Goal: Task Accomplishment & Management: Manage account settings

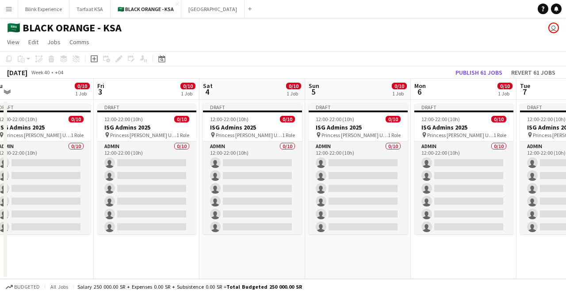
scroll to position [0, 337]
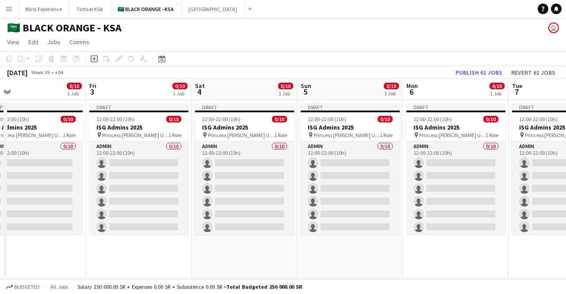
drag, startPoint x: 407, startPoint y: 125, endPoint x: 42, endPoint y: 107, distance: 365.4
click at [42, 107] on app-calendar-viewport "Mon 29 10/10 1 Job Tue 30 10/10 1 Job Wed 1 0/10 1 Job Thu 2 0/10 1 Job Fri 3 0…" at bounding box center [283, 179] width 566 height 200
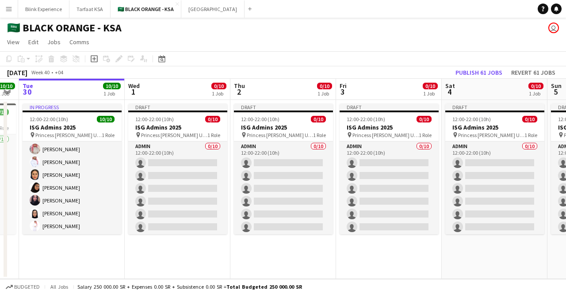
drag, startPoint x: 244, startPoint y: 123, endPoint x: 495, endPoint y: 108, distance: 250.8
click at [495, 108] on app-calendar-viewport "Sun 28 10/10 1 Job Mon 29 10/10 1 Job Tue 30 10/10 1 Job Wed 1 0/10 1 Job Thu 2…" at bounding box center [283, 179] width 566 height 200
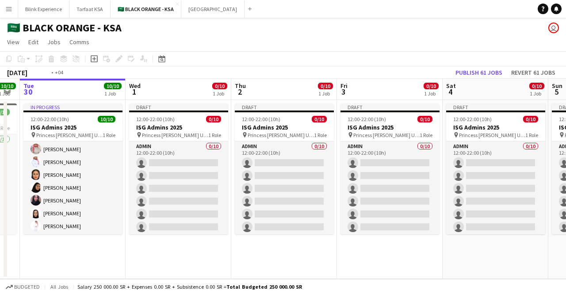
scroll to position [0, 184]
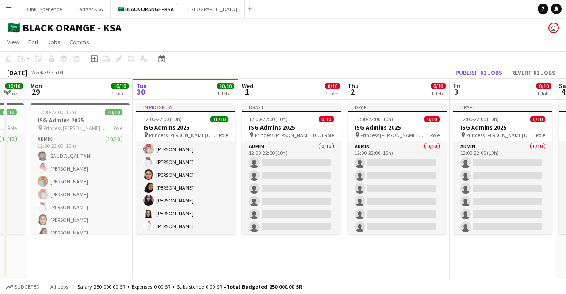
drag, startPoint x: 140, startPoint y: 139, endPoint x: 253, endPoint y: 138, distance: 113.7
click at [253, 138] on app-calendar-viewport "Sat 27 10/10 1 Job Sun 28 10/10 1 Job Mon 29 10/10 1 Job Tue 30 10/10 1 Job Wed…" at bounding box center [283, 179] width 566 height 200
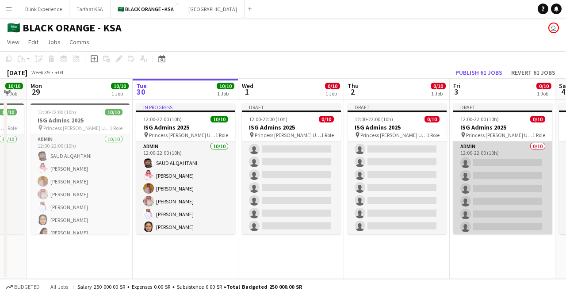
scroll to position [52, 0]
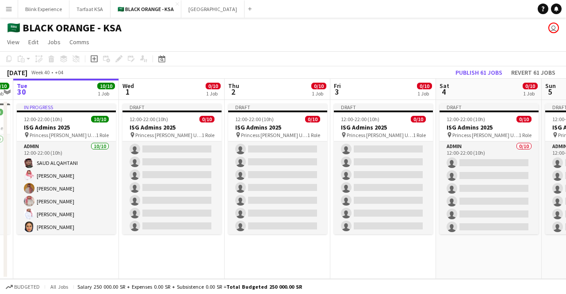
drag, startPoint x: 513, startPoint y: 192, endPoint x: 374, endPoint y: 182, distance: 138.8
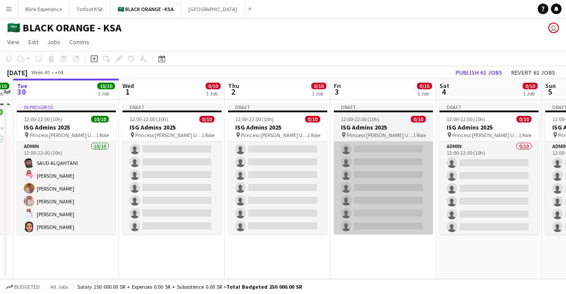
click at [351, 195] on app-calendar-viewport "Sat 27 10/10 1 Job Sun 28 10/10 1 Job Mon 29 10/10 1 Job Tue 30 10/10 1 Job Wed…" at bounding box center [283, 179] width 566 height 200
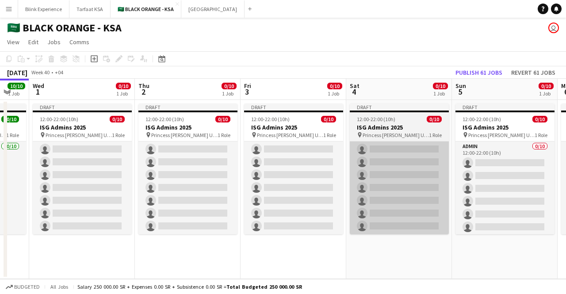
drag, startPoint x: 456, startPoint y: 176, endPoint x: 354, endPoint y: 186, distance: 102.3
click at [357, 186] on app-calendar-viewport "Sat 27 10/10 1 Job Sun 28 10/10 1 Job Mon 29 10/10 1 Job Tue 30 10/10 1 Job Wed…" at bounding box center [283, 179] width 566 height 200
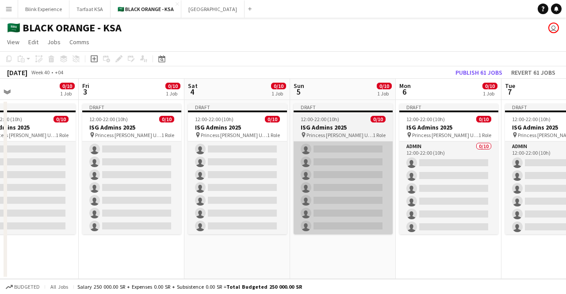
drag, startPoint x: 460, startPoint y: 189, endPoint x: 331, endPoint y: 191, distance: 128.3
click at [335, 191] on app-calendar-viewport "Mon 29 10/10 1 Job Tue 30 10/10 1 Job Wed 1 0/10 1 Job Thu 2 0/10 1 Job Fri 3 0…" at bounding box center [283, 179] width 566 height 200
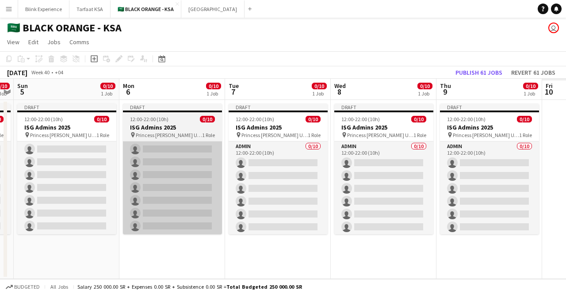
drag, startPoint x: 446, startPoint y: 181, endPoint x: 364, endPoint y: 186, distance: 82.9
click at [365, 186] on app-calendar-viewport "Wed 1 0/10 1 Job Thu 2 0/10 1 Job Fri 3 0/10 1 Job Sat 4 0/10 1 Job Sun 5 0/10 …" at bounding box center [283, 179] width 566 height 200
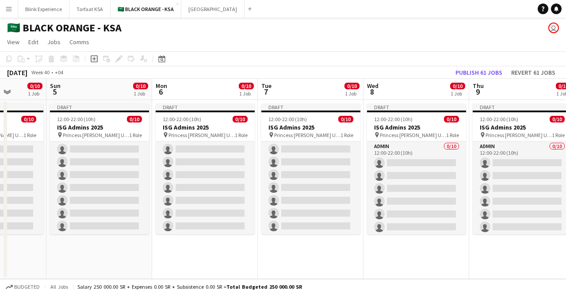
drag, startPoint x: 472, startPoint y: 177, endPoint x: 322, endPoint y: 190, distance: 151.4
click at [322, 190] on app-calendar-viewport "Wed 1 0/10 1 Job Thu 2 0/10 1 Job Fri 3 0/10 1 Job Sat 4 0/10 1 Job Sun 5 0/10 …" at bounding box center [283, 179] width 566 height 200
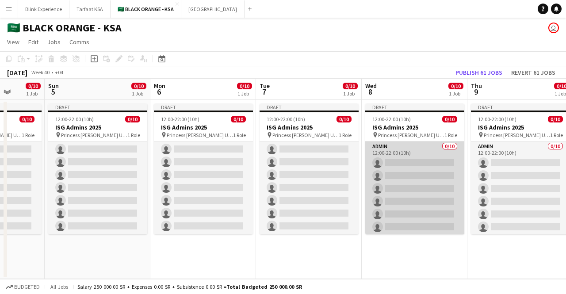
click at [392, 170] on app-card-role "Admin 0/10 12:00-22:00 (10h) single-neutral-actions single-neutral-actions sing…" at bounding box center [414, 215] width 99 height 146
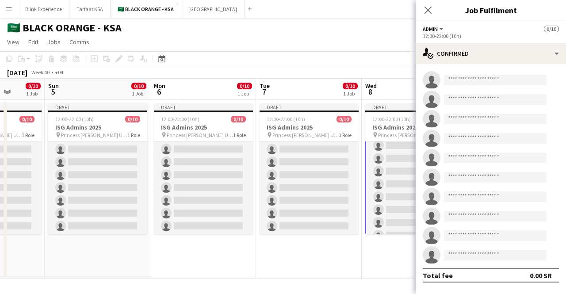
scroll to position [54, 0]
click at [427, 12] on icon at bounding box center [428, 10] width 8 height 8
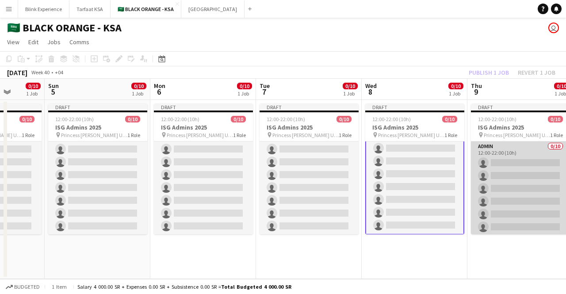
scroll to position [52, 0]
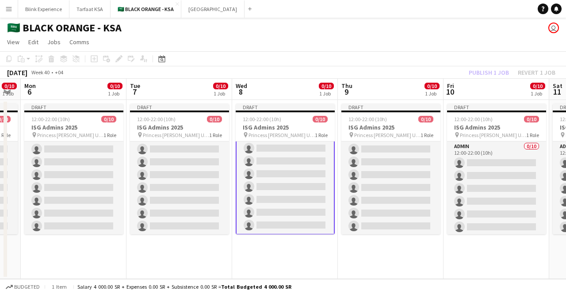
drag, startPoint x: 511, startPoint y: 170, endPoint x: 381, endPoint y: 176, distance: 130.2
click at [381, 176] on app-calendar-viewport "Thu 2 0/10 1 Job Fri 3 0/10 1 Job Sat 4 0/10 1 Job Sun 5 0/10 1 Job Mon 6 0/10 …" at bounding box center [283, 179] width 566 height 200
click at [550, 26] on app-user-avatar "user" at bounding box center [554, 28] width 11 height 11
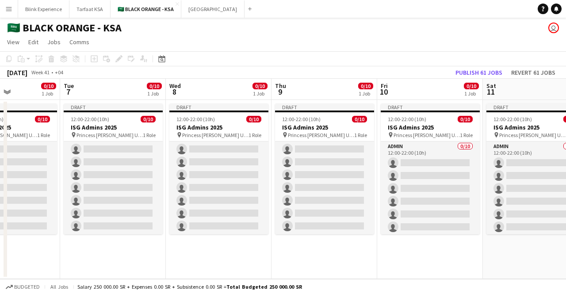
scroll to position [0, 372]
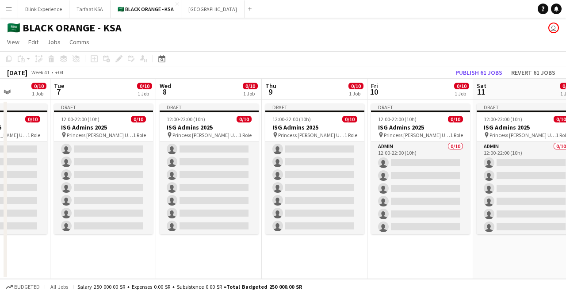
drag, startPoint x: 413, startPoint y: 89, endPoint x: 338, endPoint y: 98, distance: 76.2
click at [338, 98] on app-calendar-viewport "Fri 3 0/10 1 Job Sat 4 0/10 1 Job Sun 5 0/10 1 Job Mon 6 0/10 1 Job Tue 7 0/10 …" at bounding box center [283, 179] width 566 height 200
click at [405, 89] on app-board-header-date "Fri 10 0/10 1 Job" at bounding box center [421, 89] width 106 height 21
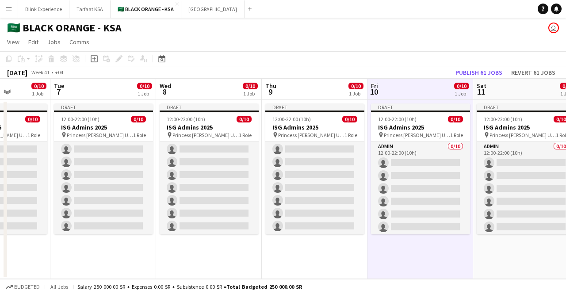
click at [344, 94] on app-board-header-date "Thu 9 0/10 1 Job" at bounding box center [315, 89] width 106 height 21
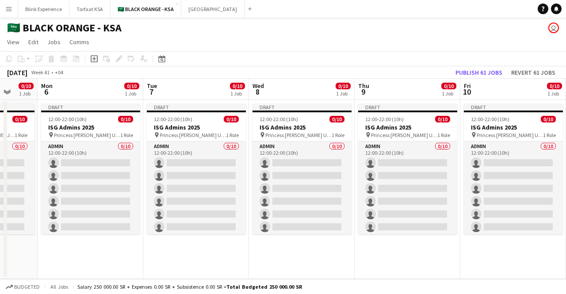
drag, startPoint x: 271, startPoint y: 246, endPoint x: 434, endPoint y: 249, distance: 162.8
click at [453, 246] on app-calendar-viewport "Fri 3 0/10 1 Job Sat 4 0/10 1 Job Sun 5 0/10 1 Job Mon 6 0/10 1 Job Tue 7 0/10 …" at bounding box center [283, 179] width 566 height 200
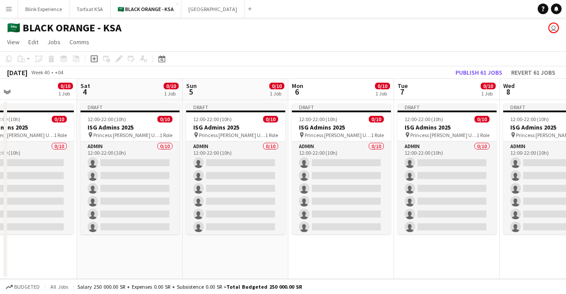
drag, startPoint x: 165, startPoint y: 260, endPoint x: 416, endPoint y: 253, distance: 250.9
click at [416, 253] on app-calendar-viewport "Wed 1 Thu 2 0/10 1 Job Fri 3 0/10 1 Job Sat 4 0/10 1 Job Sun 5 0/10 1 Job Mon 6…" at bounding box center [283, 179] width 566 height 200
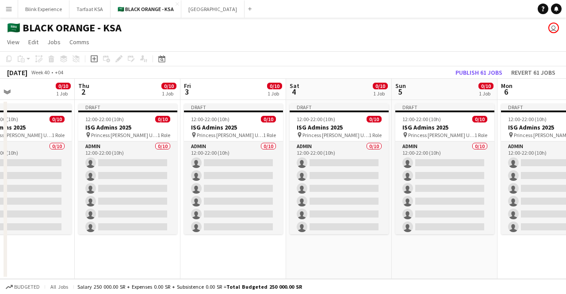
drag, startPoint x: 199, startPoint y: 254, endPoint x: 392, endPoint y: 243, distance: 193.6
click at [392, 243] on app-calendar-viewport "Mon 29 Tue 30 10/10 1 Job Wed 1 0/10 1 Job Thu 2 0/10 1 Job Fri 3 0/10 1 Job Sa…" at bounding box center [283, 179] width 566 height 200
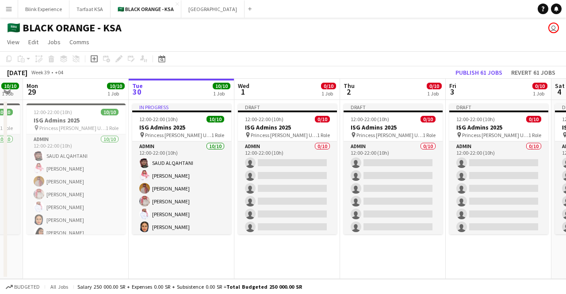
scroll to position [0, 188]
drag, startPoint x: 218, startPoint y: 243, endPoint x: 343, endPoint y: 242, distance: 125.2
click at [343, 242] on app-calendar-viewport "Sat 27 10/10 1 Job Sun 28 10/10 1 Job Mon 29 10/10 1 Job Tue 30 10/10 1 Job Wed…" at bounding box center [283, 179] width 566 height 200
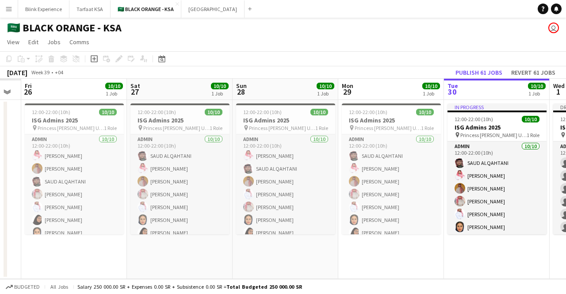
scroll to position [0, 266]
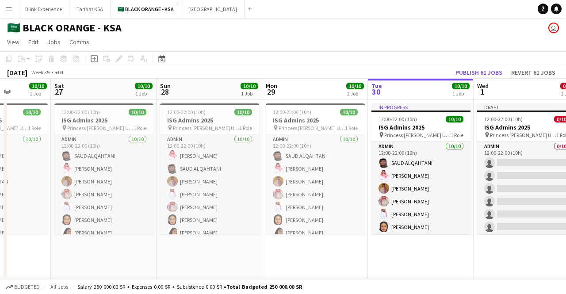
drag, startPoint x: 59, startPoint y: 176, endPoint x: 298, endPoint y: 181, distance: 238.9
click at [298, 181] on app-calendar-viewport "Wed 24 Thu 25 Fri 26 10/10 1 Job Sat 27 10/10 1 Job Sun 28 10/10 1 Job Mon 29 1…" at bounding box center [283, 179] width 566 height 200
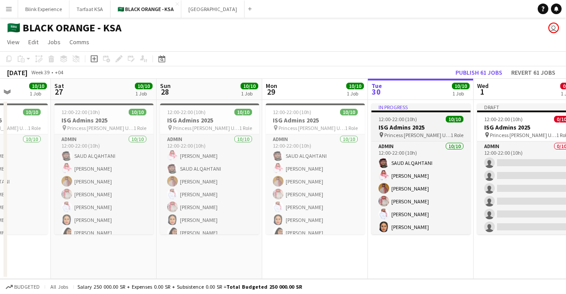
click at [400, 126] on h3 "ISG Admins 2025" at bounding box center [421, 127] width 99 height 8
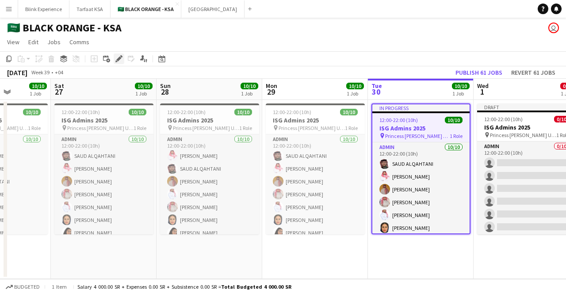
click at [119, 56] on icon "Edit" at bounding box center [118, 58] width 7 height 7
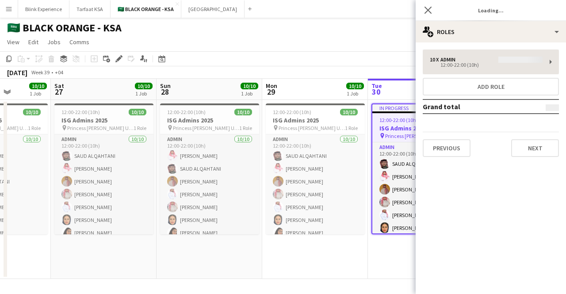
type input "**********"
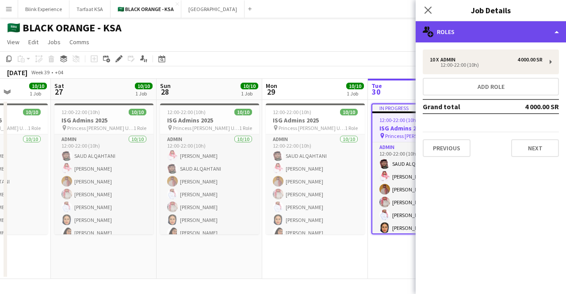
click at [556, 30] on div "multiple-users-add Roles" at bounding box center [491, 31] width 150 height 21
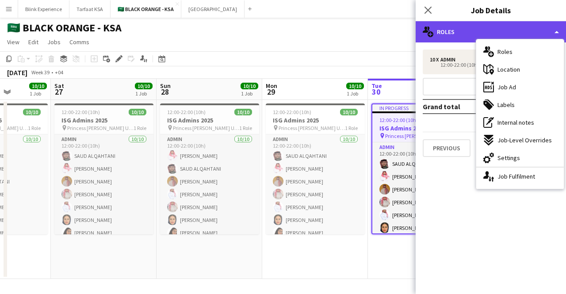
click at [556, 30] on div "multiple-users-add Roles" at bounding box center [491, 31] width 150 height 21
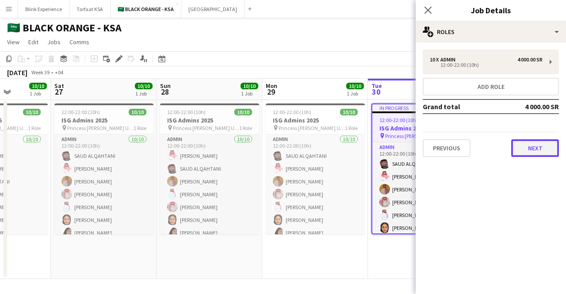
click at [529, 149] on button "Next" at bounding box center [535, 148] width 48 height 18
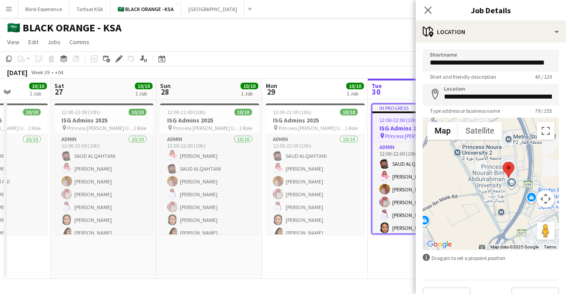
scroll to position [18, 0]
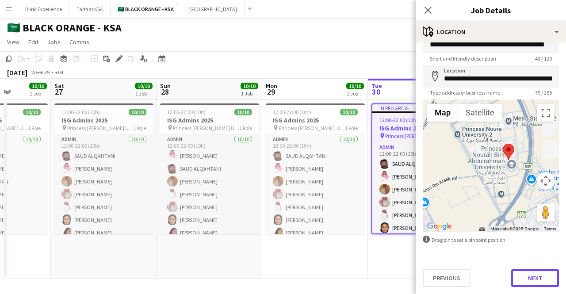
click at [525, 280] on button "Next" at bounding box center [535, 278] width 48 height 18
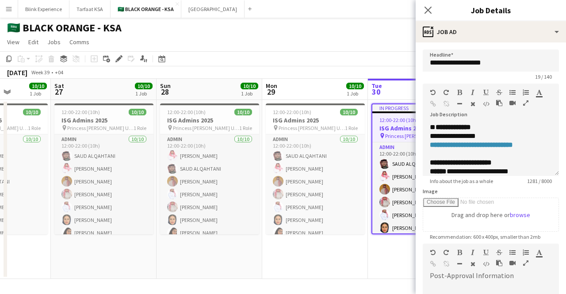
scroll to position [0, 0]
click at [447, 136] on div "**********" at bounding box center [484, 136] width 108 height 9
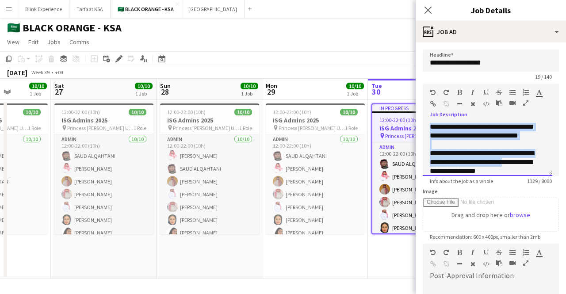
scroll to position [503, 0]
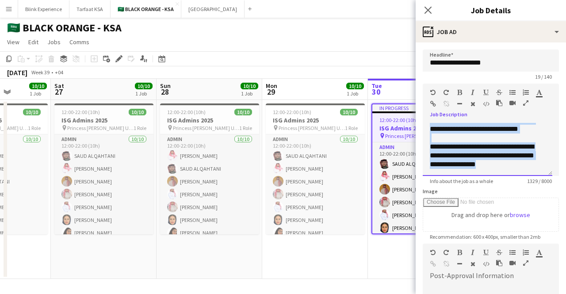
drag, startPoint x: 429, startPoint y: 127, endPoint x: 530, endPoint y: 189, distance: 118.5
click at [530, 189] on form "**********" at bounding box center [491, 240] width 150 height 381
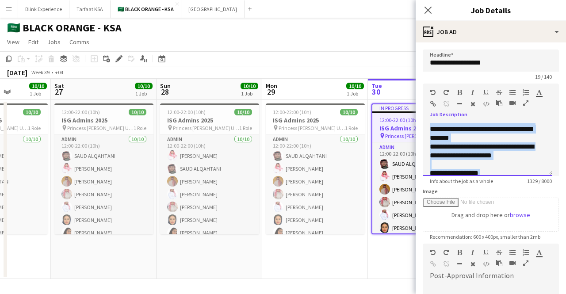
scroll to position [281, 0]
copy div "**********"
click at [176, 119] on h3 "ISG Admins 2025" at bounding box center [209, 120] width 99 height 8
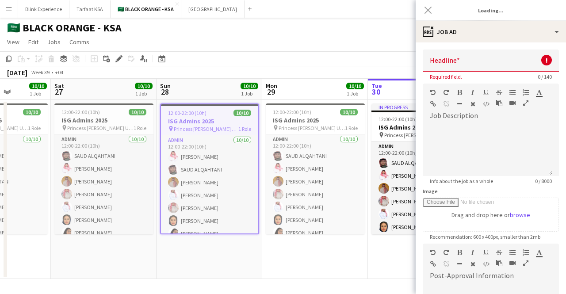
scroll to position [0, 0]
type input "**********"
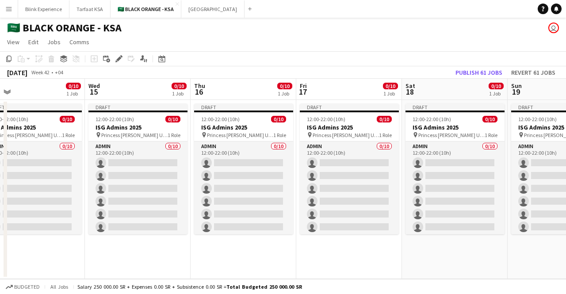
scroll to position [0, 233]
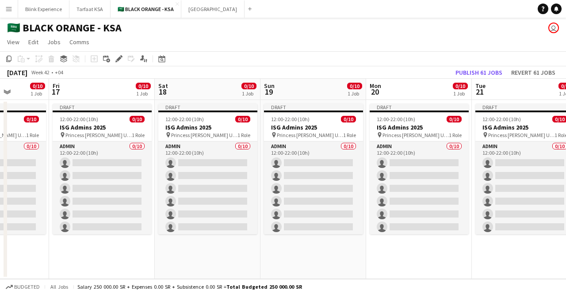
drag, startPoint x: 464, startPoint y: 118, endPoint x: 211, endPoint y: 136, distance: 253.2
click at [211, 136] on app-calendar-viewport "Tue 14 0/10 1 Job Wed 15 0/10 1 Job Thu 16 0/10 1 Job Fri 17 0/10 1 Job Sat 18 …" at bounding box center [283, 179] width 566 height 200
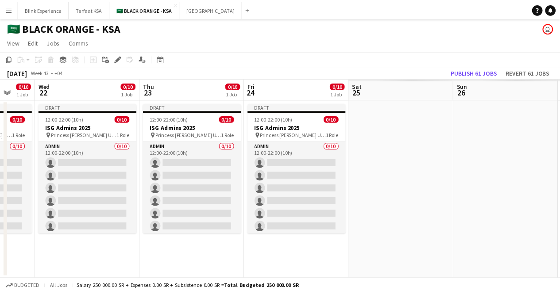
scroll to position [0, 231]
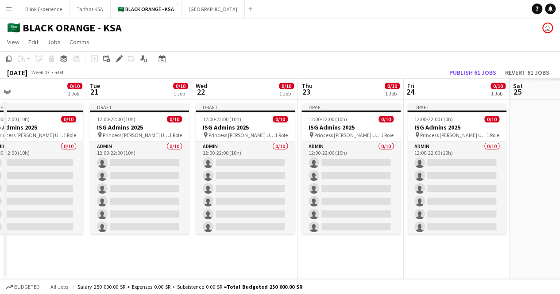
drag, startPoint x: 512, startPoint y: 116, endPoint x: 133, endPoint y: 134, distance: 380.0
click at [133, 134] on app-calendar-viewport "Sat 18 0/10 1 Job Sun 19 0/10 1 Job Mon 20 0/10 1 Job Tue 21 0/10 1 Job Wed 22 …" at bounding box center [280, 179] width 560 height 200
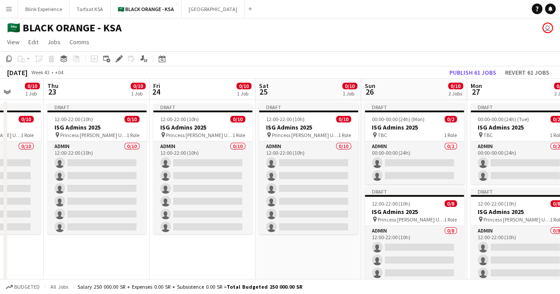
scroll to position [0, 367]
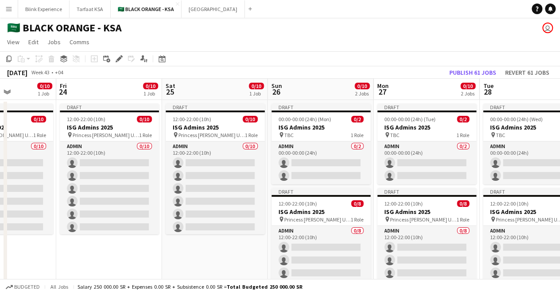
drag, startPoint x: 458, startPoint y: 120, endPoint x: 112, endPoint y: 133, distance: 346.2
click at [111, 133] on app-calendar-viewport "Mon 20 0/10 1 Job Tue 21 0/10 1 Job Wed 22 0/10 1 Job Thu 23 0/10 1 Job Fri 24 …" at bounding box center [280, 208] width 560 height 259
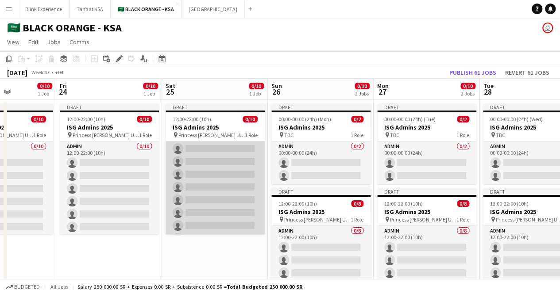
scroll to position [0, 0]
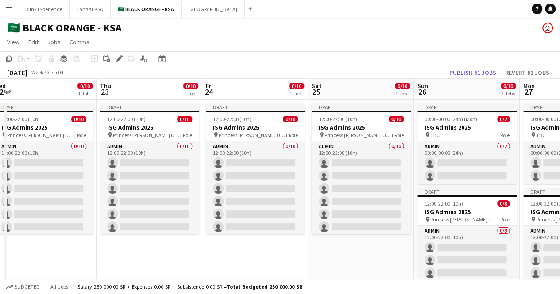
drag, startPoint x: 216, startPoint y: 247, endPoint x: 362, endPoint y: 238, distance: 146.3
click at [362, 238] on app-calendar-viewport "Mon 20 0/10 1 Job Tue 21 0/10 1 Job Wed 22 0/10 1 Job Thu 23 0/10 1 Job Fri 24 …" at bounding box center [280, 208] width 560 height 259
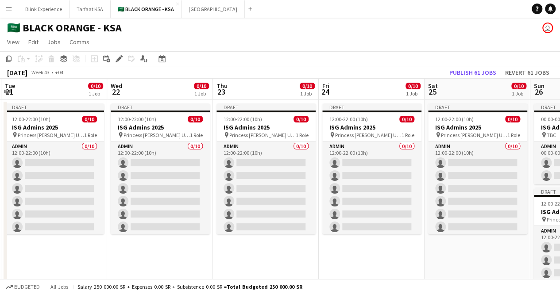
drag, startPoint x: 286, startPoint y: 256, endPoint x: 403, endPoint y: 246, distance: 116.7
click at [403, 246] on app-calendar-viewport "Sun 19 0/10 1 Job Mon 20 0/10 1 Job Tue 21 0/10 1 Job Wed 22 0/10 1 Job Thu 23 …" at bounding box center [280, 208] width 560 height 259
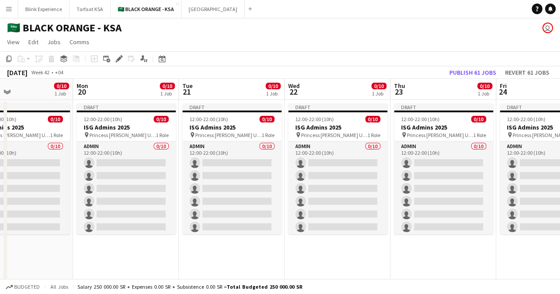
drag, startPoint x: 234, startPoint y: 257, endPoint x: 411, endPoint y: 246, distance: 177.7
click at [411, 246] on app-calendar-viewport "Fri 17 0/10 1 Job Sat 18 0/10 1 Job Sun 19 0/10 1 Job Mon 20 0/10 1 Job Tue 21 …" at bounding box center [280, 208] width 560 height 259
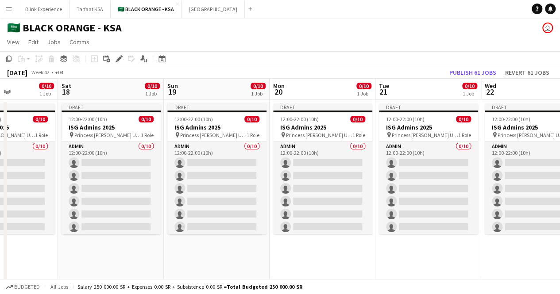
drag, startPoint x: 245, startPoint y: 265, endPoint x: 441, endPoint y: 249, distance: 197.0
click at [441, 249] on app-calendar-viewport "Wed 15 0/10 1 Job Thu 16 0/10 1 Job Fri 17 0/10 1 Job Sat 18 0/10 1 Job Sun 19 …" at bounding box center [280, 208] width 560 height 259
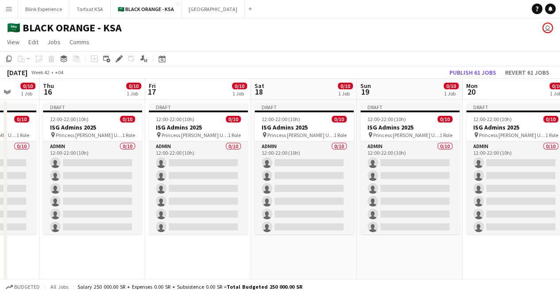
drag, startPoint x: 308, startPoint y: 260, endPoint x: 442, endPoint y: 257, distance: 134.1
click at [442, 257] on app-calendar-viewport "Mon 13 0/10 1 Job Tue 14 0/10 1 Job Wed 15 0/10 1 Job Thu 16 0/10 1 Job Fri 17 …" at bounding box center [280, 208] width 560 height 259
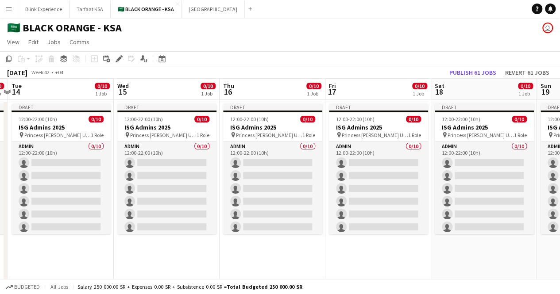
drag, startPoint x: 223, startPoint y: 263, endPoint x: 403, endPoint y: 243, distance: 181.2
click at [403, 243] on app-calendar-viewport "Sun 12 0/10 1 Job Mon 13 0/10 1 Job Tue 14 0/10 1 Job Wed 15 0/10 1 Job Thu 16 …" at bounding box center [280, 208] width 560 height 259
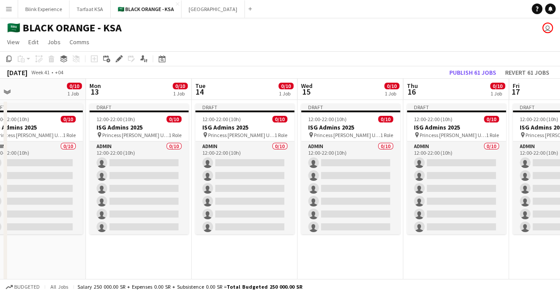
drag, startPoint x: 229, startPoint y: 265, endPoint x: 265, endPoint y: 267, distance: 36.8
click at [398, 253] on app-calendar-viewport "Fri 10 0/10 1 Job Sat 11 0/10 1 Job Sun 12 0/10 1 Job Mon 13 0/10 1 Job Tue 14 …" at bounding box center [280, 208] width 560 height 259
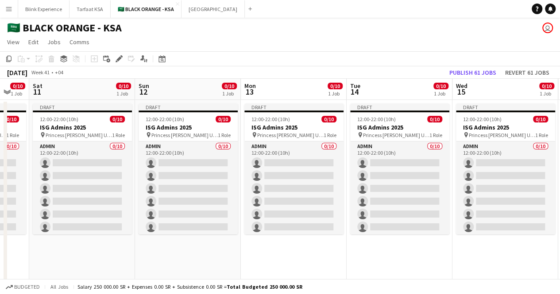
drag, startPoint x: 357, startPoint y: 256, endPoint x: 408, endPoint y: 256, distance: 51.3
click at [408, 256] on app-calendar-viewport "Thu 9 0/10 1 Job Fri 10 0/10 1 Job Sat 11 0/10 1 Job Sun 12 0/10 1 Job Mon 13 0…" at bounding box center [280, 208] width 560 height 259
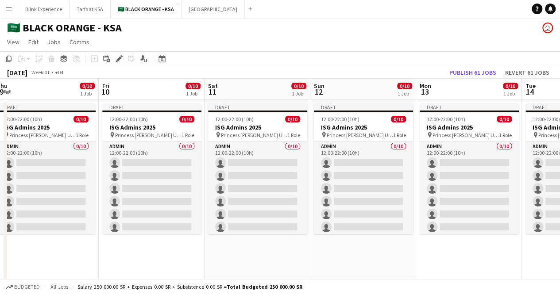
drag, startPoint x: 250, startPoint y: 263, endPoint x: 417, endPoint y: 243, distance: 167.6
click at [426, 240] on app-calendar-viewport "Tue 7 0/10 1 Job Wed 8 0/10 1 Job Thu 9 0/10 1 Job Fri 10 0/10 1 Job Sat 11 0/1…" at bounding box center [280, 208] width 560 height 259
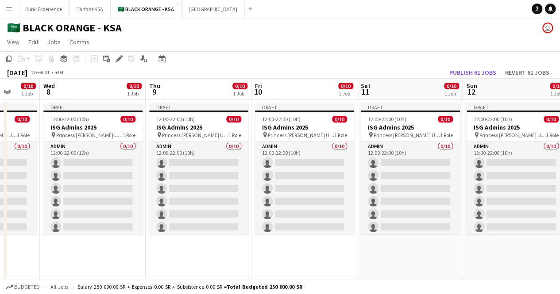
drag, startPoint x: 274, startPoint y: 261, endPoint x: 415, endPoint y: 260, distance: 141.1
click at [415, 260] on app-calendar-viewport "Sun 5 0/10 1 Job Mon 6 0/10 1 Job Tue 7 0/10 1 Job Wed 8 0/10 1 Job Thu 9 0/10 …" at bounding box center [280, 208] width 560 height 259
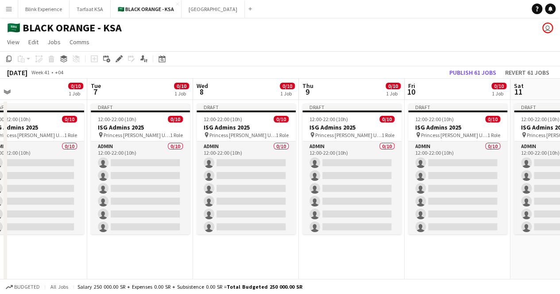
drag, startPoint x: 264, startPoint y: 258, endPoint x: 392, endPoint y: 249, distance: 128.6
click at [403, 246] on app-calendar-viewport "Sat 4 0/10 1 Job Sun 5 0/10 1 Job Mon 6 0/10 1 Job Tue 7 0/10 1 Job Wed 8 0/10 …" at bounding box center [280, 208] width 560 height 259
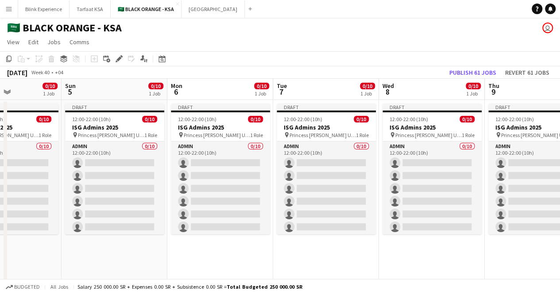
drag, startPoint x: 275, startPoint y: 269, endPoint x: 456, endPoint y: 261, distance: 180.7
click at [456, 261] on app-calendar-viewport "Thu 2 0/10 1 Job Fri 3 0/10 1 Job Sat 4 0/10 1 Job Sun 5 0/10 1 Job Mon 6 0/10 …" at bounding box center [280, 208] width 560 height 259
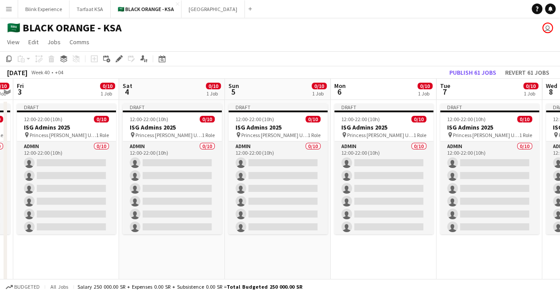
drag, startPoint x: 288, startPoint y: 268, endPoint x: 449, endPoint y: 257, distance: 160.5
click at [449, 257] on app-calendar-viewport "Wed 1 0/10 1 Job Thu 2 0/10 1 Job Fri 3 0/10 1 Job Sat 4 0/10 1 Job Sun 5 0/10 …" at bounding box center [280, 208] width 560 height 259
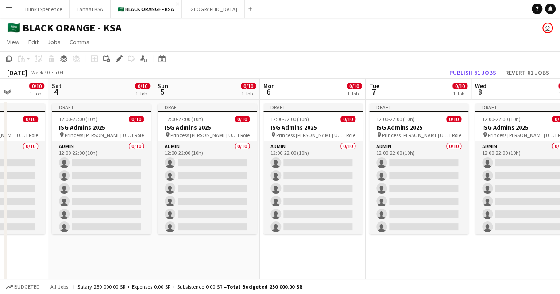
drag, startPoint x: 261, startPoint y: 257, endPoint x: 426, endPoint y: 240, distance: 165.9
click at [427, 240] on app-calendar-viewport "Wed 1 0/10 1 Job Thu 2 0/10 1 Job Fri 3 0/10 1 Job Sat 4 0/10 1 Job Sun 5 0/10 …" at bounding box center [280, 208] width 560 height 259
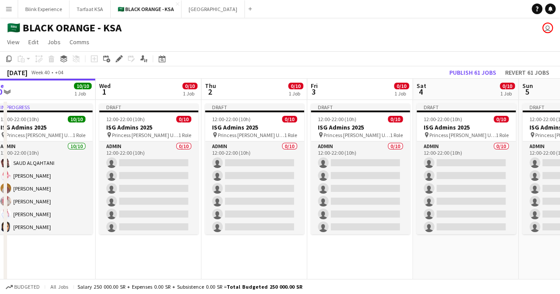
drag, startPoint x: 262, startPoint y: 240, endPoint x: 393, endPoint y: 230, distance: 131.4
click at [396, 229] on app-calendar-viewport "Sun 28 10/10 1 Job Mon 29 10/10 1 Job Tue 30 10/10 1 Job Wed 1 0/10 1 Job Thu 2…" at bounding box center [280, 208] width 560 height 259
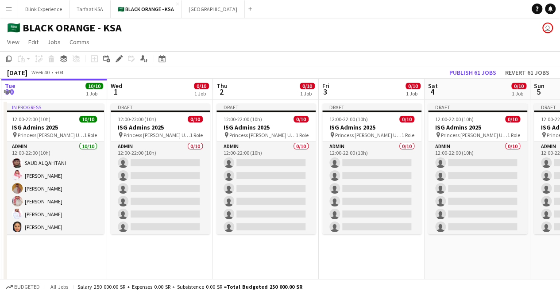
scroll to position [0, 223]
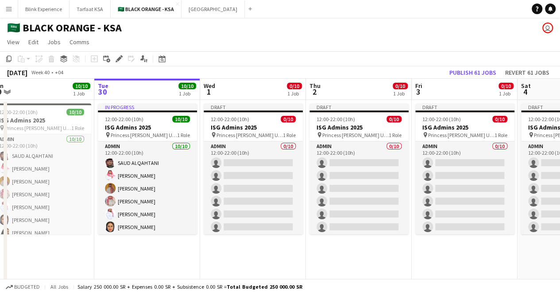
drag, startPoint x: 272, startPoint y: 244, endPoint x: 365, endPoint y: 235, distance: 93.3
click at [365, 235] on app-calendar-viewport "Sat 27 10/10 1 Job Sun 28 10/10 1 Job Mon 29 10/10 1 Job Tue 30 10/10 1 Job Wed…" at bounding box center [280, 208] width 560 height 259
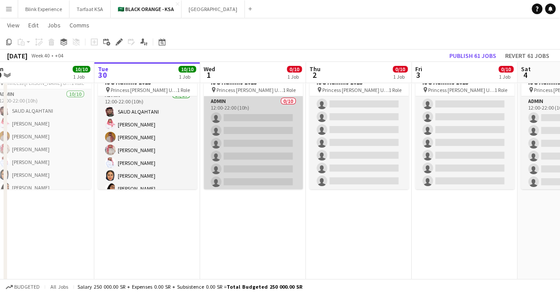
scroll to position [0, 0]
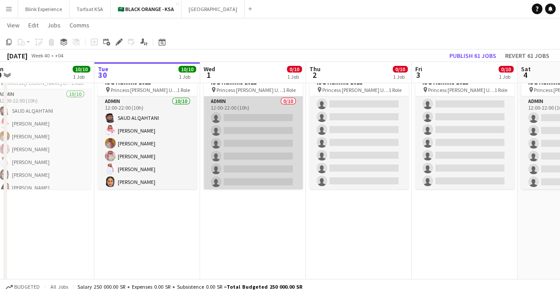
click at [239, 109] on app-card-role "Admin 0/10 12:00-22:00 (10h) single-neutral-actions single-neutral-actions sing…" at bounding box center [252, 169] width 99 height 146
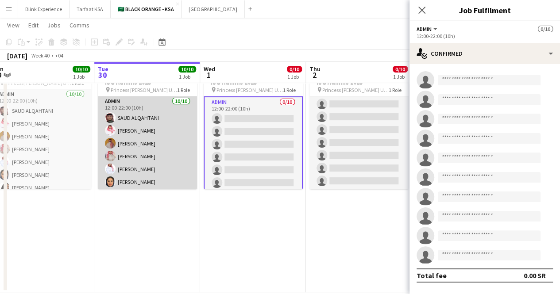
click at [127, 125] on app-card-role "Admin [DATE] 12:00-22:00 (10h) [PERSON_NAME] [PERSON_NAME] [PERSON_NAME] Yagmow…" at bounding box center [147, 169] width 99 height 146
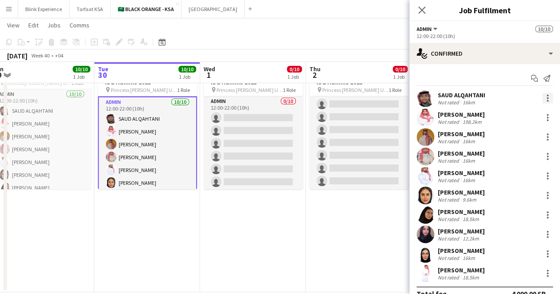
click at [542, 100] on div at bounding box center [547, 98] width 11 height 11
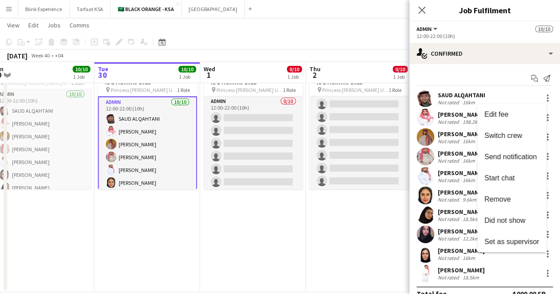
click at [348, 100] on div at bounding box center [280, 147] width 560 height 294
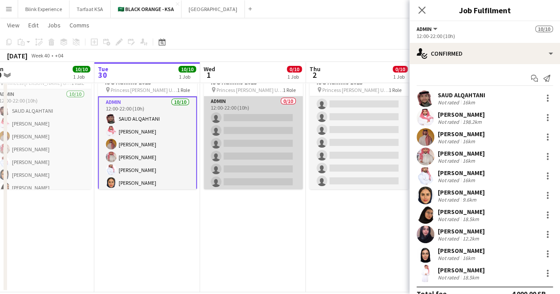
click at [252, 106] on app-card-role "Admin 0/10 12:00-22:00 (10h) single-neutral-actions single-neutral-actions sing…" at bounding box center [252, 169] width 99 height 146
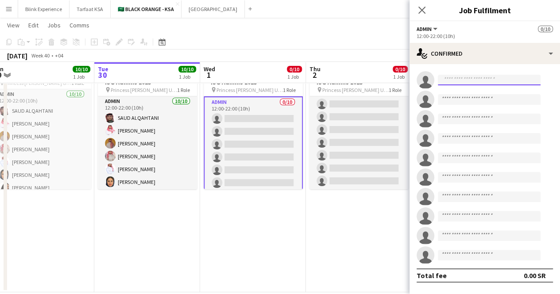
click at [457, 80] on input at bounding box center [488, 80] width 103 height 11
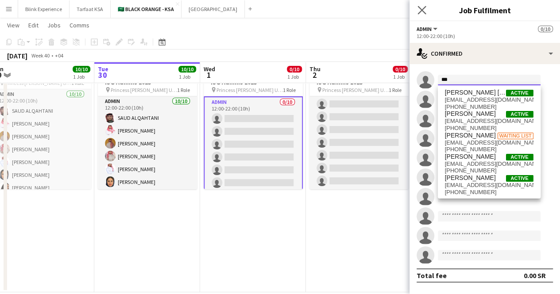
type input "***"
click at [426, 13] on app-icon "Close pop-in" at bounding box center [421, 10] width 13 height 13
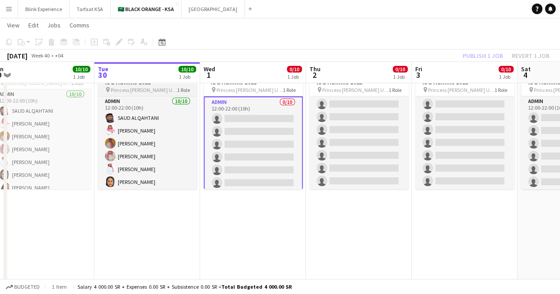
click at [138, 87] on span "Princess [PERSON_NAME] University" at bounding box center [144, 90] width 66 height 7
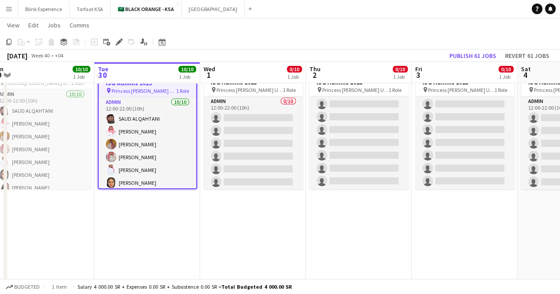
click at [257, 209] on app-date-cell "Draft 12:00-22:00 (10h) 0/10 ISG Admins 2025 pin Princess [PERSON_NAME] Univers…" at bounding box center [253, 174] width 106 height 238
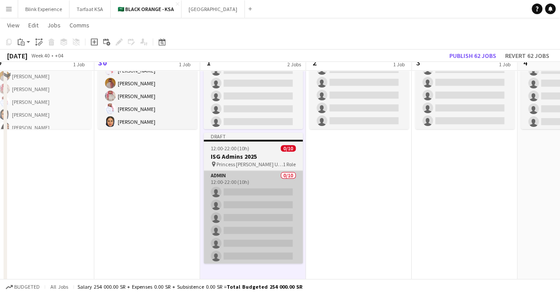
scroll to position [106, 0]
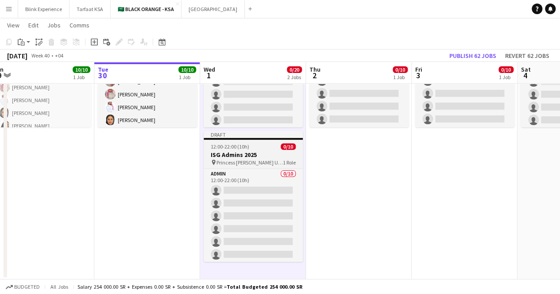
click at [243, 152] on h3 "ISG Admins 2025" at bounding box center [252, 155] width 99 height 8
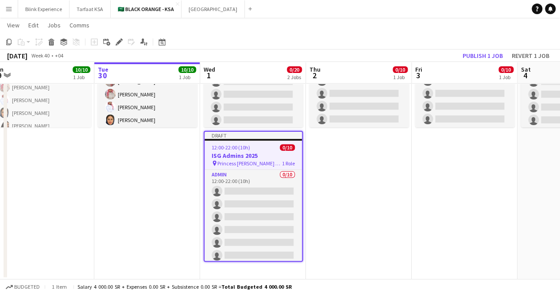
drag, startPoint x: 243, startPoint y: 152, endPoint x: 226, endPoint y: 152, distance: 17.7
click at [226, 152] on h3 "ISG Admins 2025" at bounding box center [252, 156] width 97 height 8
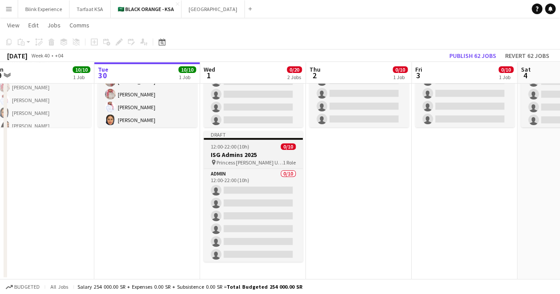
click at [240, 156] on h3 "ISG Admins 2025" at bounding box center [252, 155] width 99 height 8
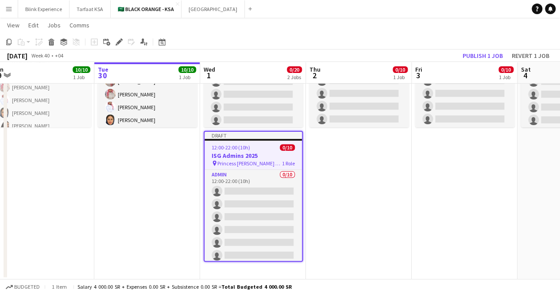
drag, startPoint x: 240, startPoint y: 154, endPoint x: 163, endPoint y: 175, distance: 80.2
click at [163, 175] on app-date-cell "In progress 12:00-22:00 (10h) 10/10 ISG Admins 2025 pin Princess [PERSON_NAME] …" at bounding box center [147, 136] width 106 height 287
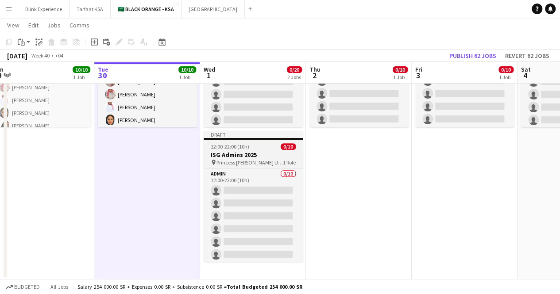
click at [250, 156] on h3 "ISG Admins 2025" at bounding box center [252, 155] width 99 height 8
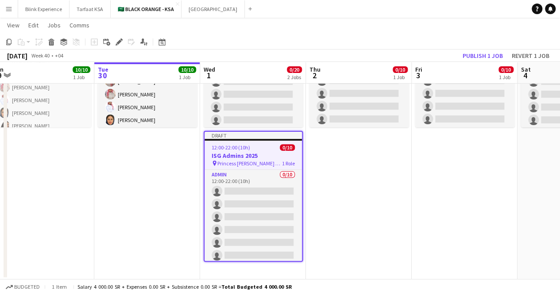
drag, startPoint x: 251, startPoint y: 148, endPoint x: 230, endPoint y: 154, distance: 21.7
click at [230, 154] on h3 "ISG Admins 2025" at bounding box center [252, 156] width 97 height 8
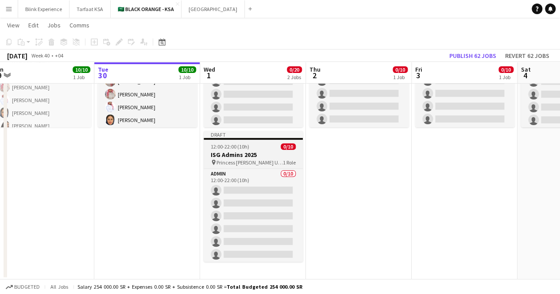
scroll to position [0, 223]
click at [230, 154] on h3 "ISG Admins 2025" at bounding box center [252, 155] width 99 height 8
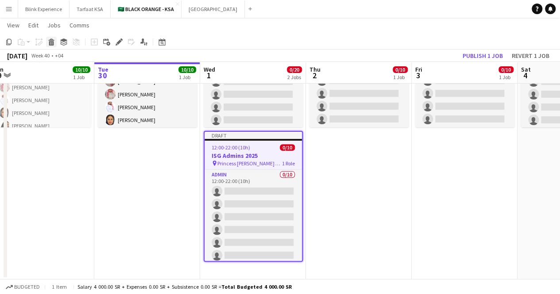
click at [50, 43] on icon "Delete" at bounding box center [51, 41] width 7 height 7
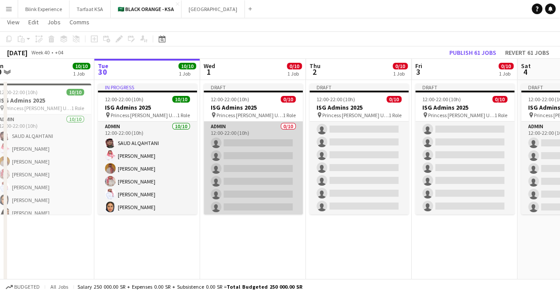
scroll to position [0, 0]
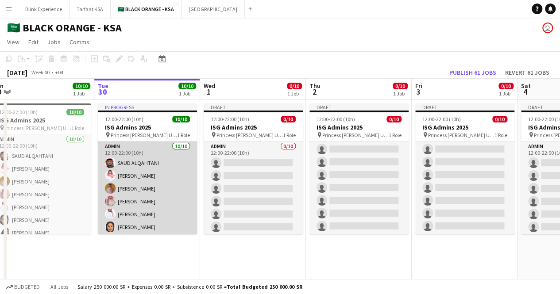
click at [119, 184] on app-card-role "Admin [DATE] 12:00-22:00 (10h) [PERSON_NAME] [PERSON_NAME] [PERSON_NAME] Yagmow…" at bounding box center [147, 215] width 99 height 146
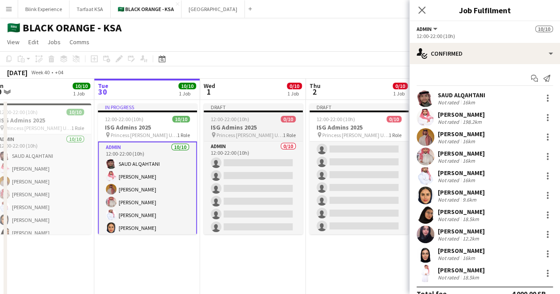
click at [234, 123] on h3 "ISG Admins 2025" at bounding box center [252, 127] width 99 height 8
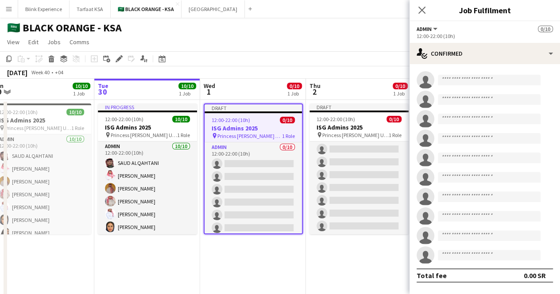
click at [287, 257] on app-date-cell "Draft 12:00-22:00 (10h) 0/10 ISG Admins 2025 pin Princess [PERSON_NAME] Univers…" at bounding box center [253, 219] width 106 height 238
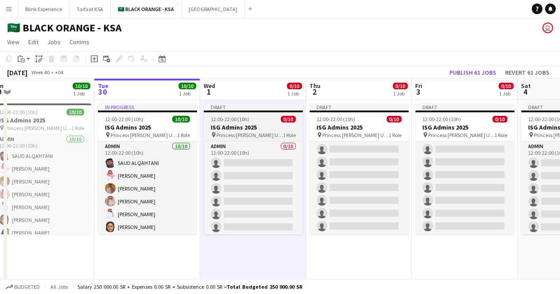
click at [265, 123] on app-job-card "Draft 12:00-22:00 (10h) 0/10 ISG Admins 2025 pin Princess [PERSON_NAME] Univers…" at bounding box center [252, 169] width 99 height 131
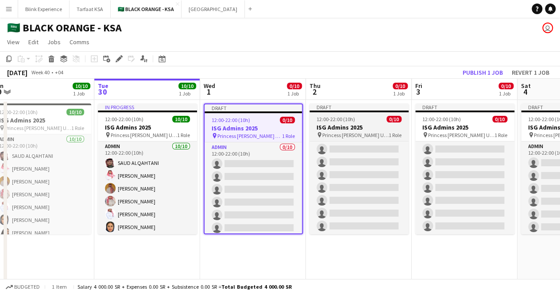
click at [382, 119] on div "12:00-22:00 (10h) 0/10" at bounding box center [358, 119] width 99 height 7
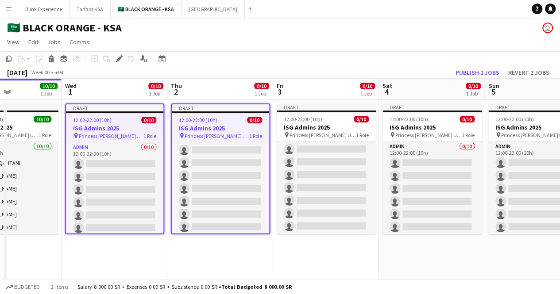
drag, startPoint x: 248, startPoint y: 124, endPoint x: 228, endPoint y: 128, distance: 20.7
click at [228, 128] on app-calendar-viewport "Sat 27 10/10 1 Job Sun 28 10/10 1 Job Mon 29 10/10 1 Job Tue 30 10/10 1 Job Wed…" at bounding box center [280, 208] width 560 height 259
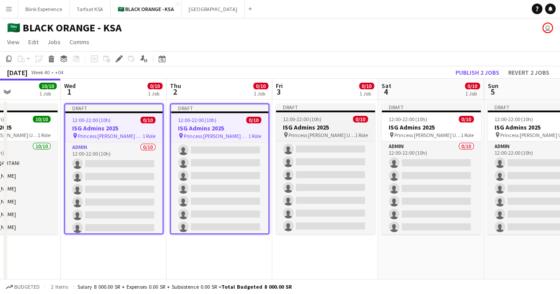
click at [322, 128] on h3 "ISG Admins 2025" at bounding box center [325, 127] width 99 height 8
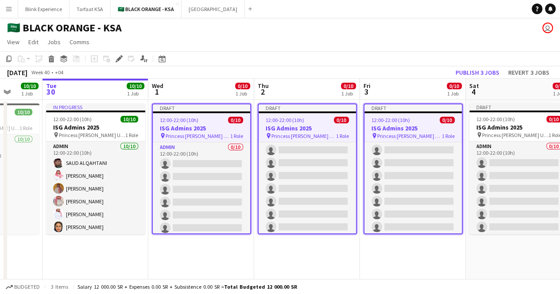
drag, startPoint x: 282, startPoint y: 133, endPoint x: 203, endPoint y: 145, distance: 79.6
click at [203, 145] on app-calendar-viewport "Sat 27 10/10 1 Job Sun 28 10/10 1 Job Mon 29 10/10 1 Job Tue 30 10/10 1 Job Wed…" at bounding box center [280, 208] width 560 height 259
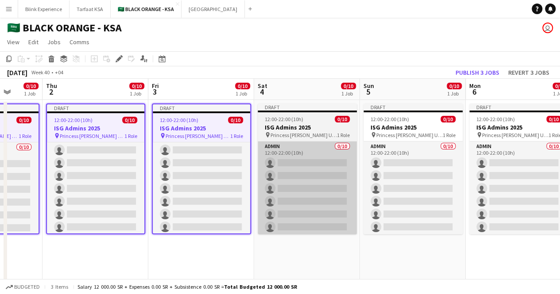
scroll to position [0, 276]
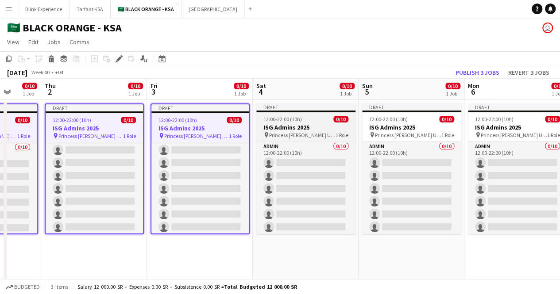
click at [300, 126] on h3 "ISG Admins 2025" at bounding box center [305, 127] width 99 height 8
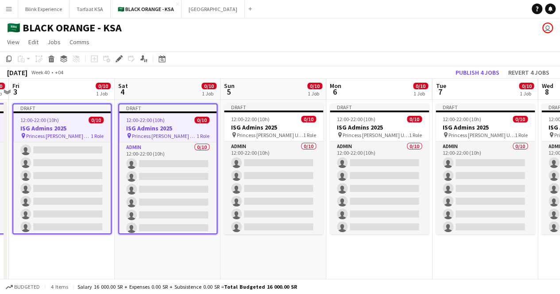
drag, startPoint x: 317, startPoint y: 122, endPoint x: 170, endPoint y: 134, distance: 147.8
click at [170, 134] on app-calendar-viewport "Mon 29 10/10 1 Job Tue 30 10/10 1 Job Wed 1 0/10 1 Job Thu 2 0/10 1 Job Fri 3 0…" at bounding box center [280, 208] width 560 height 259
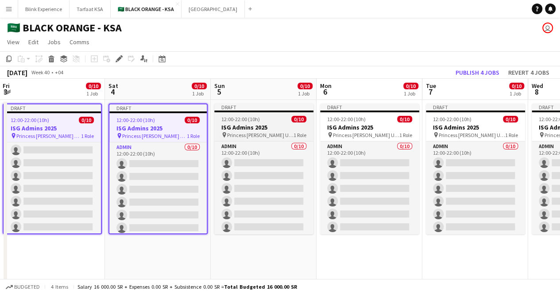
click at [238, 123] on app-job-card "Draft 12:00-22:00 (10h) 0/10 ISG Admins 2025 pin Princess [PERSON_NAME] Univers…" at bounding box center [263, 169] width 99 height 131
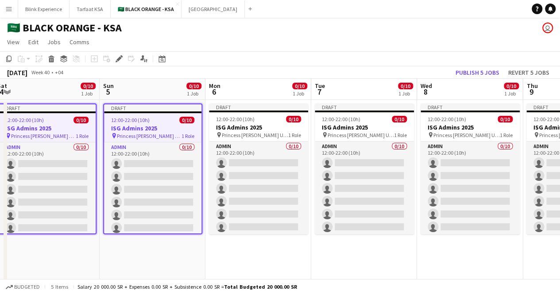
drag, startPoint x: 273, startPoint y: 124, endPoint x: 162, endPoint y: 136, distance: 112.1
click at [162, 136] on app-calendar-viewport "Wed 1 0/10 1 Job Thu 2 0/10 1 Job Fri 3 0/10 1 Job Sat 4 0/10 1 Job Sun 5 0/10 …" at bounding box center [280, 208] width 560 height 259
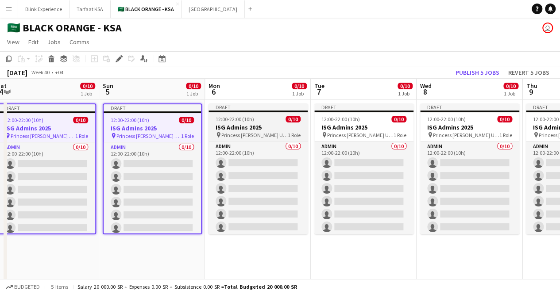
click at [253, 127] on h3 "ISG Admins 2025" at bounding box center [257, 127] width 99 height 8
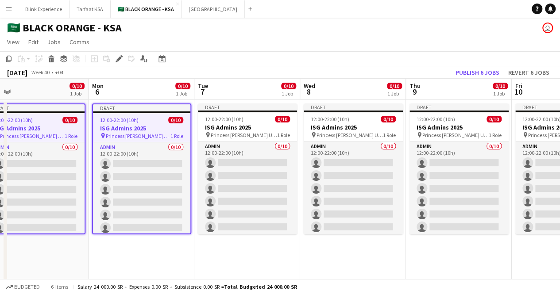
drag, startPoint x: 253, startPoint y: 127, endPoint x: 140, endPoint y: 131, distance: 112.9
click at [133, 132] on app-calendar-viewport "Fri 3 0/10 1 Job Sat 4 0/10 1 Job Sun 5 0/10 1 Job Mon 6 0/10 1 Job Tue 7 0/10 …" at bounding box center [280, 208] width 560 height 259
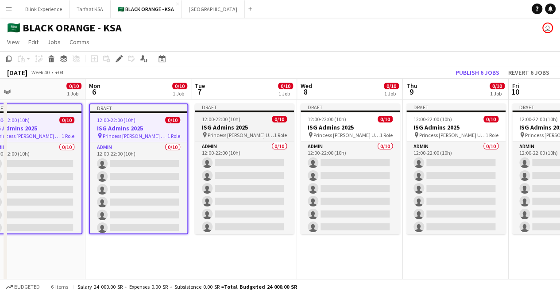
click at [224, 123] on app-job-card "Draft 12:00-22:00 (10h) 0/10 ISG Admins 2025 pin Princess [PERSON_NAME] Univers…" at bounding box center [244, 169] width 99 height 131
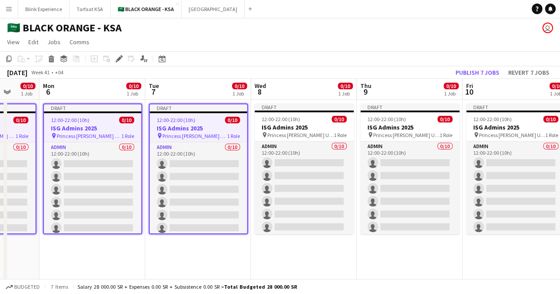
drag, startPoint x: 288, startPoint y: 133, endPoint x: 162, endPoint y: 139, distance: 125.8
click at [162, 139] on app-calendar-viewport "Fri 3 0/10 1 Job Sat 4 0/10 1 Job Sun 5 0/10 1 Job Mon 6 0/10 1 Job Tue 7 0/10 …" at bounding box center [280, 208] width 560 height 259
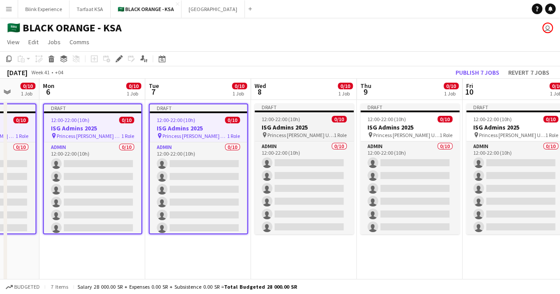
scroll to position [0, 358]
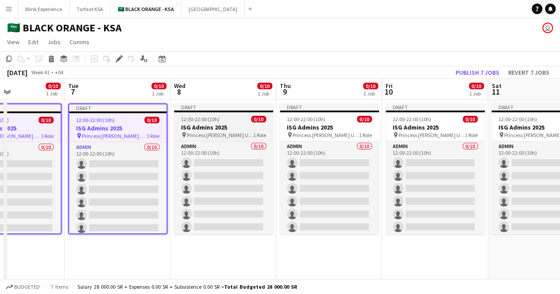
click at [211, 122] on span "12:00-22:00 (10h)" at bounding box center [200, 119] width 38 height 7
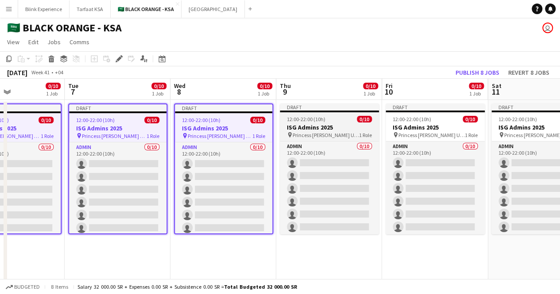
click at [307, 118] on span "12:00-22:00 (10h)" at bounding box center [306, 119] width 38 height 7
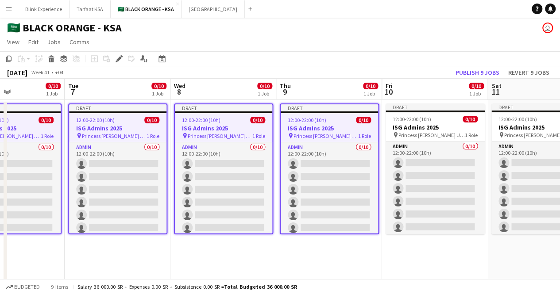
drag, startPoint x: 327, startPoint y: 124, endPoint x: 218, endPoint y: 130, distance: 109.9
click at [218, 130] on app-calendar-viewport "Fri 3 0/10 1 Job Sat 4 0/10 1 Job Sun 5 0/10 1 Job Mon 6 0/10 1 Job Tue 7 0/10 …" at bounding box center [280, 208] width 560 height 259
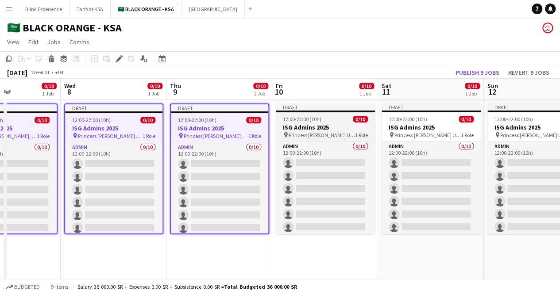
click at [302, 119] on span "12:00-22:00 (10h)" at bounding box center [302, 119] width 38 height 7
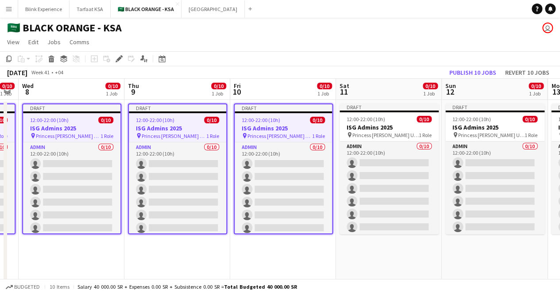
scroll to position [0, 338]
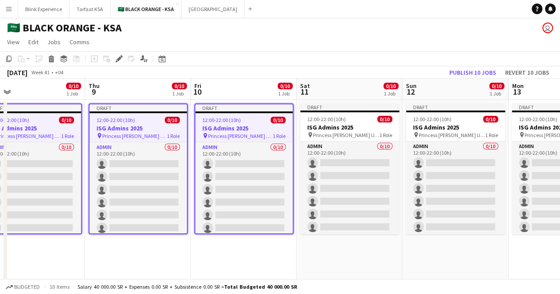
drag, startPoint x: 319, startPoint y: 120, endPoint x: 238, endPoint y: 133, distance: 82.5
click at [238, 133] on app-calendar-viewport "Sun 5 0/10 1 Job Mon 6 0/10 1 Job Tue 7 0/10 1 Job Wed 8 0/10 1 Job Thu 9 0/10 …" at bounding box center [280, 208] width 560 height 259
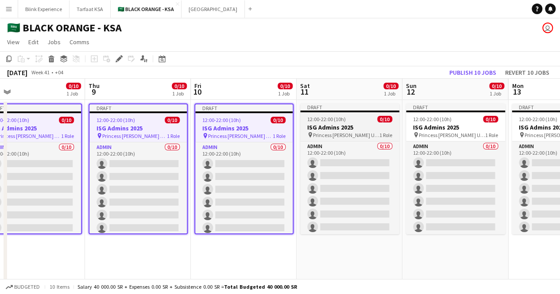
click at [327, 117] on span "12:00-22:00 (10h)" at bounding box center [326, 119] width 38 height 7
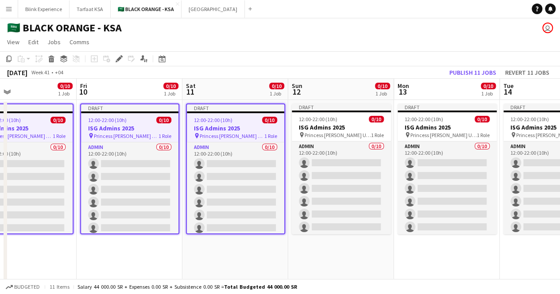
scroll to position [0, 279]
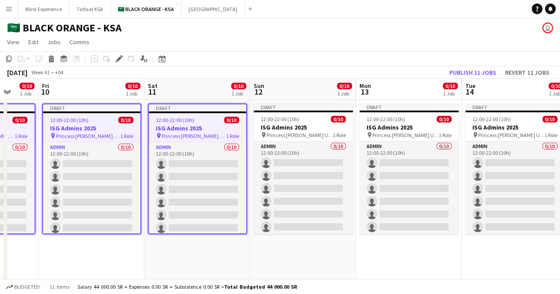
drag, startPoint x: 365, startPoint y: 127, endPoint x: 213, endPoint y: 140, distance: 152.7
click at [213, 140] on app-calendar-viewport "Tue 7 0/10 1 Job Wed 8 0/10 1 Job Thu 9 0/10 1 Job Fri 10 0/10 1 Job Sat 11 0/1…" at bounding box center [280, 208] width 560 height 259
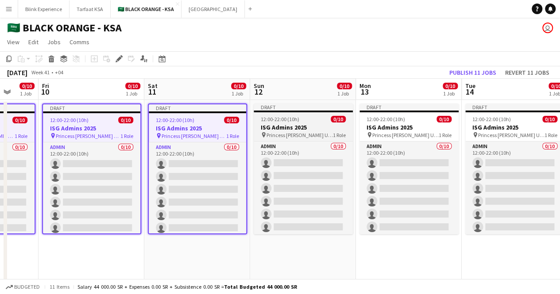
click at [309, 116] on div "12:00-22:00 (10h) 0/10" at bounding box center [302, 119] width 99 height 7
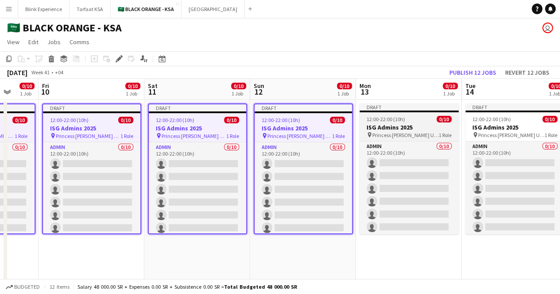
click at [401, 115] on app-job-card "Draft 12:00-22:00 (10h) 0/10 ISG Admins 2025 pin Princess [PERSON_NAME] Univers…" at bounding box center [408, 169] width 99 height 131
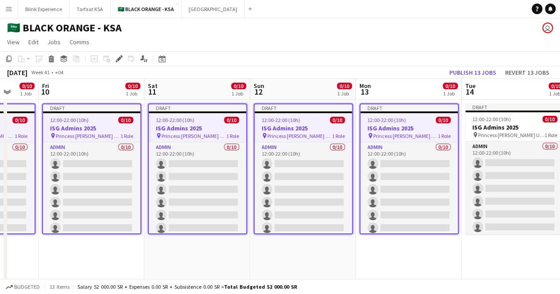
scroll to position [0, 371]
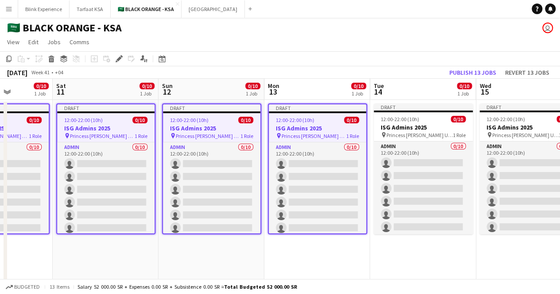
drag, startPoint x: 431, startPoint y: 126, endPoint x: 339, endPoint y: 148, distance: 94.6
click at [339, 148] on app-calendar-viewport "Tue 7 0/10 1 Job Wed 8 0/10 1 Job Thu 9 0/10 1 Job Fri 10 0/10 1 Job Sat 11 0/1…" at bounding box center [280, 208] width 560 height 259
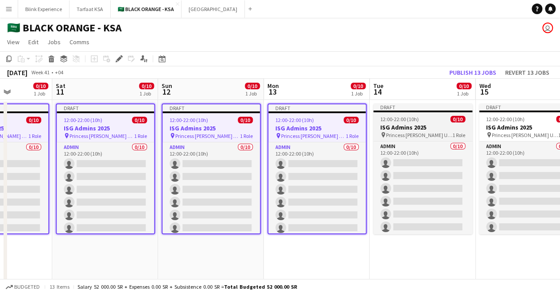
click at [412, 130] on h3 "ISG Admins 2025" at bounding box center [422, 127] width 99 height 8
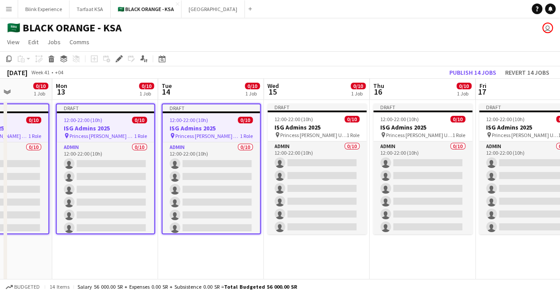
scroll to position [0, 266]
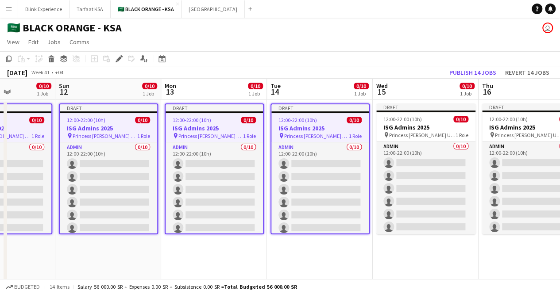
drag, startPoint x: 432, startPoint y: 123, endPoint x: 326, endPoint y: 132, distance: 107.0
click at [326, 132] on app-calendar-viewport "Thu 9 0/10 1 Job Fri 10 0/10 1 Job Sat 11 0/10 1 Job Sun 12 0/10 1 Job Mon 13 0…" at bounding box center [280, 208] width 560 height 259
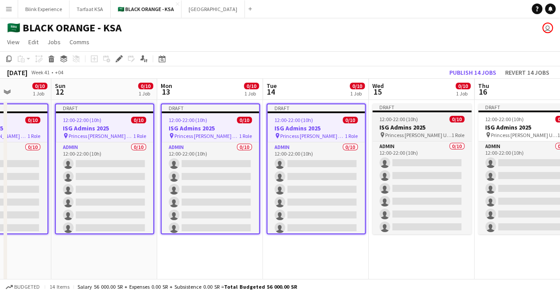
click at [426, 125] on h3 "ISG Admins 2025" at bounding box center [421, 127] width 99 height 8
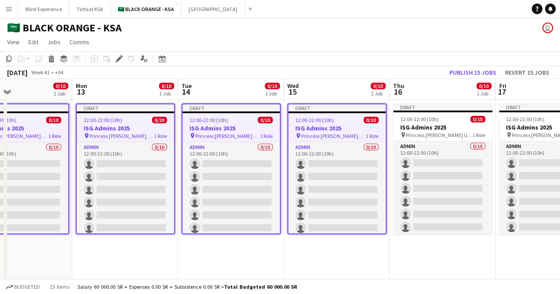
drag, startPoint x: 449, startPoint y: 122, endPoint x: 295, endPoint y: 122, distance: 154.8
click at [295, 122] on app-calendar-viewport "Thu 9 0/10 1 Job Fri 10 0/10 1 Job Sat 11 0/10 1 Job Sun 12 0/10 1 Job Mon 13 0…" at bounding box center [280, 208] width 560 height 259
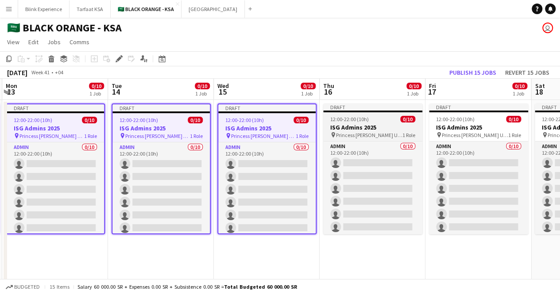
click at [355, 116] on span "12:00-22:00 (10h)" at bounding box center [349, 119] width 38 height 7
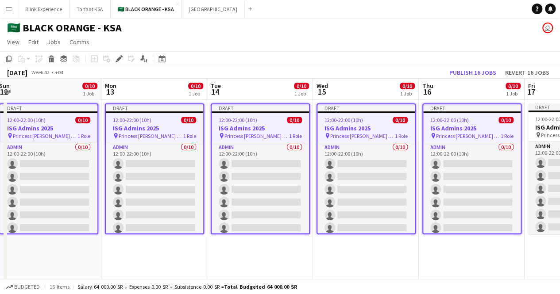
drag, startPoint x: 386, startPoint y: 123, endPoint x: 273, endPoint y: 128, distance: 112.9
click at [273, 128] on app-calendar-viewport "Fri 10 0/10 1 Job Sat 11 0/10 1 Job Sun 12 0/10 1 Job Mon 13 0/10 1 Job Tue 14 …" at bounding box center [280, 208] width 560 height 259
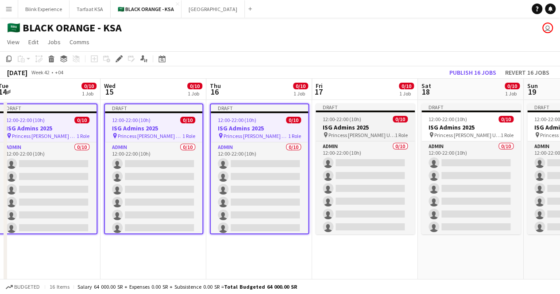
click at [349, 120] on span "12:00-22:00 (10h)" at bounding box center [341, 119] width 38 height 7
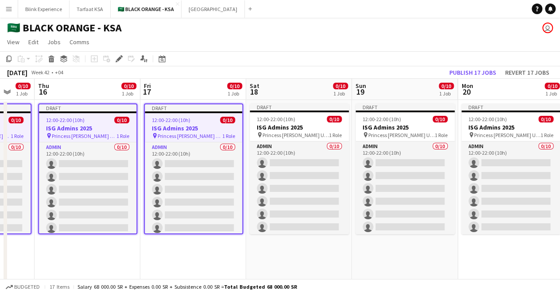
drag, startPoint x: 368, startPoint y: 121, endPoint x: 196, endPoint y: 127, distance: 172.2
click at [196, 127] on app-calendar-viewport "Sun 12 0/10 1 Job Mon 13 0/10 1 Job Tue 14 0/10 1 Job Wed 15 0/10 1 Job Thu 16 …" at bounding box center [280, 208] width 560 height 259
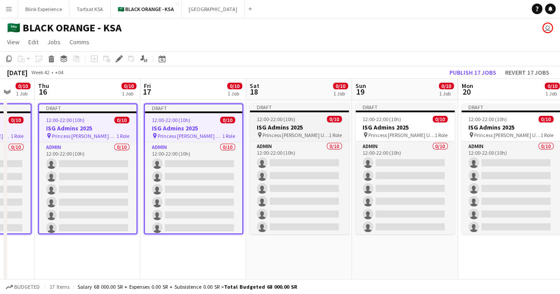
scroll to position [0, 389]
click at [289, 121] on span "12:00-22:00 (10h)" at bounding box center [275, 119] width 38 height 7
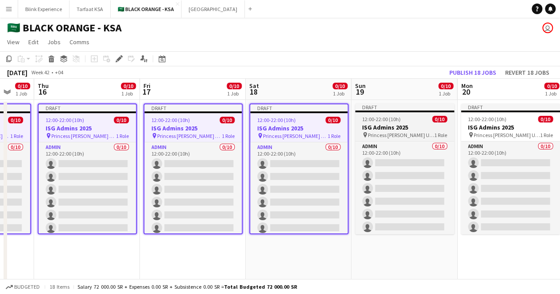
click at [380, 116] on span "12:00-22:00 (10h)" at bounding box center [381, 119] width 38 height 7
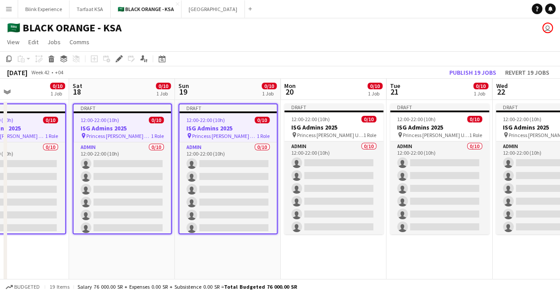
drag, startPoint x: 411, startPoint y: 133, endPoint x: 211, endPoint y: 136, distance: 200.0
click at [211, 136] on app-calendar-viewport "Tue 14 0/10 1 Job Wed 15 0/10 1 Job Thu 16 0/10 1 Job Fri 17 0/10 1 Job Sat 18 …" at bounding box center [280, 208] width 560 height 259
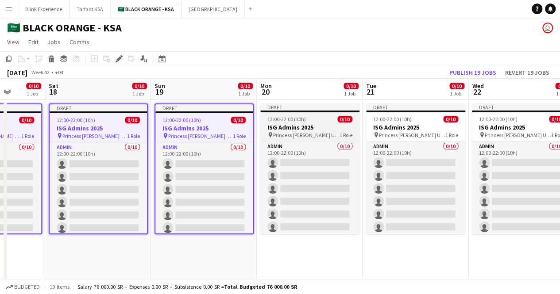
click at [313, 118] on div "12:00-22:00 (10h) 0/10" at bounding box center [309, 119] width 99 height 7
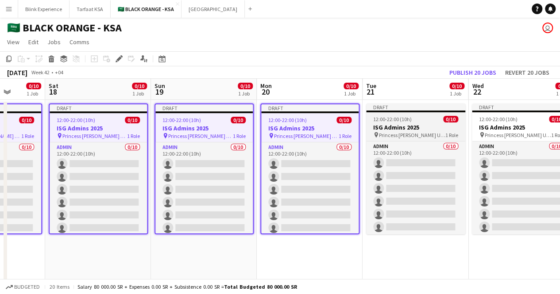
click at [406, 124] on h3 "ISG Admins 2025" at bounding box center [415, 127] width 99 height 8
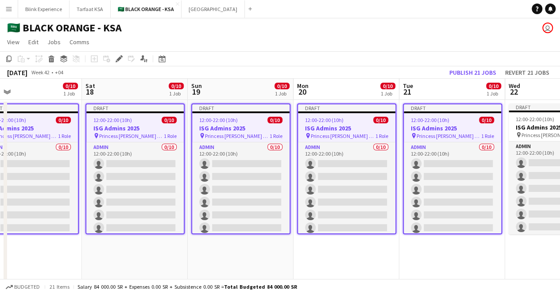
drag, startPoint x: 423, startPoint y: 124, endPoint x: 258, endPoint y: 125, distance: 164.6
click at [249, 127] on app-calendar-viewport "Wed 15 0/10 1 Job Thu 16 0/10 1 Job Fri 17 0/10 1 Job Sat 18 0/10 1 Job Sun 19 …" at bounding box center [280, 208] width 560 height 259
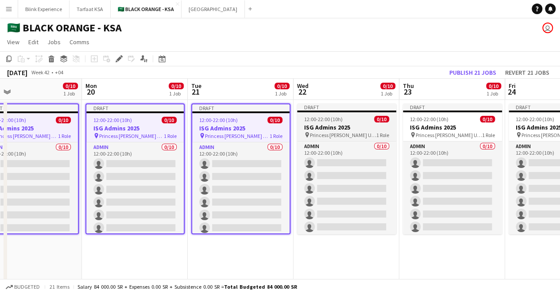
click at [354, 116] on div "12:00-22:00 (10h) 0/10" at bounding box center [346, 119] width 99 height 7
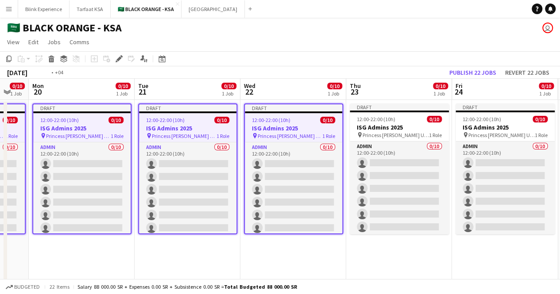
drag, startPoint x: 359, startPoint y: 118, endPoint x: 274, endPoint y: 126, distance: 85.3
click at [274, 126] on app-calendar-viewport "Fri 17 0/10 1 Job Sat 18 0/10 1 Job Sun 19 0/10 1 Job Mon 20 0/10 1 Job Tue 21 …" at bounding box center [280, 208] width 560 height 259
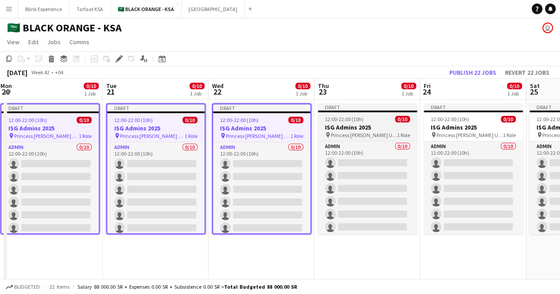
click at [341, 113] on app-job-card "Draft 12:00-22:00 (10h) 0/10 ISG Admins 2025 pin Princess [PERSON_NAME] Univers…" at bounding box center [367, 169] width 99 height 131
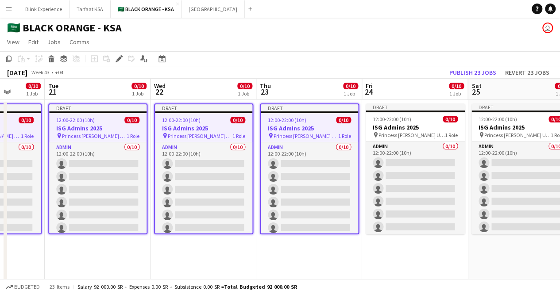
drag, startPoint x: 384, startPoint y: 125, endPoint x: 259, endPoint y: 129, distance: 124.4
click at [259, 129] on app-calendar-viewport "Fri 17 0/10 1 Job Sat 18 0/10 1 Job Sun 19 0/10 1 Job Mon 20 0/10 1 Job Tue 21 …" at bounding box center [280, 208] width 560 height 259
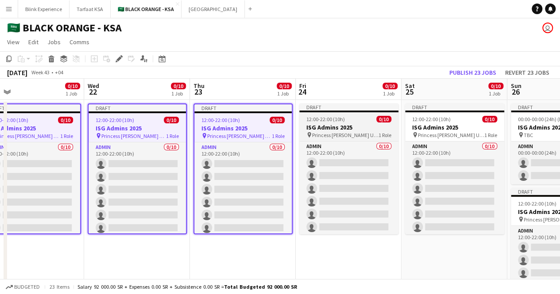
click at [338, 112] on div at bounding box center [348, 112] width 99 height 2
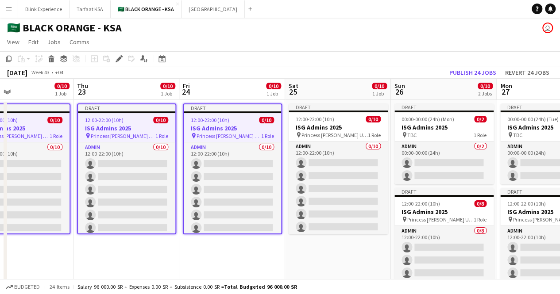
drag, startPoint x: 372, startPoint y: 119, endPoint x: 240, endPoint y: 123, distance: 132.8
click at [240, 123] on app-calendar-viewport "Sun 19 0/10 1 Job Mon 20 0/10 1 Job Tue 21 0/10 1 Job Wed 22 0/10 1 Job Thu 23 …" at bounding box center [280, 208] width 560 height 259
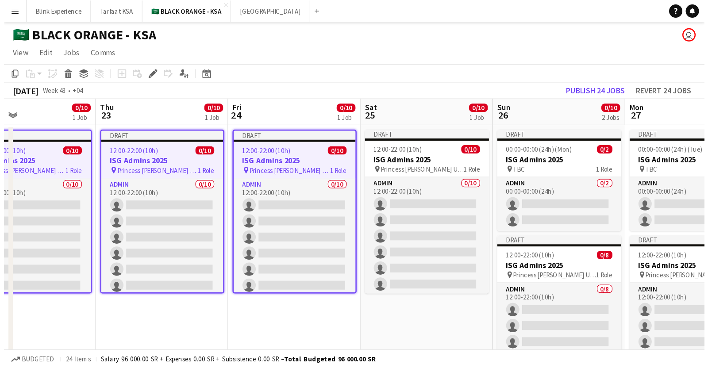
scroll to position [0, 366]
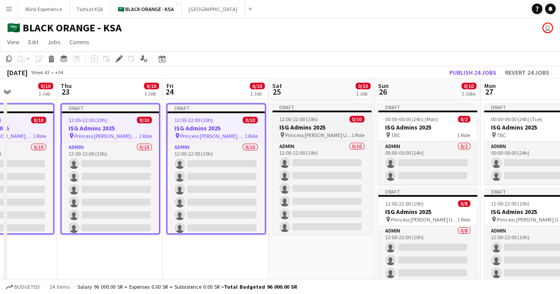
click at [297, 108] on div "Draft" at bounding box center [321, 107] width 99 height 7
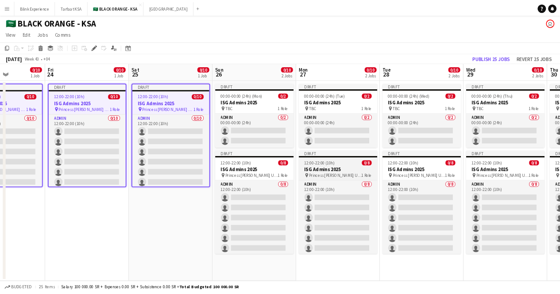
scroll to position [0, 260]
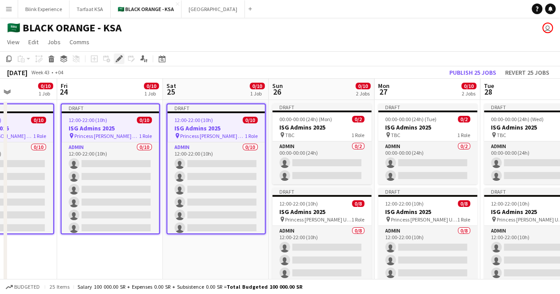
click at [118, 58] on icon "Edit" at bounding box center [118, 58] width 7 height 7
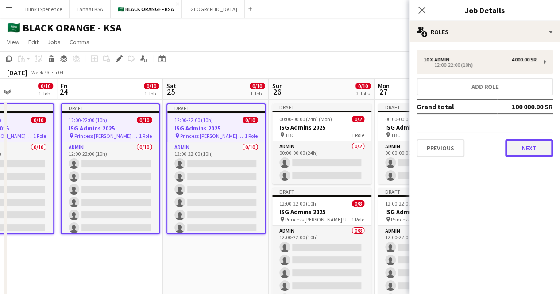
click at [521, 146] on button "Next" at bounding box center [529, 148] width 48 height 18
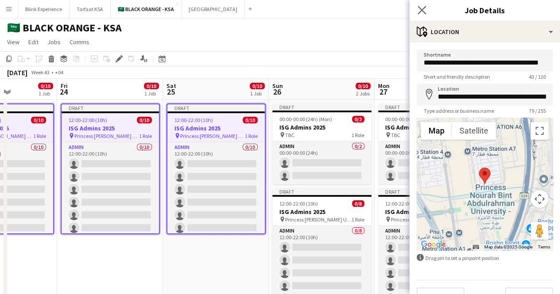
click at [417, 8] on icon "Close pop-in" at bounding box center [421, 10] width 8 height 8
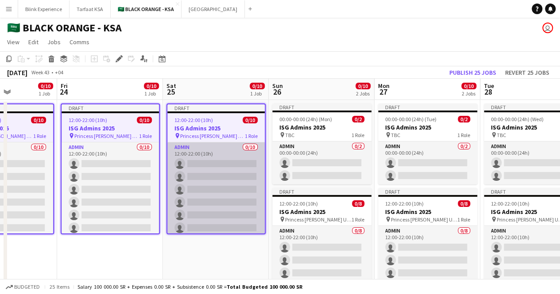
click at [207, 177] on app-card-role "Admin 0/10 12:00-22:00 (10h) single-neutral-actions single-neutral-actions sing…" at bounding box center [215, 215] width 97 height 146
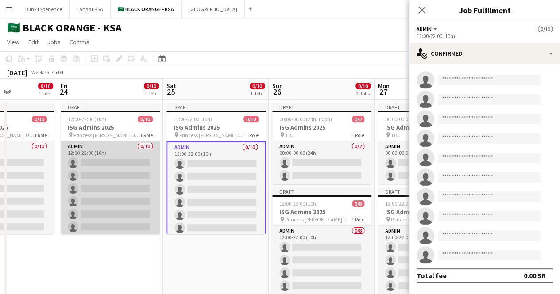
click at [100, 207] on app-card-role "Admin 0/10 12:00-22:00 (10h) single-neutral-actions single-neutral-actions sing…" at bounding box center [110, 215] width 99 height 146
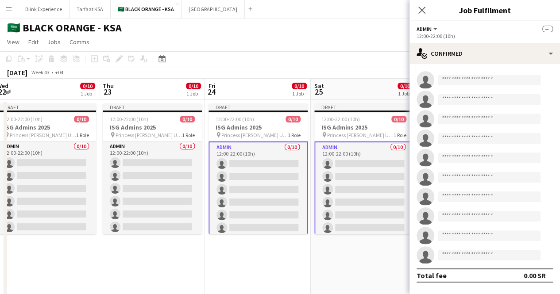
drag, startPoint x: 95, startPoint y: 195, endPoint x: 247, endPoint y: 188, distance: 152.3
click at [247, 188] on app-calendar-viewport "Mon 20 0/10 1 Job Tue 21 0/10 1 Job Wed 22 0/10 1 Job Thu 23 0/10 1 Job Fri 24 …" at bounding box center [280, 208] width 560 height 259
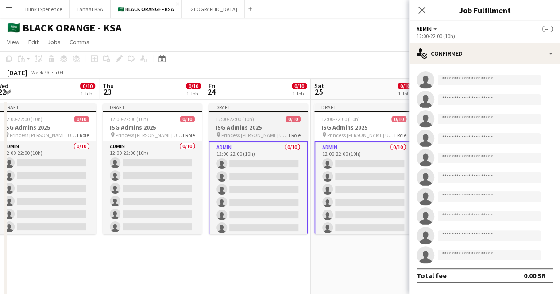
scroll to position [0, 214]
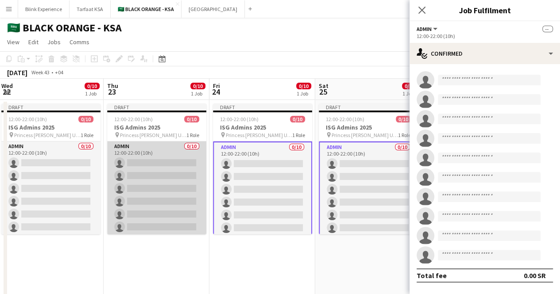
click at [164, 188] on app-card-role "Admin 0/10 12:00-22:00 (10h) single-neutral-actions single-neutral-actions sing…" at bounding box center [156, 215] width 99 height 146
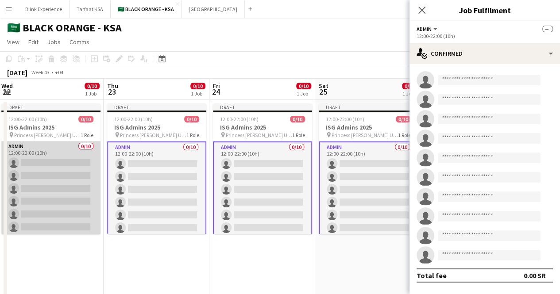
click at [58, 176] on app-card-role "Admin 0/10 12:00-22:00 (10h) single-neutral-actions single-neutral-actions sing…" at bounding box center [50, 215] width 99 height 146
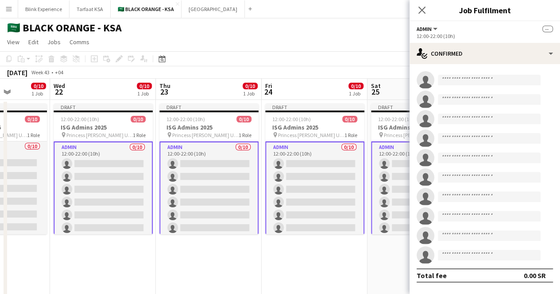
drag, startPoint x: 55, startPoint y: 177, endPoint x: 214, endPoint y: 175, distance: 158.4
click at [214, 175] on app-calendar-viewport "Sun 19 0/10 1 Job Mon 20 0/10 1 Job Tue 21 0/10 1 Job Wed 22 0/10 1 Job Thu 23 …" at bounding box center [280, 208] width 560 height 259
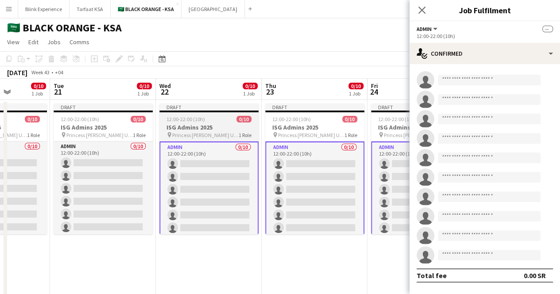
scroll to position [0, 266]
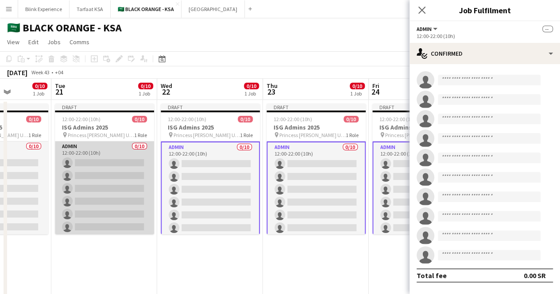
click at [125, 180] on app-card-role "Admin 0/10 12:00-22:00 (10h) single-neutral-actions single-neutral-actions sing…" at bounding box center [104, 215] width 99 height 146
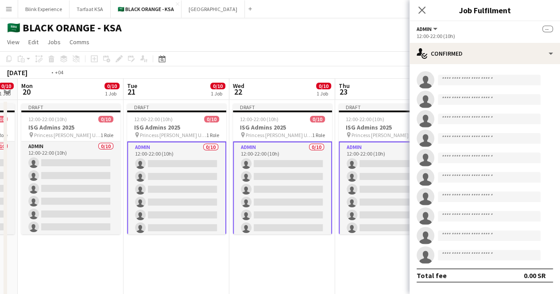
drag, startPoint x: 97, startPoint y: 180, endPoint x: 182, endPoint y: 168, distance: 86.3
click at [182, 168] on app-calendar-viewport "Sat 18 0/10 1 Job Sun 19 0/10 1 Job Mon 20 0/10 1 Job Tue 21 0/10 1 Job Wed 22 …" at bounding box center [280, 208] width 560 height 259
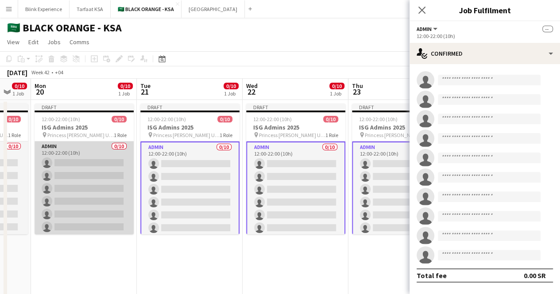
click at [117, 177] on app-card-role "Admin 0/10 12:00-22:00 (10h) single-neutral-actions single-neutral-actions sing…" at bounding box center [84, 215] width 99 height 146
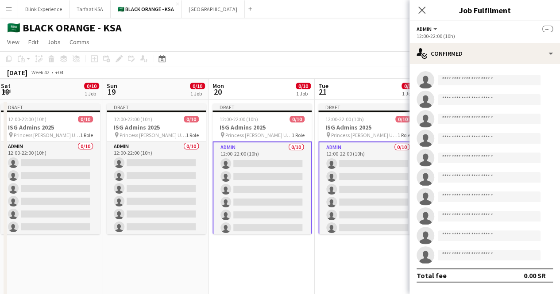
scroll to position [0, 273]
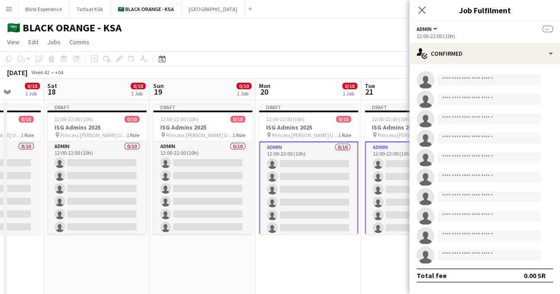
drag, startPoint x: 47, startPoint y: 178, endPoint x: 272, endPoint y: 168, distance: 224.5
click at [272, 168] on app-calendar-viewport "Wed 15 0/10 1 Job Thu 16 0/10 1 Job Fri 17 0/10 1 Job Sat 18 0/10 1 Job Sun 19 …" at bounding box center [280, 208] width 560 height 259
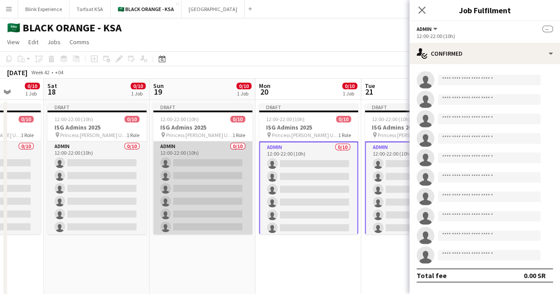
click at [200, 177] on app-card-role "Admin 0/10 12:00-22:00 (10h) single-neutral-actions single-neutral-actions sing…" at bounding box center [202, 215] width 99 height 146
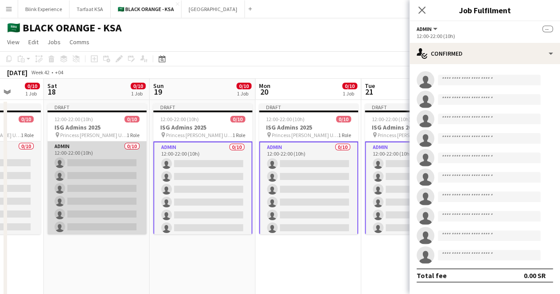
click at [107, 189] on app-card-role "Admin 0/10 12:00-22:00 (10h) single-neutral-actions single-neutral-actions sing…" at bounding box center [96, 215] width 99 height 146
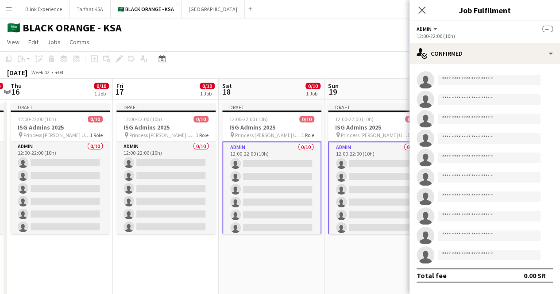
scroll to position [0, 277]
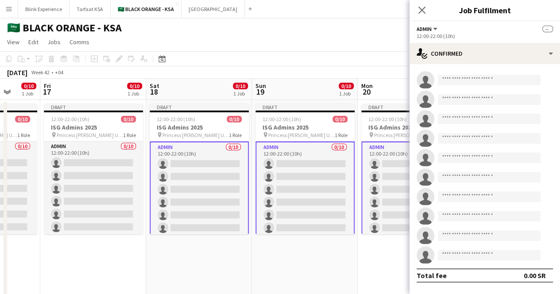
drag, startPoint x: 78, startPoint y: 189, endPoint x: 286, endPoint y: 179, distance: 208.6
click at [286, 179] on app-calendar-viewport "Tue 14 0/10 1 Job Wed 15 0/10 1 Job Thu 16 0/10 1 Job Fri 17 0/10 1 Job Sat 18 …" at bounding box center [280, 208] width 560 height 259
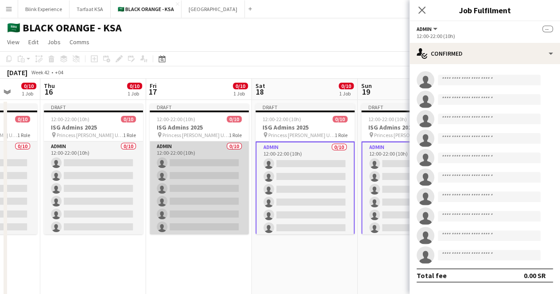
click at [203, 175] on app-card-role "Admin 0/10 12:00-22:00 (10h) single-neutral-actions single-neutral-actions sing…" at bounding box center [199, 215] width 99 height 146
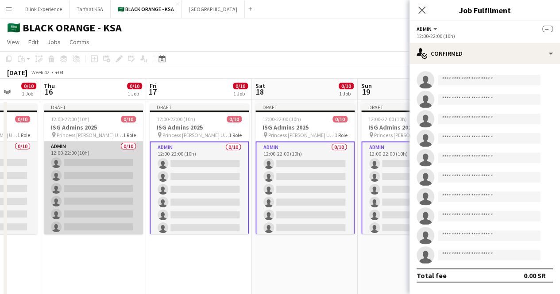
click at [62, 171] on app-card-role "Admin 0/10 12:00-22:00 (10h) single-neutral-actions single-neutral-actions sing…" at bounding box center [93, 215] width 99 height 146
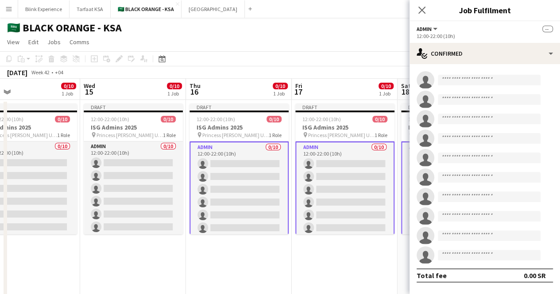
scroll to position [0, 197]
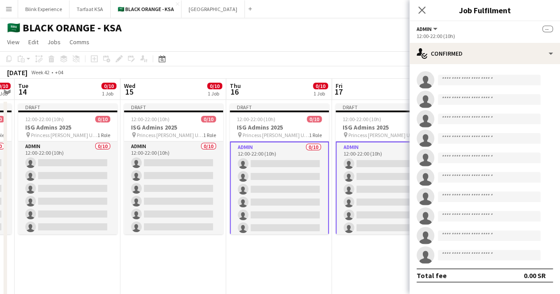
drag, startPoint x: 205, startPoint y: 174, endPoint x: 271, endPoint y: 174, distance: 65.5
click at [271, 174] on app-calendar-viewport "Sun 12 0/10 1 Job Mon 13 0/10 1 Job Tue 14 0/10 1 Job Wed 15 0/10 1 Job Thu 16 …" at bounding box center [280, 208] width 560 height 259
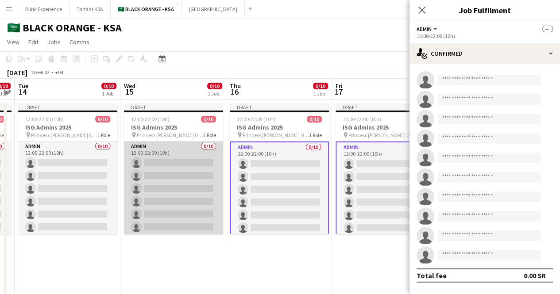
click at [184, 170] on app-card-role "Admin 0/10 12:00-22:00 (10h) single-neutral-actions single-neutral-actions sing…" at bounding box center [173, 215] width 99 height 146
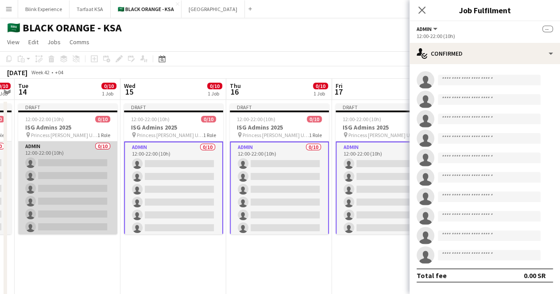
click at [52, 182] on app-card-role "Admin 0/10 12:00-22:00 (10h) single-neutral-actions single-neutral-actions sing…" at bounding box center [67, 215] width 99 height 146
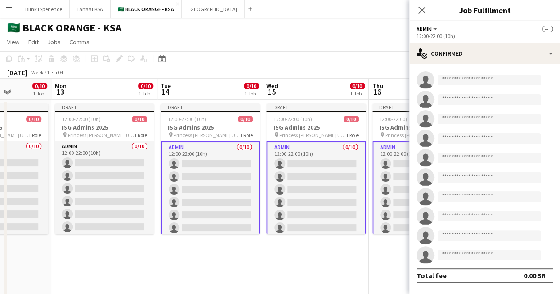
scroll to position [0, 222]
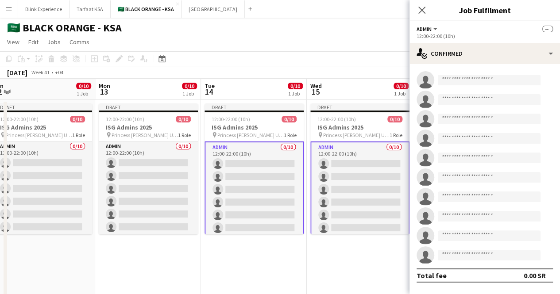
drag, startPoint x: 51, startPoint y: 180, endPoint x: 237, endPoint y: 167, distance: 186.7
click at [237, 167] on app-calendar-viewport "Fri 10 0/10 1 Job Sat 11 0/10 1 Job Sun 12 0/10 1 Job Mon 13 0/10 1 Job Tue 14 …" at bounding box center [280, 208] width 560 height 259
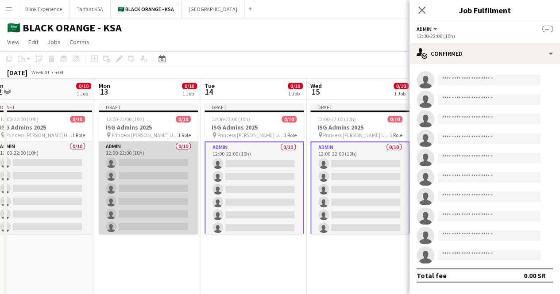
click at [115, 178] on app-card-role "Admin 0/10 12:00-22:00 (10h) single-neutral-actions single-neutral-actions sing…" at bounding box center [148, 215] width 99 height 146
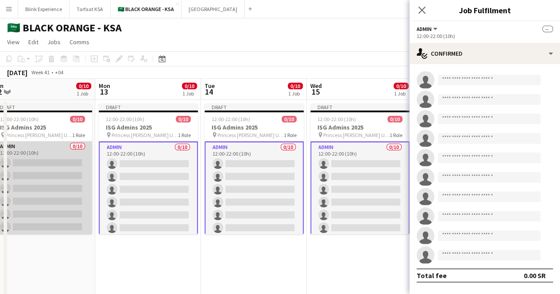
click at [56, 184] on app-card-role "Admin 0/10 12:00-22:00 (10h) single-neutral-actions single-neutral-actions sing…" at bounding box center [42, 215] width 99 height 146
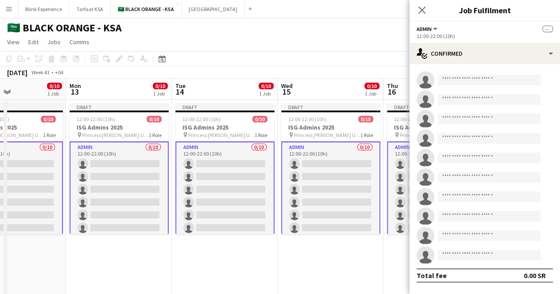
scroll to position [0, 234]
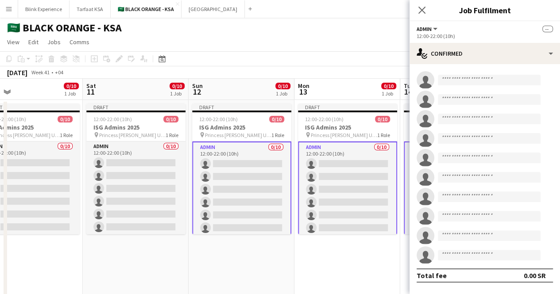
drag, startPoint x: 32, startPoint y: 184, endPoint x: 231, endPoint y: 179, distance: 199.1
click at [231, 179] on app-calendar-viewport "Wed 8 0/10 1 Job Thu 9 0/10 1 Job Fri 10 0/10 1 Job Sat 11 0/10 1 Job Sun 12 0/…" at bounding box center [280, 208] width 560 height 259
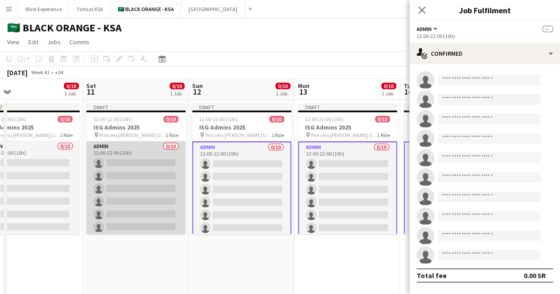
click at [139, 178] on app-card-role "Admin 0/10 12:00-22:00 (10h) single-neutral-actions single-neutral-actions sing…" at bounding box center [135, 215] width 99 height 146
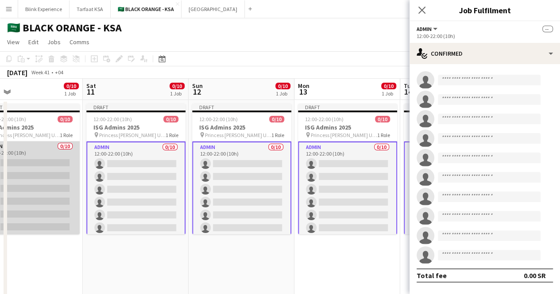
click at [44, 181] on app-card-role "Admin 0/10 12:00-22:00 (10h) single-neutral-actions single-neutral-actions sing…" at bounding box center [30, 215] width 99 height 146
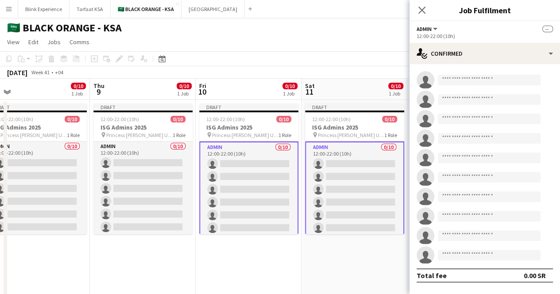
scroll to position [0, 182]
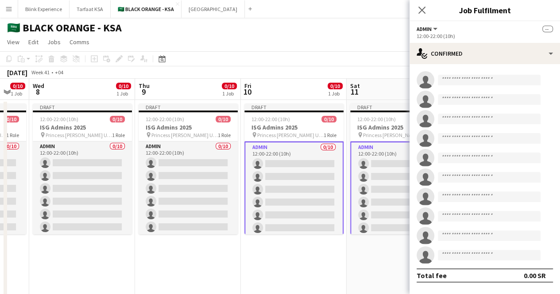
drag, startPoint x: 240, startPoint y: 176, endPoint x: 299, endPoint y: 176, distance: 59.3
click at [299, 176] on app-calendar-viewport "Mon 6 0/10 1 Job Tue 7 0/10 1 Job Wed 8 0/10 1 Job Thu 9 0/10 1 Job Fri 10 0/10…" at bounding box center [280, 208] width 560 height 259
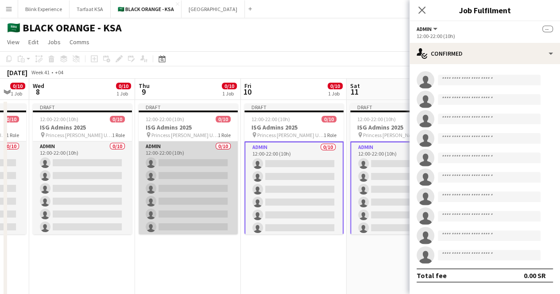
click at [201, 177] on app-card-role "Admin 0/10 12:00-22:00 (10h) single-neutral-actions single-neutral-actions sing…" at bounding box center [187, 215] width 99 height 146
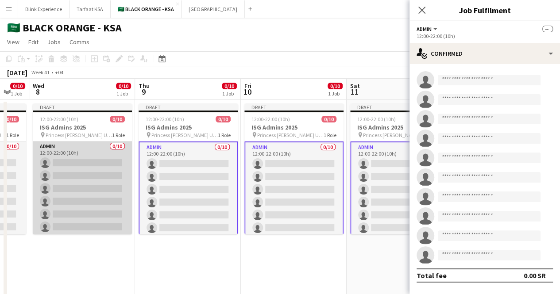
click at [111, 183] on app-card-role "Admin 0/10 12:00-22:00 (10h) single-neutral-actions single-neutral-actions sing…" at bounding box center [82, 215] width 99 height 146
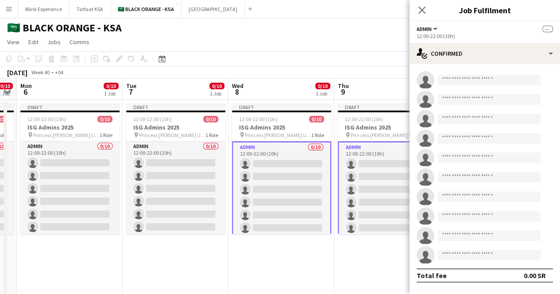
scroll to position [0, 180]
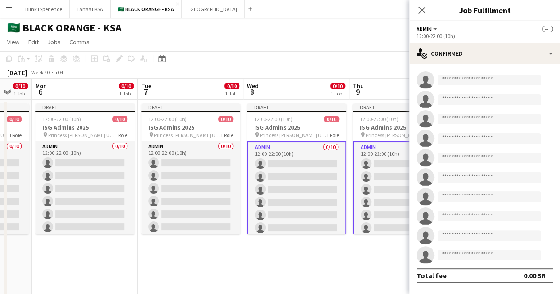
drag, startPoint x: 85, startPoint y: 184, endPoint x: 292, endPoint y: 183, distance: 206.6
click at [292, 183] on app-calendar-viewport "Sat 4 0/10 1 Job Sun 5 0/10 1 Job Mon 6 0/10 1 Job Tue 7 0/10 1 Job Wed 8 0/10 …" at bounding box center [280, 208] width 560 height 259
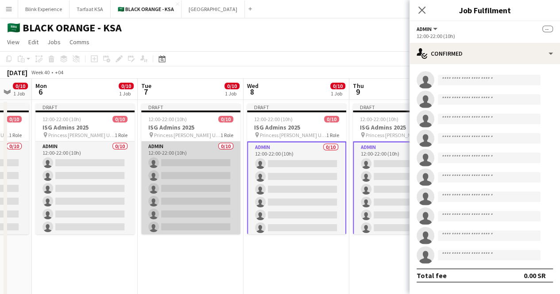
click at [187, 180] on app-card-role "Admin 0/10 12:00-22:00 (10h) single-neutral-actions single-neutral-actions sing…" at bounding box center [190, 215] width 99 height 146
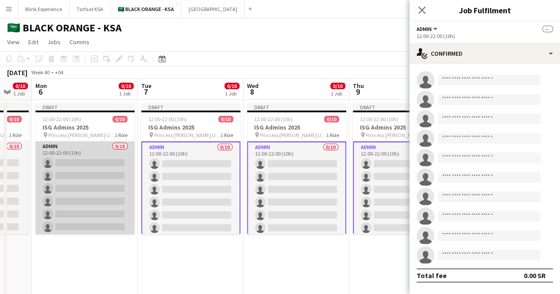
drag, startPoint x: 92, startPoint y: 179, endPoint x: 96, endPoint y: 178, distance: 4.5
click at [93, 179] on app-card-role "Admin 0/10 12:00-22:00 (10h) single-neutral-actions single-neutral-actions sing…" at bounding box center [84, 215] width 99 height 146
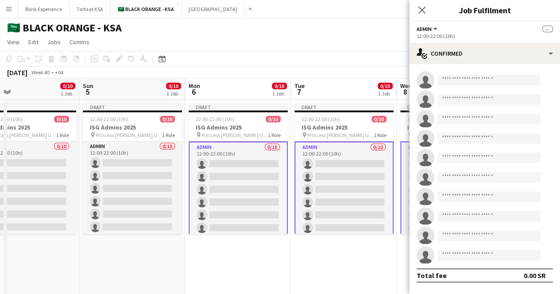
scroll to position [0, 206]
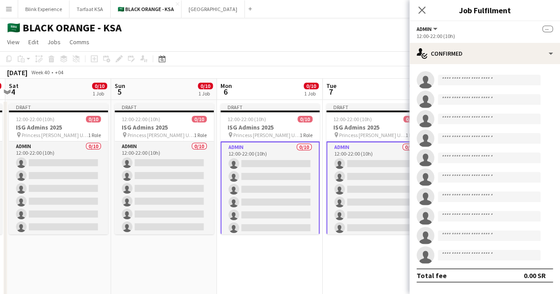
drag, startPoint x: 79, startPoint y: 178, endPoint x: 263, endPoint y: 169, distance: 184.2
click at [263, 169] on app-calendar-viewport "Thu 2 0/10 1 Job Fri 3 0/10 1 Job Sat 4 0/10 1 Job Sun 5 0/10 1 Job Mon 6 0/10 …" at bounding box center [280, 208] width 560 height 259
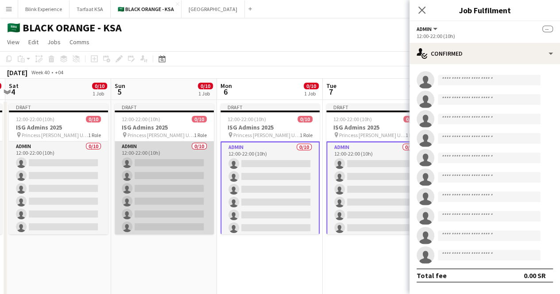
click at [162, 168] on app-card-role "Admin 0/10 12:00-22:00 (10h) single-neutral-actions single-neutral-actions sing…" at bounding box center [164, 215] width 99 height 146
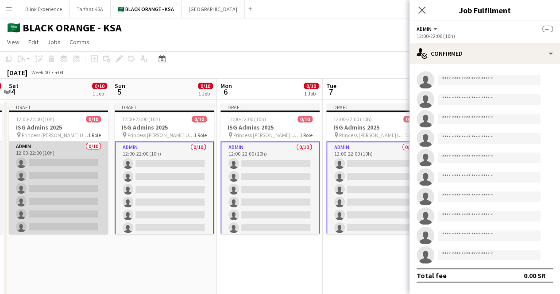
click at [73, 168] on app-card-role "Admin 0/10 12:00-22:00 (10h) single-neutral-actions single-neutral-actions sing…" at bounding box center [58, 215] width 99 height 146
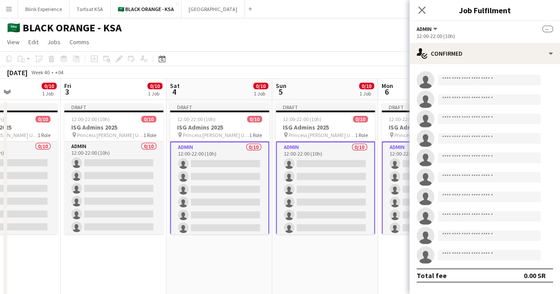
scroll to position [0, 236]
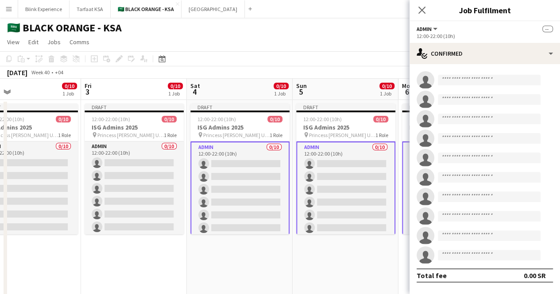
drag, startPoint x: 61, startPoint y: 173, endPoint x: 240, endPoint y: 173, distance: 179.6
click at [240, 173] on app-calendar-viewport "Tue 30 10/10 1 Job Wed 1 0/10 1 Job Thu 2 0/10 1 Job Fri 3 0/10 1 Job Sat 4 0/1…" at bounding box center [280, 208] width 560 height 259
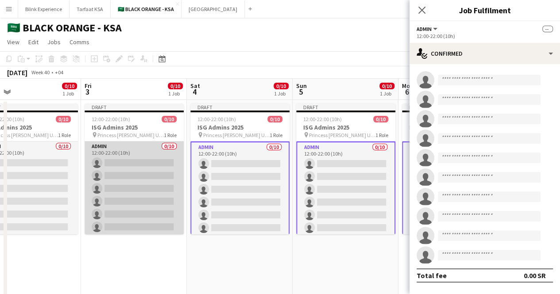
click at [131, 175] on app-card-role "Admin 0/10 12:00-22:00 (10h) single-neutral-actions single-neutral-actions sing…" at bounding box center [133, 215] width 99 height 146
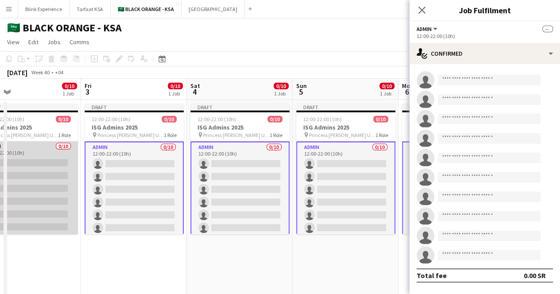
click at [58, 175] on app-card-role "Admin 0/10 12:00-22:00 (10h) single-neutral-actions single-neutral-actions sing…" at bounding box center [28, 215] width 99 height 146
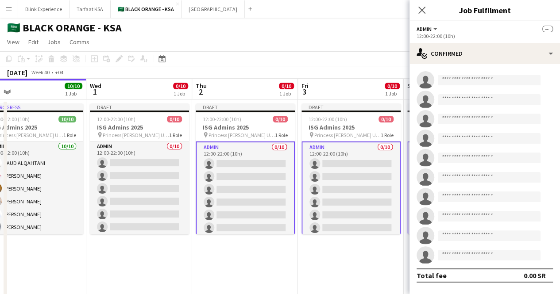
drag, startPoint x: 55, startPoint y: 176, endPoint x: 257, endPoint y: 176, distance: 202.2
click at [272, 175] on app-calendar-viewport "Sun 28 10/10 1 Job Mon 29 10/10 1 Job Tue 30 10/10 1 Job Wed 1 0/10 1 Job Thu 2…" at bounding box center [280, 208] width 560 height 259
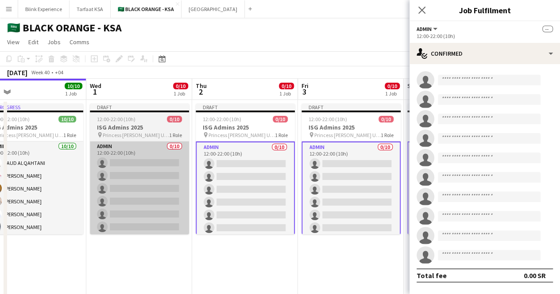
scroll to position [0, 232]
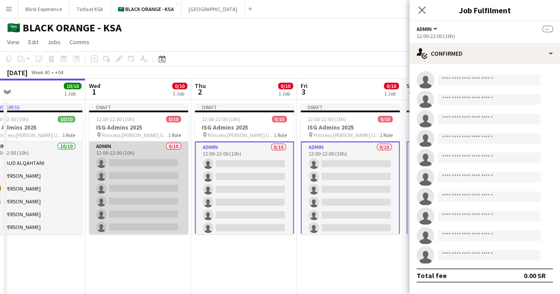
click at [143, 176] on app-card-role "Admin 0/10 12:00-22:00 (10h) single-neutral-actions single-neutral-actions sing…" at bounding box center [138, 215] width 99 height 146
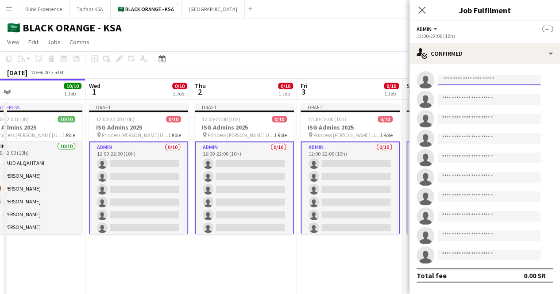
click at [460, 83] on input at bounding box center [488, 80] width 103 height 11
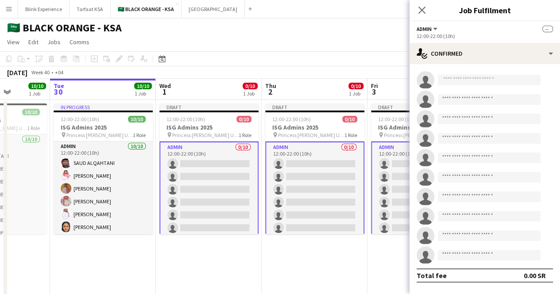
scroll to position [0, 257]
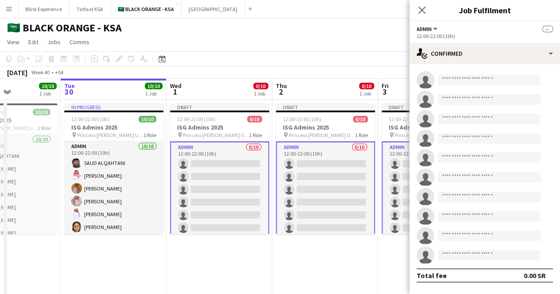
drag, startPoint x: 157, startPoint y: 159, endPoint x: 238, endPoint y: 160, distance: 81.0
click at [238, 160] on app-calendar-viewport "Sat 27 10/10 1 Job Sun 28 10/10 1 Job Mon 29 10/10 1 Job Tue 30 10/10 1 Job Wed…" at bounding box center [280, 208] width 560 height 259
click at [477, 81] on input at bounding box center [488, 80] width 103 height 11
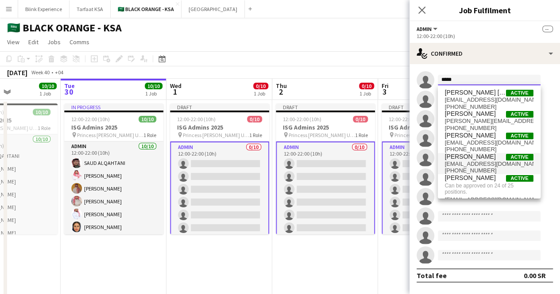
type input "*****"
click at [487, 160] on span "[PERSON_NAME] Active" at bounding box center [489, 157] width 88 height 8
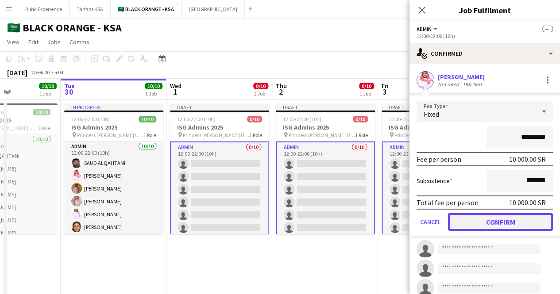
click at [502, 221] on button "Confirm" at bounding box center [500, 222] width 105 height 18
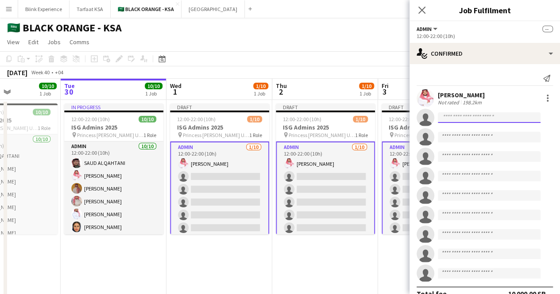
click at [466, 120] on input at bounding box center [488, 117] width 103 height 11
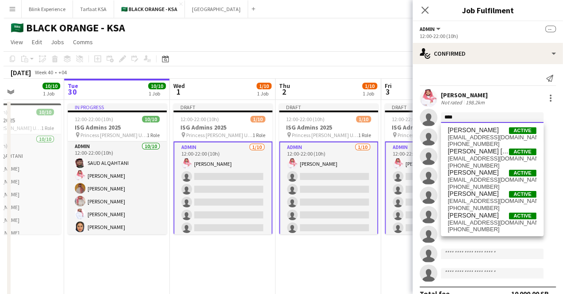
scroll to position [0, 0]
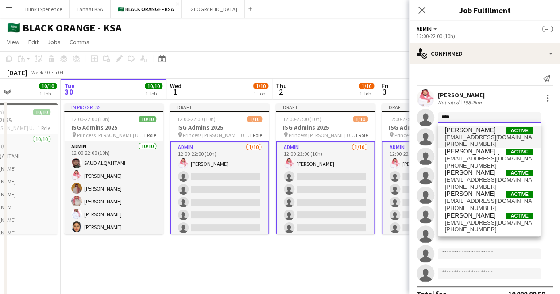
type input "****"
click at [490, 142] on span "[PHONE_NUMBER]" at bounding box center [489, 144] width 88 height 7
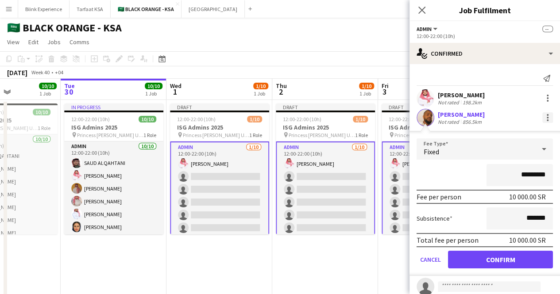
click at [546, 115] on div at bounding box center [547, 115] width 2 height 2
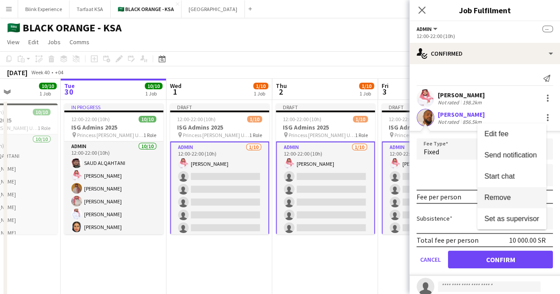
click at [501, 196] on span "Remove" at bounding box center [497, 198] width 27 height 8
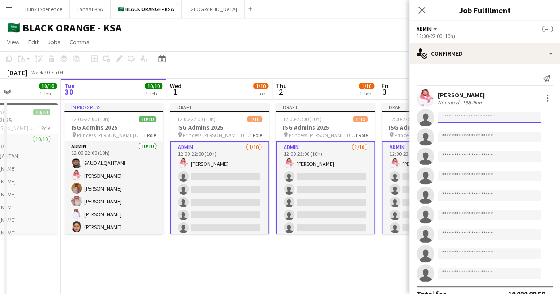
click at [471, 117] on input at bounding box center [488, 117] width 103 height 11
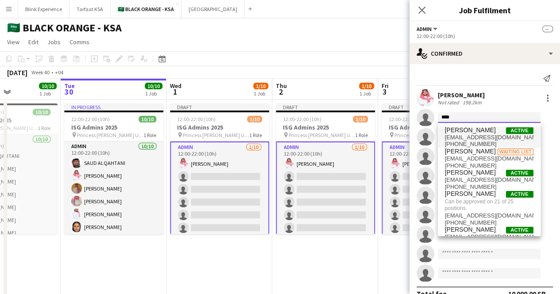
type input "****"
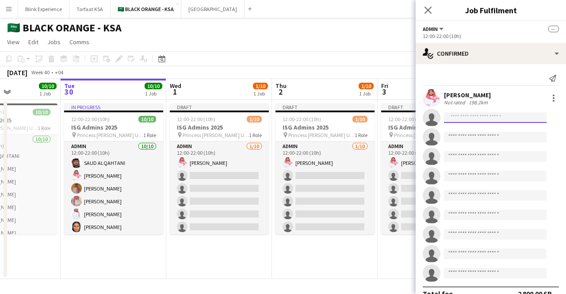
click at [500, 119] on input at bounding box center [495, 117] width 103 height 11
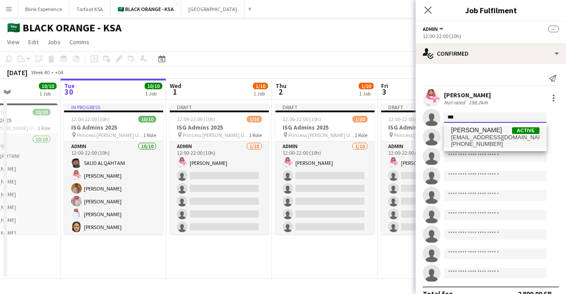
type input "***"
click at [485, 142] on span "[PHONE_NUMBER]" at bounding box center [495, 144] width 88 height 7
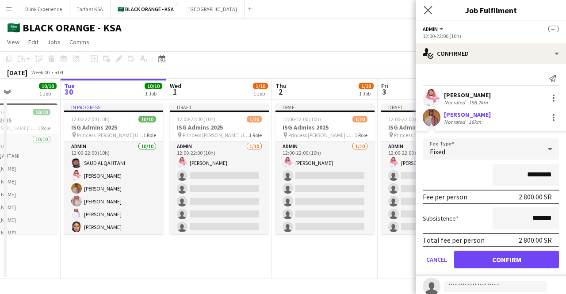
click at [433, 12] on app-icon "Close pop-in" at bounding box center [428, 10] width 13 height 13
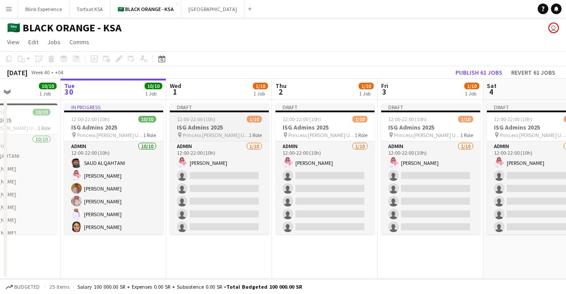
click at [231, 128] on h3 "ISG Admins 2025" at bounding box center [219, 127] width 99 height 8
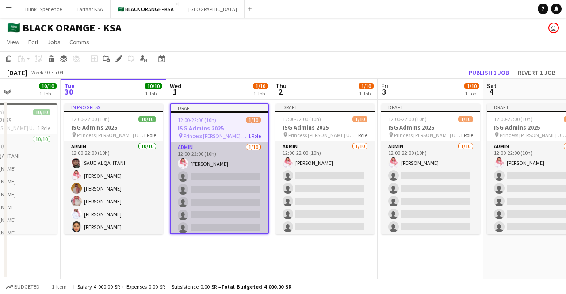
click at [200, 182] on app-card-role "Admin [DATE] 12:00-22:00 (10h) [PERSON_NAME] single-neutral-actions single-neut…" at bounding box center [219, 215] width 97 height 146
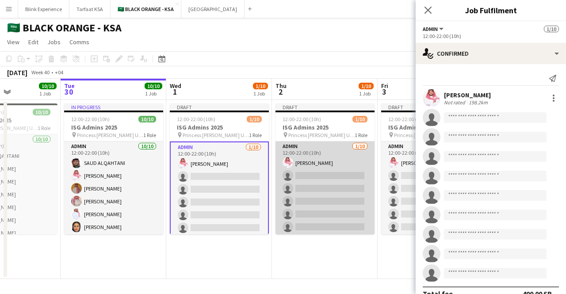
click at [298, 177] on app-card-role "Admin [DATE] 12:00-22:00 (10h) [PERSON_NAME] single-neutral-actions single-neut…" at bounding box center [325, 215] width 99 height 146
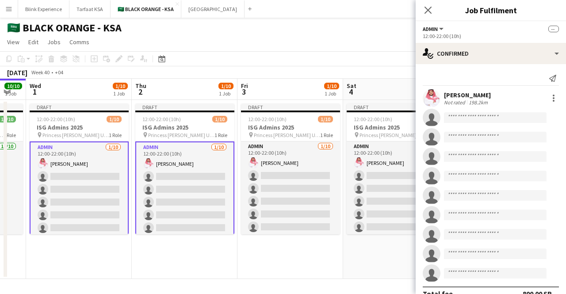
drag, startPoint x: 339, startPoint y: 169, endPoint x: 195, endPoint y: 178, distance: 144.5
click at [196, 178] on app-calendar-viewport "Sat 27 10/10 1 Job Sun 28 10/10 1 Job Mon 29 10/10 1 Job Tue 30 10/10 1 Job Wed…" at bounding box center [283, 179] width 566 height 200
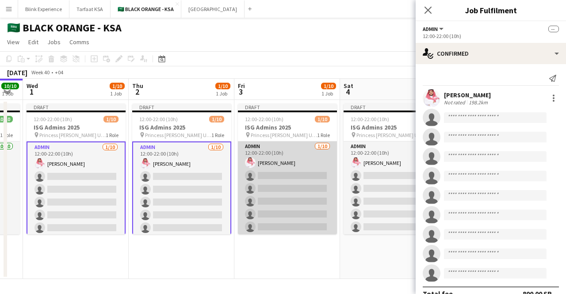
click at [281, 161] on app-card-role "Admin [DATE] 12:00-22:00 (10h) [PERSON_NAME] single-neutral-actions single-neut…" at bounding box center [287, 215] width 99 height 146
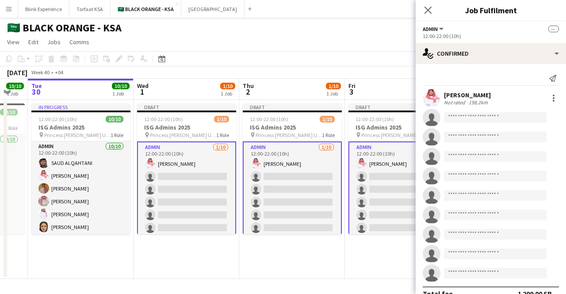
drag, startPoint x: 288, startPoint y: 163, endPoint x: 176, endPoint y: 171, distance: 113.1
click at [176, 171] on app-calendar-viewport "Sat 27 10/10 1 Job Sun 28 10/10 1 Job Mon 29 10/10 1 Job Tue 30 10/10 1 Job Wed…" at bounding box center [283, 179] width 566 height 200
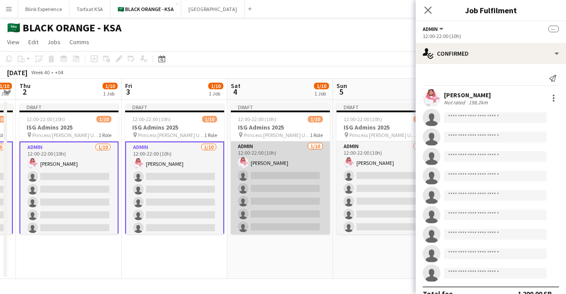
click at [271, 161] on app-card-role "Admin [DATE] 12:00-22:00 (10h) [PERSON_NAME] single-neutral-actions single-neut…" at bounding box center [280, 215] width 99 height 146
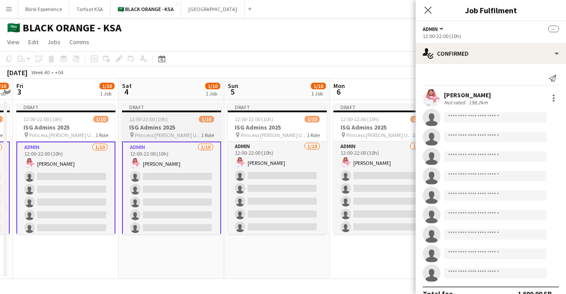
drag, startPoint x: 301, startPoint y: 170, endPoint x: 207, endPoint y: 180, distance: 95.1
click at [192, 184] on app-calendar-viewport "Mon 29 10/10 1 Job Tue 30 10/10 1 Job Wed 1 1/10 1 Job Thu 2 1/10 1 Job Fri 3 1…" at bounding box center [283, 179] width 566 height 200
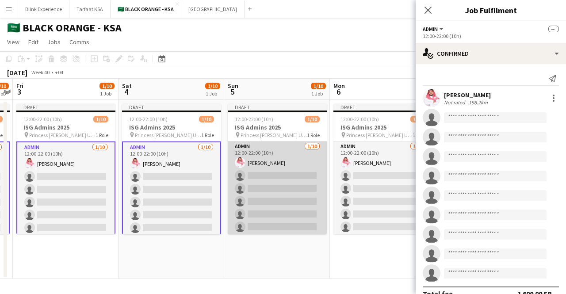
click at [274, 165] on app-card-role "Admin [DATE] 12:00-22:00 (10h) [PERSON_NAME] single-neutral-actions single-neut…" at bounding box center [277, 215] width 99 height 146
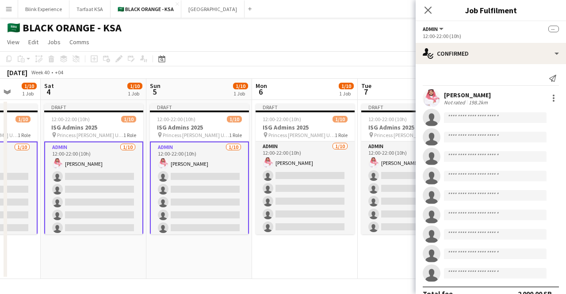
drag, startPoint x: 292, startPoint y: 166, endPoint x: 214, endPoint y: 180, distance: 79.5
click at [214, 180] on app-calendar-viewport "Wed 1 1/10 1 Job Thu 2 1/10 1 Job Fri 3 1/10 1 Job Sat 4 1/10 1 Job Sun 5 1/10 …" at bounding box center [283, 179] width 566 height 200
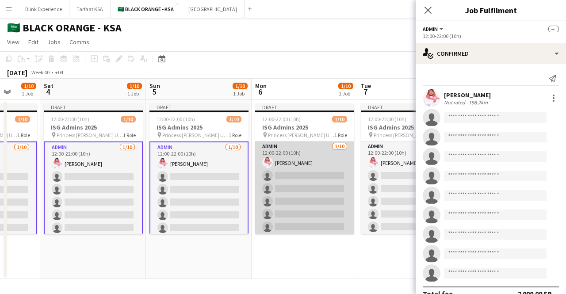
click at [322, 165] on app-card-role "Admin [DATE] 12:00-22:00 (10h) [PERSON_NAME] single-neutral-actions single-neut…" at bounding box center [304, 215] width 99 height 146
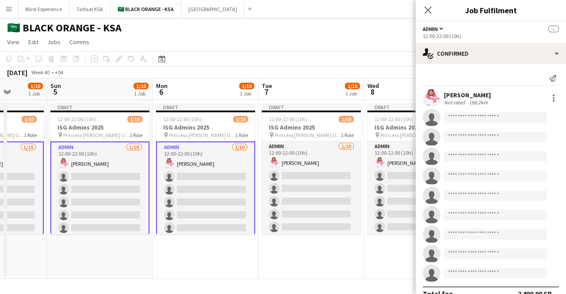
scroll to position [0, 405]
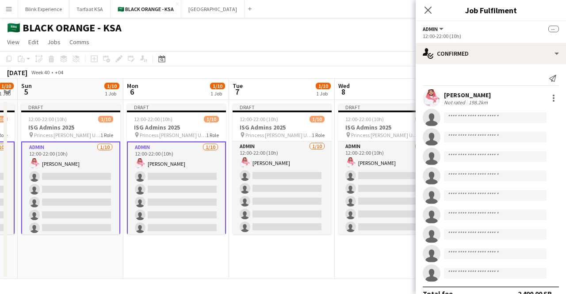
drag, startPoint x: 322, startPoint y: 165, endPoint x: 194, endPoint y: 173, distance: 128.1
click at [194, 173] on app-calendar-viewport "Wed 1 1/10 1 Job Thu 2 1/10 1 Job Fri 3 1/10 1 Job Sat 4 1/10 1 Job Sun 5 1/10 …" at bounding box center [283, 179] width 566 height 200
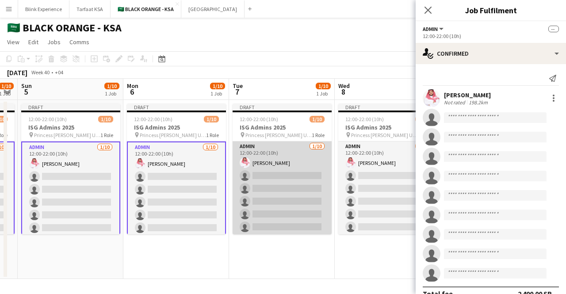
click at [266, 169] on app-card-role "Admin [DATE] 12:00-22:00 (10h) [PERSON_NAME] single-neutral-actions single-neut…" at bounding box center [282, 215] width 99 height 146
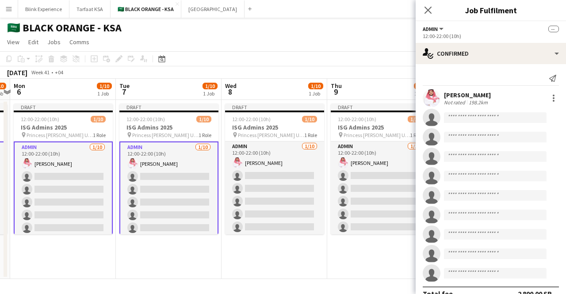
scroll to position [0, 355]
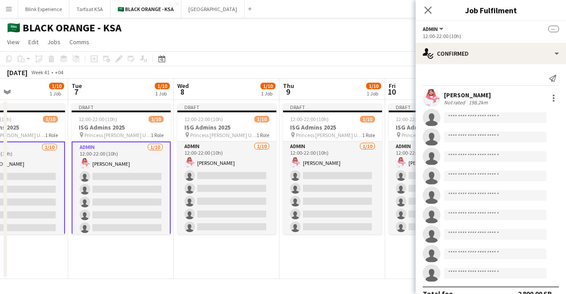
drag, startPoint x: 276, startPoint y: 169, endPoint x: 115, endPoint y: 183, distance: 161.6
click at [115, 183] on app-calendar-viewport "Fri 3 1/10 1 Job Sat 4 1/10 1 Job Sun 5 1/10 1 Job Mon 6 1/10 1 Job Tue 7 1/10 …" at bounding box center [283, 179] width 566 height 200
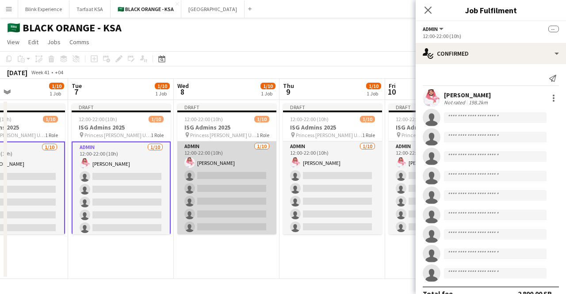
click at [213, 166] on app-card-role "Admin [DATE] 12:00-22:00 (10h) [PERSON_NAME] single-neutral-actions single-neut…" at bounding box center [226, 215] width 99 height 146
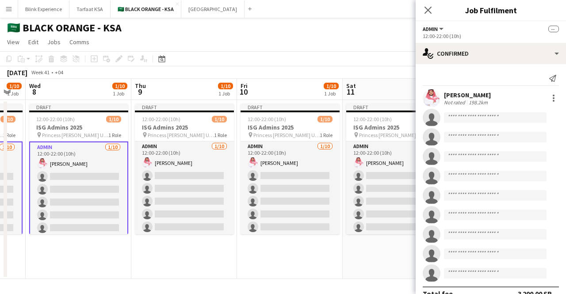
scroll to position [0, 319]
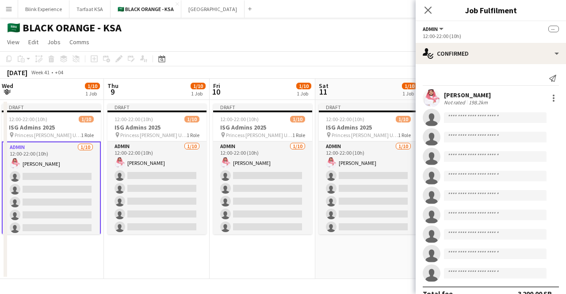
drag, startPoint x: 215, startPoint y: 166, endPoint x: 39, endPoint y: 171, distance: 175.7
click at [39, 171] on app-calendar-viewport "Sun 5 1/10 1 Job Mon 6 1/10 1 Job Tue 7 1/10 1 Job Wed 8 1/10 1 Job Thu 9 1/10 …" at bounding box center [283, 179] width 566 height 200
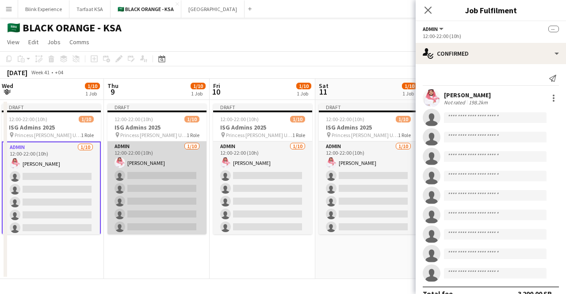
click at [144, 160] on app-card-role "Admin [DATE] 12:00-22:00 (10h) [PERSON_NAME] single-neutral-actions single-neut…" at bounding box center [156, 215] width 99 height 146
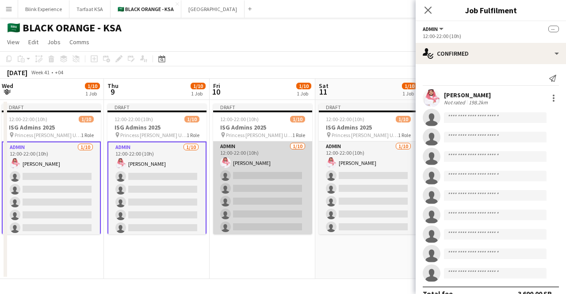
click at [277, 178] on app-card-role "Admin [DATE] 12:00-22:00 (10h) [PERSON_NAME] single-neutral-actions single-neut…" at bounding box center [262, 215] width 99 height 146
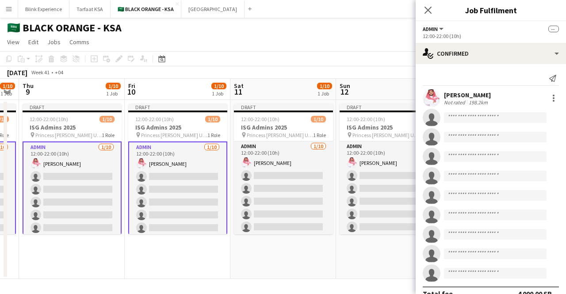
scroll to position [0, 264]
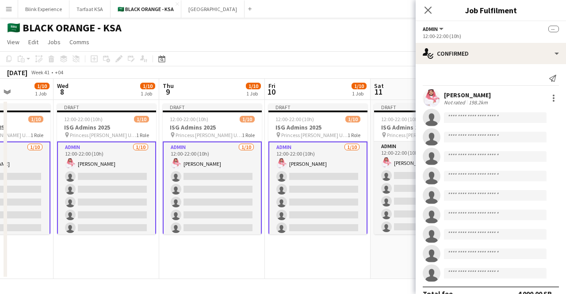
drag, startPoint x: 277, startPoint y: 178, endPoint x: 121, endPoint y: 192, distance: 156.8
click at [121, 192] on app-calendar-viewport "Sun 5 1/10 1 Job Mon 6 1/10 1 Job Tue 7 1/10 1 Job Wed 8 1/10 1 Job Thu 9 1/10 …" at bounding box center [283, 179] width 566 height 200
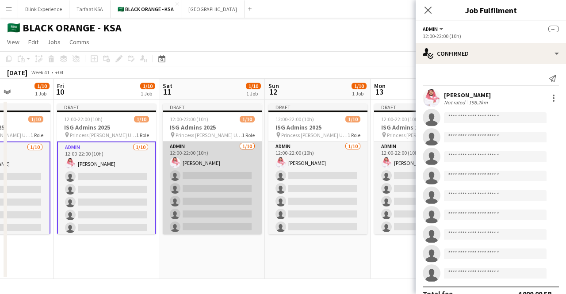
click at [223, 175] on app-card-role "Admin [DATE] 12:00-22:00 (10h) [PERSON_NAME] single-neutral-actions single-neut…" at bounding box center [212, 215] width 99 height 146
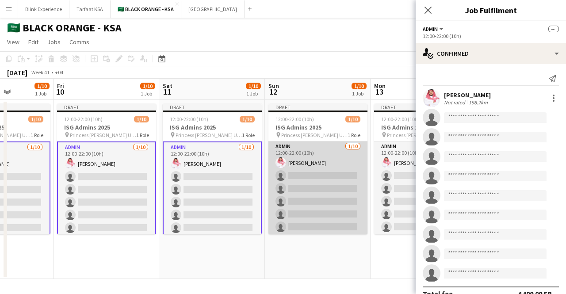
click at [315, 170] on app-card-role "Admin [DATE] 12:00-22:00 (10h) [PERSON_NAME] single-neutral-actions single-neut…" at bounding box center [318, 215] width 99 height 146
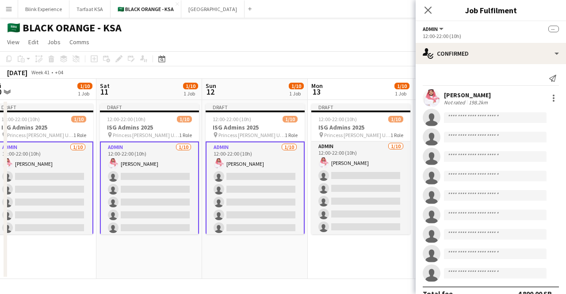
scroll to position [0, 388]
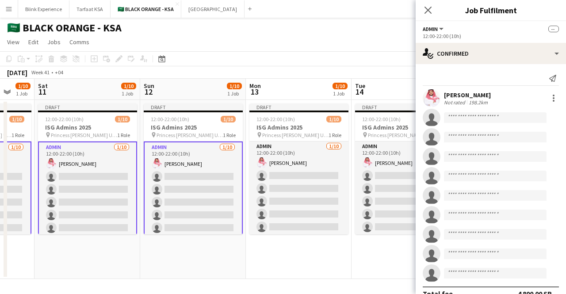
drag, startPoint x: 325, startPoint y: 171, endPoint x: 200, endPoint y: 183, distance: 125.3
click at [200, 183] on app-calendar-viewport "Tue 7 1/10 1 Job Wed 8 1/10 1 Job Thu 9 1/10 1 Job Fri 10 1/10 1 Job Sat 11 1/1…" at bounding box center [283, 179] width 566 height 200
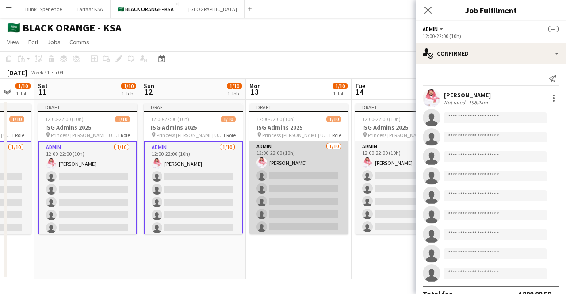
click at [285, 164] on app-card-role "Admin [DATE] 12:00-22:00 (10h) [PERSON_NAME] single-neutral-actions single-neut…" at bounding box center [298, 215] width 99 height 146
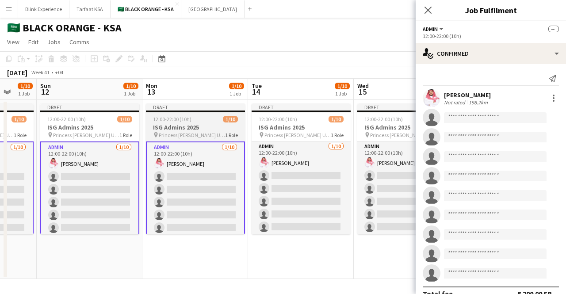
scroll to position [0, 292]
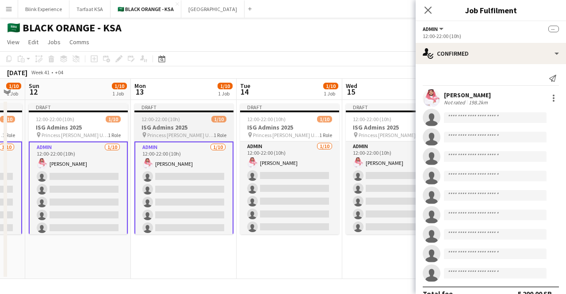
drag, startPoint x: 315, startPoint y: 172, endPoint x: 209, endPoint y: 186, distance: 106.7
click at [200, 188] on app-calendar-viewport "Thu 9 1/10 1 Job Fri 10 1/10 1 Job Sat 11 1/10 1 Job Sun 12 1/10 1 Job Mon 13 1…" at bounding box center [283, 179] width 566 height 200
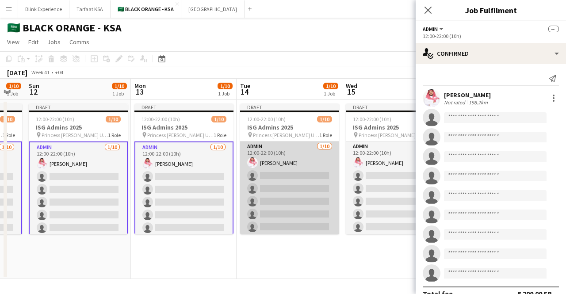
click at [289, 174] on app-card-role "Admin [DATE] 12:00-22:00 (10h) [PERSON_NAME] single-neutral-actions single-neut…" at bounding box center [289, 215] width 99 height 146
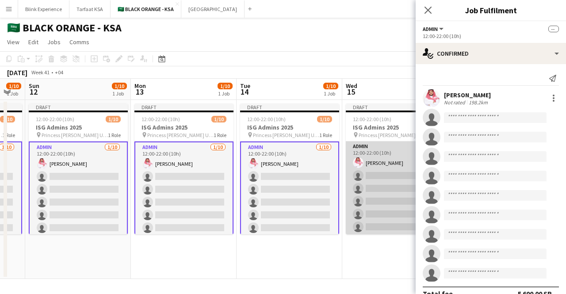
click at [368, 184] on app-card-role "Admin [DATE] 12:00-22:00 (10h) [PERSON_NAME] single-neutral-actions single-neut…" at bounding box center [395, 215] width 99 height 146
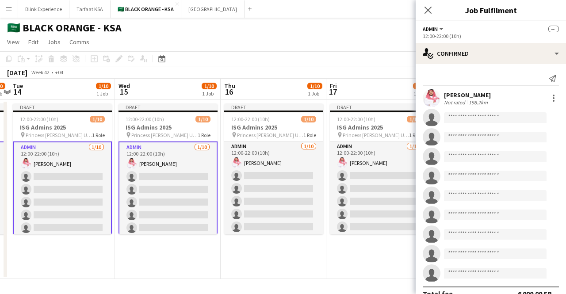
drag, startPoint x: 383, startPoint y: 182, endPoint x: 155, endPoint y: 191, distance: 228.0
click at [155, 191] on app-calendar-viewport "Sat 11 1/10 1 Job Sun 12 1/10 1 Job Mon 13 1/10 1 Job Tue 14 1/10 1 Job Wed 15 …" at bounding box center [283, 179] width 566 height 200
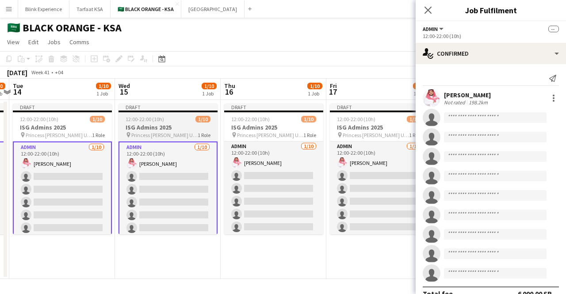
scroll to position [0, 309]
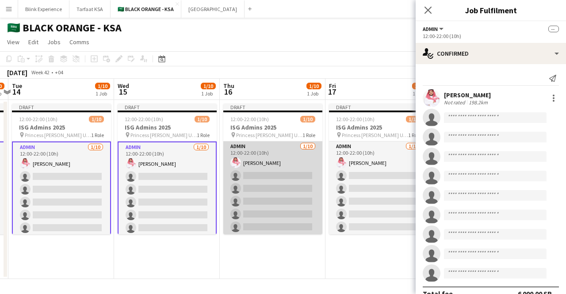
click at [263, 164] on app-card-role "Admin [DATE] 12:00-22:00 (10h) [PERSON_NAME] single-neutral-actions single-neut…" at bounding box center [272, 215] width 99 height 146
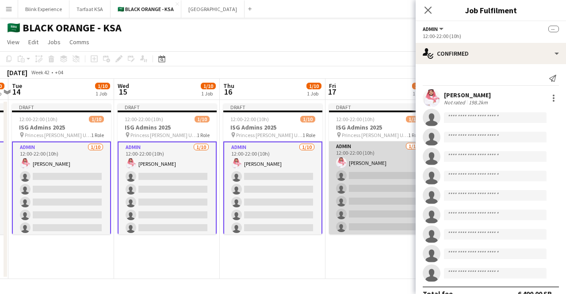
drag, startPoint x: 380, startPoint y: 161, endPoint x: 364, endPoint y: 165, distance: 16.8
click at [377, 161] on app-calendar-viewport "Sat 11 1/10 1 Job Sun 12 1/10 1 Job Mon 13 1/10 1 Job Tue 14 1/10 1 Job Wed 15 …" at bounding box center [283, 179] width 566 height 200
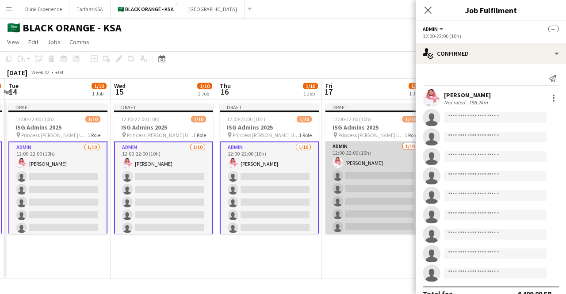
click at [375, 165] on app-card-role "Admin [DATE] 12:00-22:00 (10h) [PERSON_NAME] single-neutral-actions single-neut…" at bounding box center [375, 215] width 99 height 146
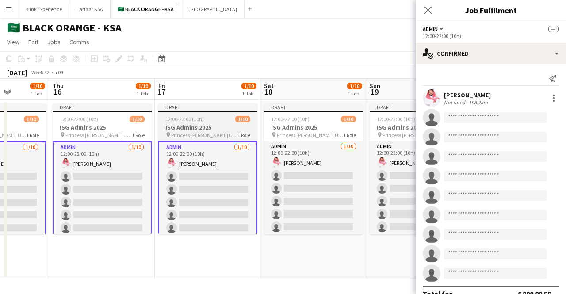
drag, startPoint x: 375, startPoint y: 165, endPoint x: 246, endPoint y: 161, distance: 128.3
click at [207, 176] on app-calendar-viewport "Mon 13 1/10 1 Job Tue 14 1/10 1 Job Wed 15 1/10 1 Job Thu 16 1/10 1 Job Fri 17 …" at bounding box center [283, 179] width 566 height 200
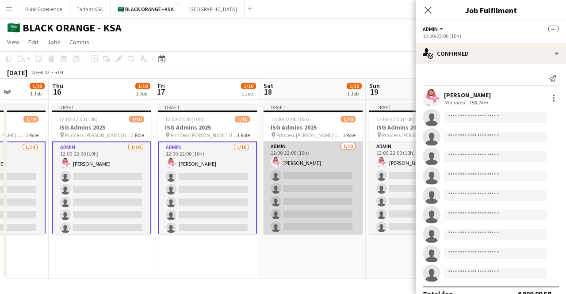
click at [288, 152] on app-card-role "Admin [DATE] 12:00-22:00 (10h) [PERSON_NAME] single-neutral-actions single-neut…" at bounding box center [313, 215] width 99 height 146
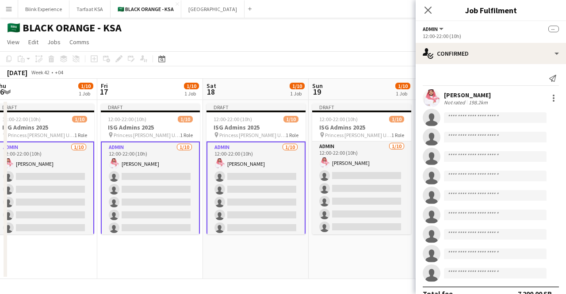
scroll to position [0, 392]
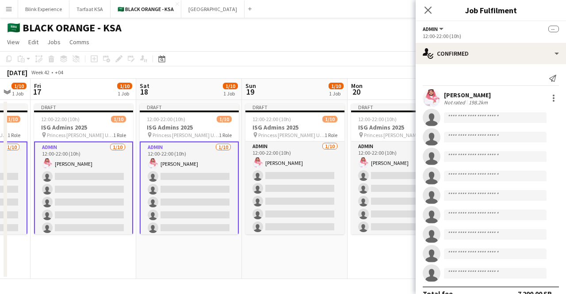
drag, startPoint x: 311, startPoint y: 155, endPoint x: 188, endPoint y: 165, distance: 124.2
click at [188, 165] on app-calendar-viewport "Mon 13 1/10 1 Job Tue 14 1/10 1 Job Wed 15 1/10 1 Job Thu 16 1/10 1 Job Fri 17 …" at bounding box center [283, 179] width 566 height 200
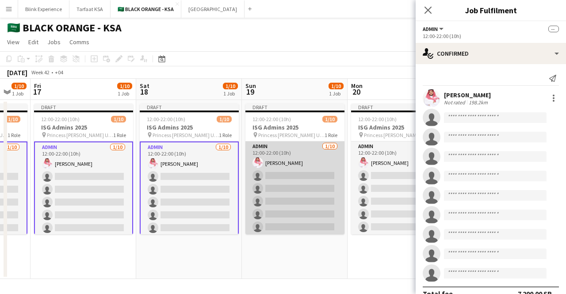
click at [280, 158] on app-card-role "Admin [DATE] 12:00-22:00 (10h) [PERSON_NAME] single-neutral-actions single-neut…" at bounding box center [295, 215] width 99 height 146
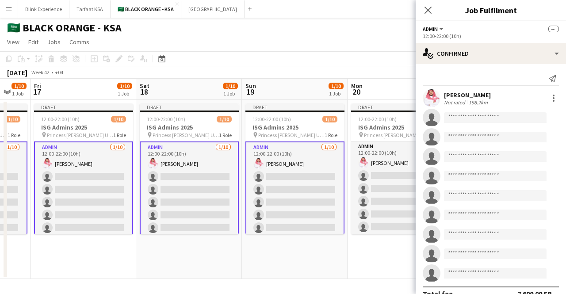
scroll to position [0, 284]
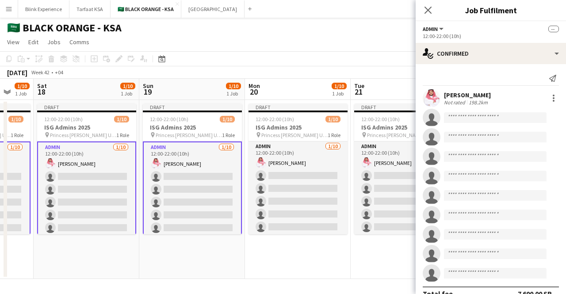
drag, startPoint x: 317, startPoint y: 165, endPoint x: 221, endPoint y: 172, distance: 95.8
click at [221, 172] on app-calendar-viewport "Wed 15 1/10 1 Job Thu 16 1/10 1 Job Fri 17 1/10 1 Job Sat 18 1/10 1 Job Sun 19 …" at bounding box center [283, 179] width 566 height 200
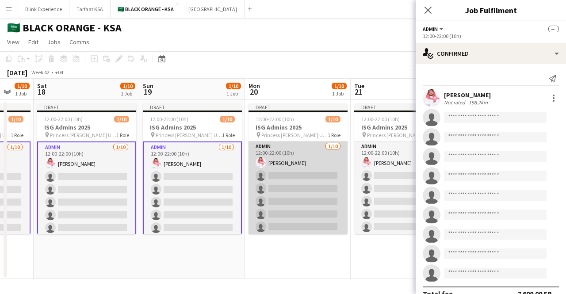
click at [306, 156] on app-card-role "Admin [DATE] 12:00-22:00 (10h) [PERSON_NAME] single-neutral-actions single-neut…" at bounding box center [298, 215] width 99 height 146
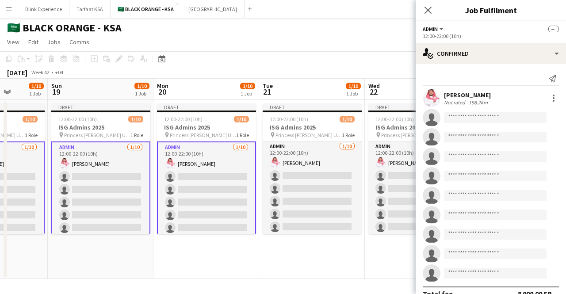
drag, startPoint x: 311, startPoint y: 157, endPoint x: 219, endPoint y: 165, distance: 92.4
click at [219, 165] on app-calendar-viewport "Wed 15 1/10 1 Job Thu 16 1/10 1 Job Fri 17 1/10 1 Job Sat 18 1/10 1 Job Sun 19 …" at bounding box center [283, 179] width 566 height 200
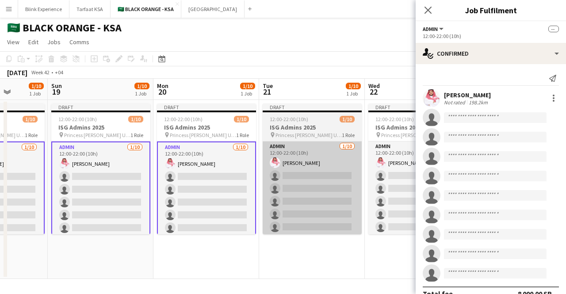
scroll to position [0, 376]
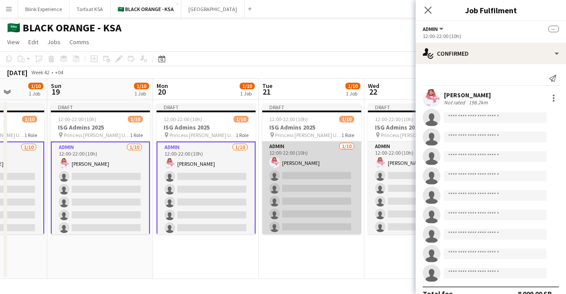
click at [325, 156] on app-card-role "Admin [DATE] 12:00-22:00 (10h) [PERSON_NAME] single-neutral-actions single-neut…" at bounding box center [311, 215] width 99 height 146
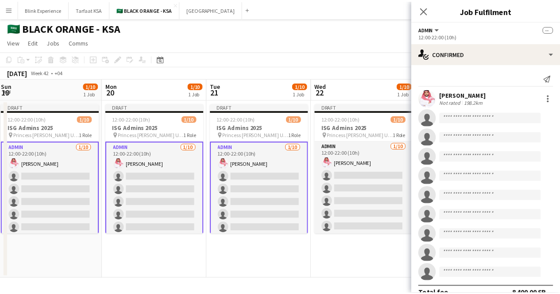
scroll to position [0, 252]
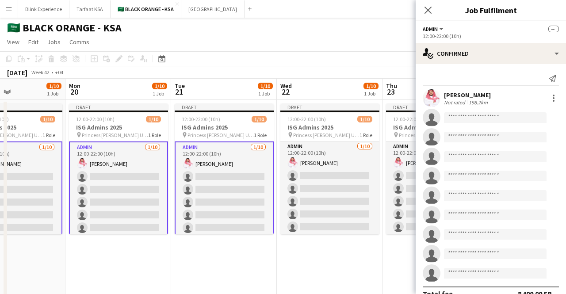
drag, startPoint x: 318, startPoint y: 157, endPoint x: 236, endPoint y: 168, distance: 82.0
click at [236, 168] on app-calendar-viewport "Fri 17 1/10 1 Job Sat 18 1/10 1 Job Sun 19 1/10 1 Job Mon 20 1/10 1 Job Tue 21 …" at bounding box center [283, 208] width 566 height 259
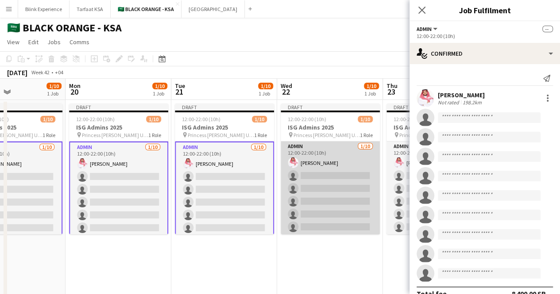
click at [298, 161] on app-card-role "Admin [DATE] 12:00-22:00 (10h) [PERSON_NAME] single-neutral-actions single-neut…" at bounding box center [329, 215] width 99 height 146
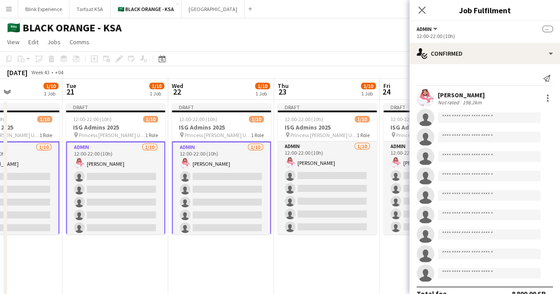
scroll to position [0, 374]
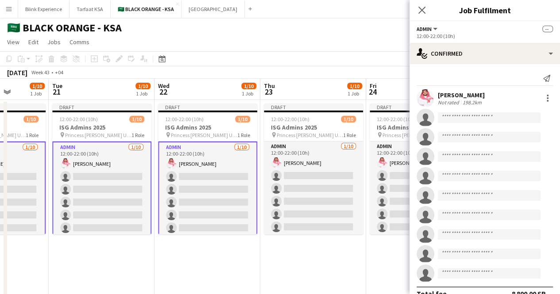
drag, startPoint x: 326, startPoint y: 171, endPoint x: 203, endPoint y: 180, distance: 122.8
click at [203, 180] on app-calendar-viewport "Fri 17 1/10 1 Job Sat 18 1/10 1 Job Sun 19 1/10 1 Job Mon 20 1/10 1 Job Tue 21 …" at bounding box center [280, 208] width 560 height 259
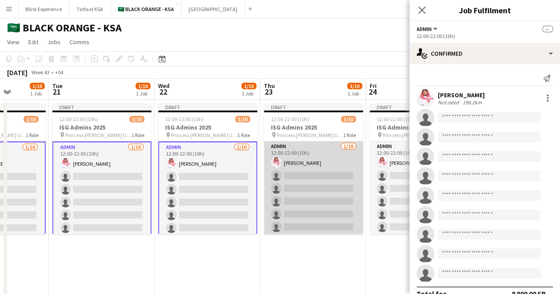
click at [318, 162] on app-card-role "Admin [DATE] 12:00-22:00 (10h) [PERSON_NAME] single-neutral-actions single-neut…" at bounding box center [313, 215] width 99 height 146
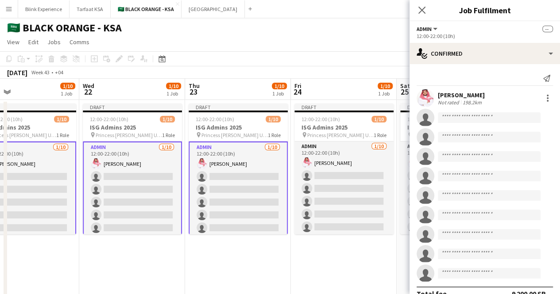
scroll to position [0, 275]
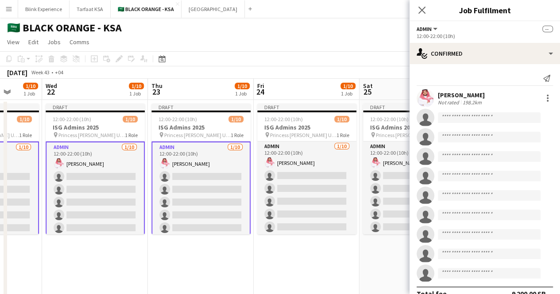
drag, startPoint x: 318, startPoint y: 162, endPoint x: 207, endPoint y: 167, distance: 112.0
click at [207, 167] on app-calendar-viewport "Sun 19 1/10 1 Job Mon 20 1/10 1 Job Tue 21 1/10 1 Job Wed 22 1/10 1 Job Thu 23 …" at bounding box center [280, 208] width 560 height 259
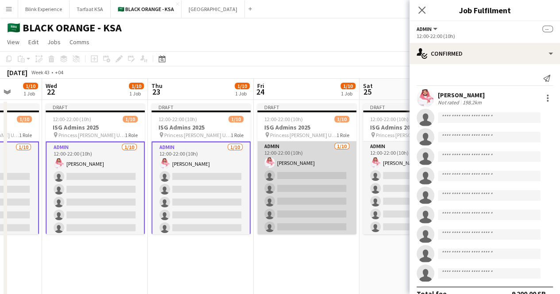
click at [296, 152] on app-card-role "Admin [DATE] 12:00-22:00 (10h) [PERSON_NAME] single-neutral-actions single-neut…" at bounding box center [306, 215] width 99 height 146
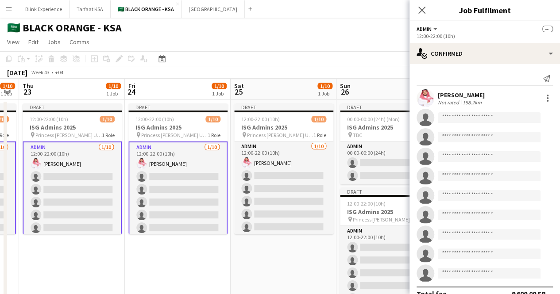
scroll to position [0, 418]
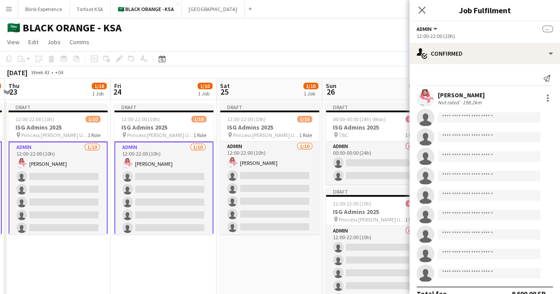
drag, startPoint x: 321, startPoint y: 162, endPoint x: 178, endPoint y: 163, distance: 142.9
click at [178, 163] on app-calendar-viewport "Sun 19 1/10 1 Job Mon 20 1/10 1 Job Tue 21 1/10 1 Job Wed 22 1/10 1 Job Thu 23 …" at bounding box center [280, 208] width 560 height 259
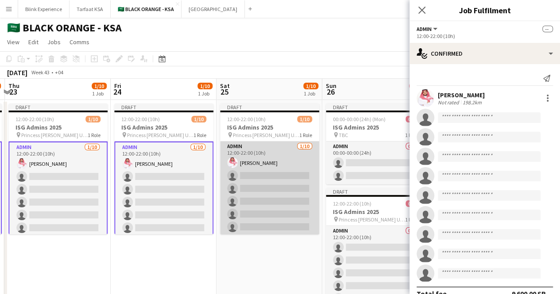
click at [258, 157] on app-card-role "Admin [DATE] 12:00-22:00 (10h) [PERSON_NAME] single-neutral-actions single-neut…" at bounding box center [269, 215] width 99 height 146
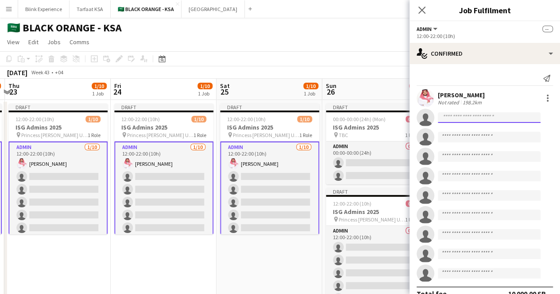
click at [449, 121] on input at bounding box center [488, 117] width 103 height 11
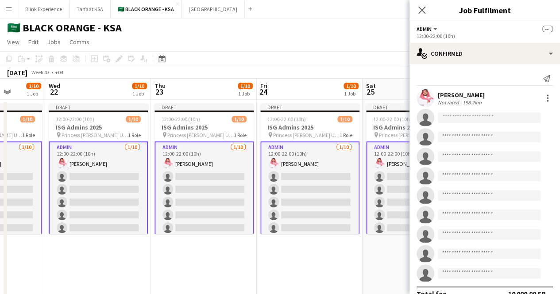
drag, startPoint x: 246, startPoint y: 160, endPoint x: 495, endPoint y: 165, distance: 248.7
click at [494, 165] on body "Menu Boards Boards Boards All jobs Status Workforce Workforce My Workforce Recr…" at bounding box center [280, 176] width 560 height 353
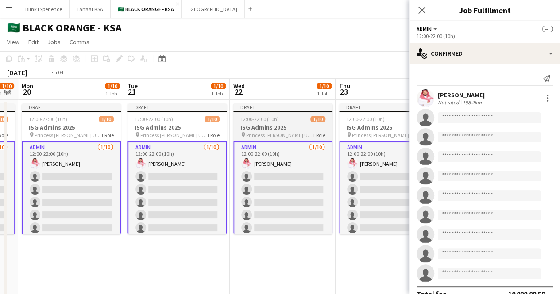
drag, startPoint x: 183, startPoint y: 164, endPoint x: 318, endPoint y: 157, distance: 135.5
click at [393, 154] on app-calendar-viewport "Sat 18 1/10 1 Job Sun 19 1/10 1 Job Mon 20 1/10 1 Job Tue 21 1/10 1 Job Wed 22 …" at bounding box center [280, 208] width 560 height 259
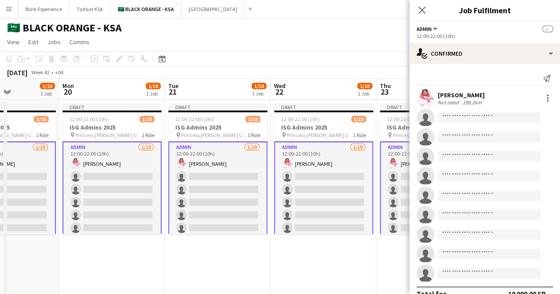
drag, startPoint x: 104, startPoint y: 175, endPoint x: 337, endPoint y: 163, distance: 233.0
click at [337, 163] on app-calendar-viewport "Fri 17 1/10 1 Job Sat 18 1/10 1 Job Sun 19 1/10 1 Job Mon 20 1/10 1 Job Tue 21 …" at bounding box center [280, 208] width 560 height 259
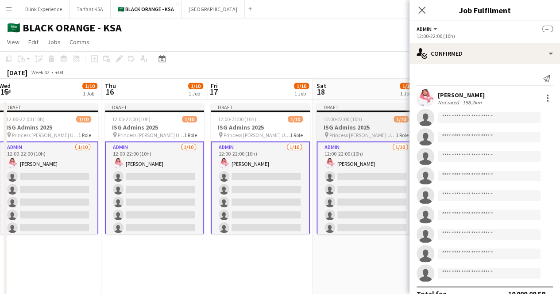
drag, startPoint x: 87, startPoint y: 164, endPoint x: 330, endPoint y: 176, distance: 242.7
click at [335, 175] on app-calendar-viewport "Mon 13 1/10 1 Job Tue 14 1/10 1 Job Wed 15 1/10 1 Job Thu 16 1/10 1 Job Fri 17 …" at bounding box center [280, 208] width 560 height 259
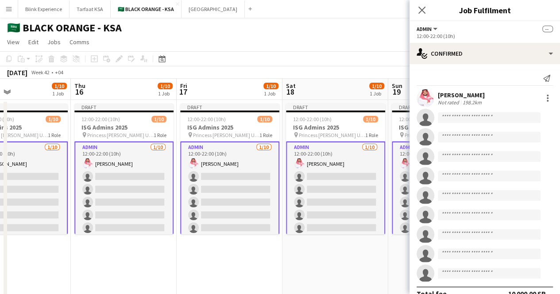
drag, startPoint x: 110, startPoint y: 179, endPoint x: 321, endPoint y: 177, distance: 211.5
click at [321, 177] on app-calendar-viewport "Mon 13 1/10 1 Job Tue 14 1/10 1 Job Wed 15 1/10 1 Job Thu 16 1/10 1 Job Fri 17 …" at bounding box center [280, 208] width 560 height 259
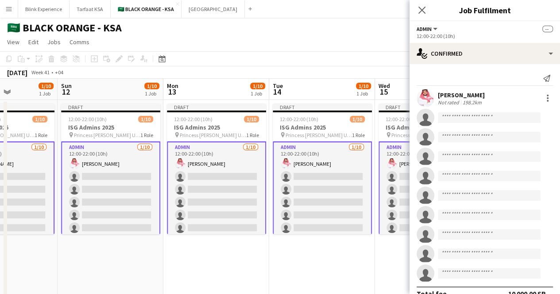
drag, startPoint x: 167, startPoint y: 176, endPoint x: 334, endPoint y: 165, distance: 167.1
click at [334, 165] on app-calendar-viewport "Thu 9 1/10 1 Job Fri 10 1/10 1 Job Sat 11 1/10 1 Job Sun 12 1/10 1 Job Mon 13 1…" at bounding box center [280, 208] width 560 height 259
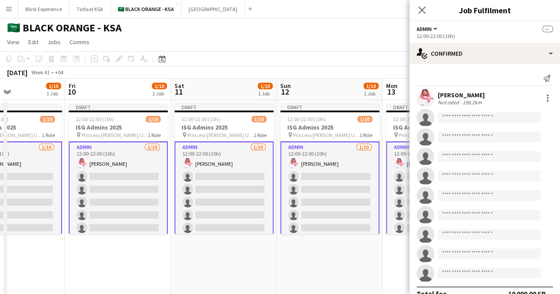
drag, startPoint x: 148, startPoint y: 176, endPoint x: 365, endPoint y: 171, distance: 216.8
click at [365, 171] on app-calendar-viewport "Tue 7 1/10 1 Job Wed 8 1/10 1 Job Thu 9 1/10 1 Job Fri 10 1/10 1 Job Sat 11 1/1…" at bounding box center [280, 208] width 560 height 259
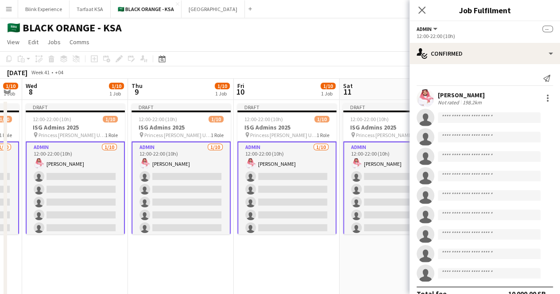
scroll to position [0, 189]
drag, startPoint x: 181, startPoint y: 179, endPoint x: 350, endPoint y: 171, distance: 169.2
click at [350, 171] on app-calendar-viewport "Mon 6 1/10 1 Job Tue 7 1/10 1 Job Wed 8 1/10 1 Job Thu 9 1/10 1 Job Fri 10 1/10…" at bounding box center [280, 208] width 560 height 259
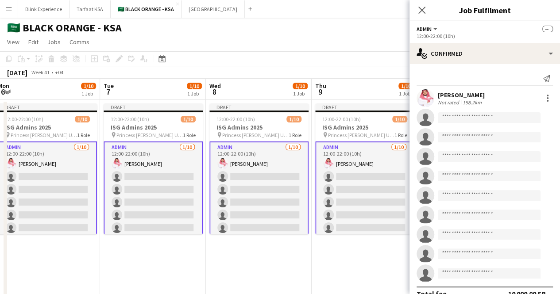
drag, startPoint x: 145, startPoint y: 177, endPoint x: 328, endPoint y: 175, distance: 183.6
click at [328, 175] on app-calendar-viewport "Sat 4 1/10 1 Job Sun 5 1/10 1 Job Mon 6 1/10 1 Job Tue 7 1/10 1 Job Wed 8 1/10 …" at bounding box center [280, 208] width 560 height 259
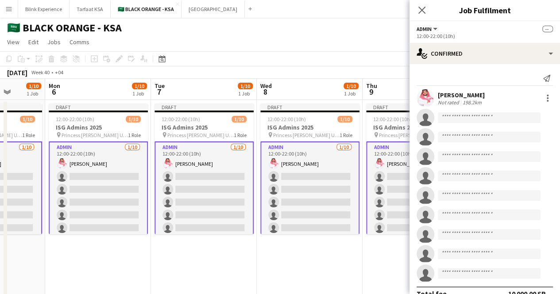
drag, startPoint x: 143, startPoint y: 180, endPoint x: 265, endPoint y: 182, distance: 122.1
click at [309, 176] on app-calendar-viewport "Fri 3 1/10 1 Job Sat 4 1/10 1 Job Sun 5 1/10 1 Job Mon 6 1/10 1 Job Tue 7 1/10 …" at bounding box center [280, 208] width 560 height 259
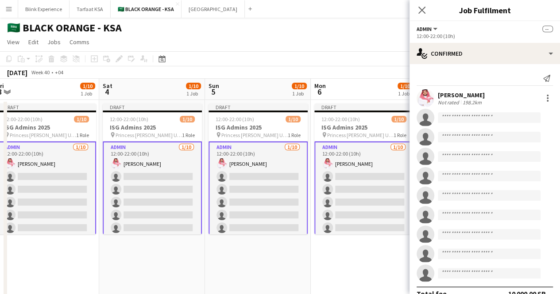
drag
click at [293, 177] on app-calendar-viewport "Wed 1 1/10 1 Job Thu 2 1/10 1 Job Fri 3 1/10 1 Job Sat 4 1/10 1 Job Sun 5 1/10 …" at bounding box center [280, 208] width 560 height 259
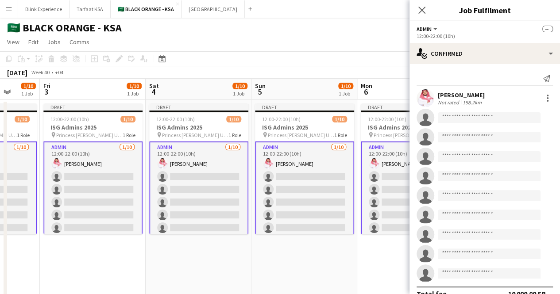
click at [316, 176] on app-calendar-viewport "Tue 30 10/10 1 Job Wed 1 1/10 1 Job Thu 2 1/10 1 Job Fri 3 1/10 1 Job Sat 4 1/1…" at bounding box center [280, 208] width 560 height 259
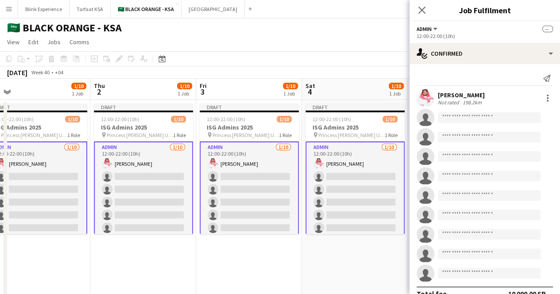
click at [299, 176] on app-calendar-viewport "Mon 29 10/10 1 Job Tue 30 10/10 1 Job Wed 1 1/10 1 Job Thu 2 1/10 1 Job Fri 3 1…" at bounding box center [280, 208] width 560 height 259
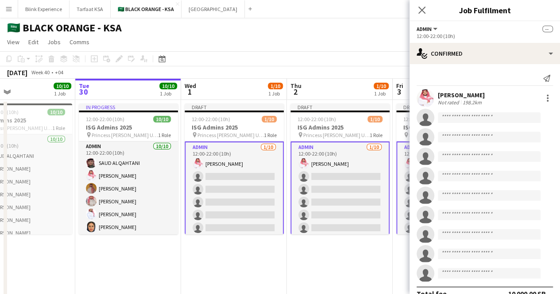
scroll to position [0, 240]
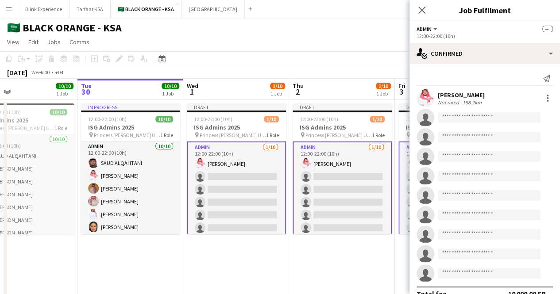
click at [235, 173] on app-calendar-viewport "Sat 27 10/10 1 Job Sun 28 10/10 1 Job Mon 29 10/10 1 Job Tue 30 10/10 1 Job Wed…" at bounding box center [280, 208] width 560 height 259
click at [455, 120] on input at bounding box center [488, 117] width 103 height 11
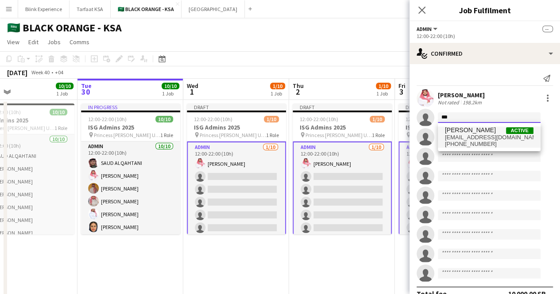
type input "***"
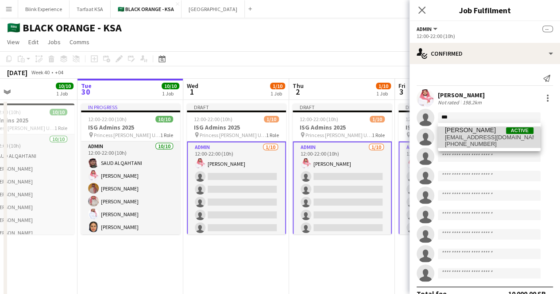
click at [460, 142] on span "[PHONE_NUMBER]" at bounding box center [489, 144] width 88 height 7
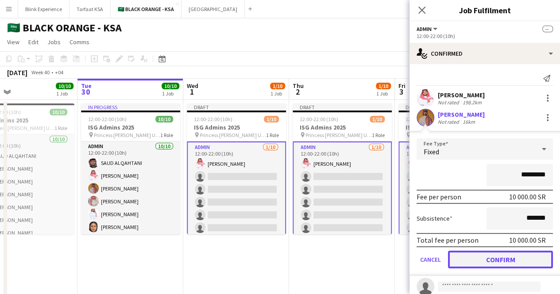
click at [497, 256] on button "Confirm" at bounding box center [500, 260] width 105 height 18
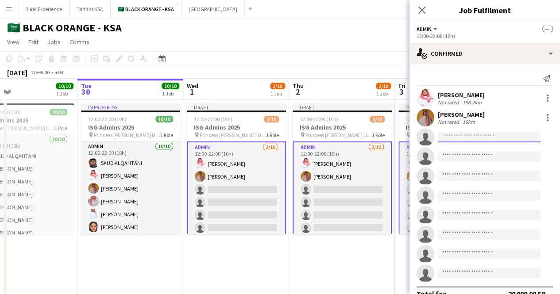
click at [458, 138] on input at bounding box center [488, 137] width 103 height 11
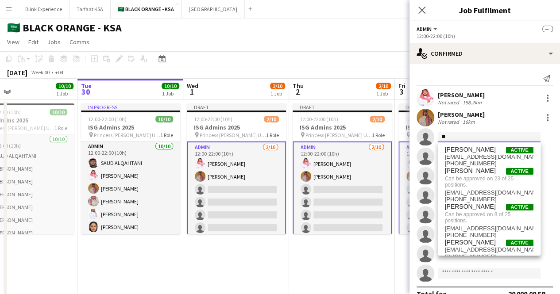
type input "*"
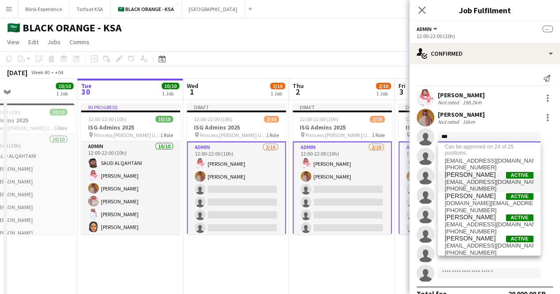
scroll to position [15, 0]
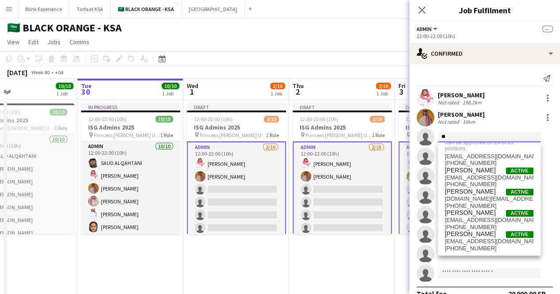
type input "*"
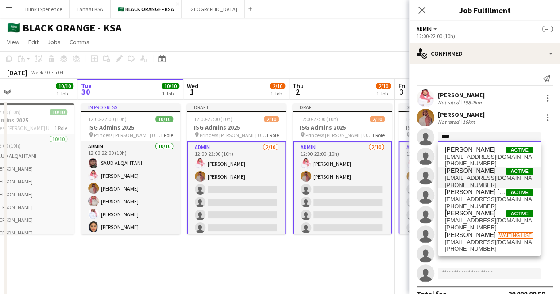
type input "****"
click at [476, 181] on span "[EMAIL_ADDRESS][DOMAIN_NAME]" at bounding box center [489, 178] width 88 height 7
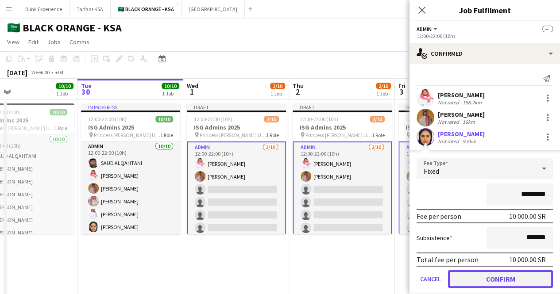
click at [509, 280] on button "Confirm" at bounding box center [500, 279] width 105 height 18
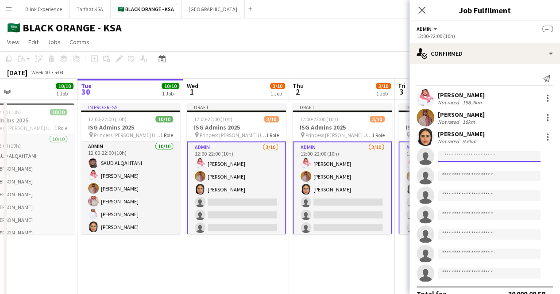
click at [442, 157] on input at bounding box center [488, 156] width 103 height 11
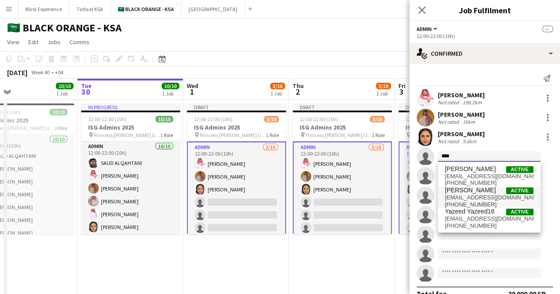
type input "****"
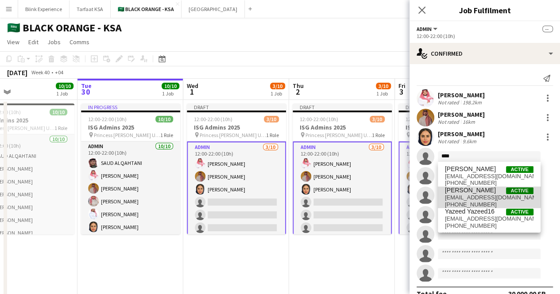
click at [482, 194] on span "[PERSON_NAME]" at bounding box center [470, 191] width 51 height 8
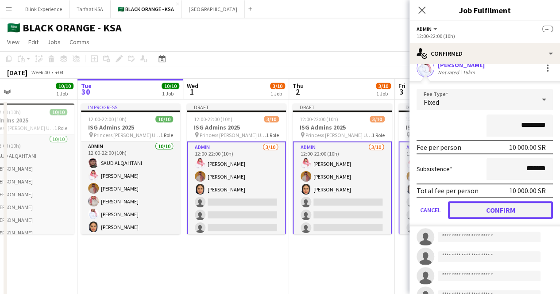
click at [501, 214] on button "Confirm" at bounding box center [500, 210] width 105 height 18
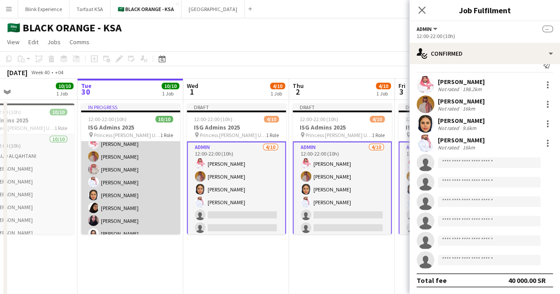
scroll to position [44, 0]
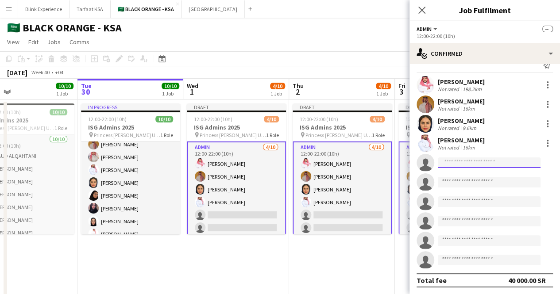
click at [457, 160] on input at bounding box center [488, 162] width 103 height 11
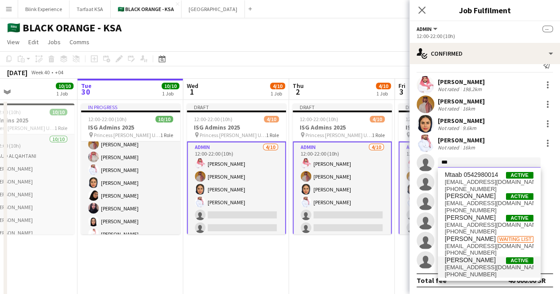
type input "***"
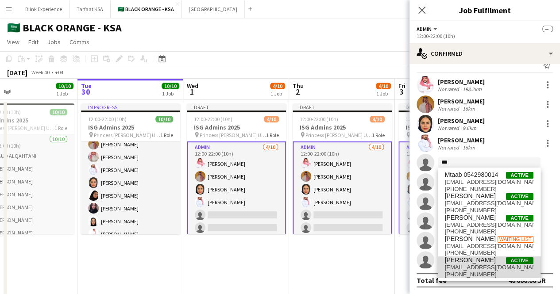
click at [492, 266] on span "[EMAIL_ADDRESS][DOMAIN_NAME]" at bounding box center [489, 267] width 88 height 7
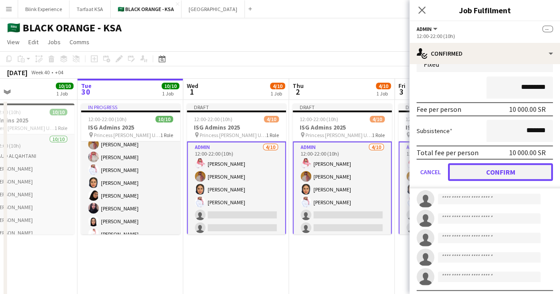
click at [512, 175] on button "Confirm" at bounding box center [500, 172] width 105 height 18
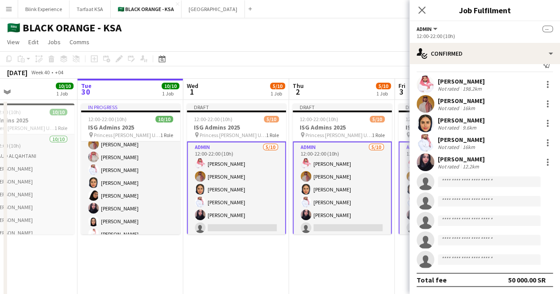
scroll to position [13, 0]
click at [471, 185] on input at bounding box center [488, 182] width 103 height 11
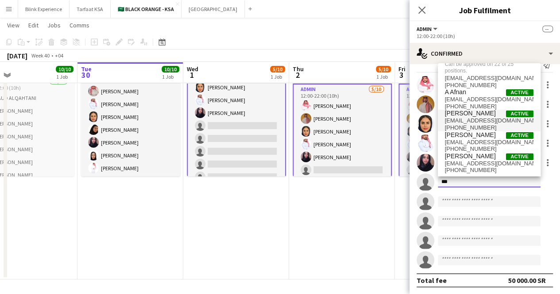
scroll to position [15, 0]
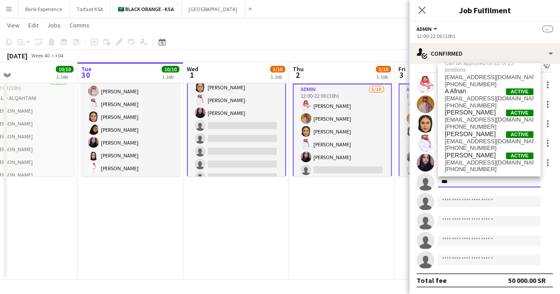
click at [463, 184] on input "***" at bounding box center [488, 182] width 103 height 11
type input "*"
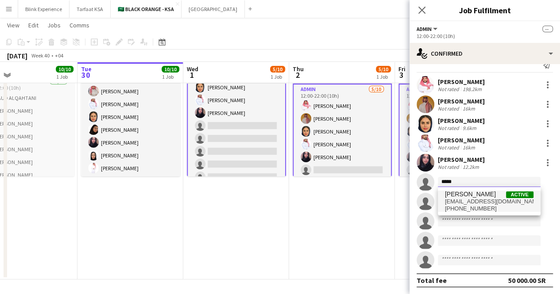
type input "*****"
click at [477, 200] on span "[EMAIL_ADDRESS][DOMAIN_NAME]" at bounding box center [489, 201] width 88 height 7
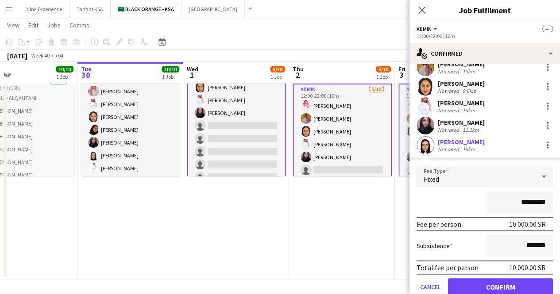
scroll to position [102, 0]
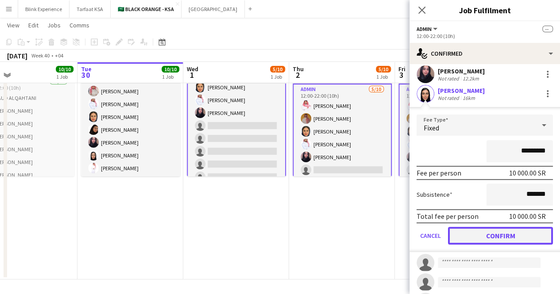
click at [510, 235] on button "Confirm" at bounding box center [500, 236] width 105 height 18
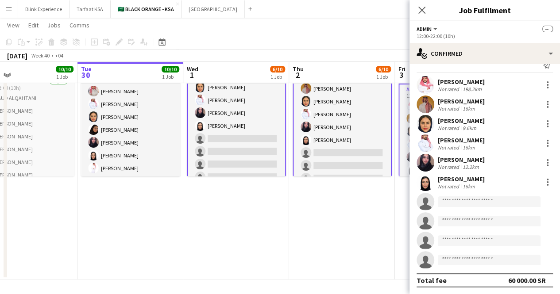
scroll to position [54, 0]
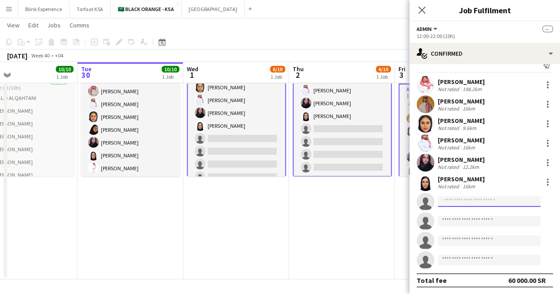
click at [447, 202] on input at bounding box center [488, 201] width 103 height 11
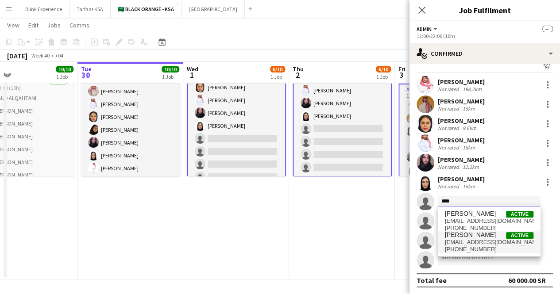
type input "****"
click at [484, 238] on span "[PERSON_NAME]" at bounding box center [470, 235] width 51 height 8
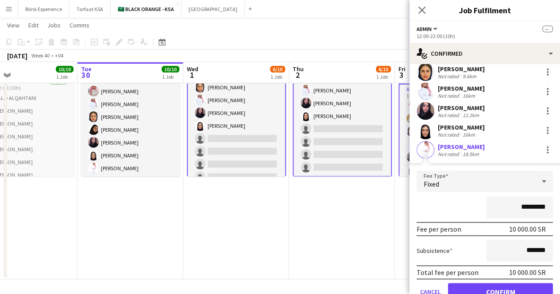
scroll to position [102, 0]
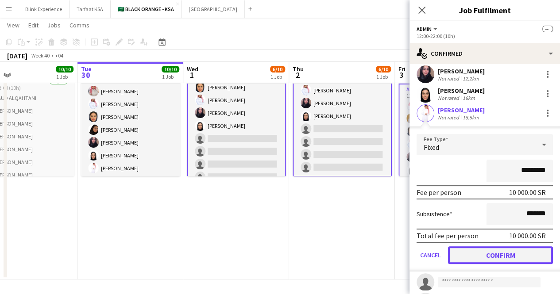
click at [509, 253] on button "Confirm" at bounding box center [500, 255] width 105 height 18
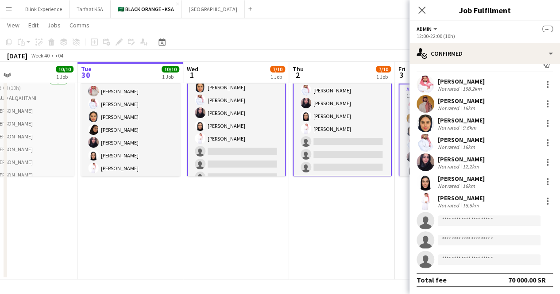
scroll to position [13, 0]
click at [451, 221] on input at bounding box center [488, 221] width 103 height 11
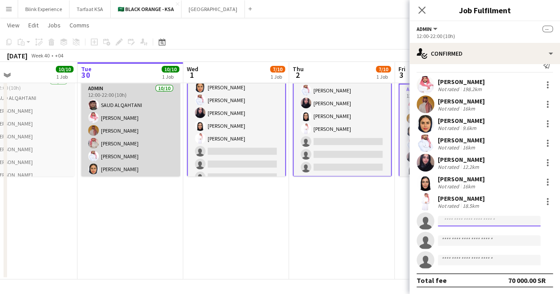
scroll to position [44, 0]
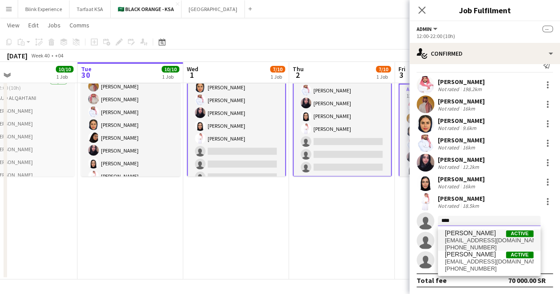
type input "****"
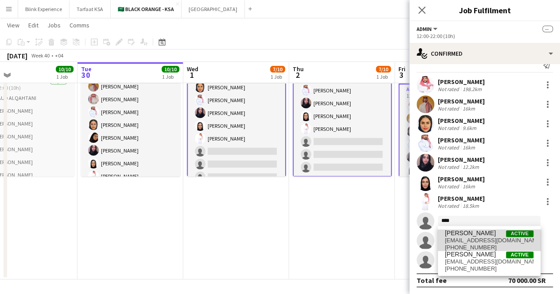
click at [492, 238] on span "[EMAIL_ADDRESS][DOMAIN_NAME]" at bounding box center [489, 240] width 88 height 7
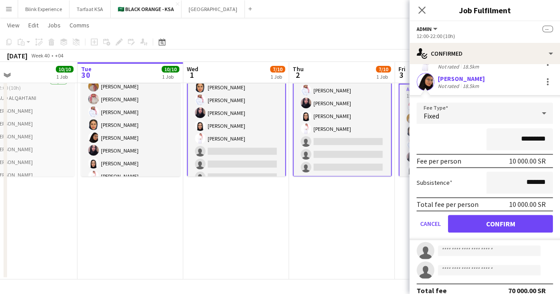
scroll to position [163, 0]
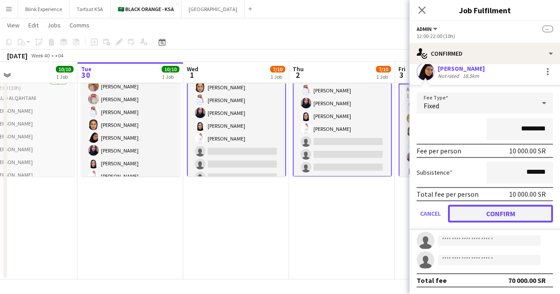
click at [507, 213] on button "Confirm" at bounding box center [500, 214] width 105 height 18
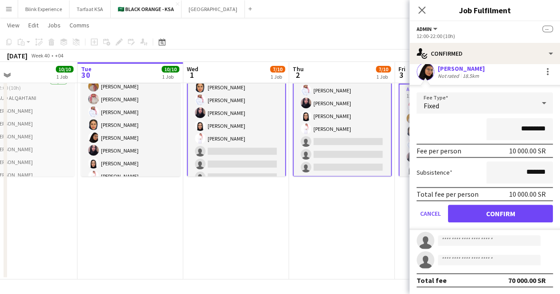
scroll to position [13, 0]
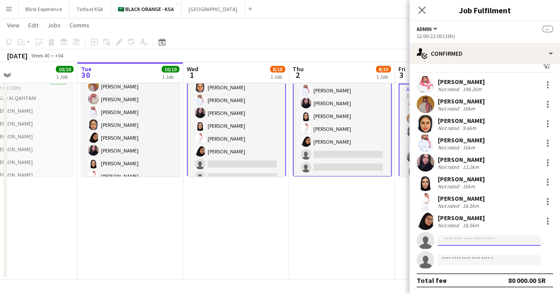
click at [455, 237] on input at bounding box center [488, 240] width 103 height 11
click at [449, 257] on input at bounding box center [488, 260] width 103 height 11
click at [449, 240] on input at bounding box center [488, 240] width 103 height 11
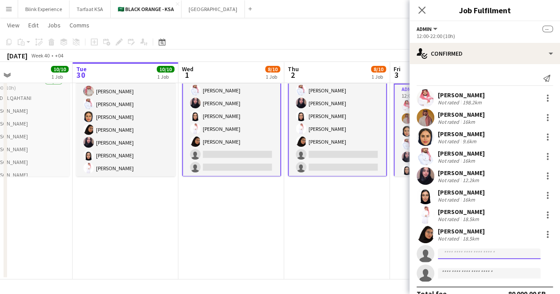
scroll to position [0, 240]
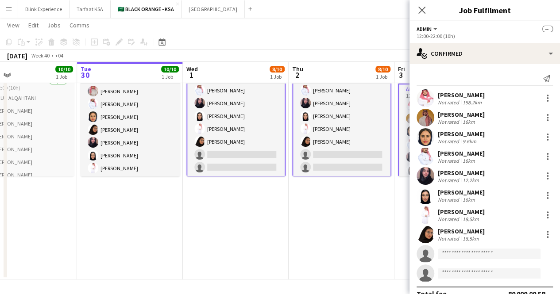
click at [224, 70] on app-board-header-date "Wed 1 8/10 1 Job" at bounding box center [236, 72] width 106 height 21
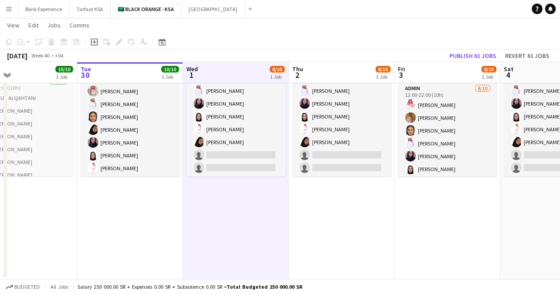
scroll to position [52, 0]
click at [329, 75] on app-board-header-date "Thu 2 8/10 1 Job" at bounding box center [341, 72] width 106 height 21
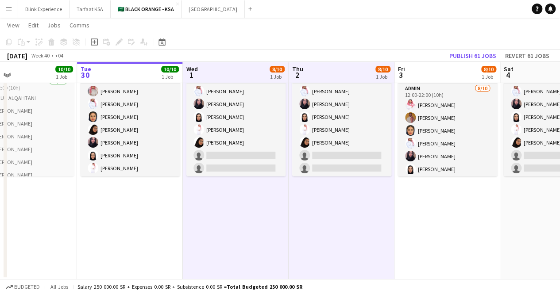
click at [430, 75] on app-board-header-date "Fri 3 8/10 1 Job" at bounding box center [447, 72] width 106 height 21
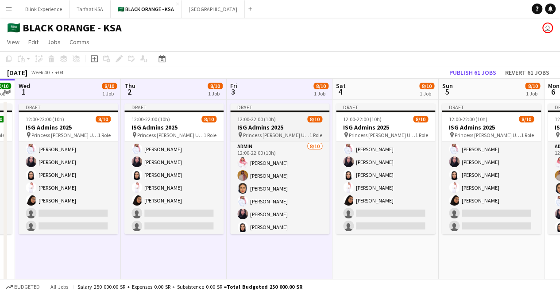
scroll to position [0, 409]
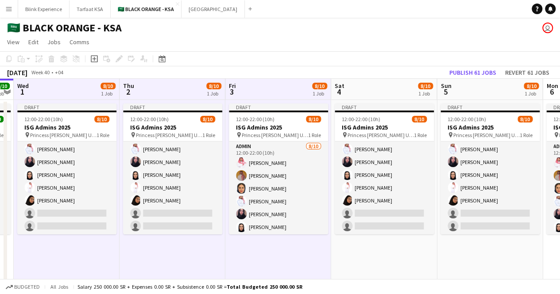
click at [370, 89] on app-board-header-date "Sat 4 8/10 1 Job" at bounding box center [384, 89] width 106 height 21
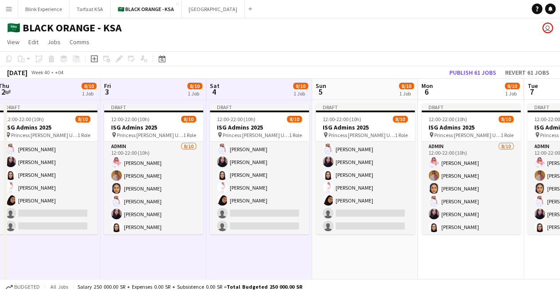
click at [370, 89] on app-board-header-date "Sun 5 8/10 1 Job" at bounding box center [365, 89] width 106 height 21
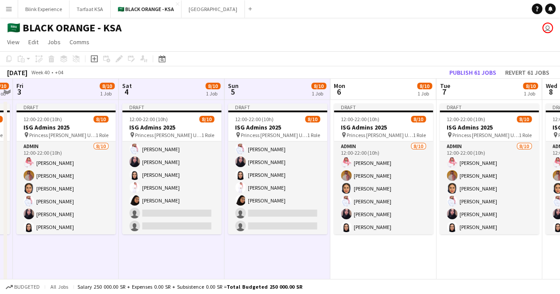
click at [370, 89] on app-board-header-date "Mon 6 8/10 1 Job" at bounding box center [383, 89] width 106 height 21
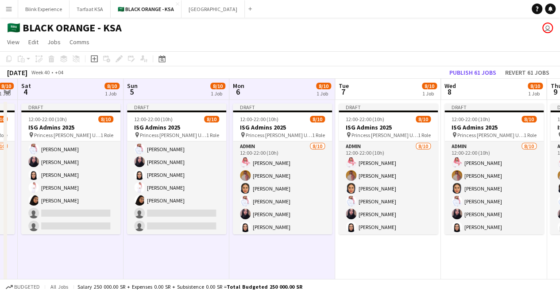
click at [370, 89] on app-board-header-date "Tue 7 8/10 1 Job" at bounding box center [388, 89] width 106 height 21
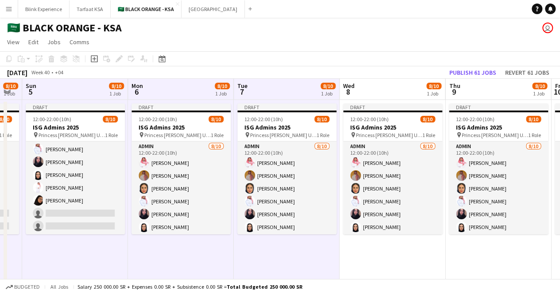
click at [370, 89] on app-board-header-date "Wed 8 8/10 1 Job" at bounding box center [392, 89] width 106 height 21
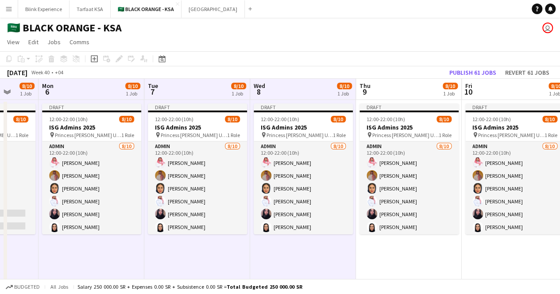
click at [370, 89] on app-board-header-date "Thu 9 8/10 1 Job" at bounding box center [409, 89] width 106 height 21
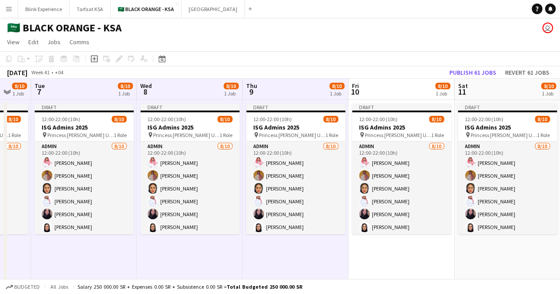
click at [370, 89] on app-board-header-date "Fri 10 8/10 1 Job" at bounding box center [401, 89] width 106 height 21
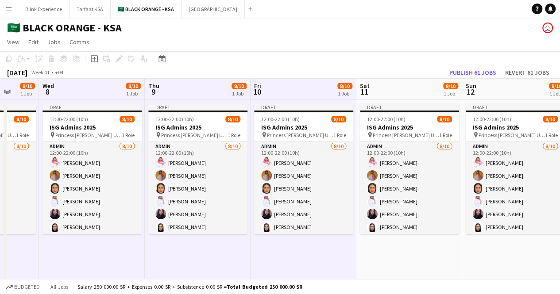
scroll to position [0, 279]
click at [411, 100] on app-date-cell "Draft 12:00-22:00 (10h) 8/10 ISG Admins 2025 pin Princess [PERSON_NAME] Univers…" at bounding box center [409, 219] width 106 height 238
click at [401, 88] on app-board-header-date "Sat 11 8/10 1 Job" at bounding box center [409, 89] width 106 height 21
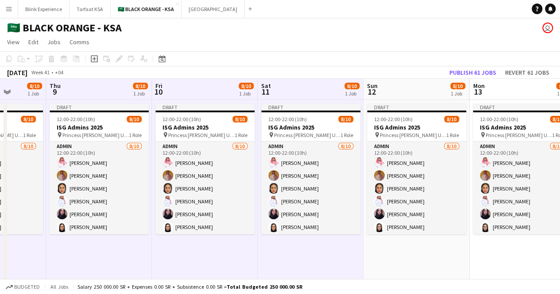
click at [392, 84] on app-board-header-date "Sun 12 8/10 1 Job" at bounding box center [416, 89] width 106 height 21
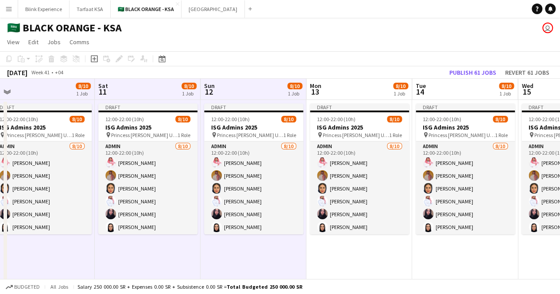
click at [392, 84] on app-board-header-date "Mon 13 8/10 1 Job" at bounding box center [359, 89] width 106 height 21
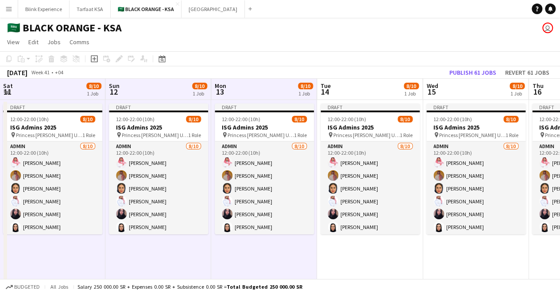
scroll to position [0, 222]
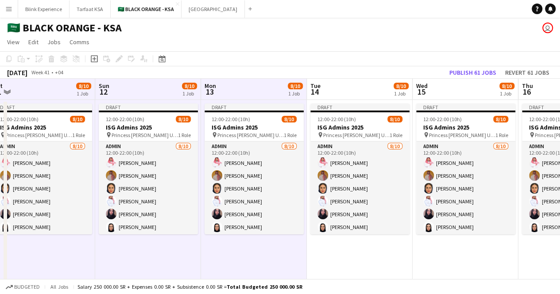
click at [392, 84] on app-board-header-date "Tue 14 8/10 1 Job" at bounding box center [360, 89] width 106 height 21
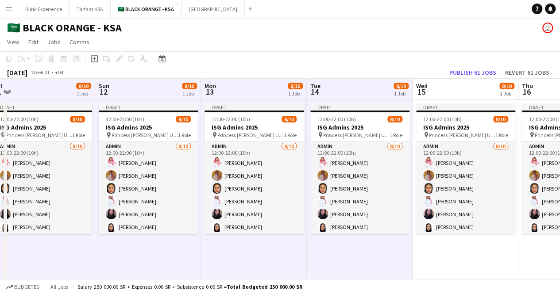
click at [441, 95] on app-board-header-date "Wed 15 8/10 1 Job" at bounding box center [465, 89] width 106 height 21
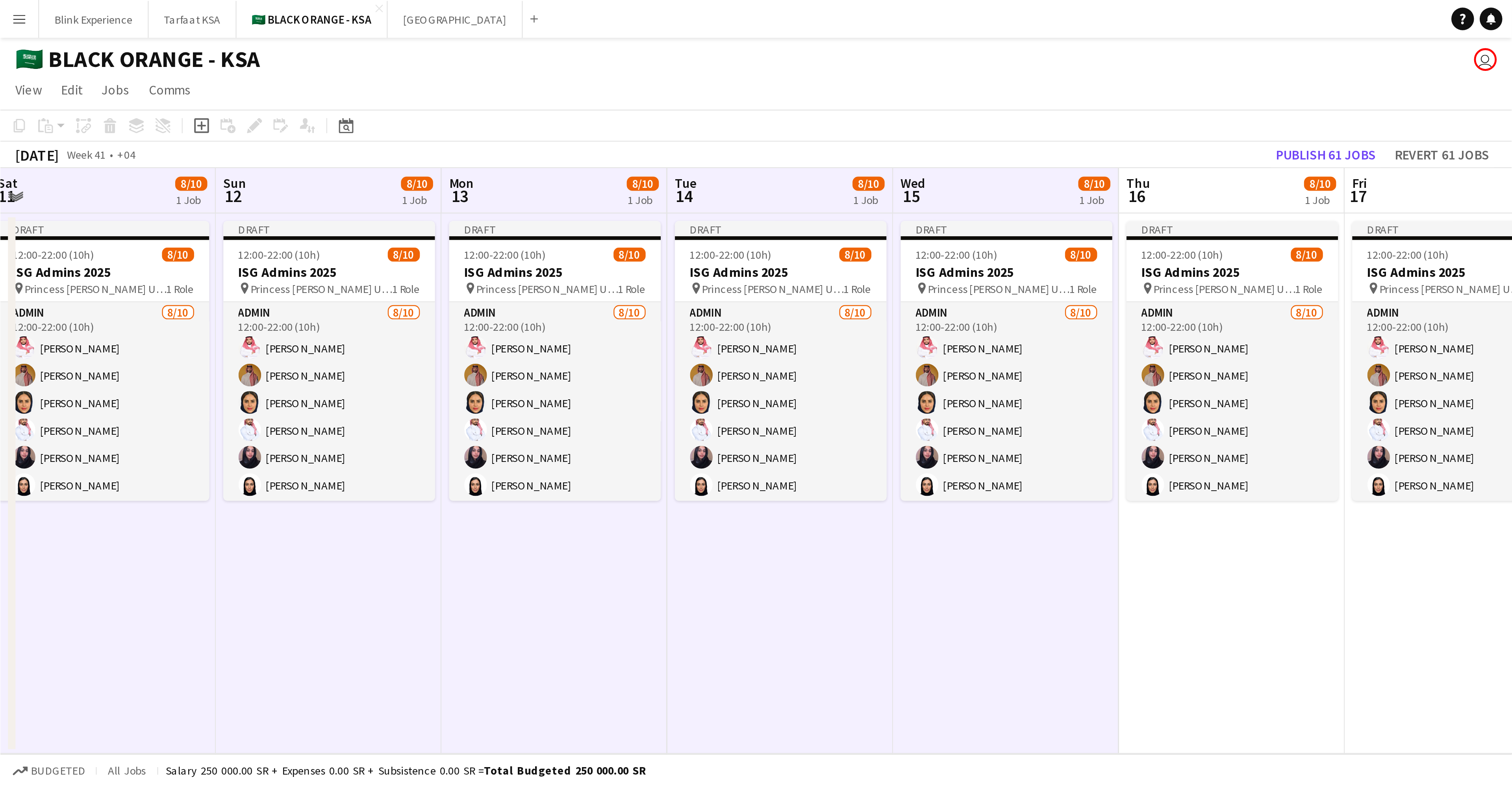
scroll to position [0, 193]
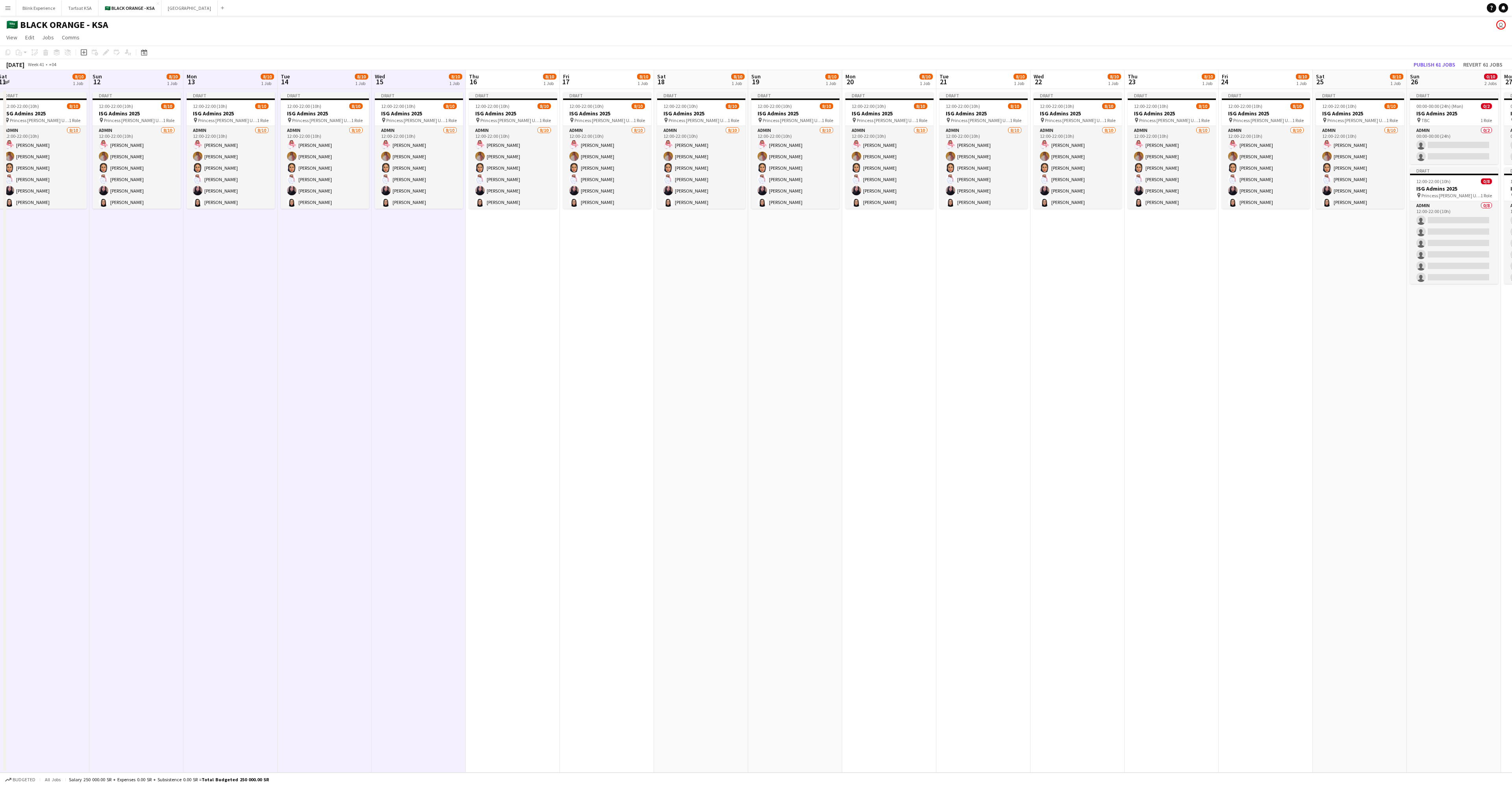
click at [504, 78] on app-board-header-date "Thu 16 8/10 1 Job" at bounding box center [513, 79] width 94 height 19
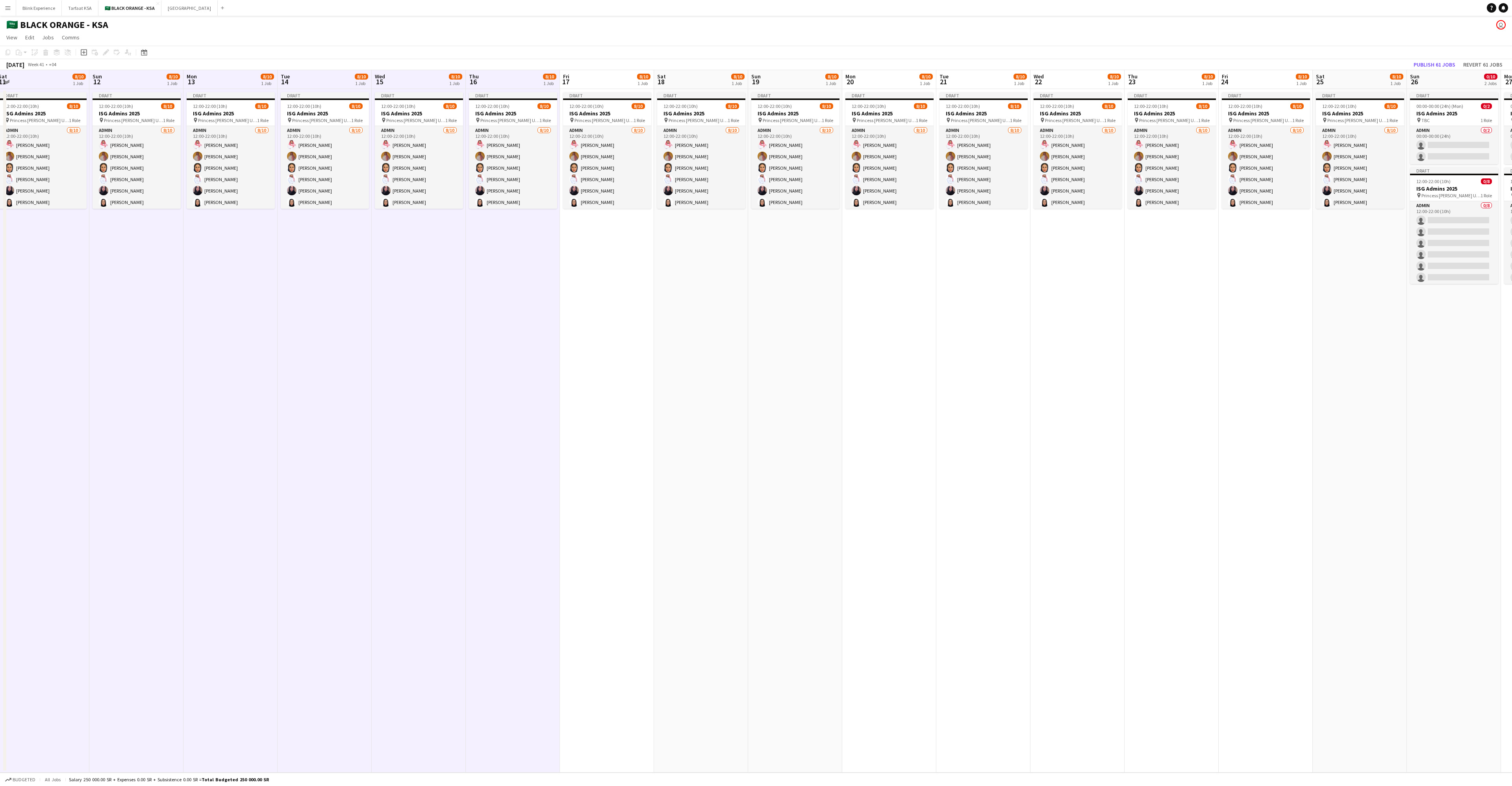
click at [504, 84] on app-board-header-date "Fri 17 8/10 1 Job" at bounding box center [607, 79] width 94 height 19
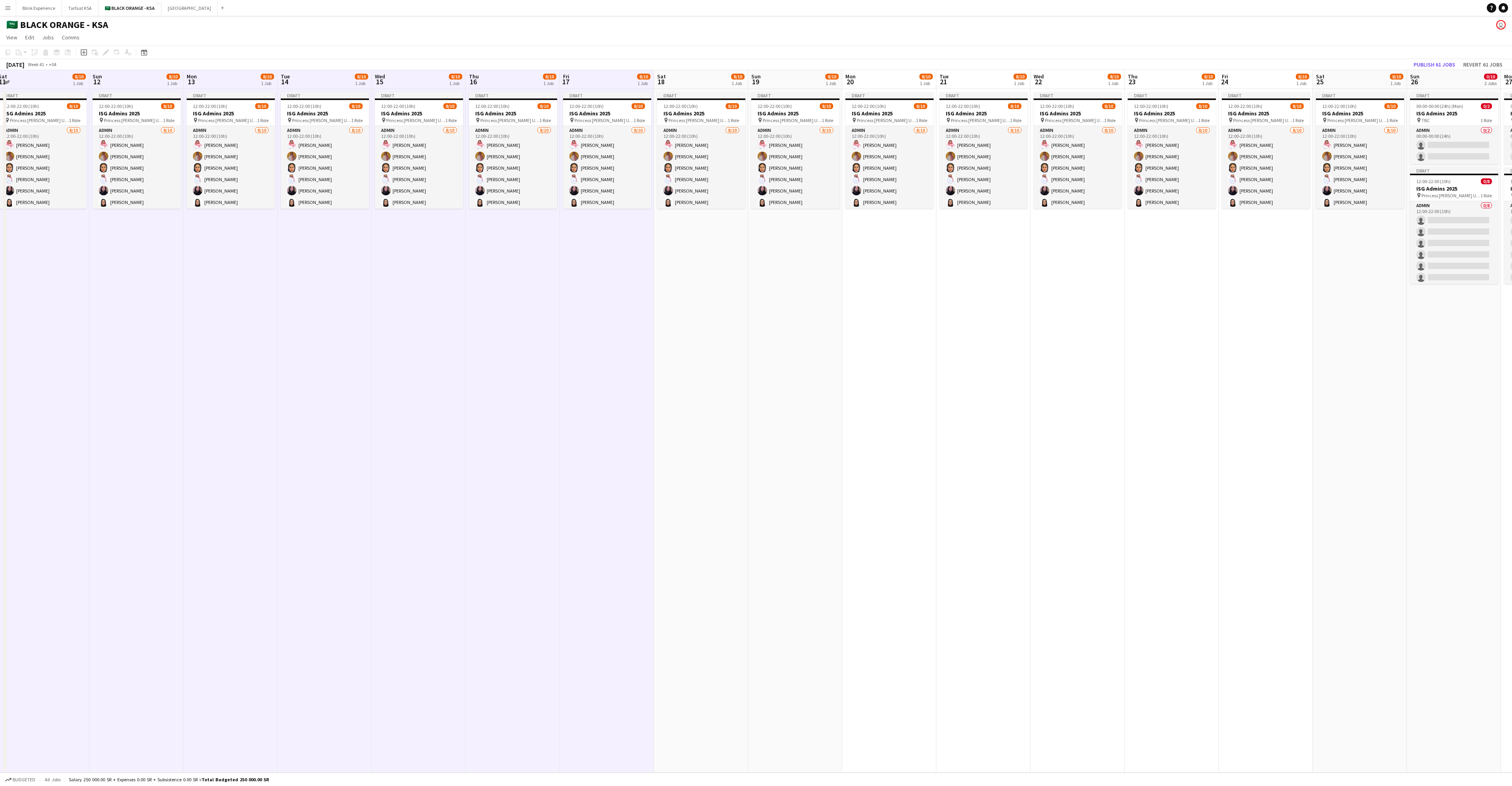
click at [504, 76] on app-board-header-date "Sat 18 8/10 1 Job" at bounding box center [701, 79] width 94 height 19
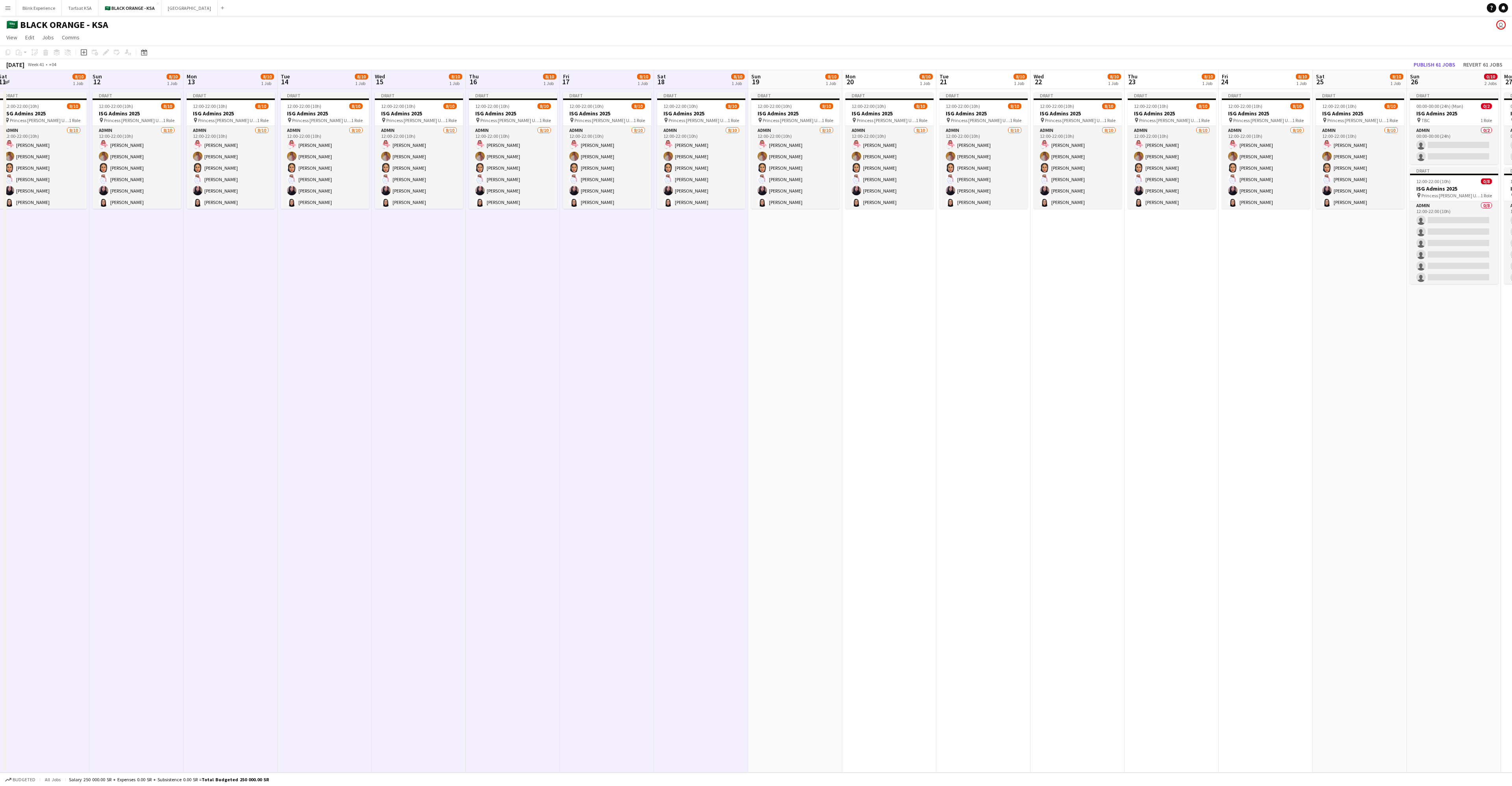
click at [504, 77] on app-board-header-date "Sun 19 8/10 1 Job" at bounding box center [795, 79] width 94 height 19
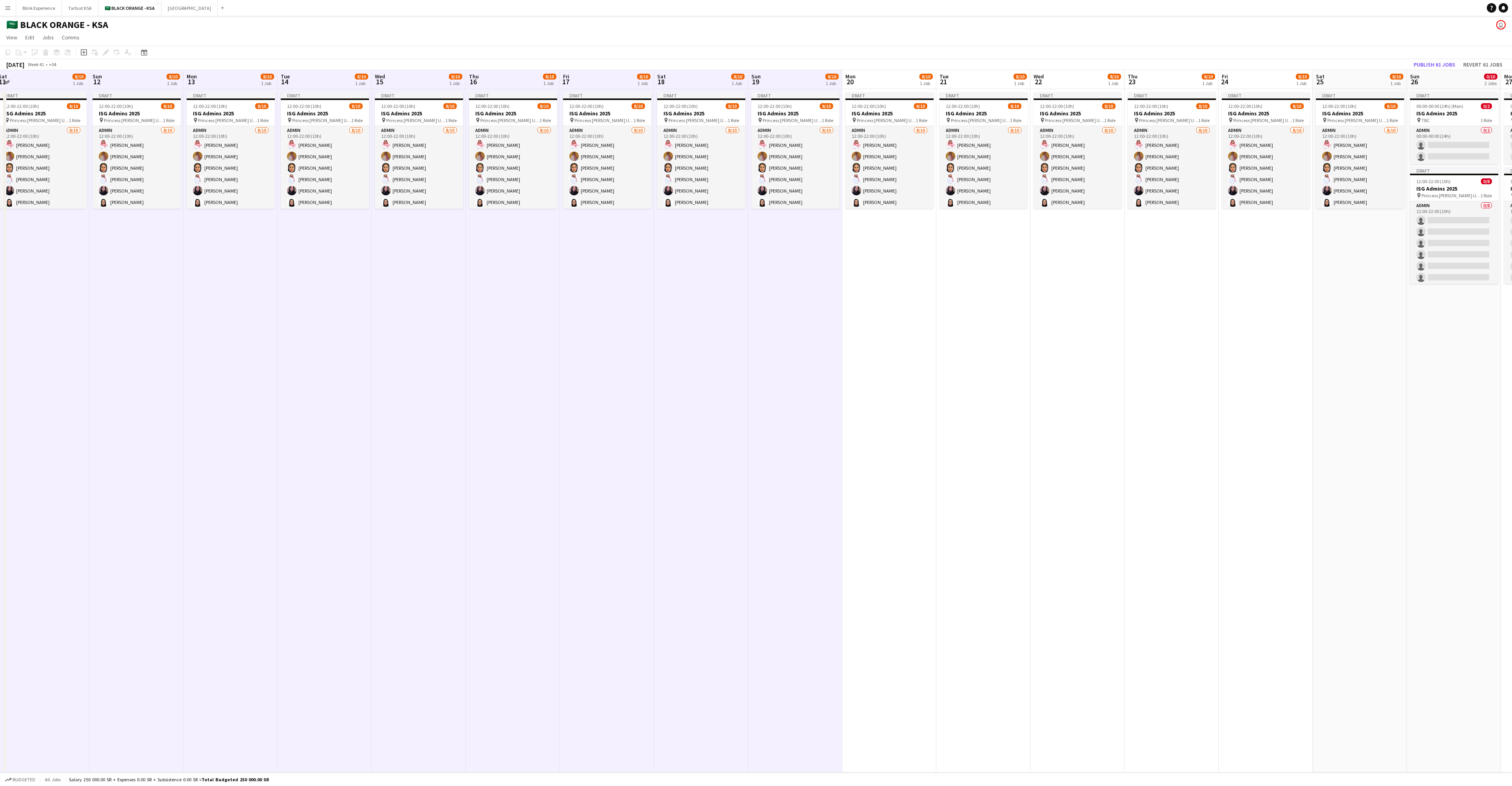
click at [504, 77] on app-board-header-date "Mon 20 8/10 1 Job" at bounding box center [889, 79] width 94 height 19
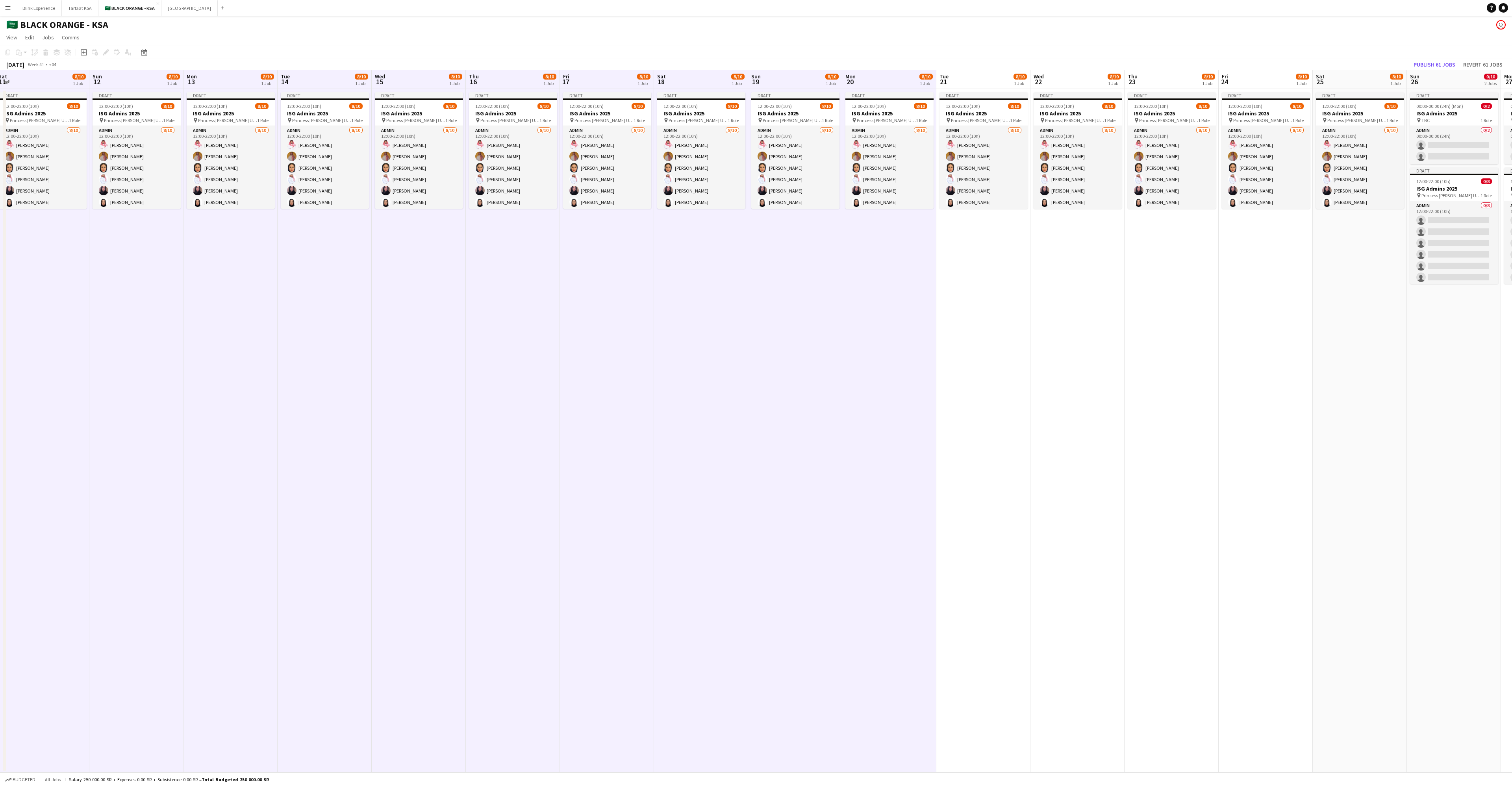
click at [504, 76] on app-board-header-date "Tue 21 8/10 1 Job" at bounding box center [983, 79] width 94 height 19
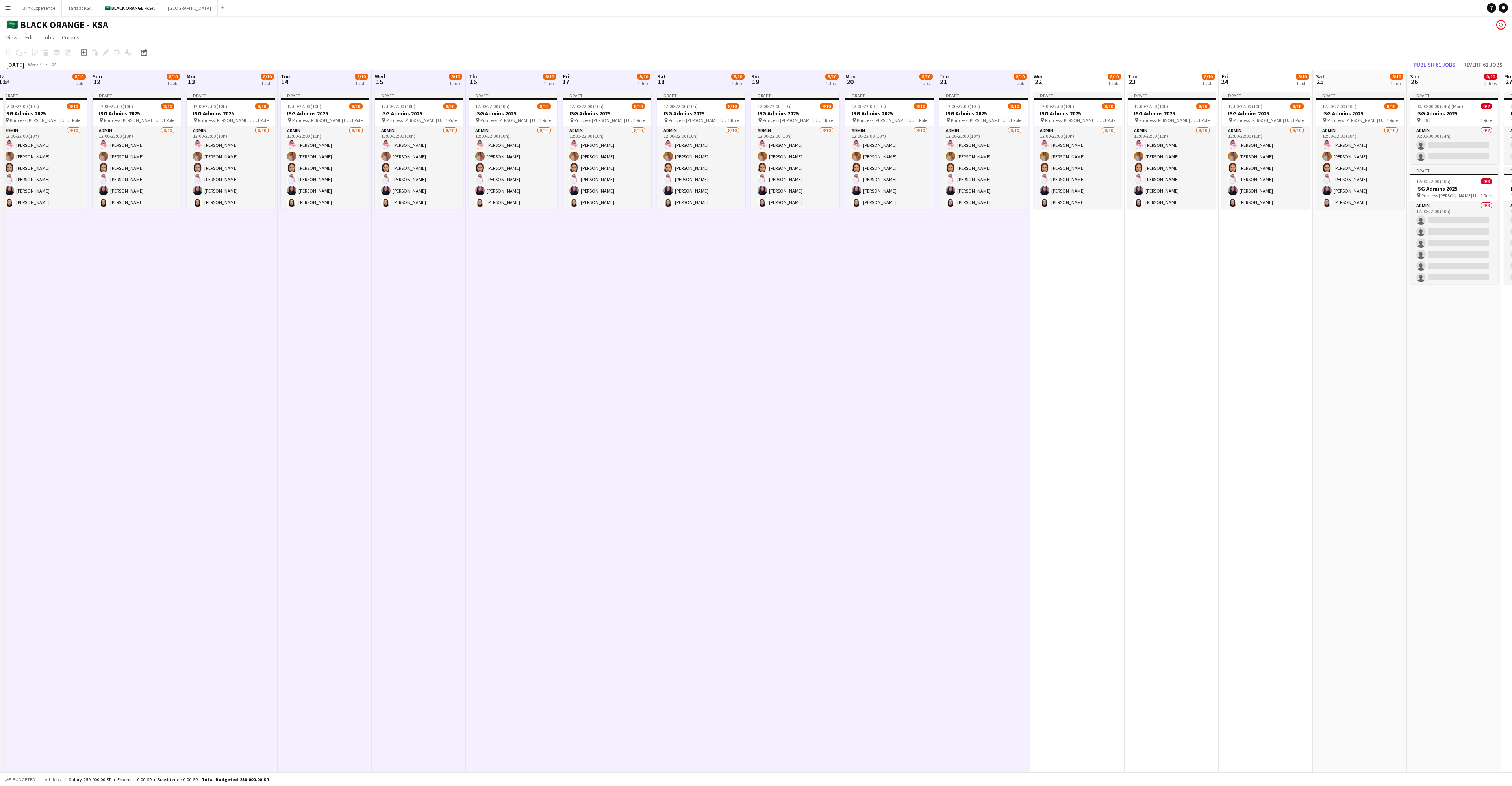
click at [504, 79] on app-board-header-date "Wed 22 8/10 1 Job" at bounding box center [1078, 79] width 94 height 19
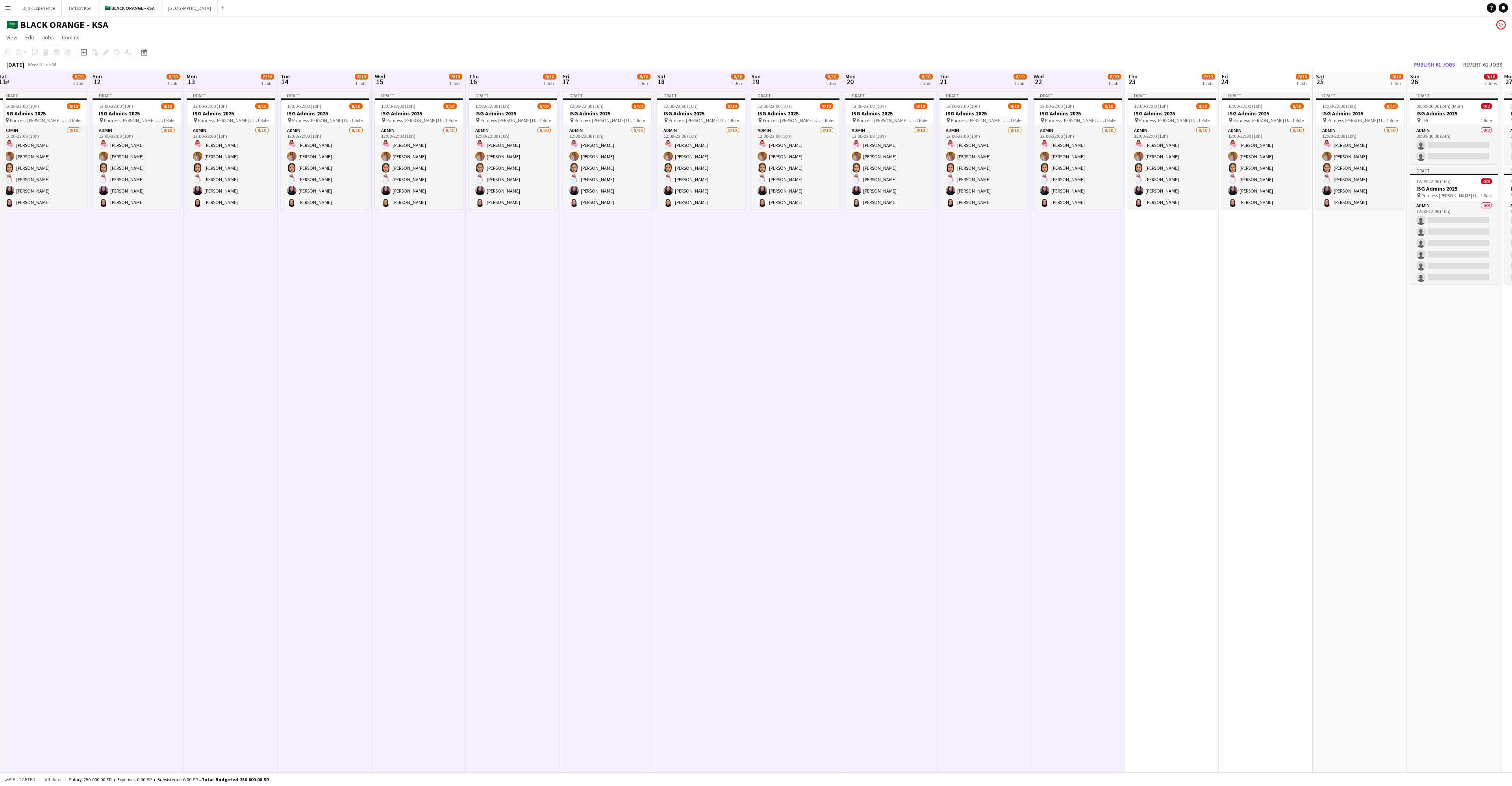
click at [504, 79] on app-board-header-date "Thu 23 8/10 1 Job" at bounding box center [1171, 79] width 94 height 19
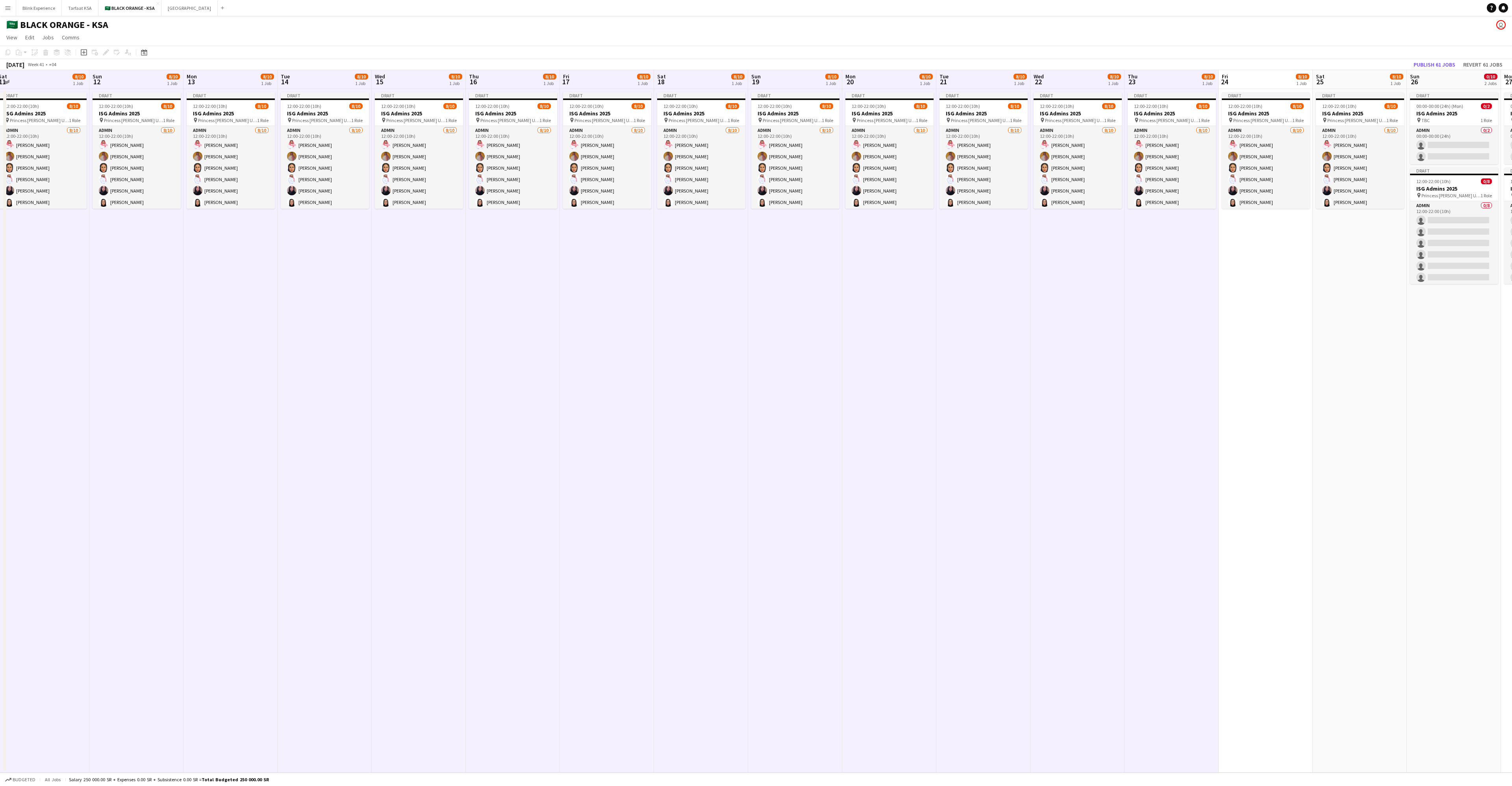
click at [504, 81] on app-board-header-date "Fri 24 8/10 1 Job" at bounding box center [1265, 79] width 94 height 19
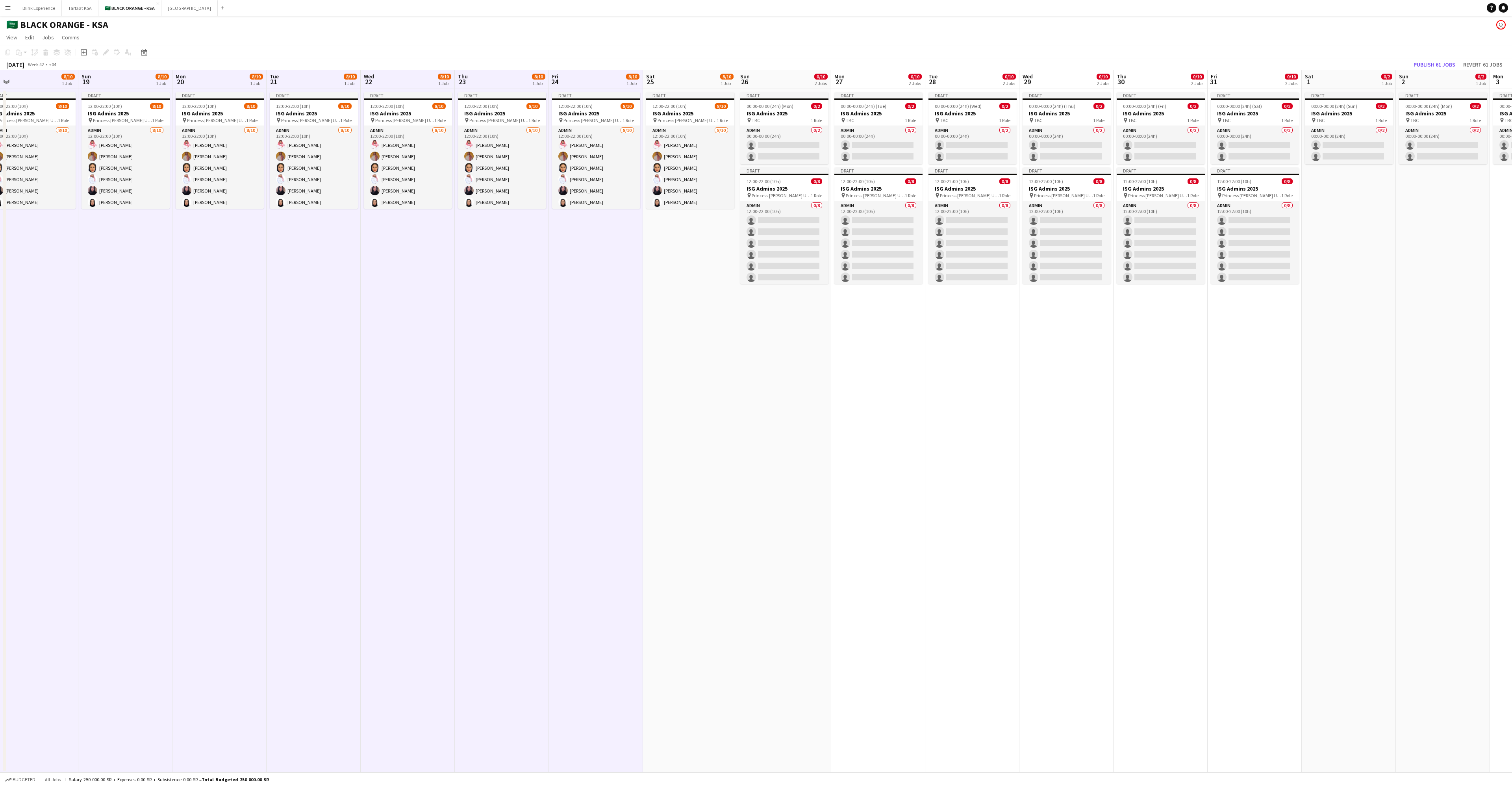
scroll to position [0, 395]
drag, startPoint x: 1270, startPoint y: 80, endPoint x: 598, endPoint y: 91, distance: 672.1
click at [504, 91] on app-calendar-viewport "Tue 14 8/10 1 Job Wed 15 8/10 1 Job Thu 16 8/10 1 Job Fri 17 8/10 1 Job Sat 18 …" at bounding box center [756, 421] width 1512 height 702
click at [504, 82] on app-board-header-date "Sat 25 8/10 1 Job" at bounding box center [687, 79] width 94 height 19
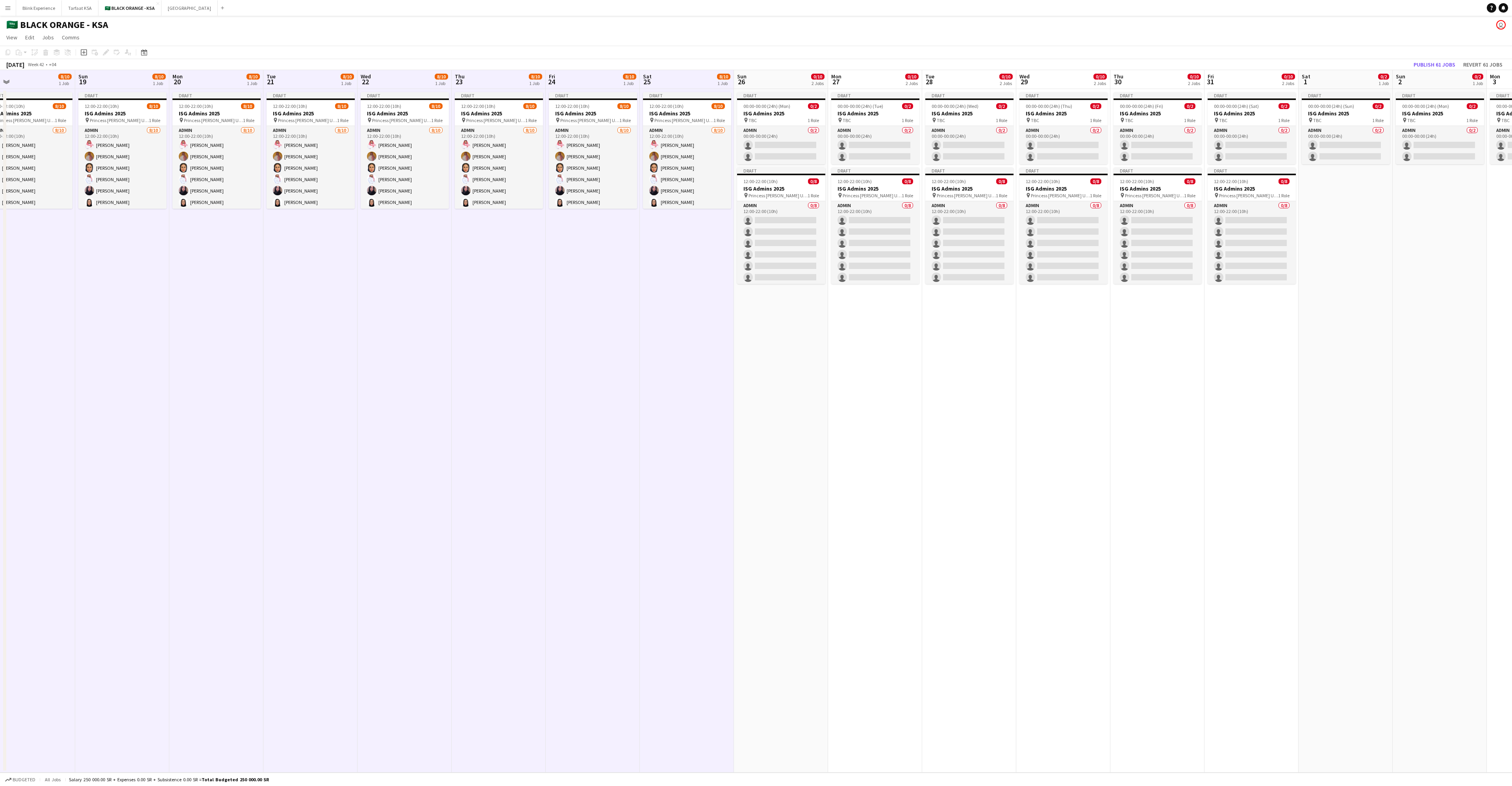
click at [504, 89] on app-date-cell "Draft 00:00-00:00 (24h) (Mon) 0/2 ISG Admins 2025 pin TBC 1 Role Admin 0/2 00:0…" at bounding box center [781, 431] width 94 height 684
click at [504, 77] on app-board-header-date "Sun 26 0/10 2 Jobs" at bounding box center [781, 79] width 94 height 19
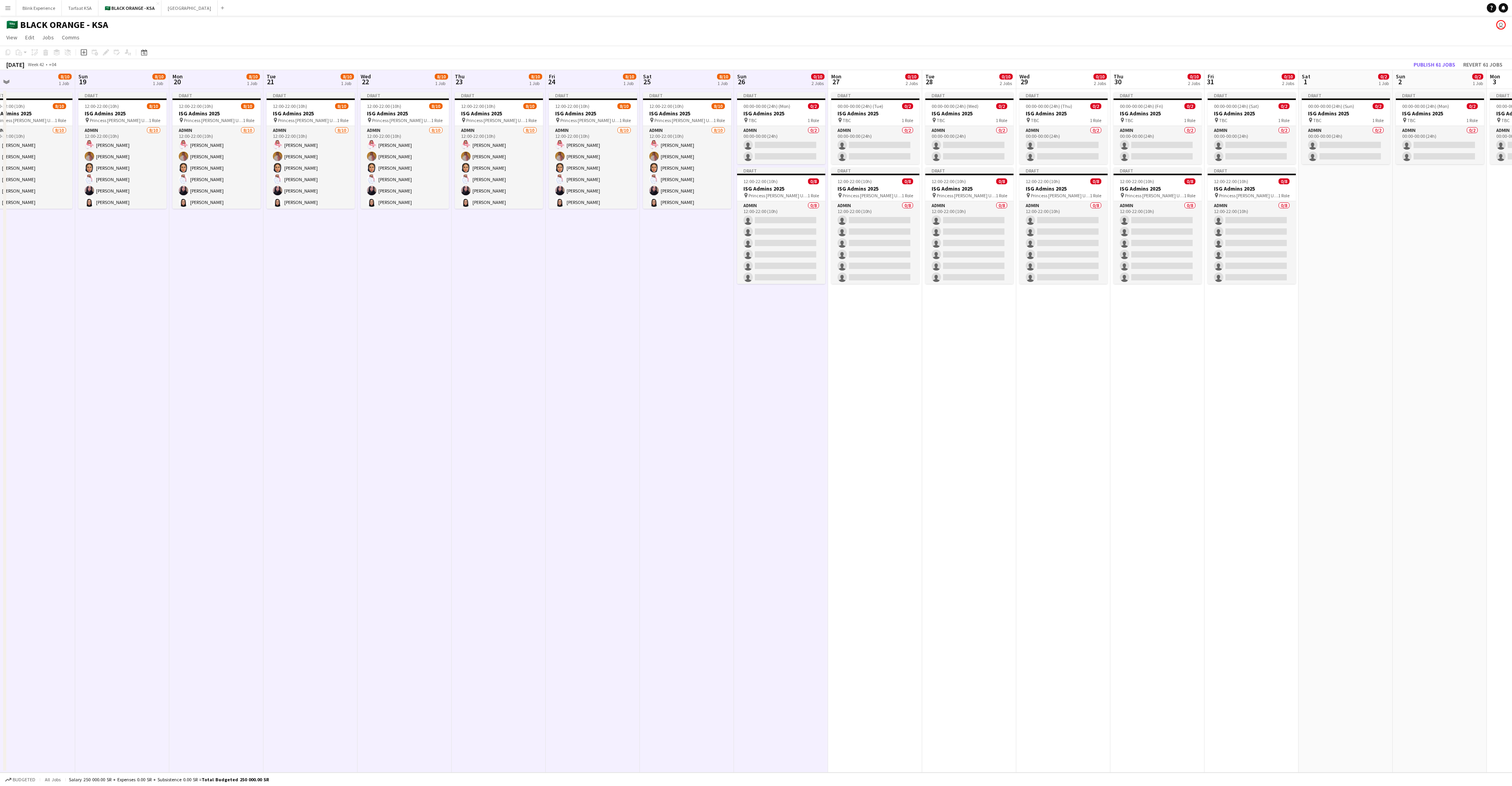
click at [504, 78] on app-board-header-date "Mon 27 0/10 2 Jobs" at bounding box center [875, 79] width 94 height 19
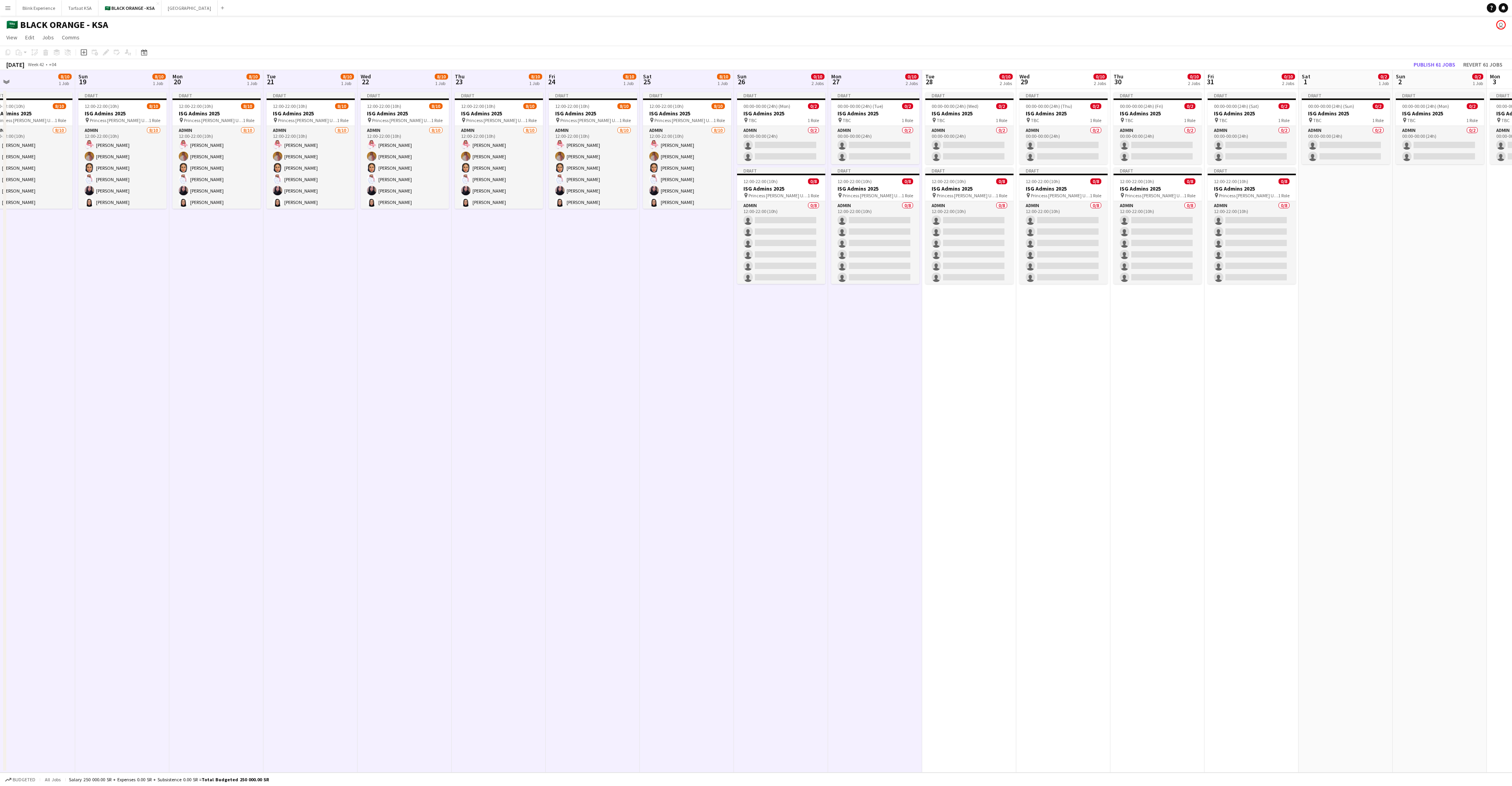
click at [504, 78] on app-board-header-date "Tue 28 0/10 2 Jobs" at bounding box center [969, 79] width 94 height 19
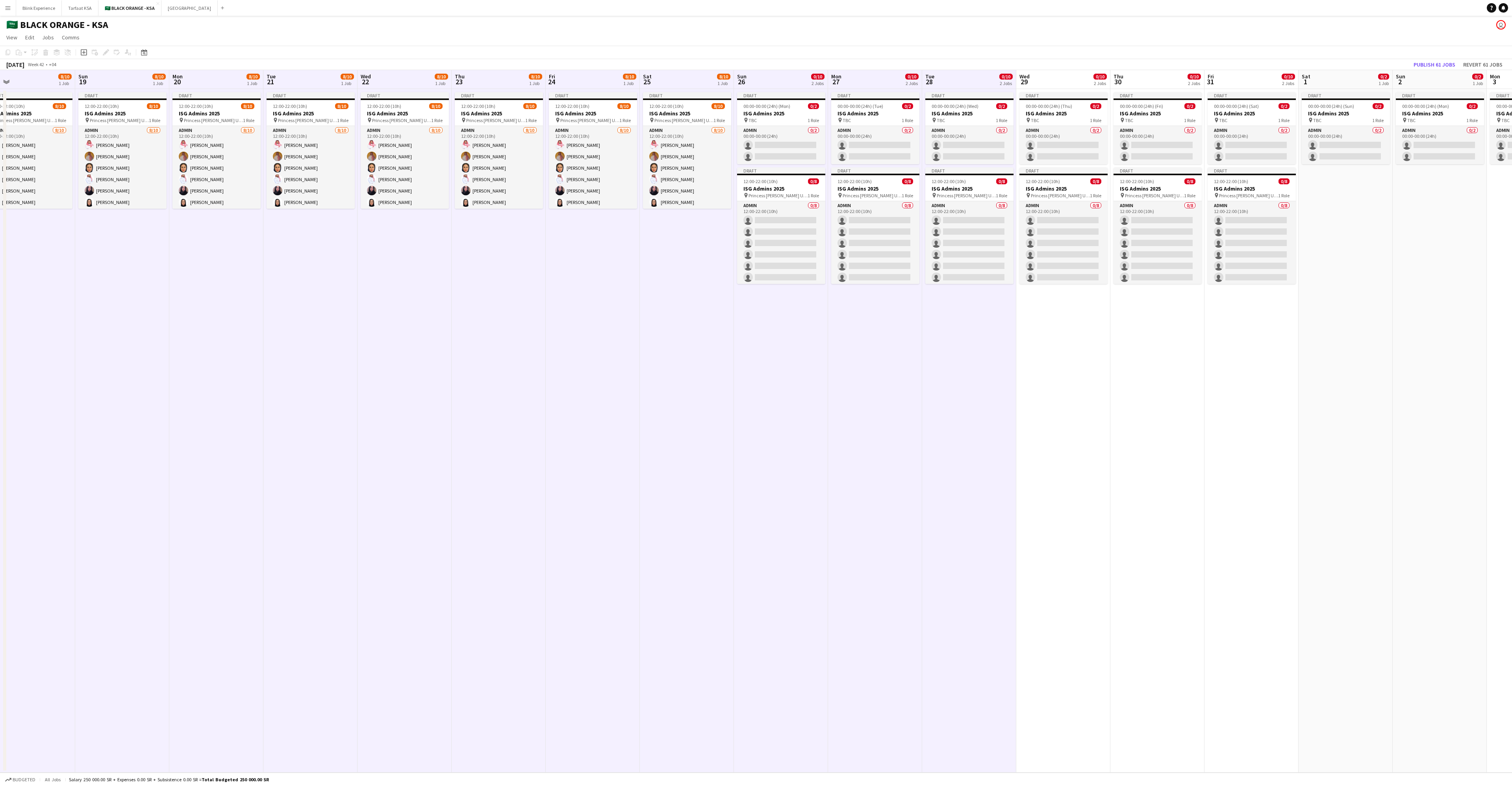
click at [504, 80] on app-board-header-date "Wed 29 0/10 2 Jobs" at bounding box center [1063, 79] width 94 height 19
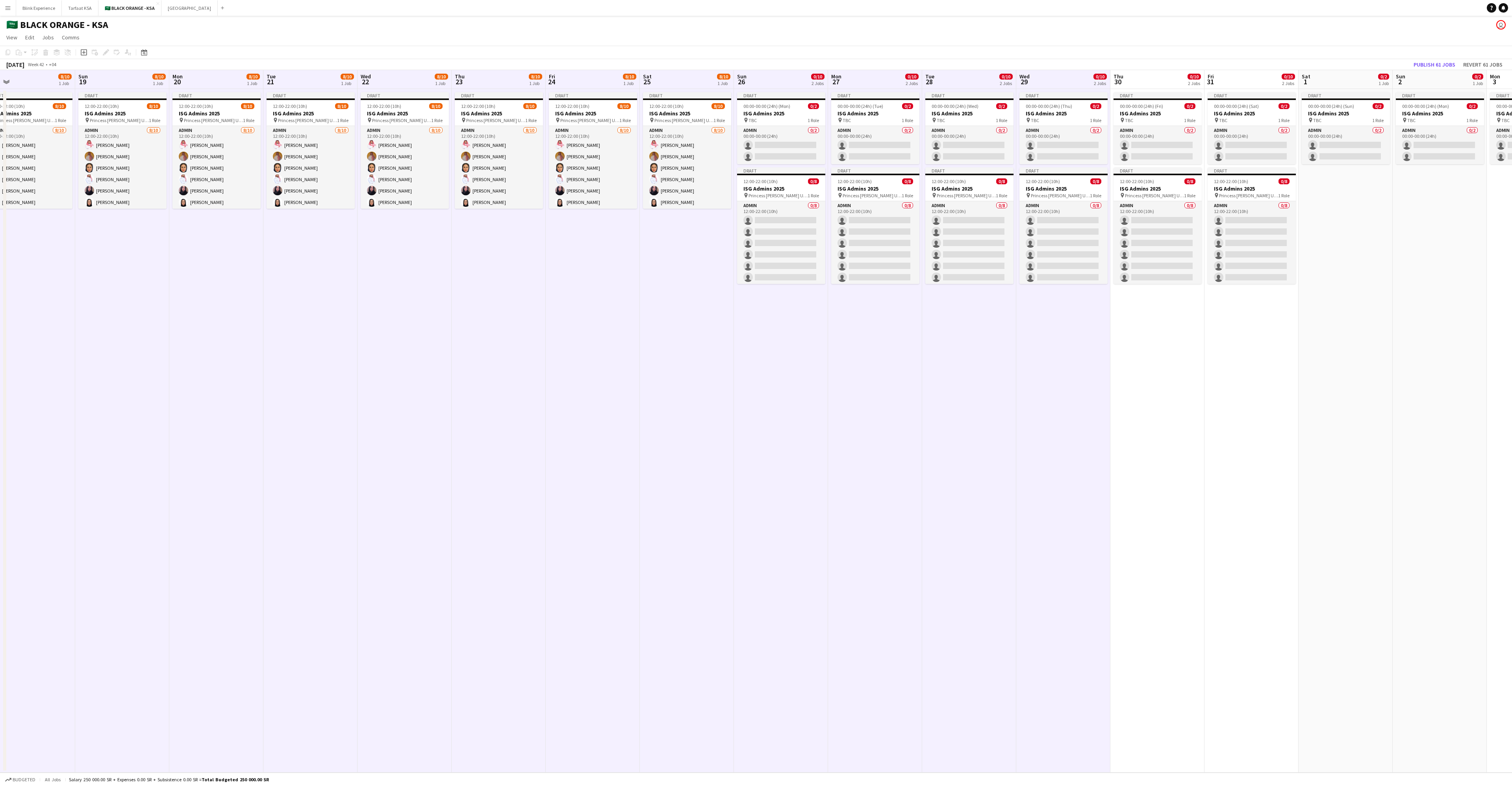
click at [504, 81] on app-board-header-date "Thu 30 0/10 2 Jobs" at bounding box center [1157, 79] width 94 height 19
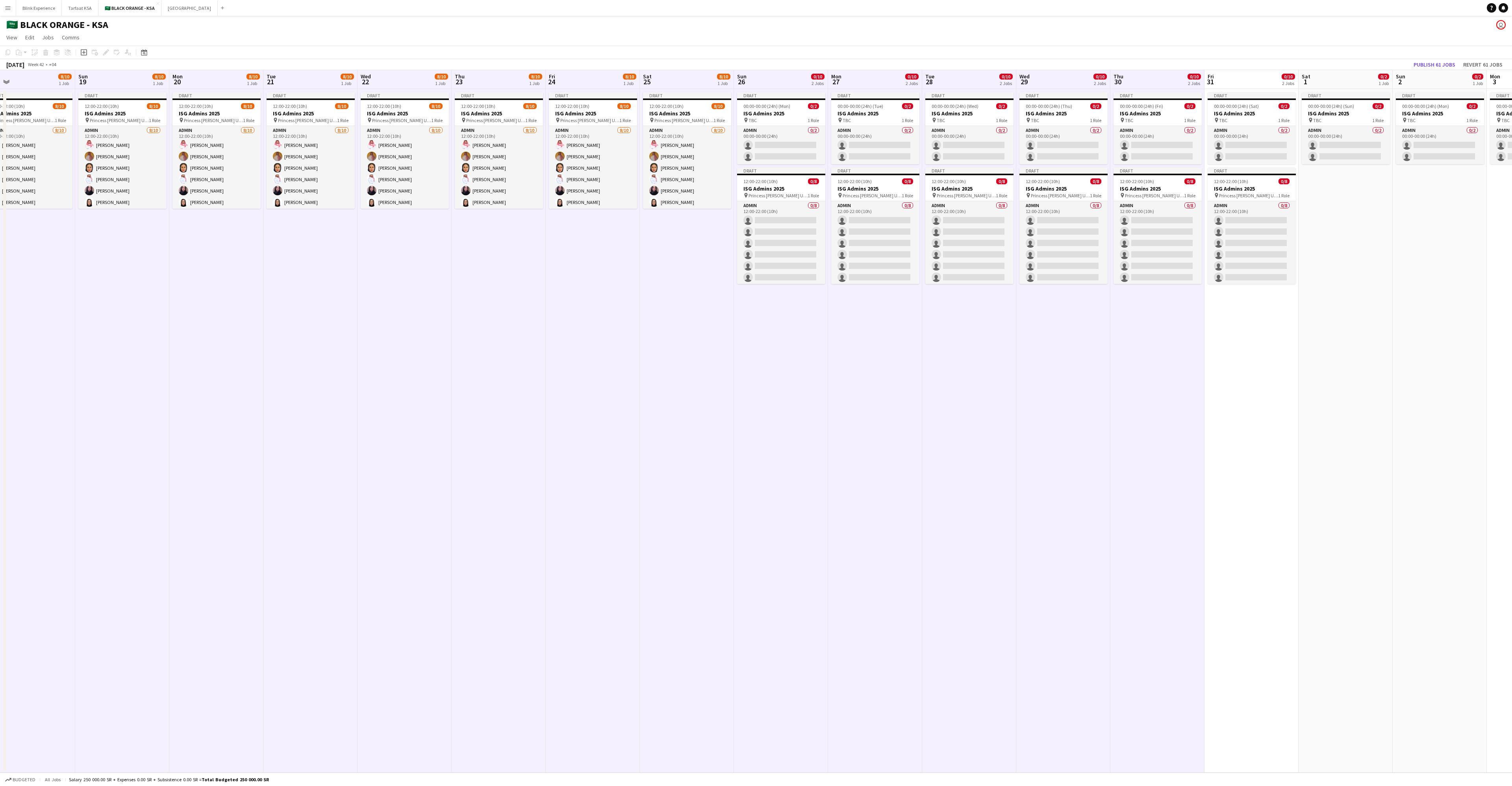
click at [504, 78] on app-board-header-date "Fri 31 0/10 2 Jobs" at bounding box center [1251, 79] width 94 height 19
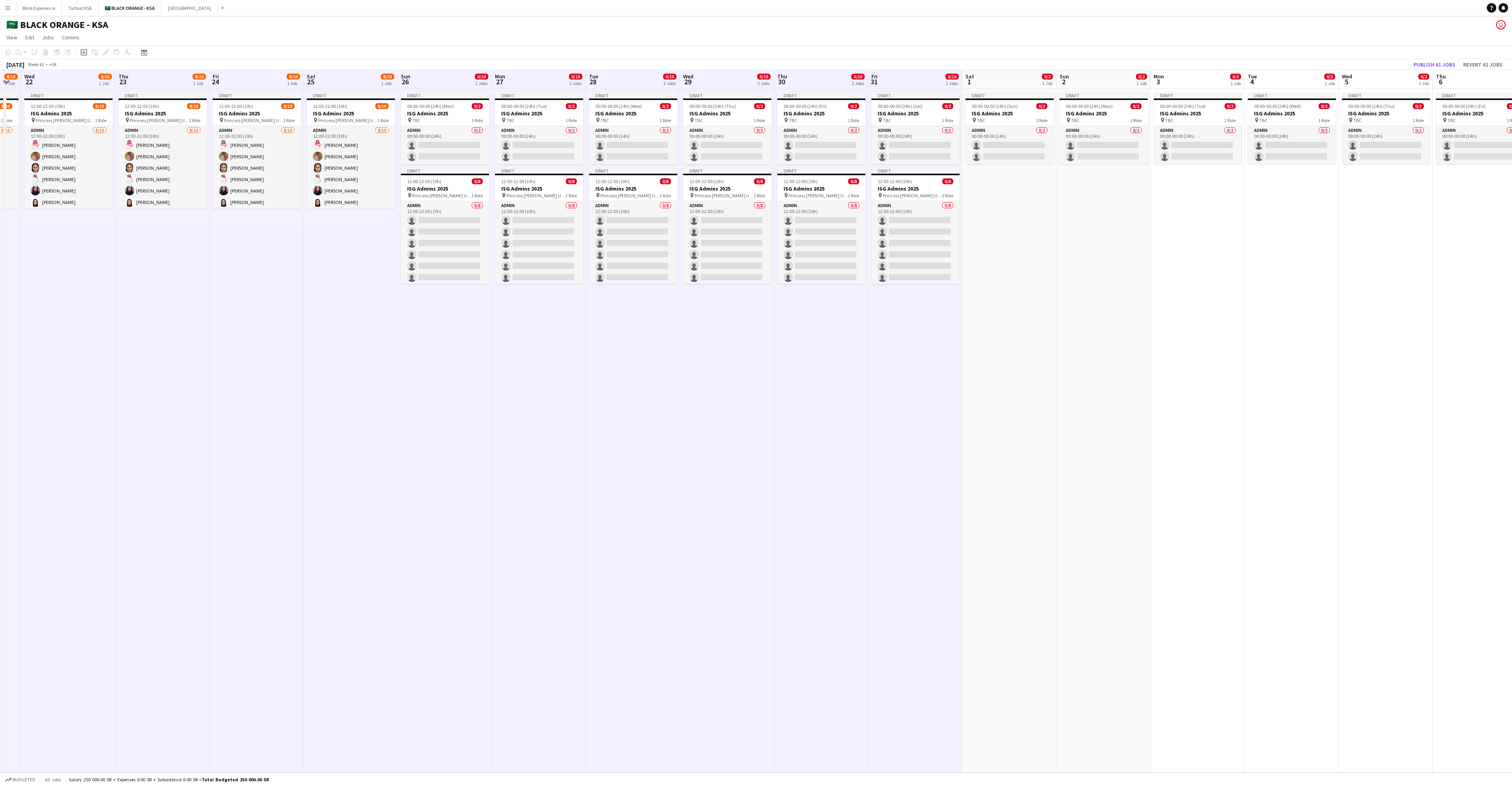
scroll to position [0, 371]
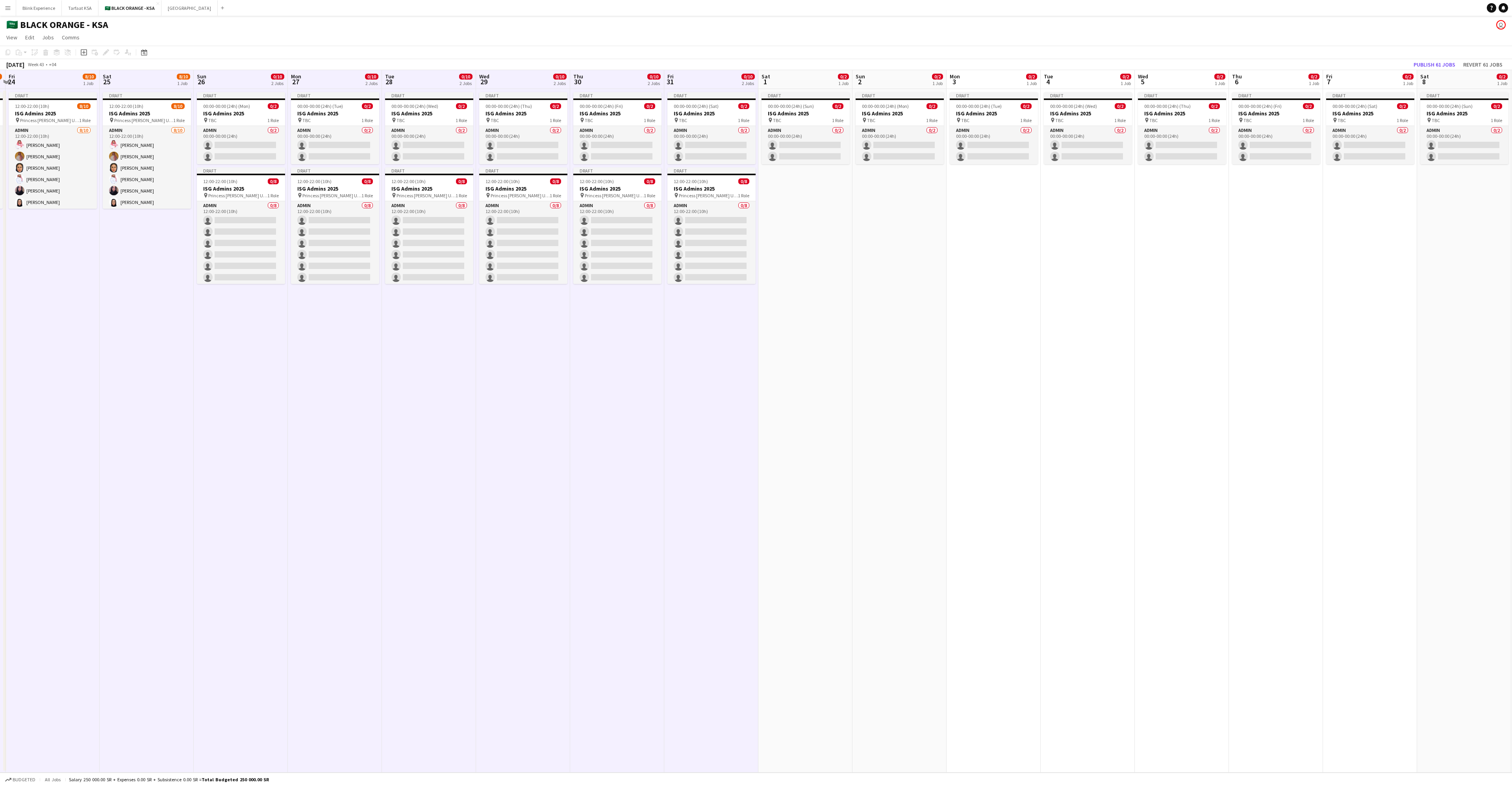
drag, startPoint x: 1260, startPoint y: 83, endPoint x: 721, endPoint y: 95, distance: 539.1
click at [504, 95] on app-calendar-viewport "Mon 20 8/10 1 Job Tue 21 8/10 1 Job Wed 22 8/10 1 Job Thu 23 8/10 1 Job Fri 24 …" at bounding box center [756, 421] width 1512 height 702
click at [504, 77] on app-board-header-date "Sat 1 0/2 1 Job" at bounding box center [805, 79] width 94 height 19
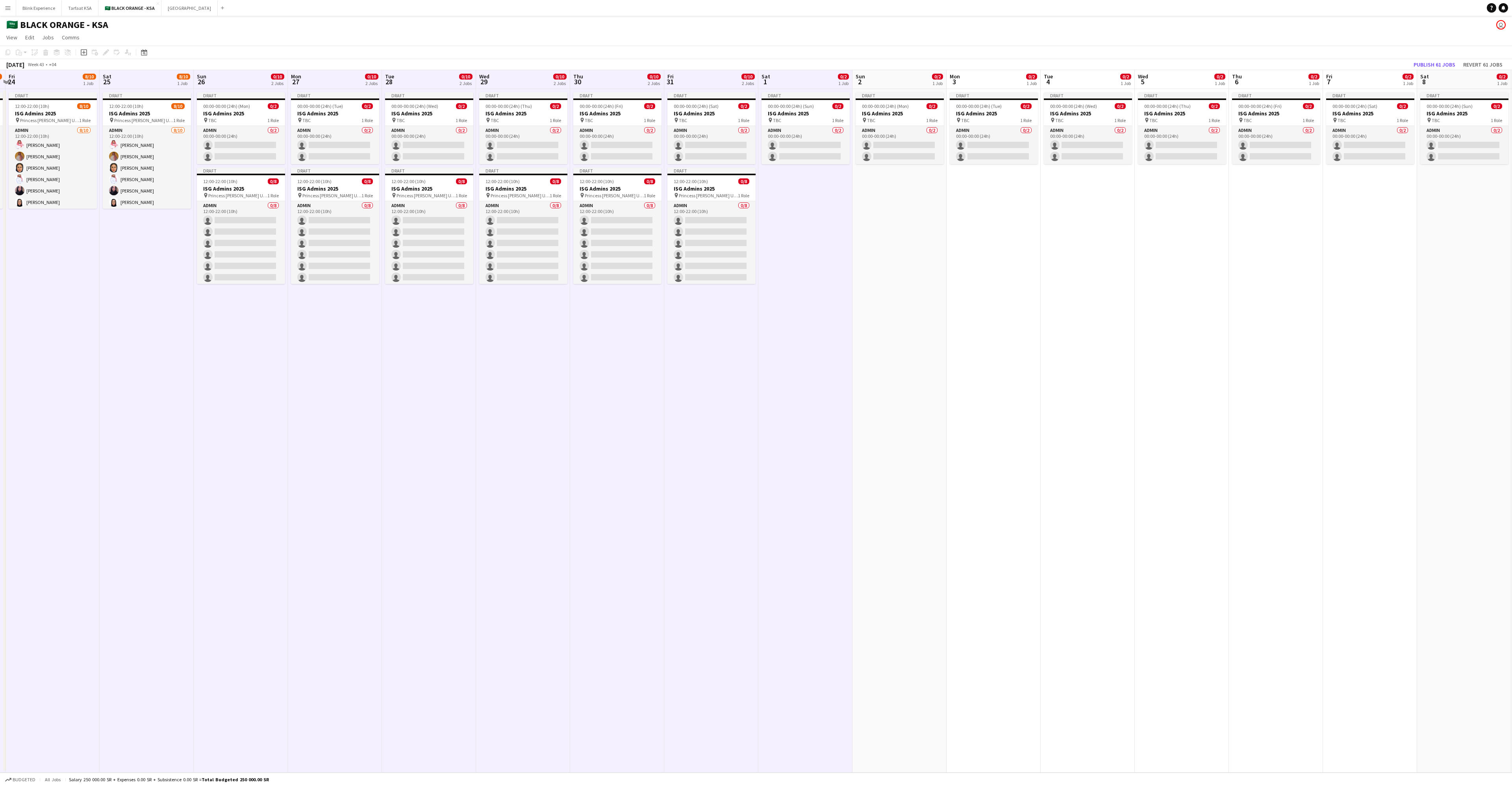
click at [504, 70] on app-board-header-date "Sun 2 0/2 1 Job" at bounding box center [900, 79] width 94 height 19
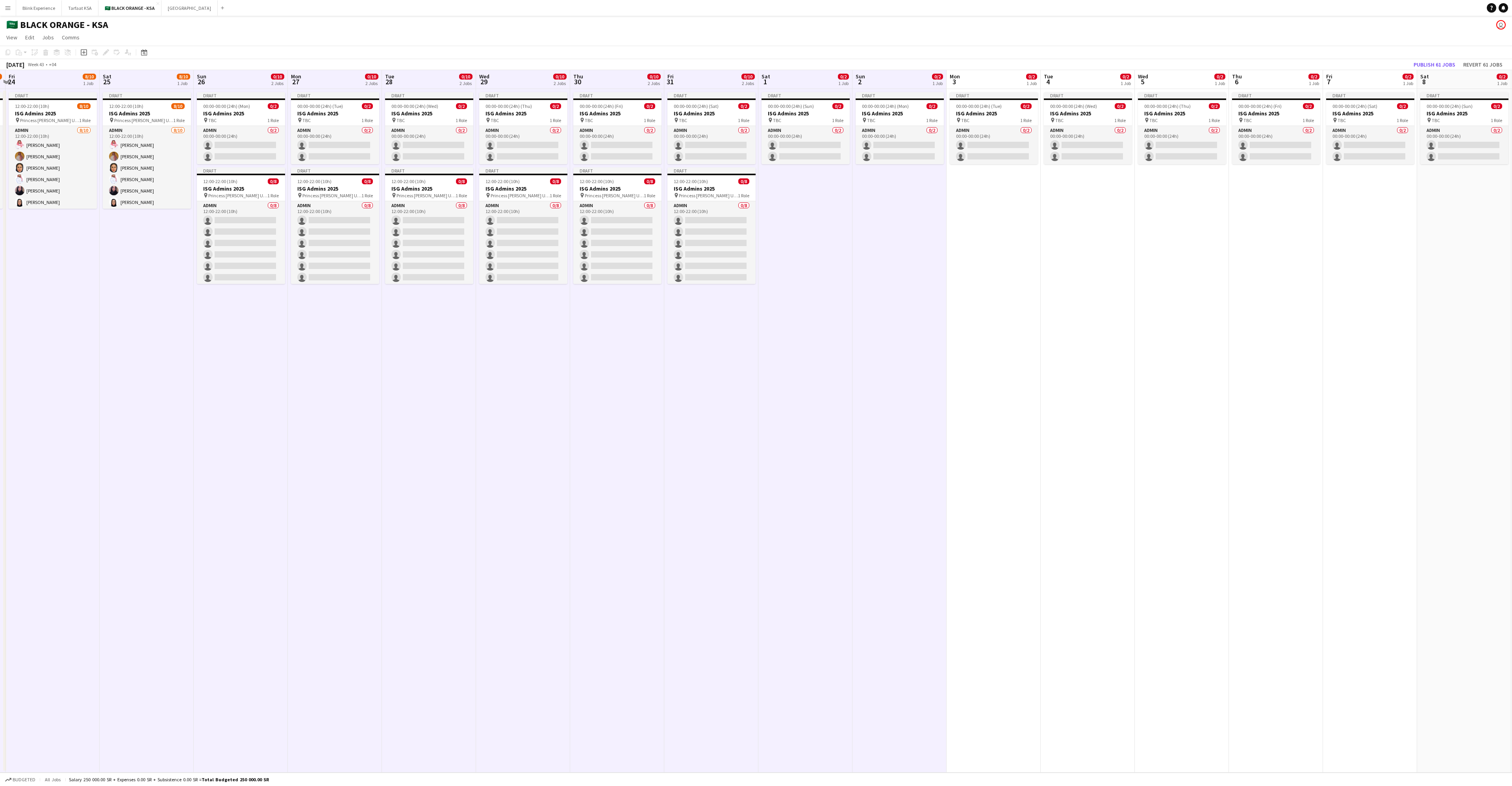
click at [504, 84] on app-board-header-date "Mon 3 0/2 1 Job" at bounding box center [993, 79] width 94 height 19
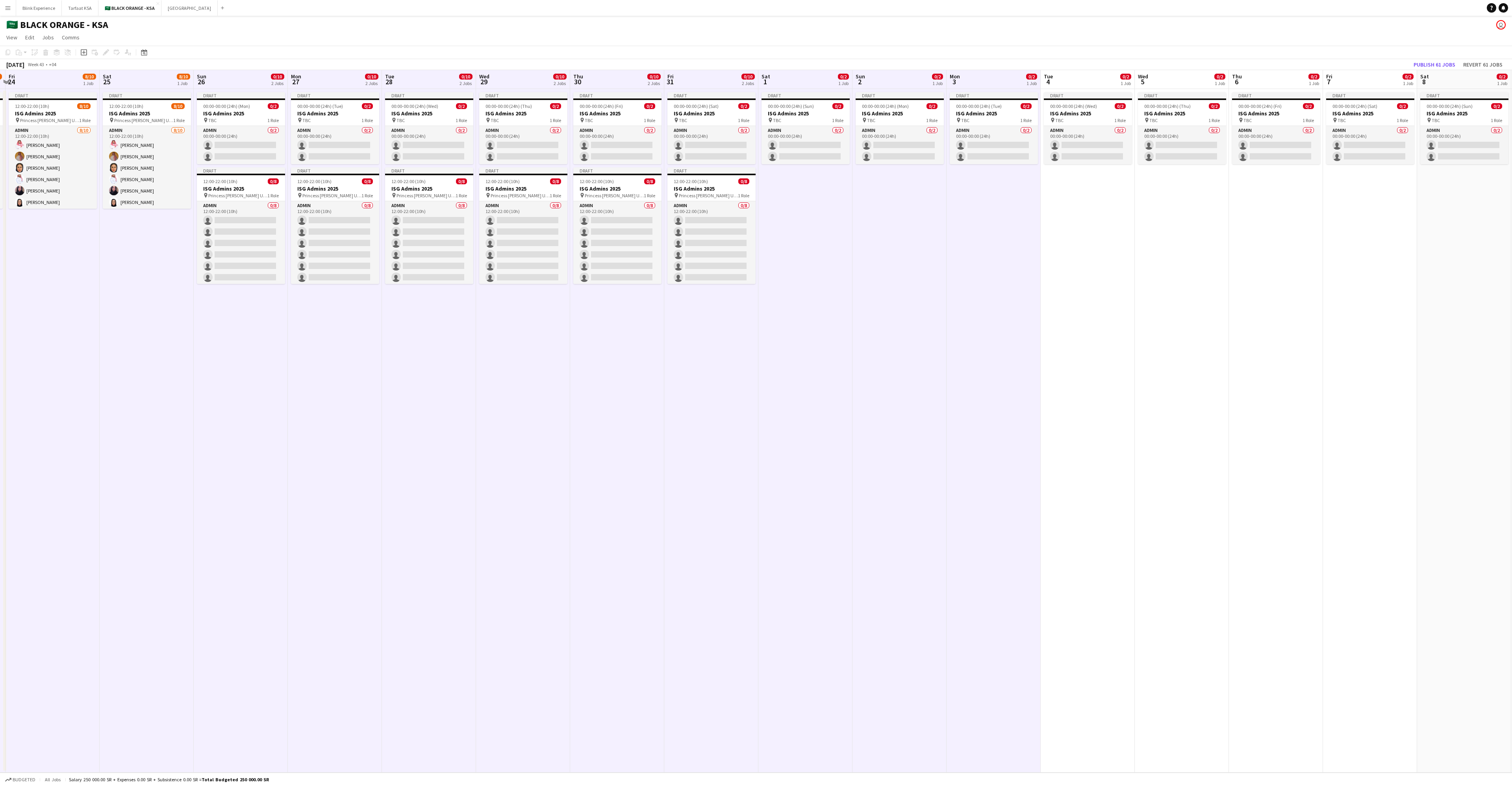
click at [504, 82] on app-board-header-date "Tue 4 0/2 1 Job" at bounding box center [1088, 79] width 94 height 19
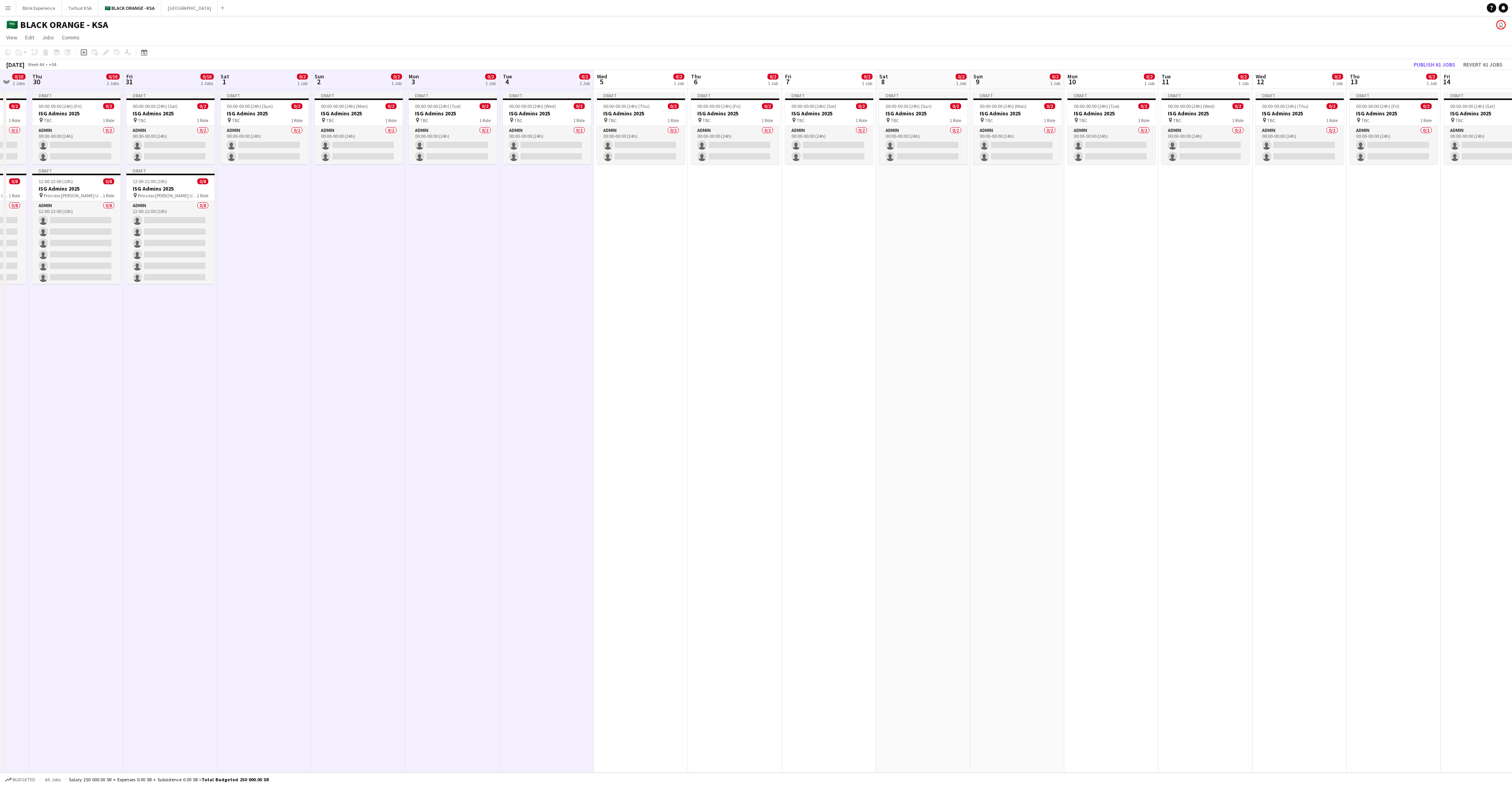
scroll to position [0, 276]
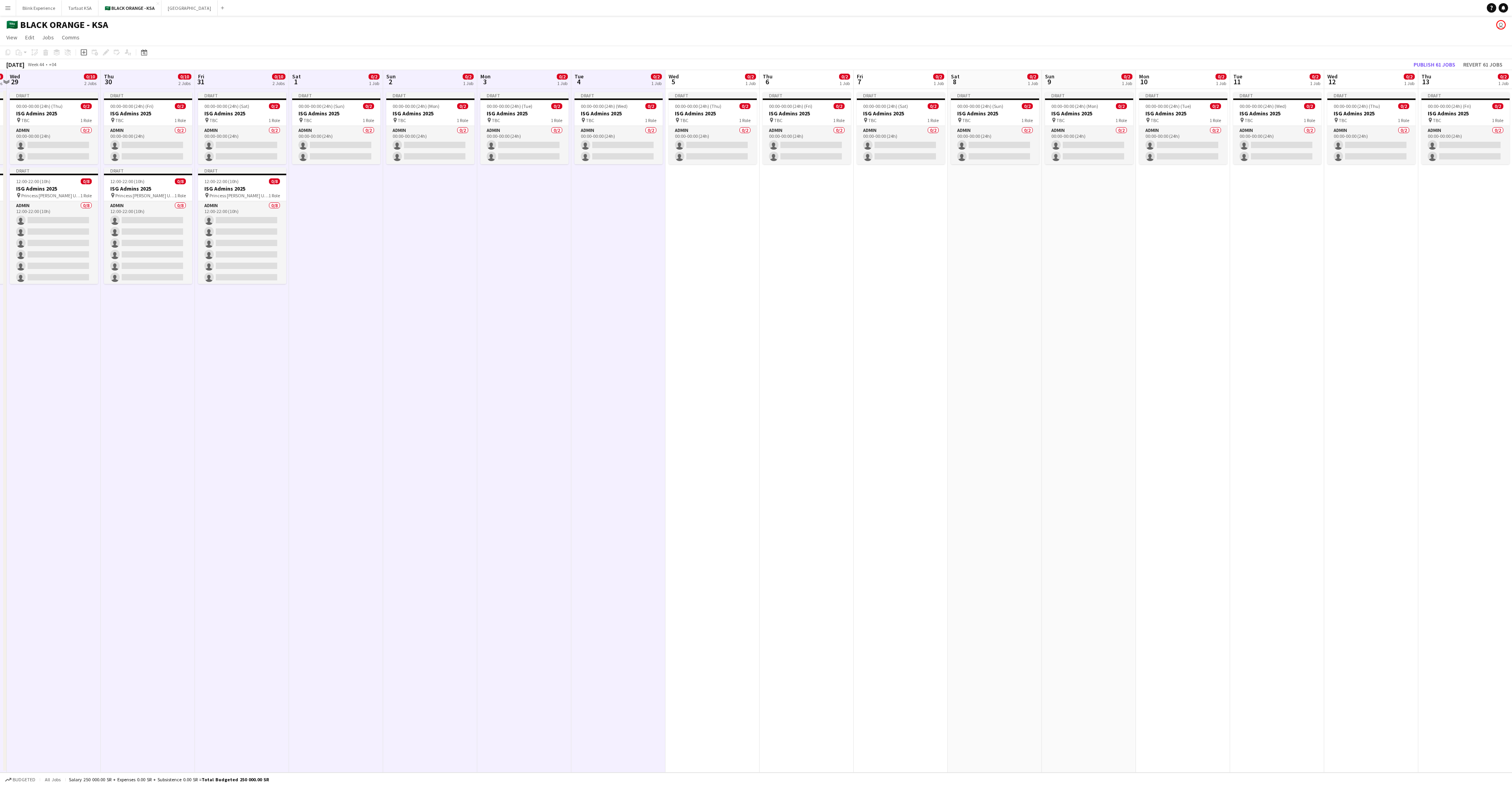
drag, startPoint x: 988, startPoint y: 85, endPoint x: 606, endPoint y: 93, distance: 382.1
click at [504, 93] on app-calendar-viewport "Sun 26 0/10 2 Jobs Mon 27 0/10 2 Jobs Tue 28 0/10 2 Jobs Wed 29 0/10 2 Jobs Thu…" at bounding box center [756, 421] width 1512 height 702
click at [504, 79] on app-board-header-date "Wed 5 0/2 1 Job" at bounding box center [713, 79] width 94 height 19
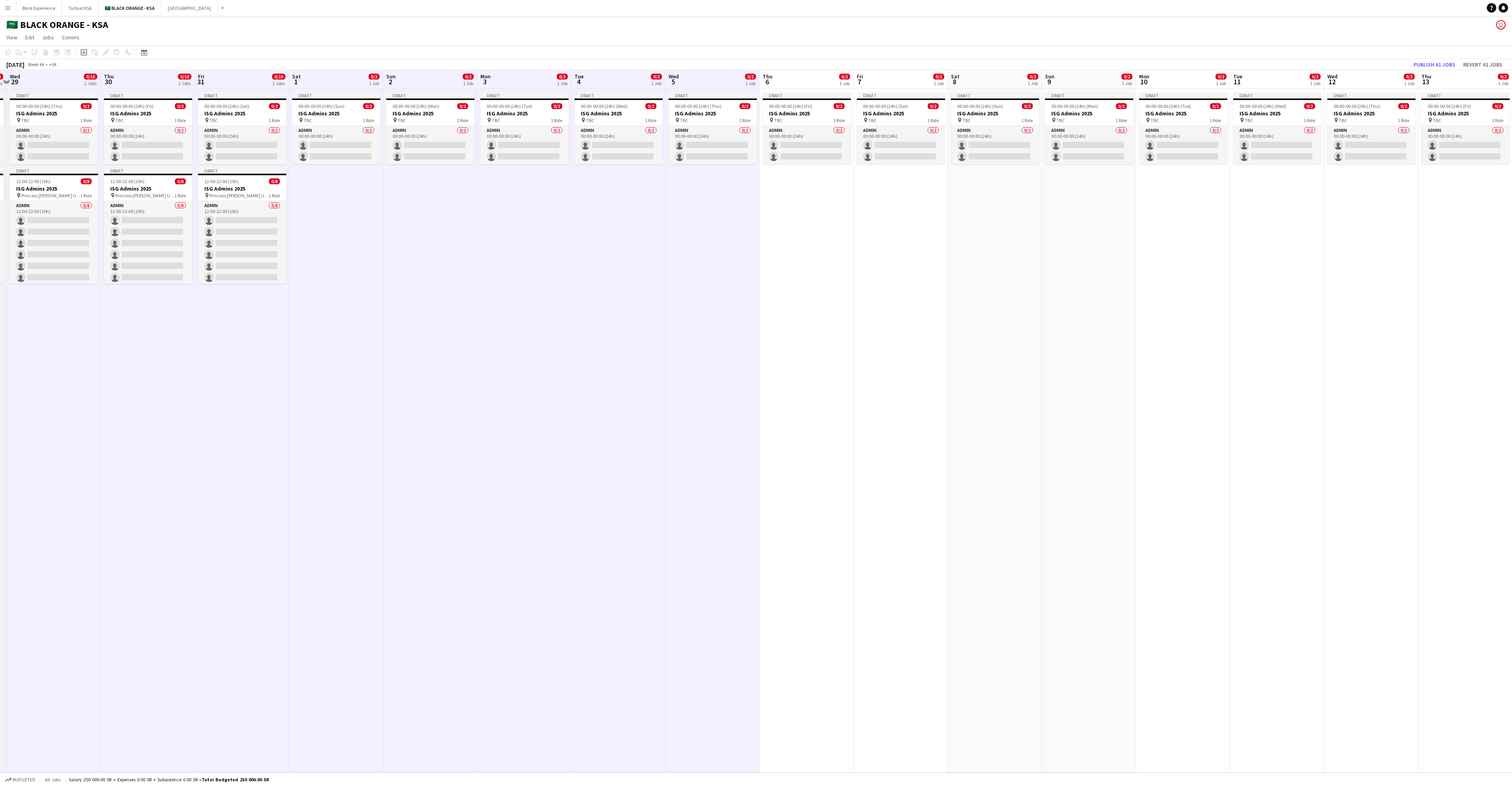
click at [504, 81] on app-board-header-date "Thu 6 0/2 1 Job" at bounding box center [806, 79] width 94 height 19
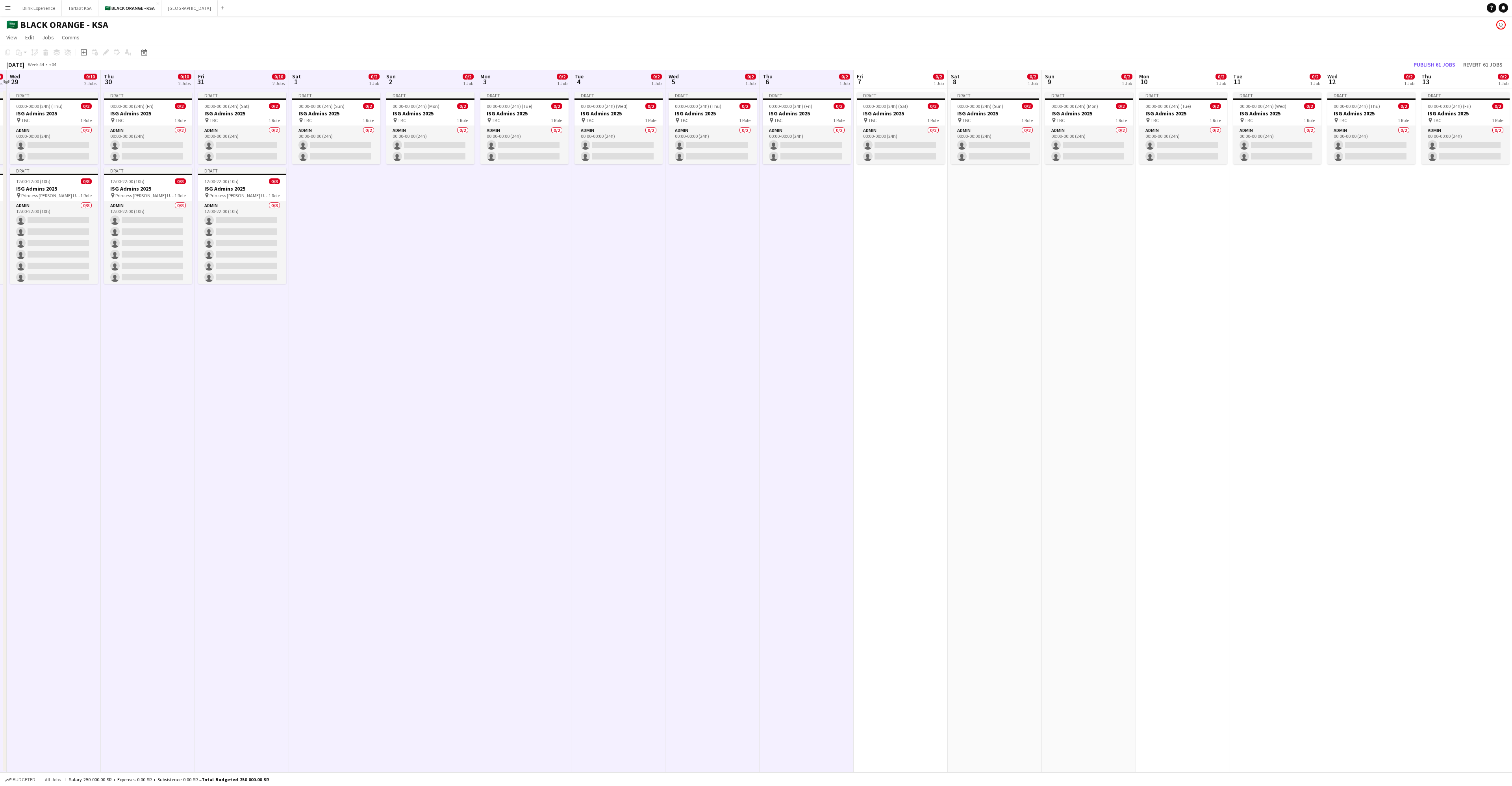
click at [504, 87] on app-board-header-date "Fri 7 0/2 1 Job" at bounding box center [901, 79] width 94 height 19
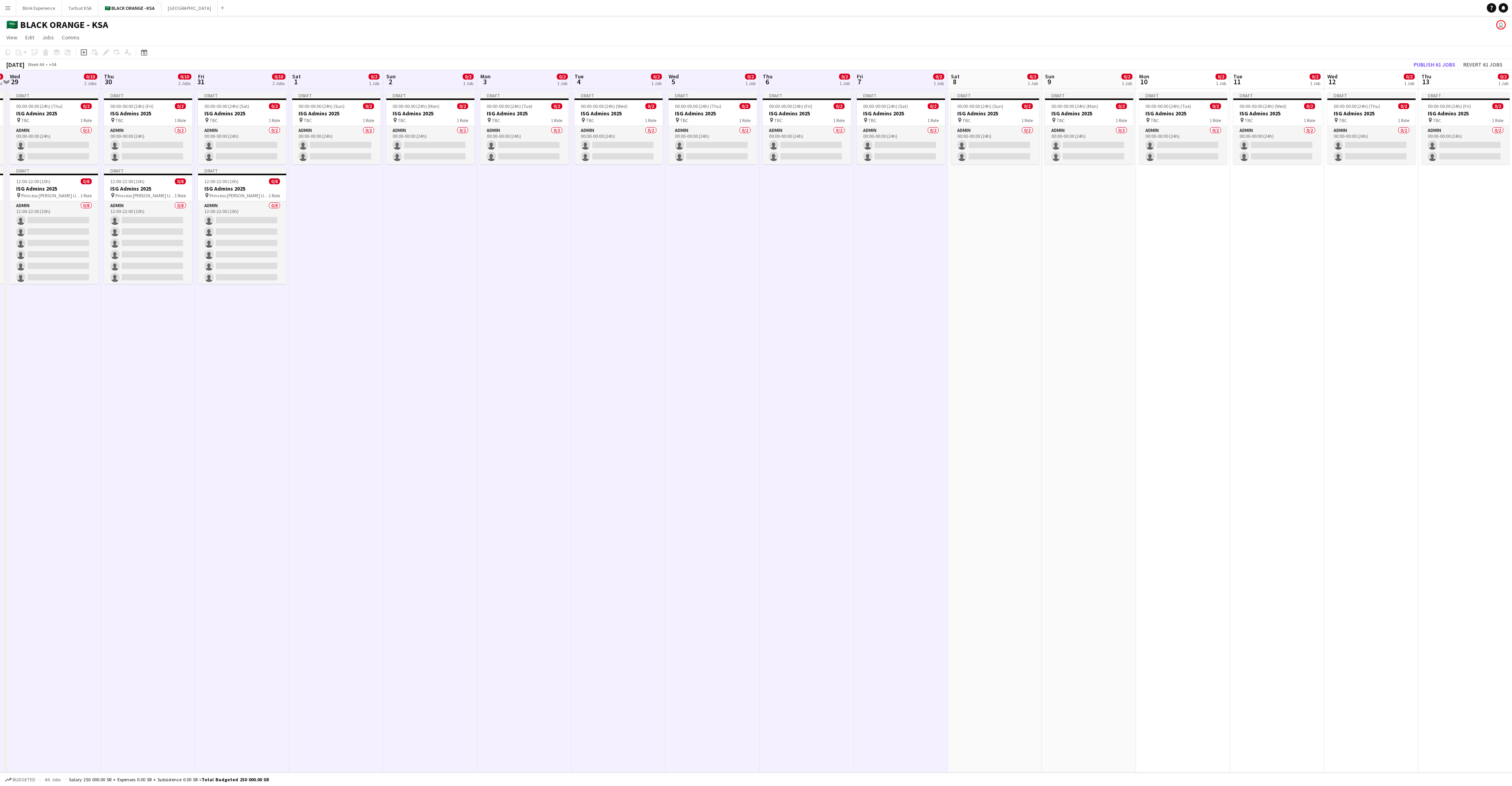
click at [504, 78] on app-board-header-date "Sat 8 0/2 1 Job" at bounding box center [995, 79] width 94 height 19
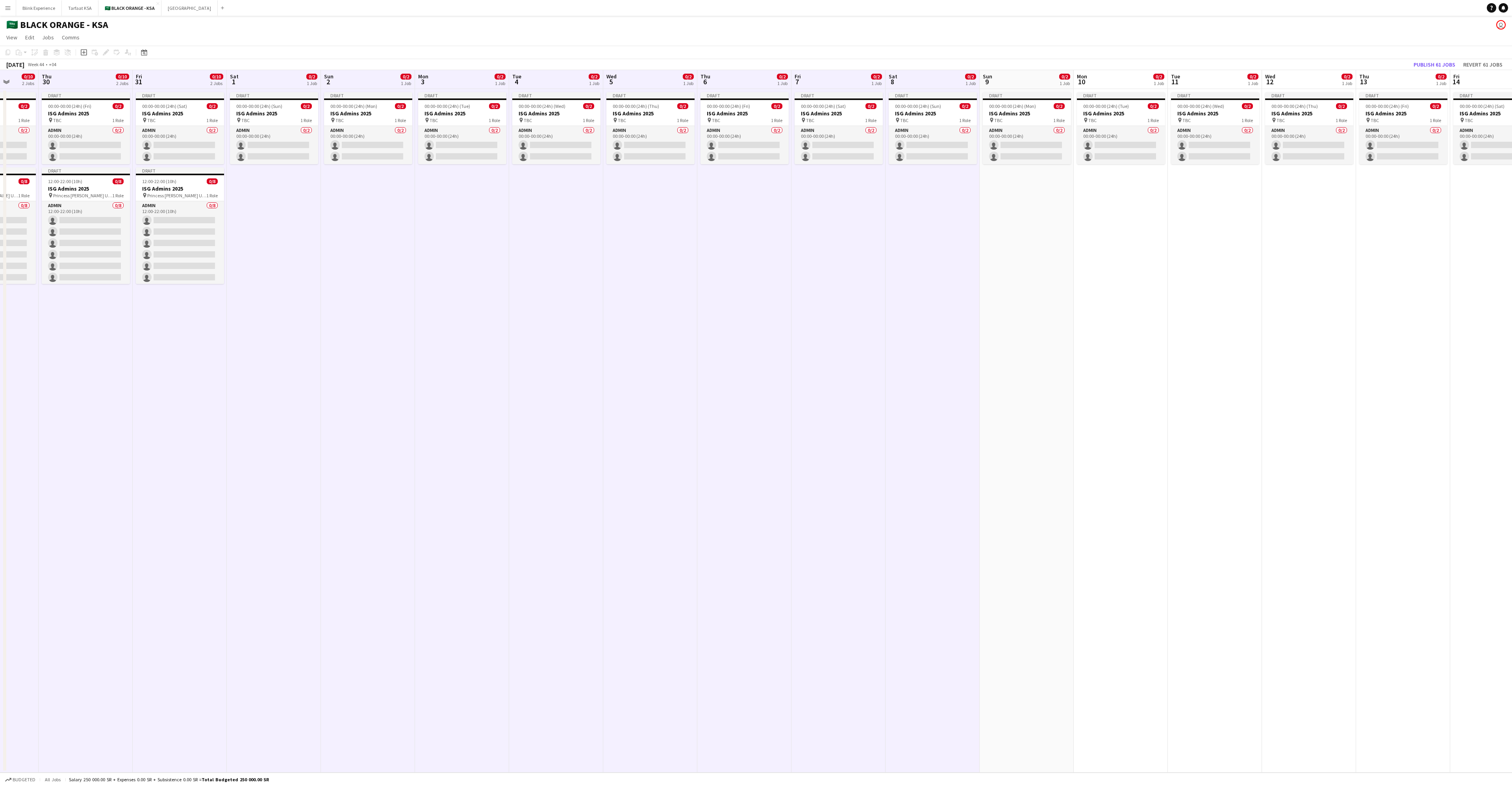
scroll to position [0, 362]
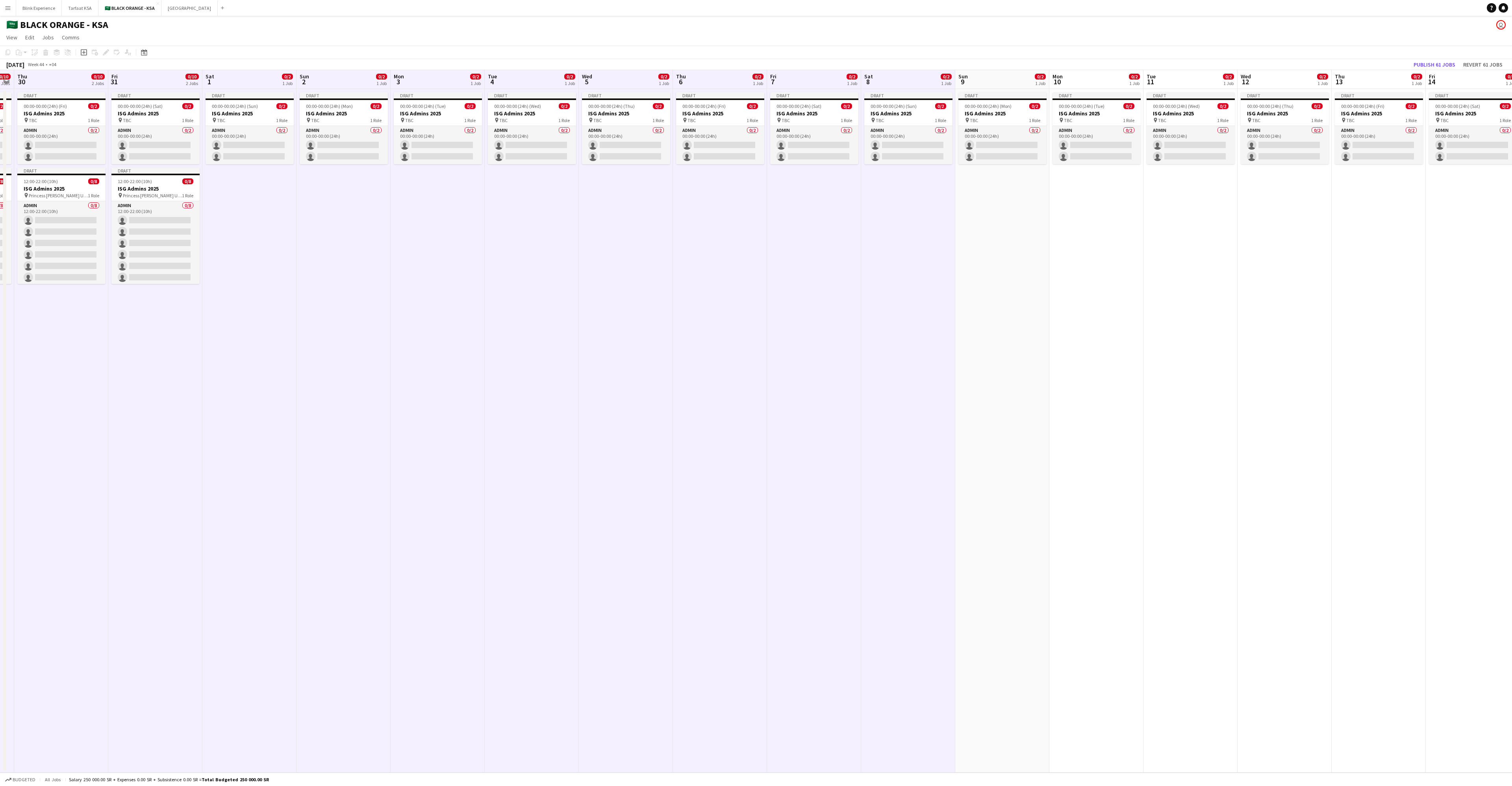
drag, startPoint x: 998, startPoint y: 76, endPoint x: 634, endPoint y: 77, distance: 364.0
click at [504, 77] on app-calendar-viewport "Sun 26 0/10 2 Jobs Mon 27 0/10 2 Jobs Tue 28 0/10 2 Jobs Wed 29 0/10 2 Jobs Thu…" at bounding box center [756, 421] width 1512 height 702
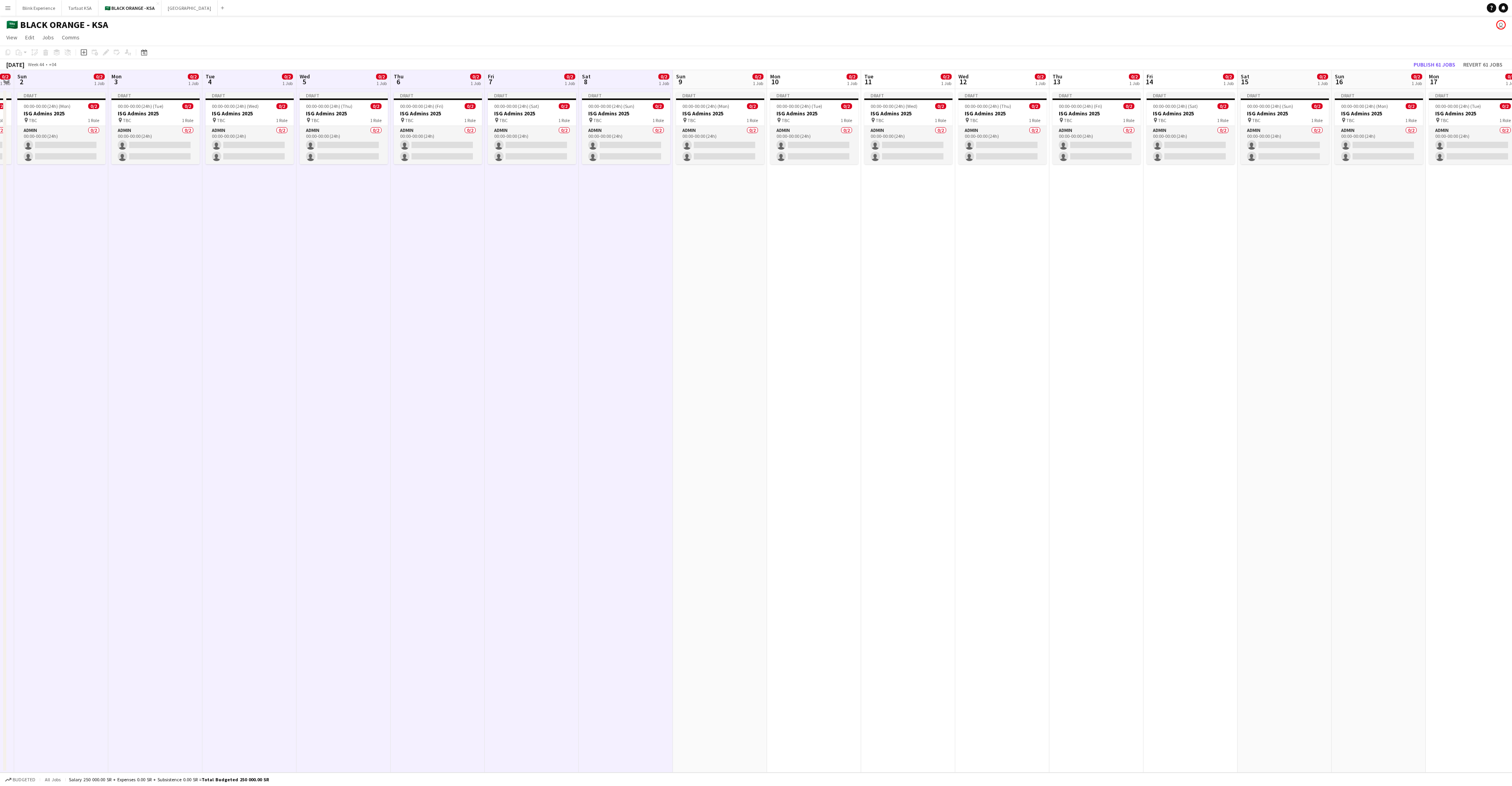
click at [504, 75] on app-board-header-date "Sun 9 0/2 1 Job" at bounding box center [720, 79] width 94 height 19
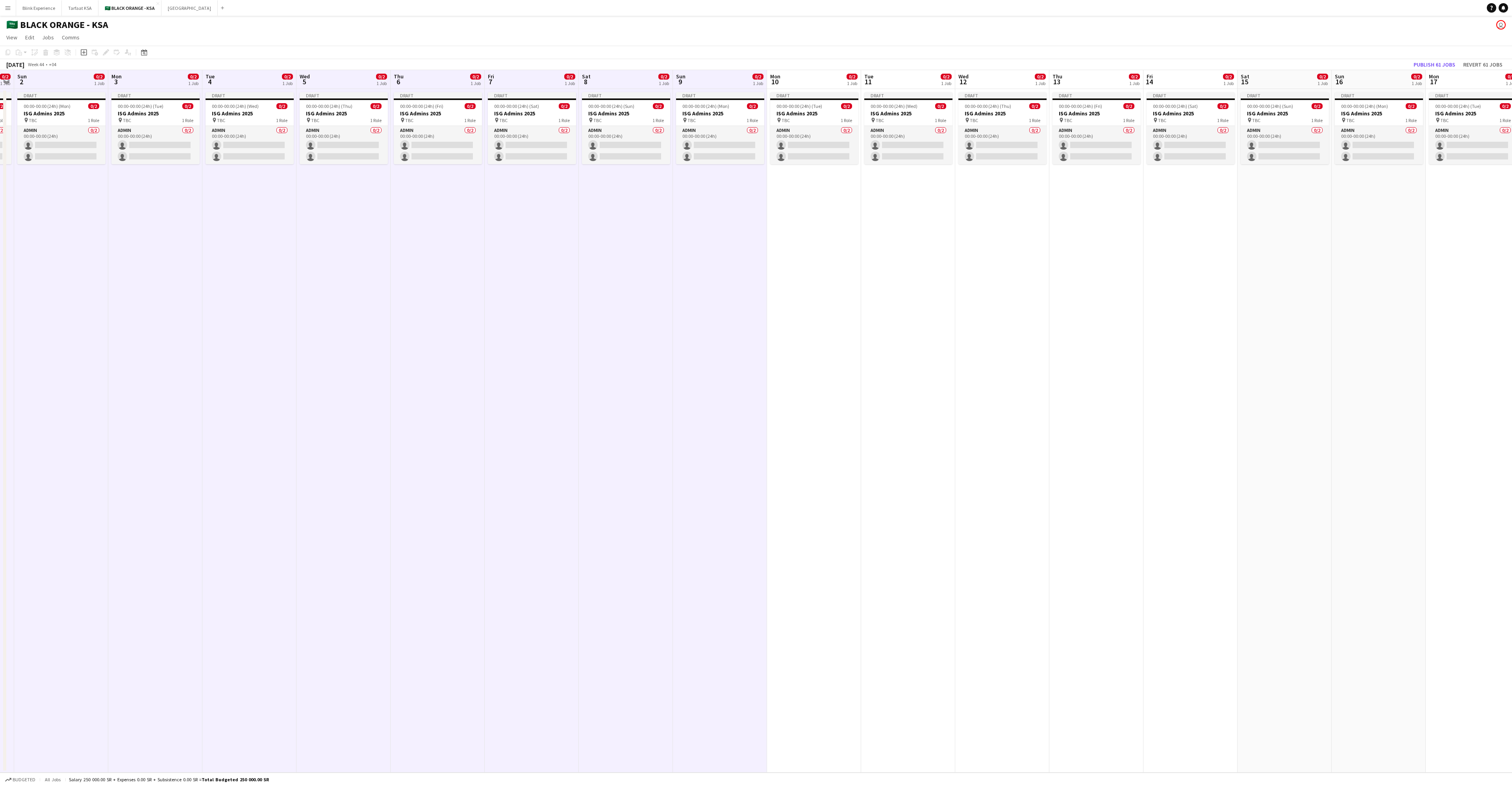
click at [504, 77] on app-board-header-date "Mon 10 0/2 1 Job" at bounding box center [814, 79] width 94 height 19
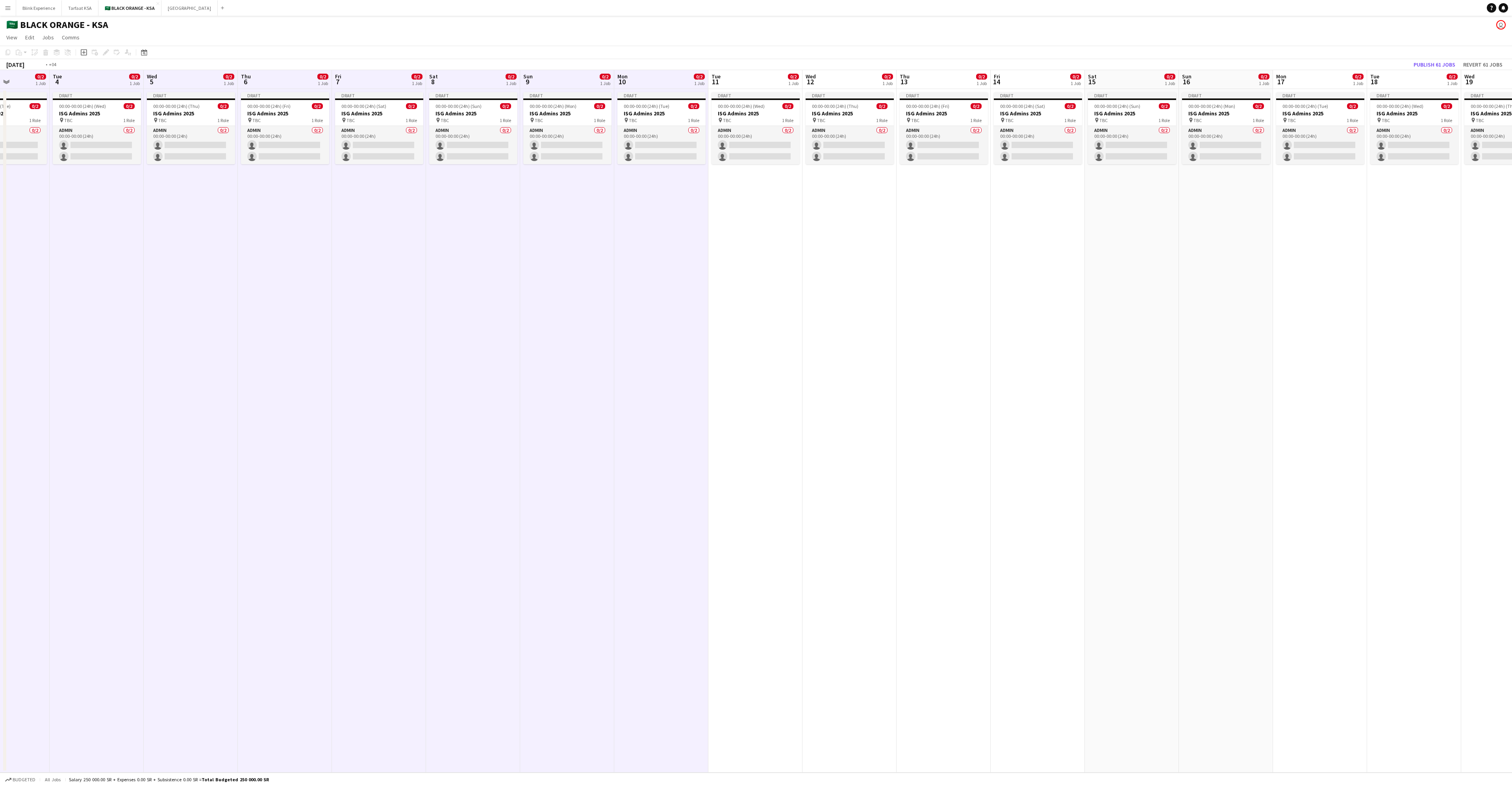
scroll to position [0, 348]
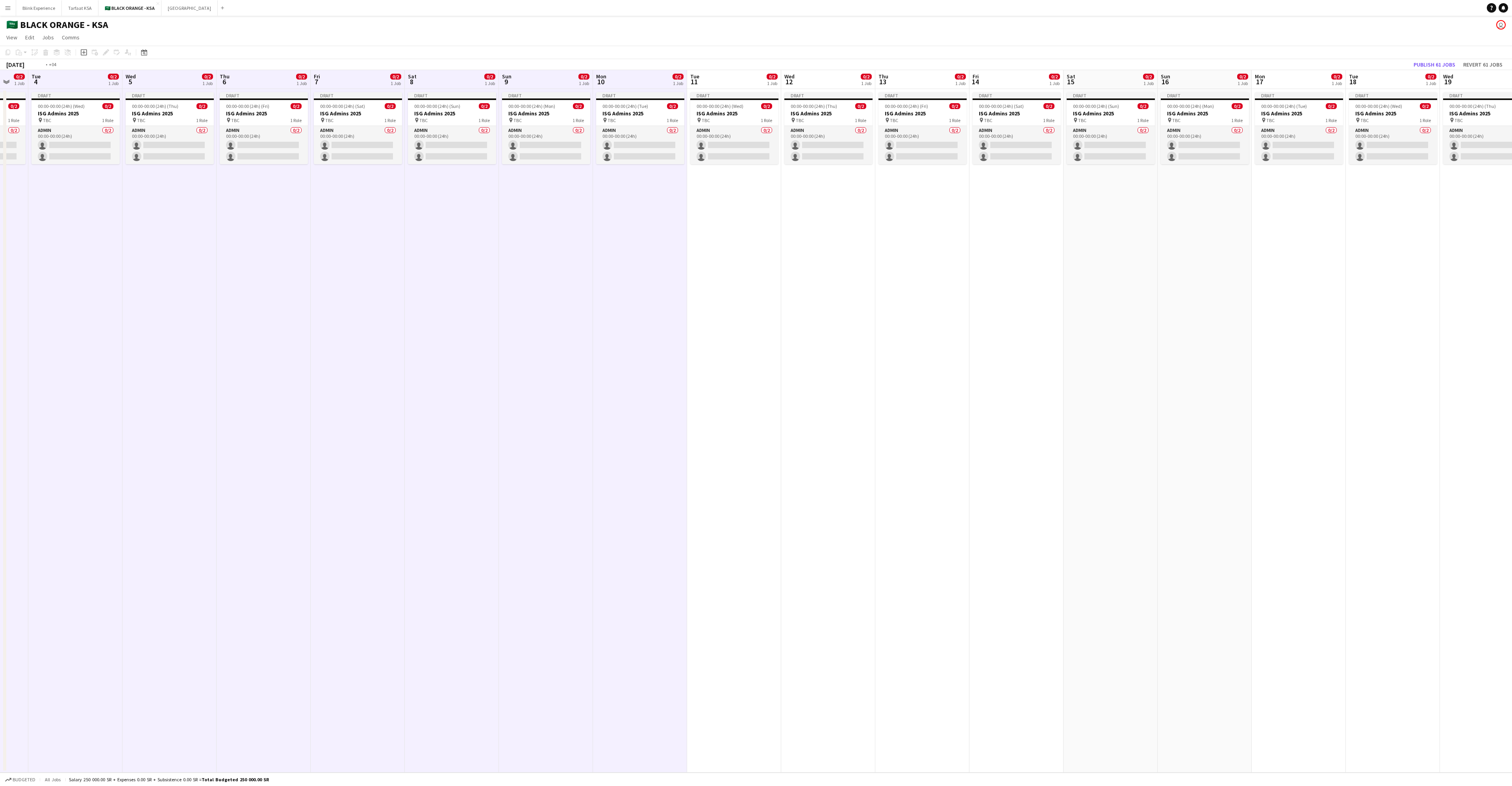
drag, startPoint x: 820, startPoint y: 82, endPoint x: 645, endPoint y: 83, distance: 175.0
click at [504, 83] on app-calendar-viewport "Fri 31 0/10 2 Jobs Sat 1 0/2 1 Job Sun 2 0/2 1 Job Mon 3 0/2 1 Job Tue 4 0/2 1 …" at bounding box center [756, 421] width 1512 height 702
click at [504, 85] on app-board-header-date "Tue 11 0/2 1 Job" at bounding box center [734, 79] width 94 height 19
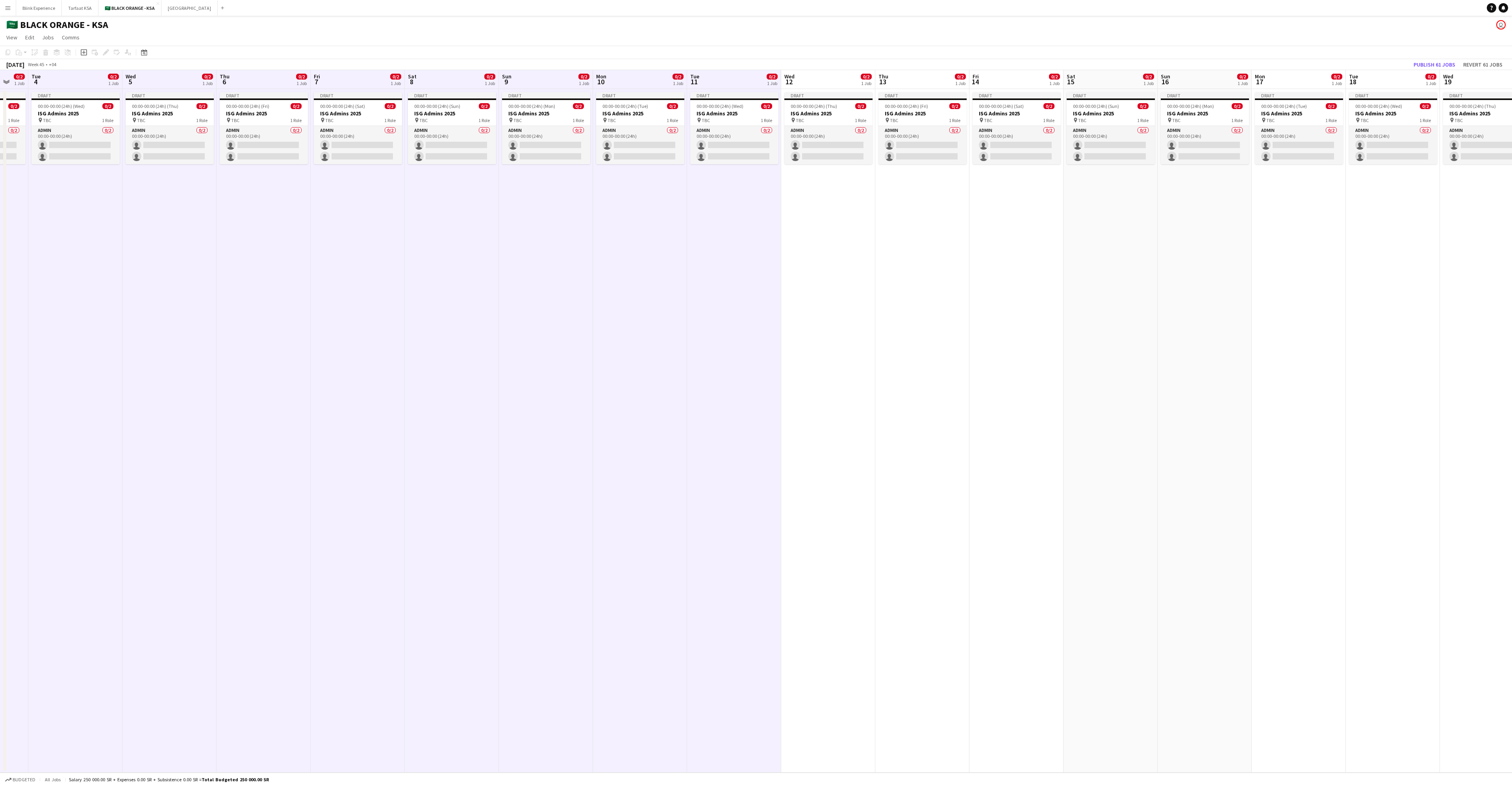
click at [504, 83] on app-board-header-date "Wed 12 0/2 1 Job" at bounding box center [829, 79] width 94 height 19
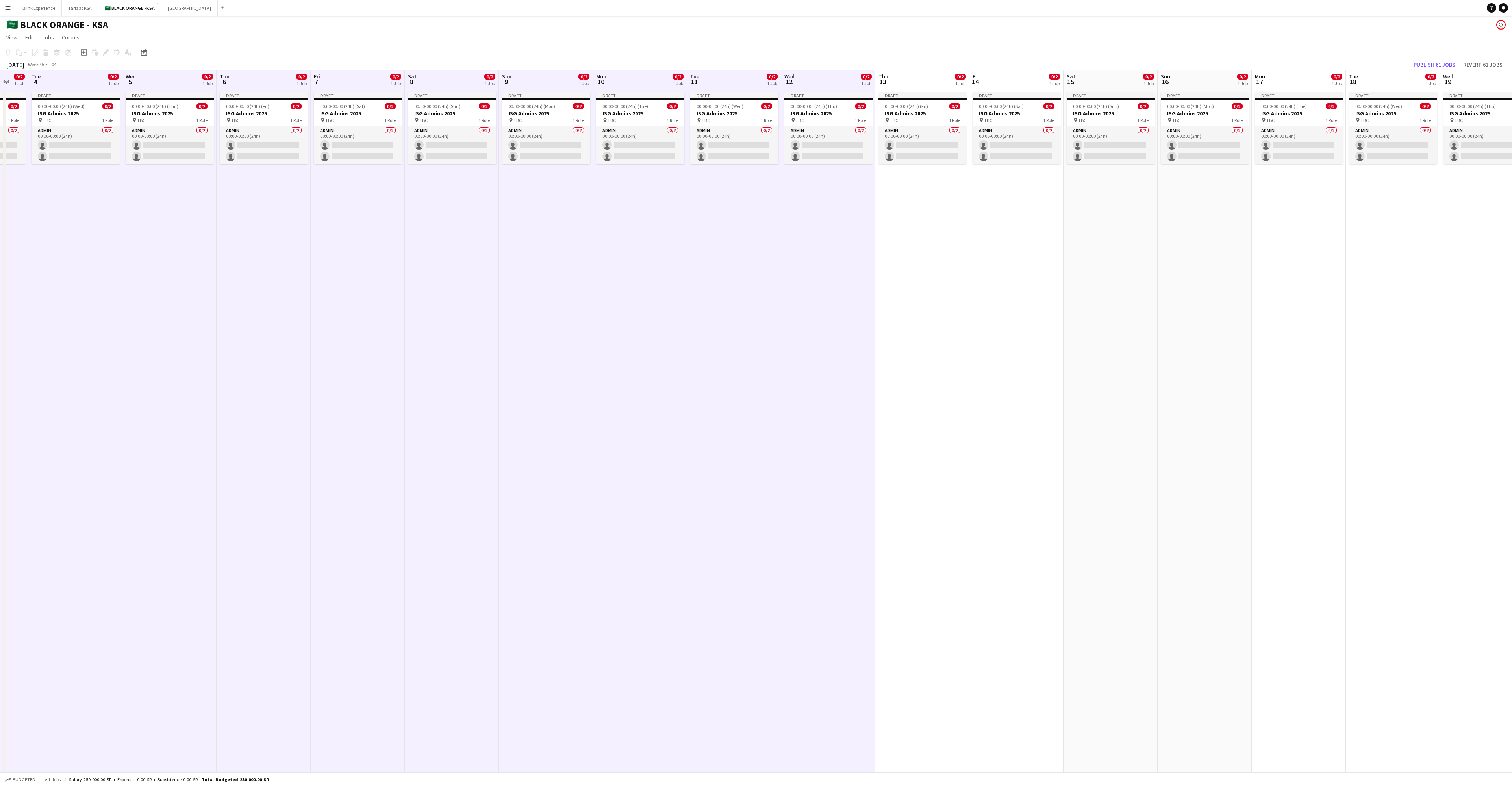
click at [504, 84] on span "13" at bounding box center [883, 82] width 11 height 9
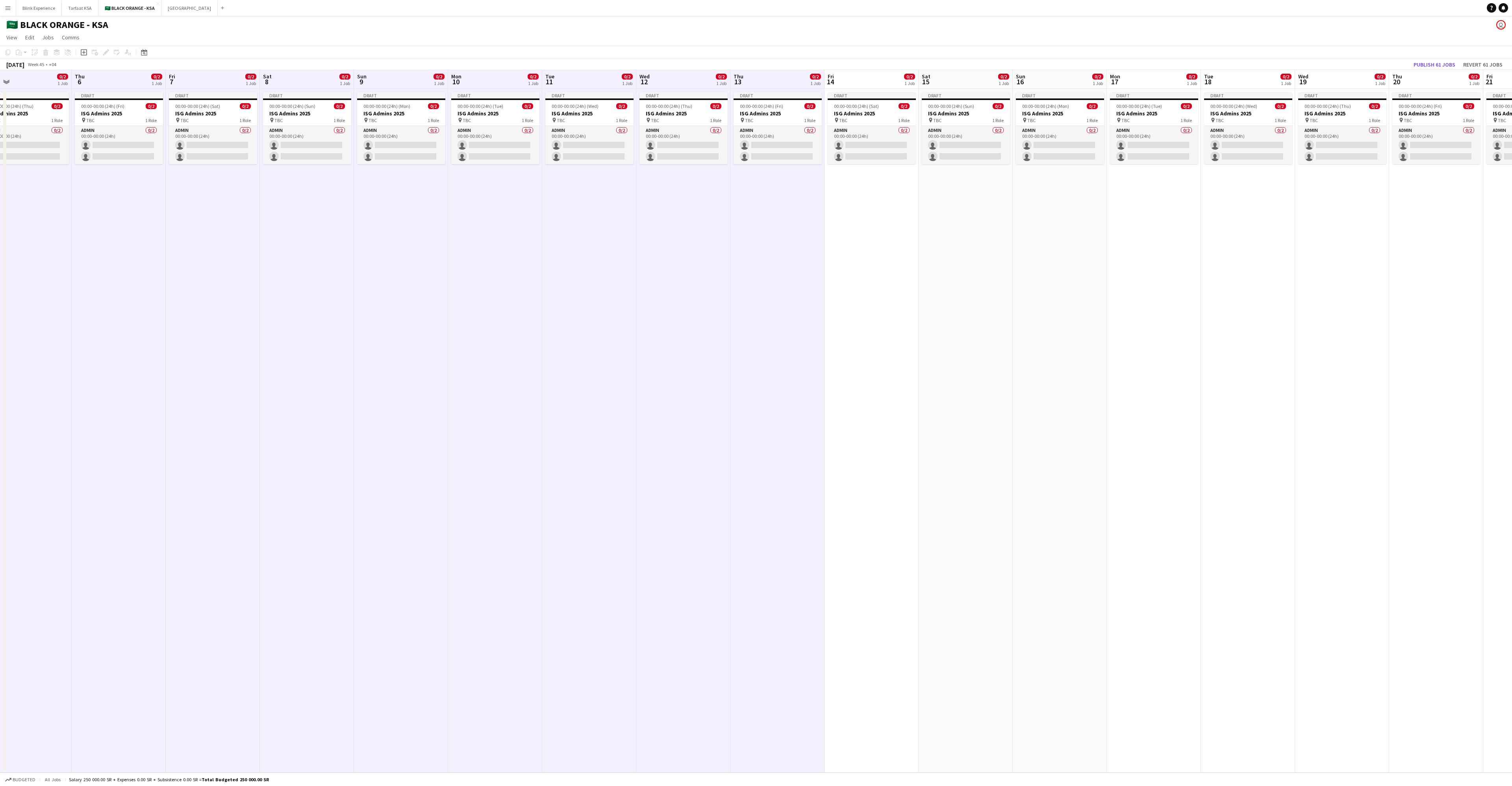
scroll to position [0, 347]
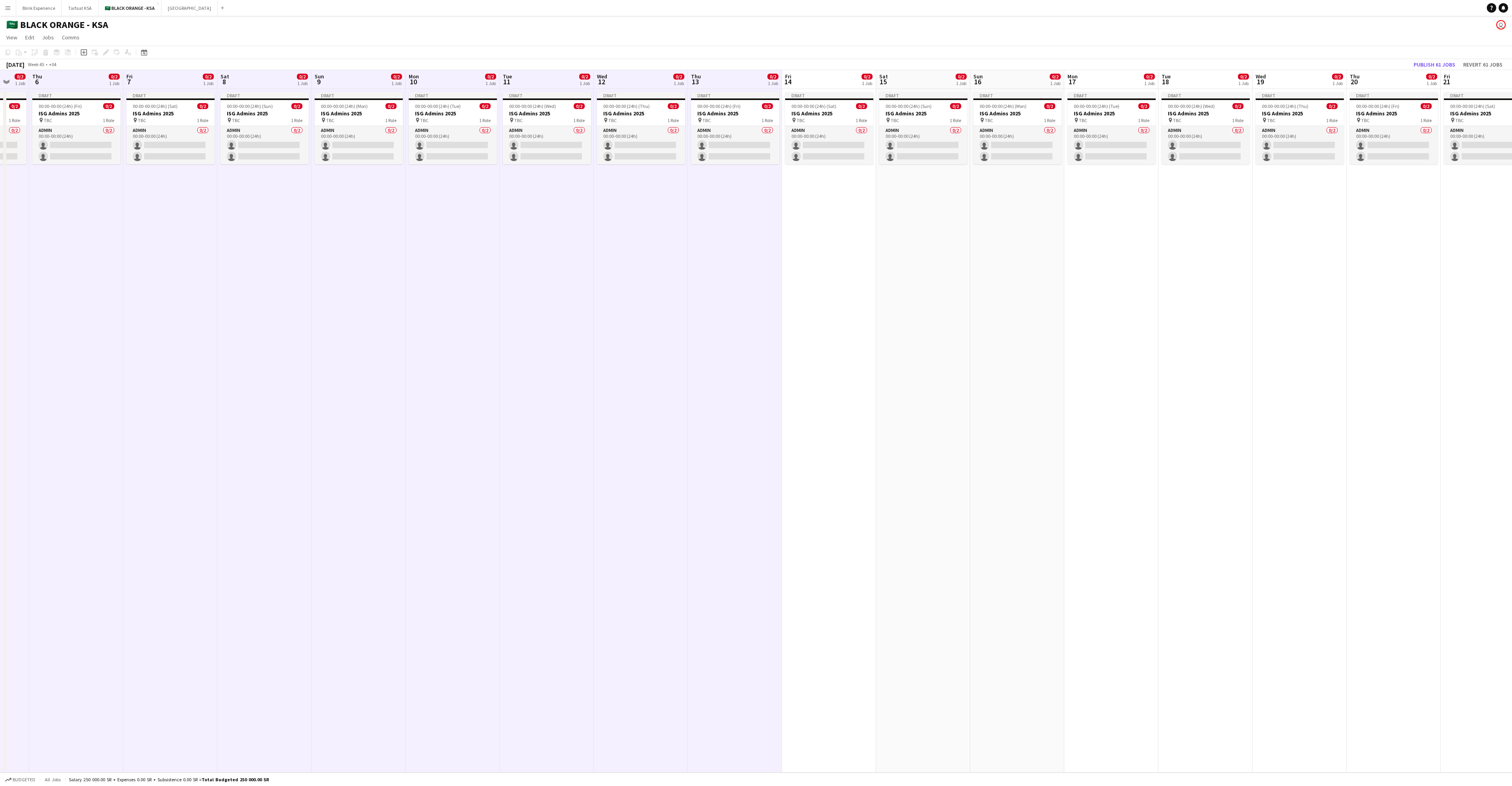
drag, startPoint x: 925, startPoint y: 93, endPoint x: 739, endPoint y: 104, distance: 186.3
click at [504, 104] on app-calendar-viewport "Sun 2 0/2 1 Job Mon 3 0/2 1 Job Tue 4 0/2 1 Job Wed 5 0/2 1 Job Thu 6 0/2 1 Job…" at bounding box center [756, 421] width 1512 height 702
click at [504, 79] on app-board-header-date "Fri 14 0/2 1 Job" at bounding box center [829, 79] width 94 height 19
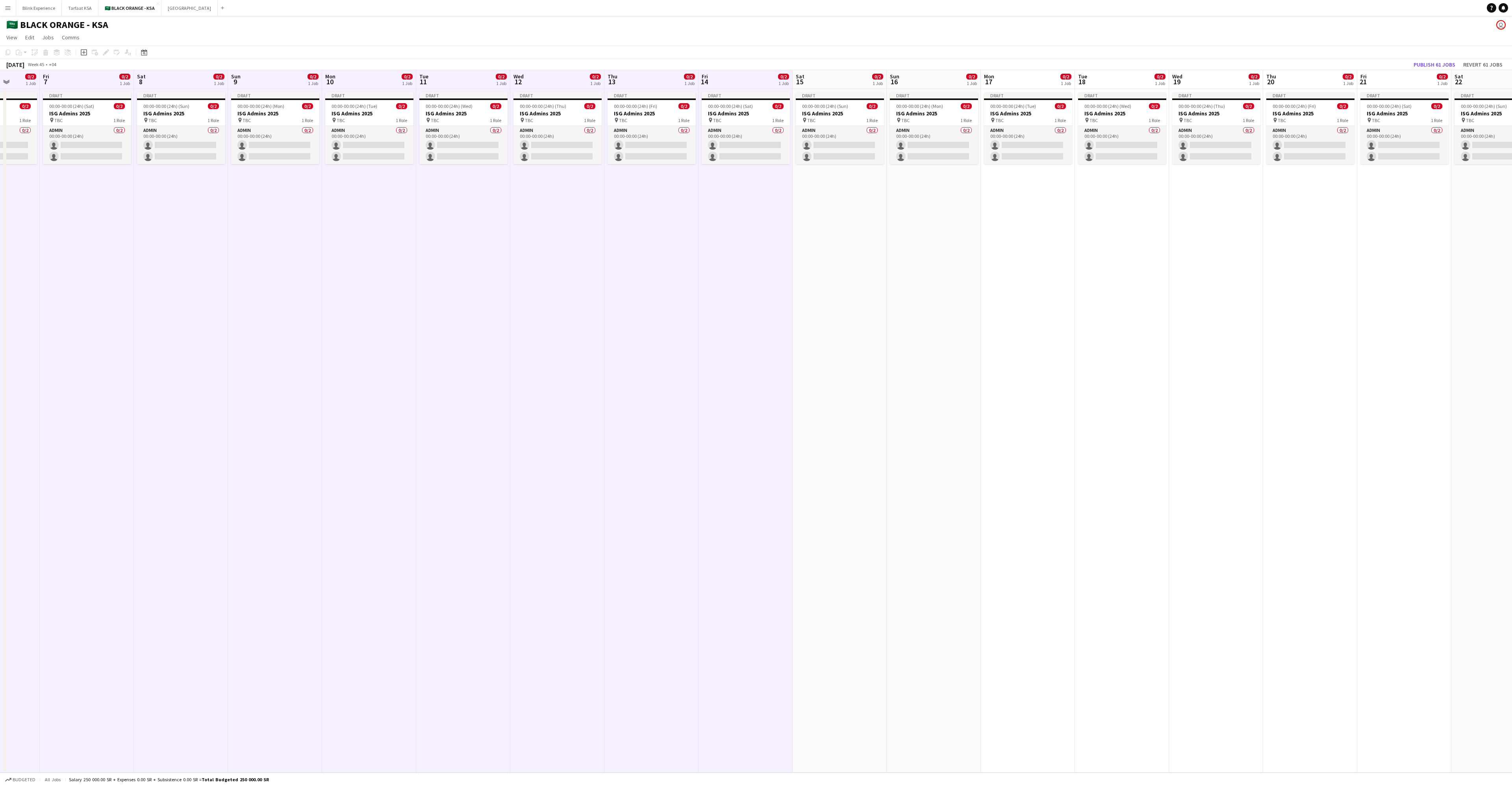
scroll to position [0, 283]
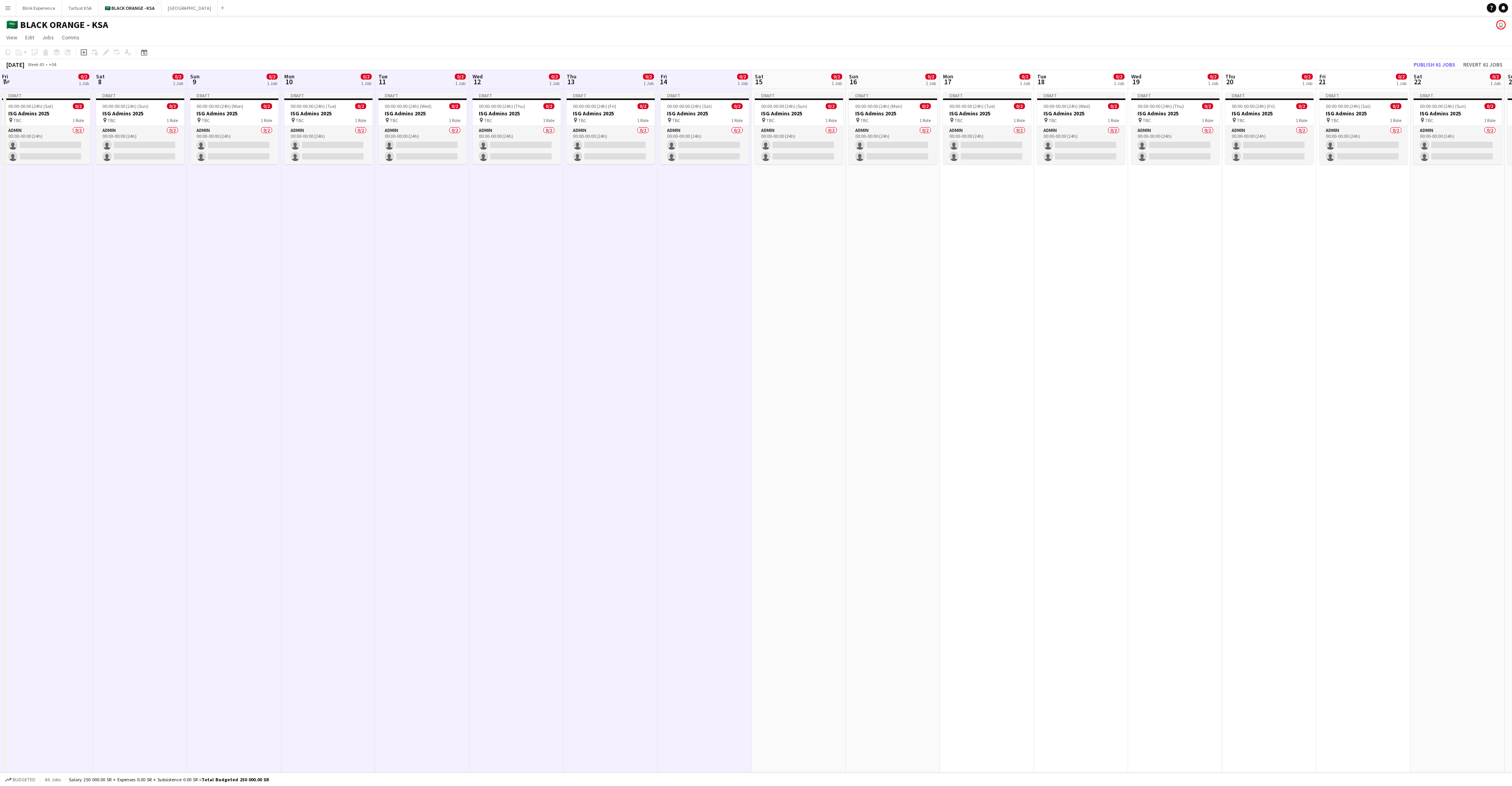
drag, startPoint x: 803, startPoint y: 89, endPoint x: 722, endPoint y: 92, distance: 81.1
click at [504, 92] on app-calendar-viewport "Tue 4 0/2 1 Job Wed 5 0/2 1 Job Thu 6 0/2 1 Job Fri 7 0/2 1 Job Sat 8 0/2 1 Job…" at bounding box center [756, 421] width 1512 height 702
click at [504, 72] on app-board-header-date "Sat 15 0/2 1 Job" at bounding box center [798, 79] width 94 height 19
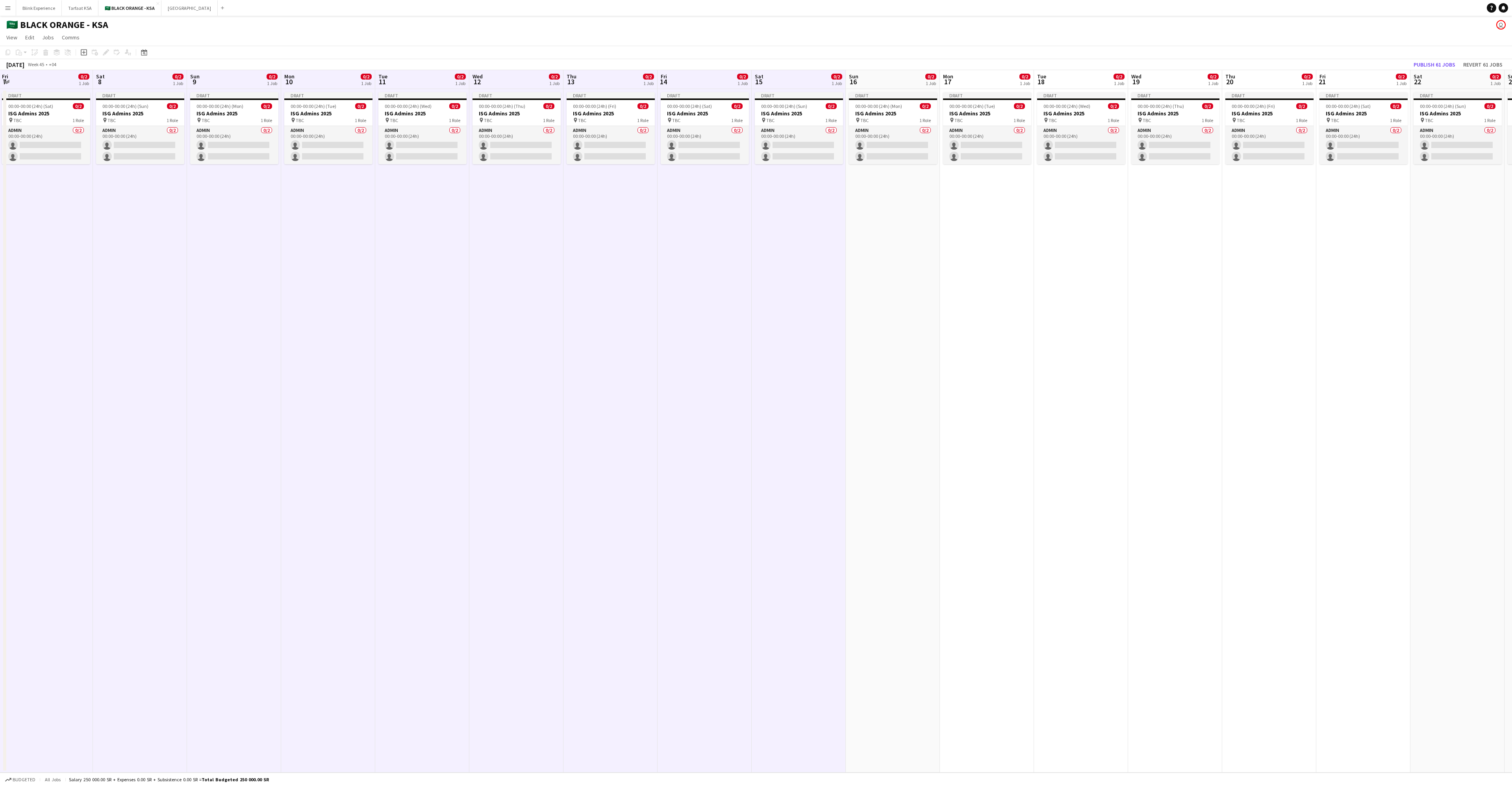
click at [504, 78] on app-board-header-date "Sun 16 0/2 1 Job" at bounding box center [893, 79] width 94 height 19
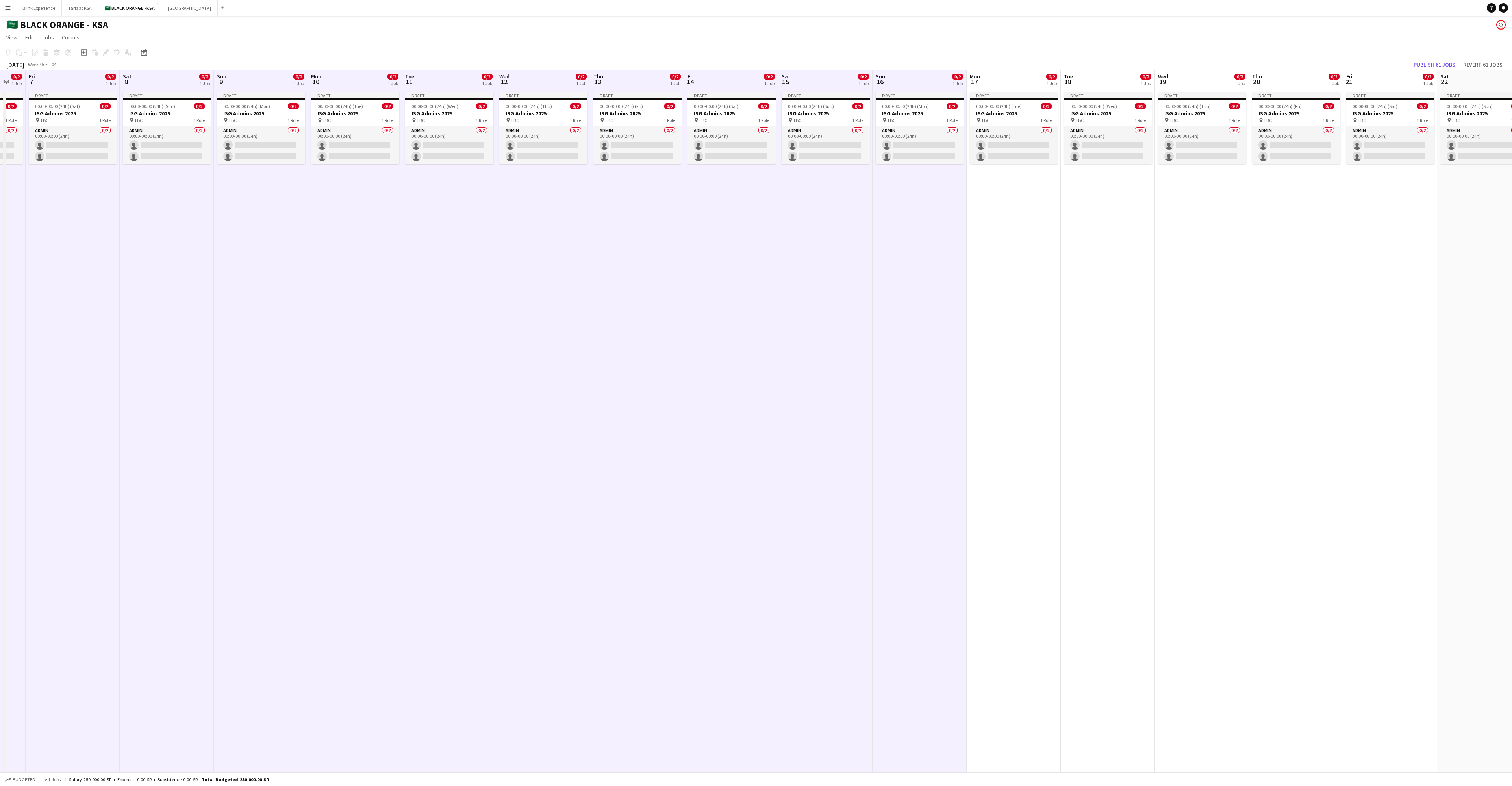
drag, startPoint x: 826, startPoint y: 83, endPoint x: 693, endPoint y: 84, distance: 133.0
click at [504, 84] on app-calendar-viewport "Tue 4 0/2 1 Job Wed 5 0/2 1 Job Thu 6 0/2 1 Job Fri 7 0/2 1 Job Sat 8 0/2 1 Job…" at bounding box center [756, 421] width 1512 height 702
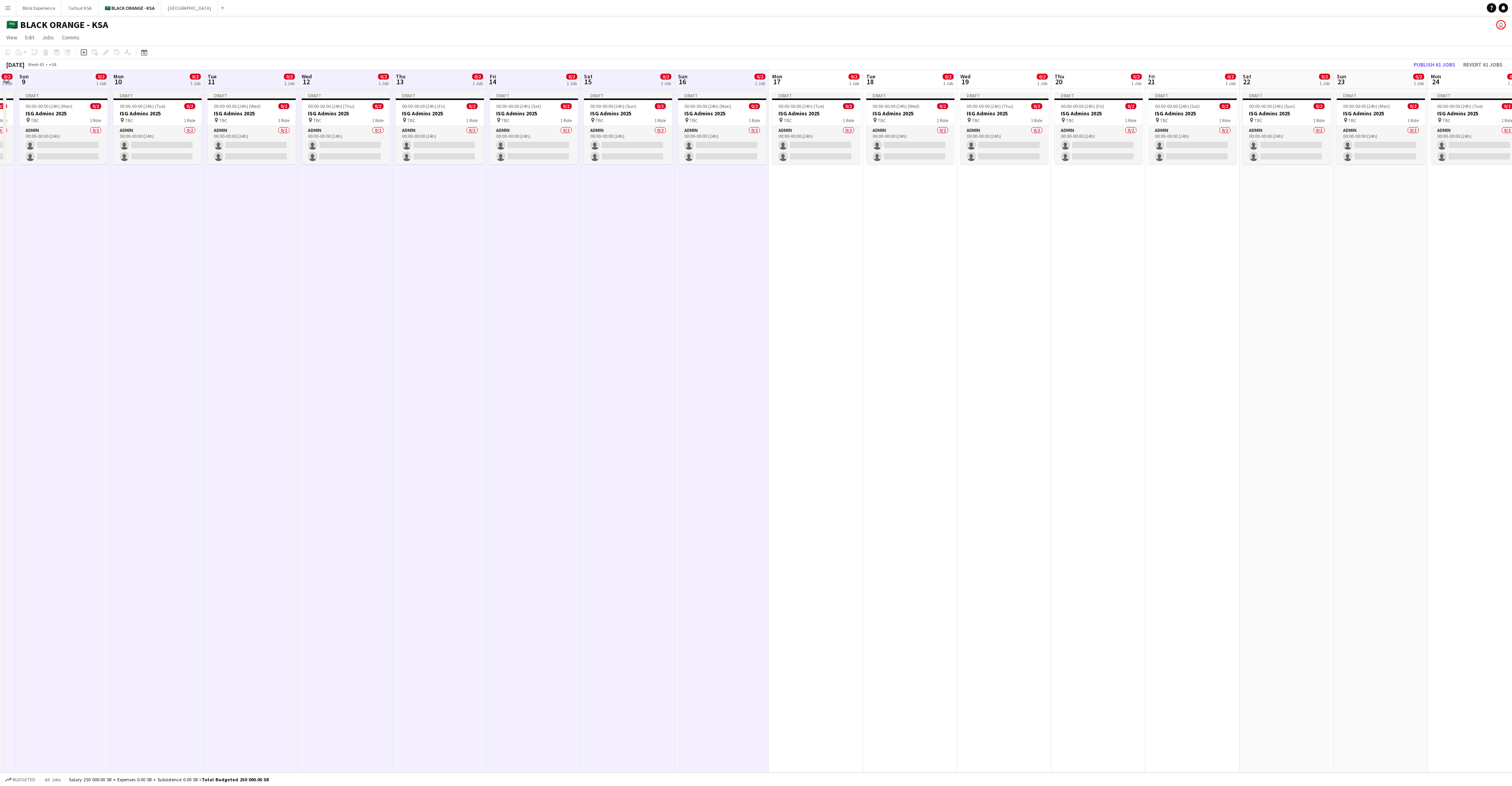
click at [504, 71] on app-board-header-date "Mon 17 0/2 1 Job" at bounding box center [816, 79] width 94 height 19
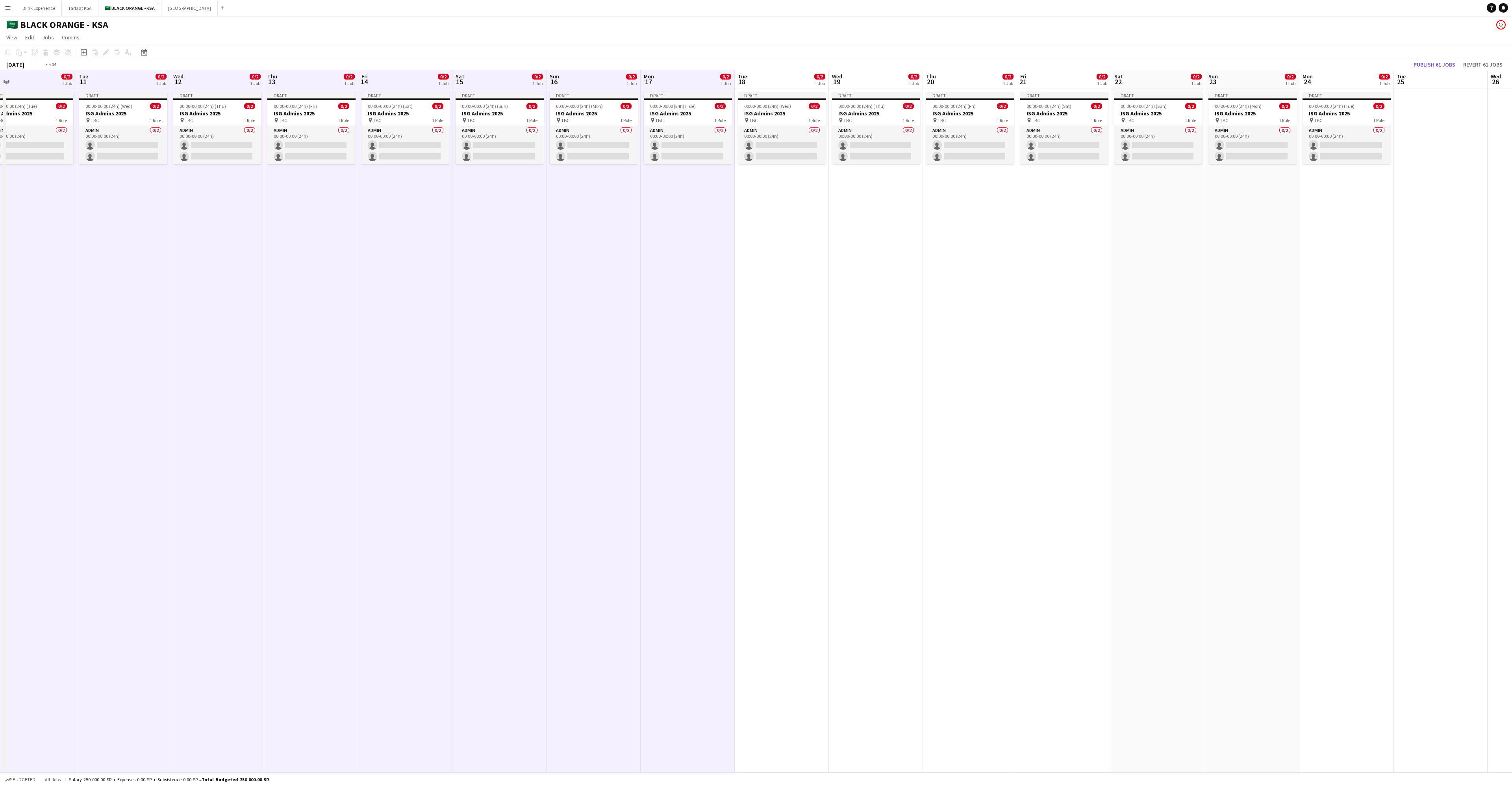
drag, startPoint x: 816, startPoint y: 79, endPoint x: 675, endPoint y: 83, distance: 141.1
click at [504, 83] on app-calendar-viewport "Thu 6 0/2 1 Job Fri 7 0/2 1 Job Sat 8 0/2 1 Job Sun 9 0/2 1 Job Mon 10 0/2 1 Jo…" at bounding box center [756, 421] width 1512 height 702
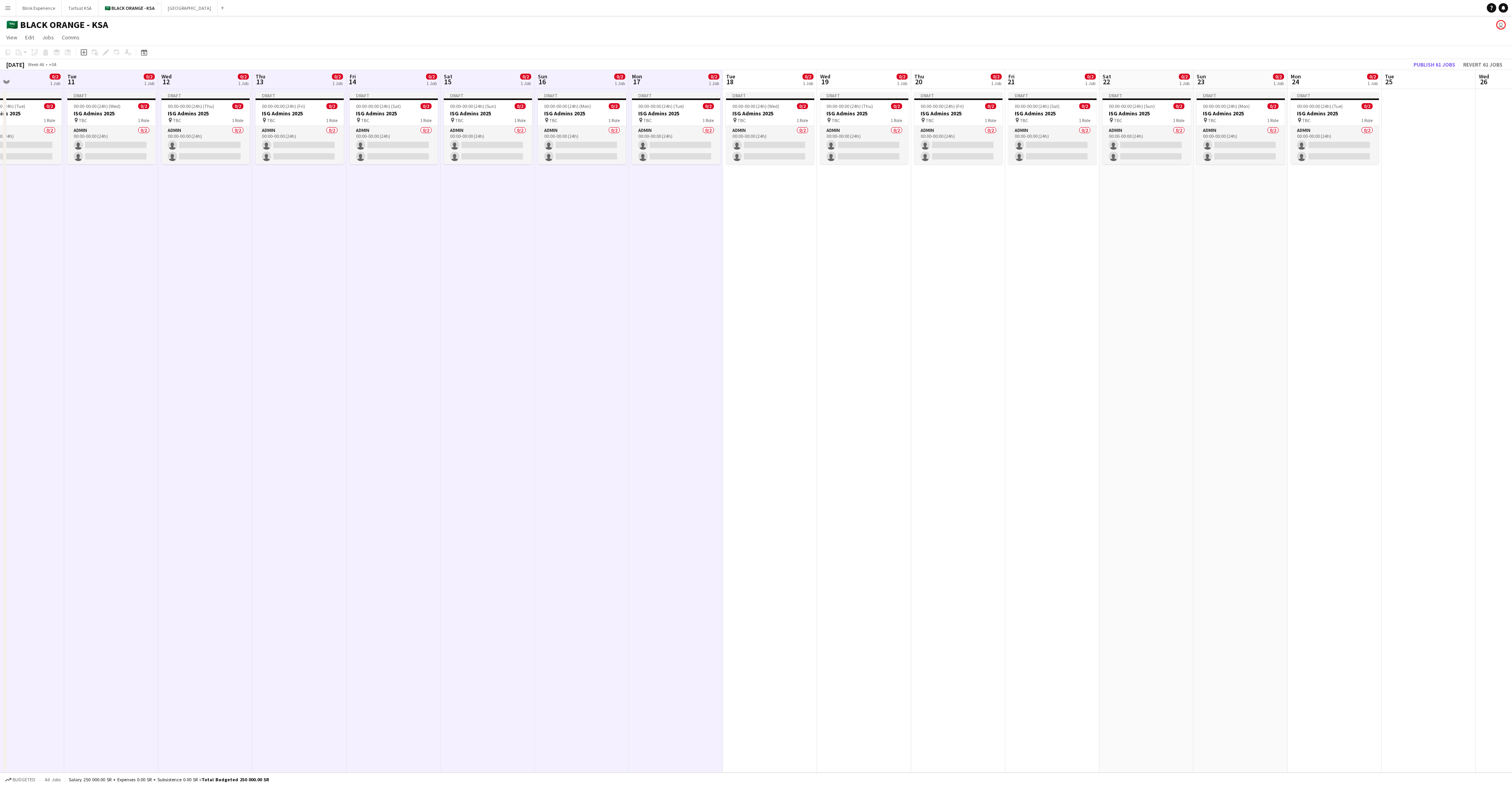
click at [504, 77] on app-board-header-date "Tue 18 0/2 1 Job" at bounding box center [770, 79] width 94 height 19
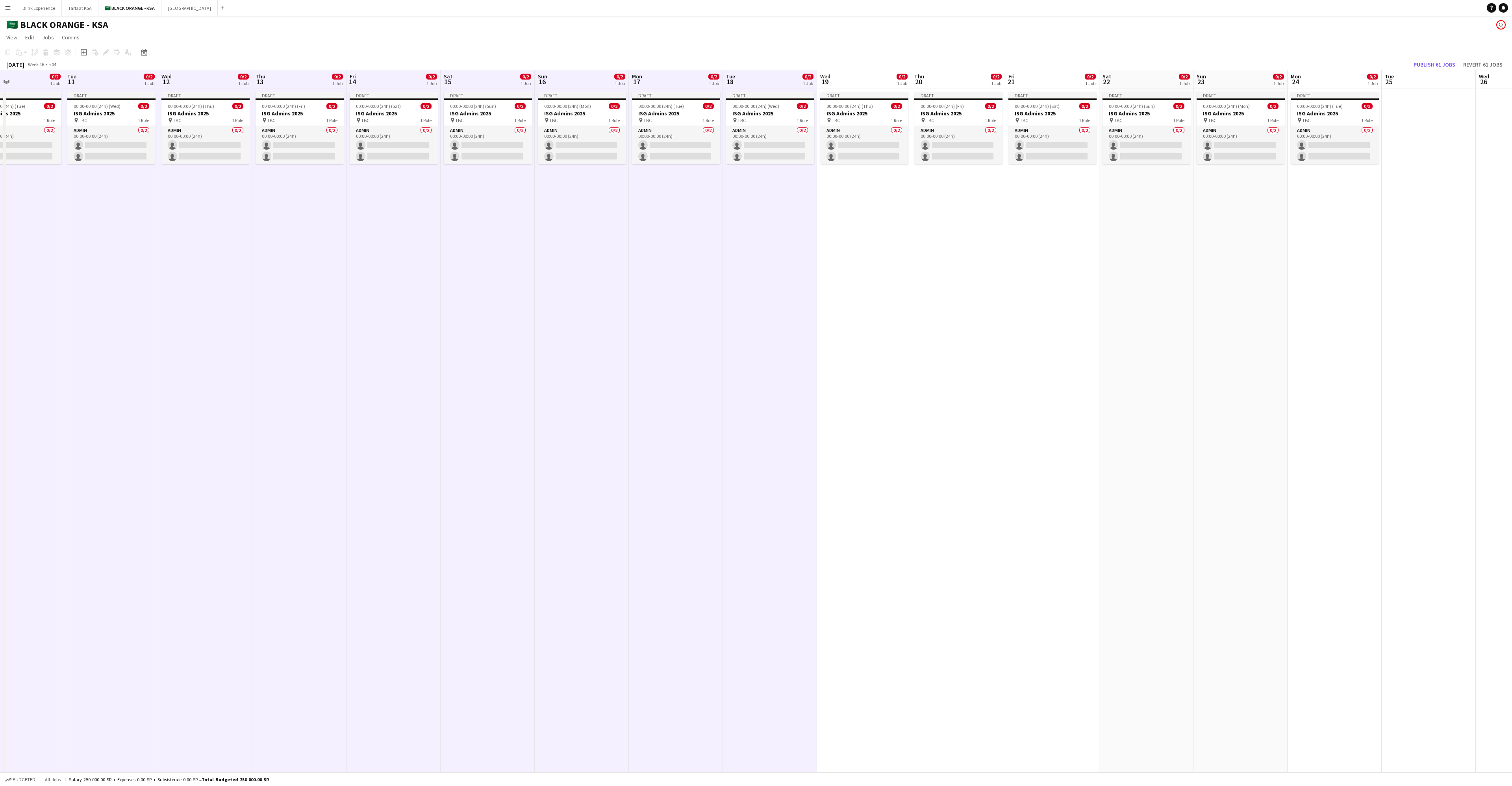
click at [504, 79] on app-board-header-date "Wed 19 0/2 1 Job" at bounding box center [864, 79] width 94 height 19
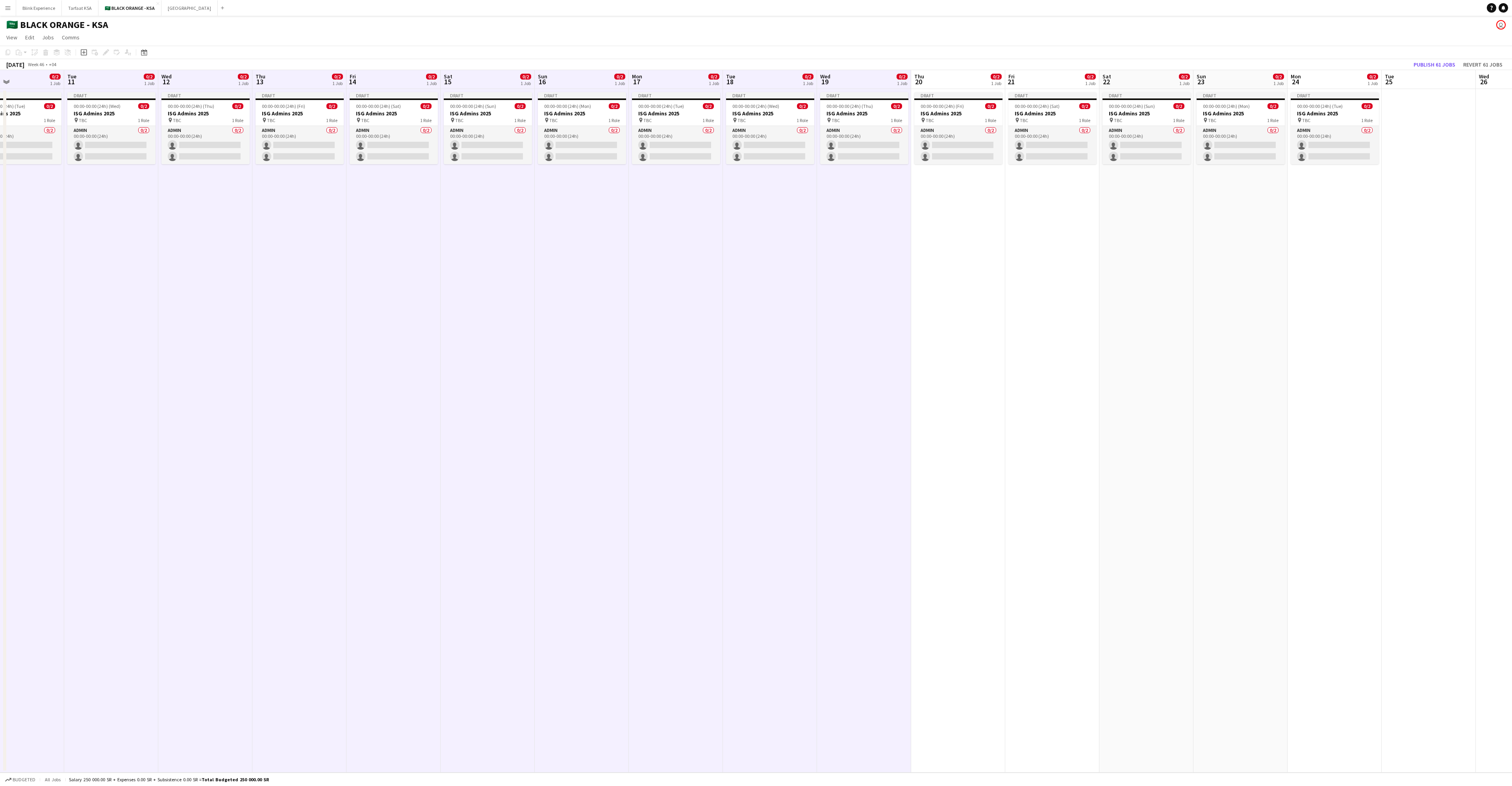
click at [504, 87] on app-board-header-date "Thu 20 0/2 1 Job" at bounding box center [958, 79] width 94 height 19
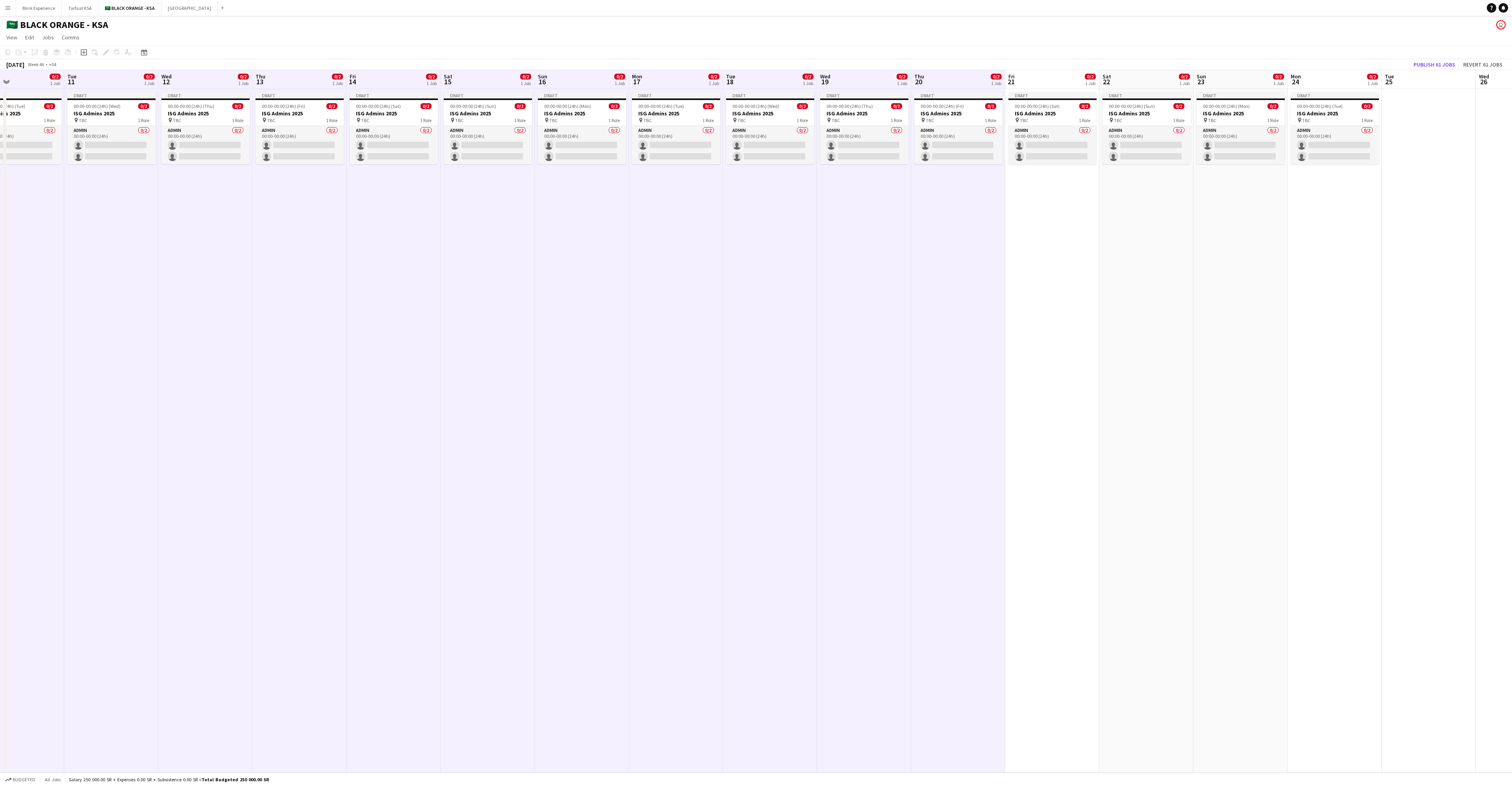
click at [504, 89] on app-date-cell "Draft 00:00-00:00 (24h) (Sat) 0/2 ISG Admins 2025 pin TBC 1 Role Admin 0/2 00:0…" at bounding box center [1052, 431] width 94 height 684
click at [504, 74] on app-board-header-date "Fri 21 0/2 1 Job" at bounding box center [1052, 79] width 94 height 19
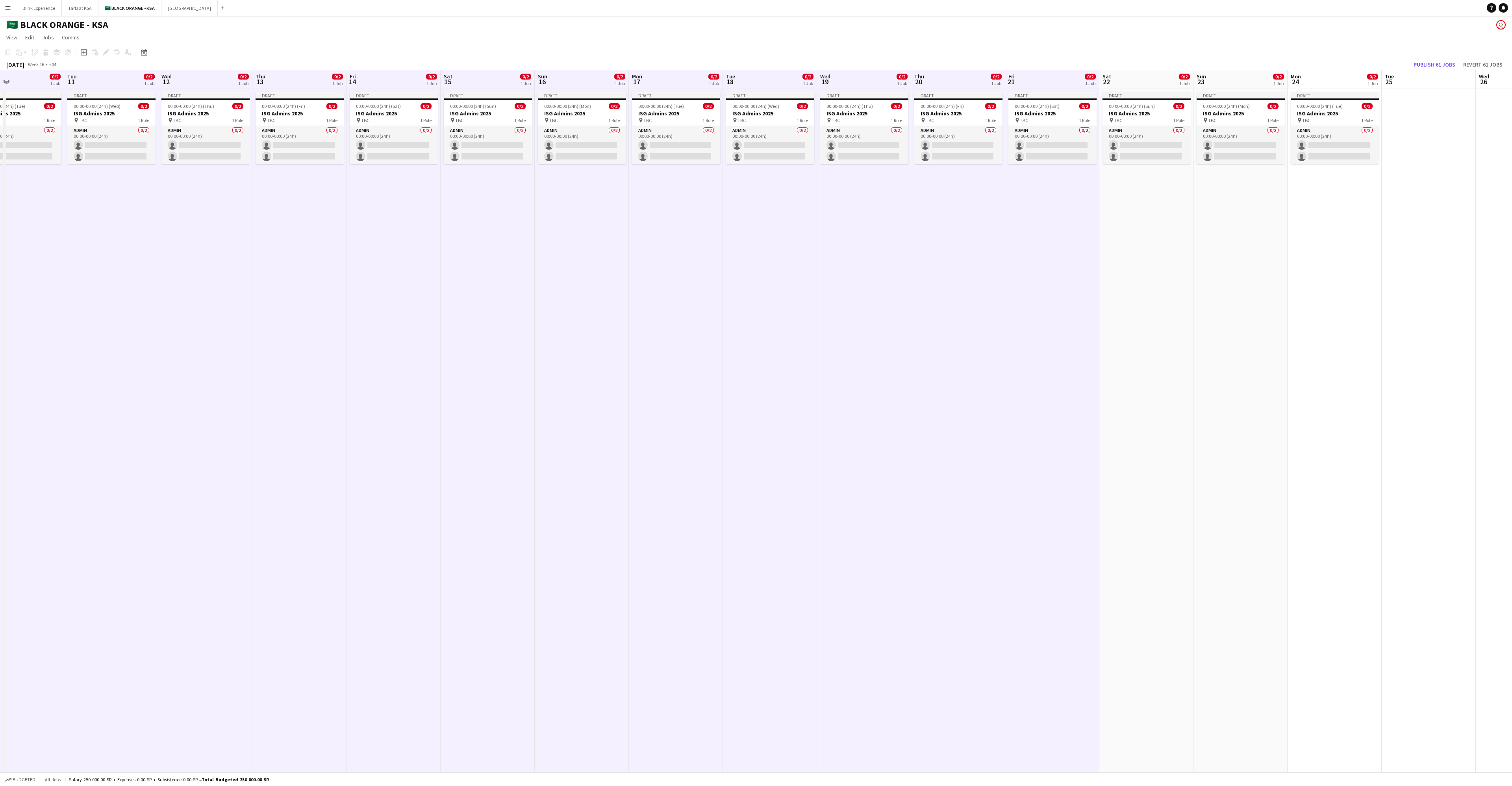
click at [504, 82] on app-board-header-date "Sat 22 0/2 1 Job" at bounding box center [1146, 79] width 94 height 19
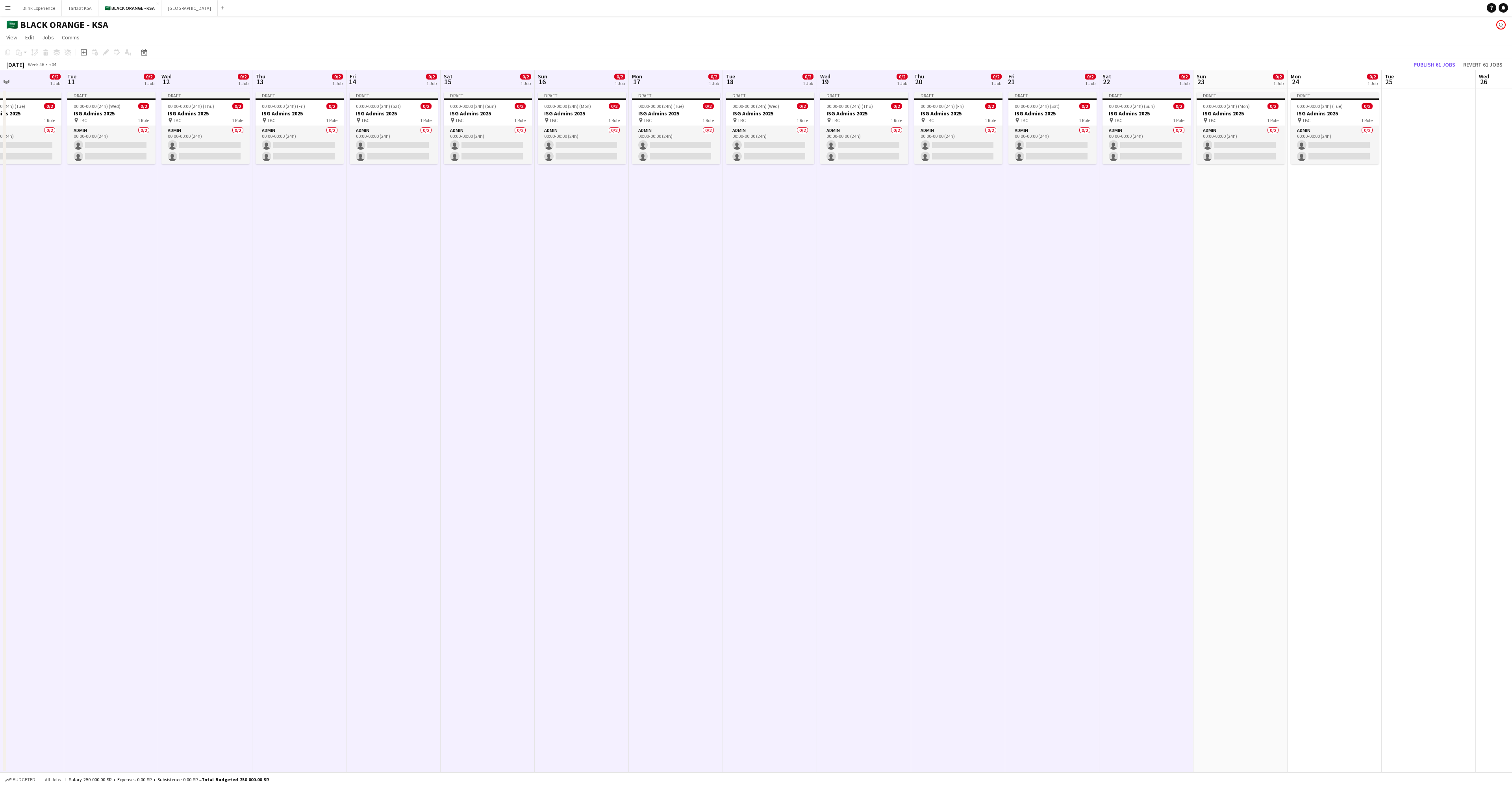
click at [504, 89] on app-date-cell "Draft 00:00-00:00 (24h) (Mon) 0/2 ISG Admins 2025 pin TBC 1 Role Admin 0/2 00:0…" at bounding box center [1241, 431] width 94 height 684
click at [504, 78] on app-board-header-date "Sun 23 0/2 1 Job" at bounding box center [1241, 79] width 94 height 19
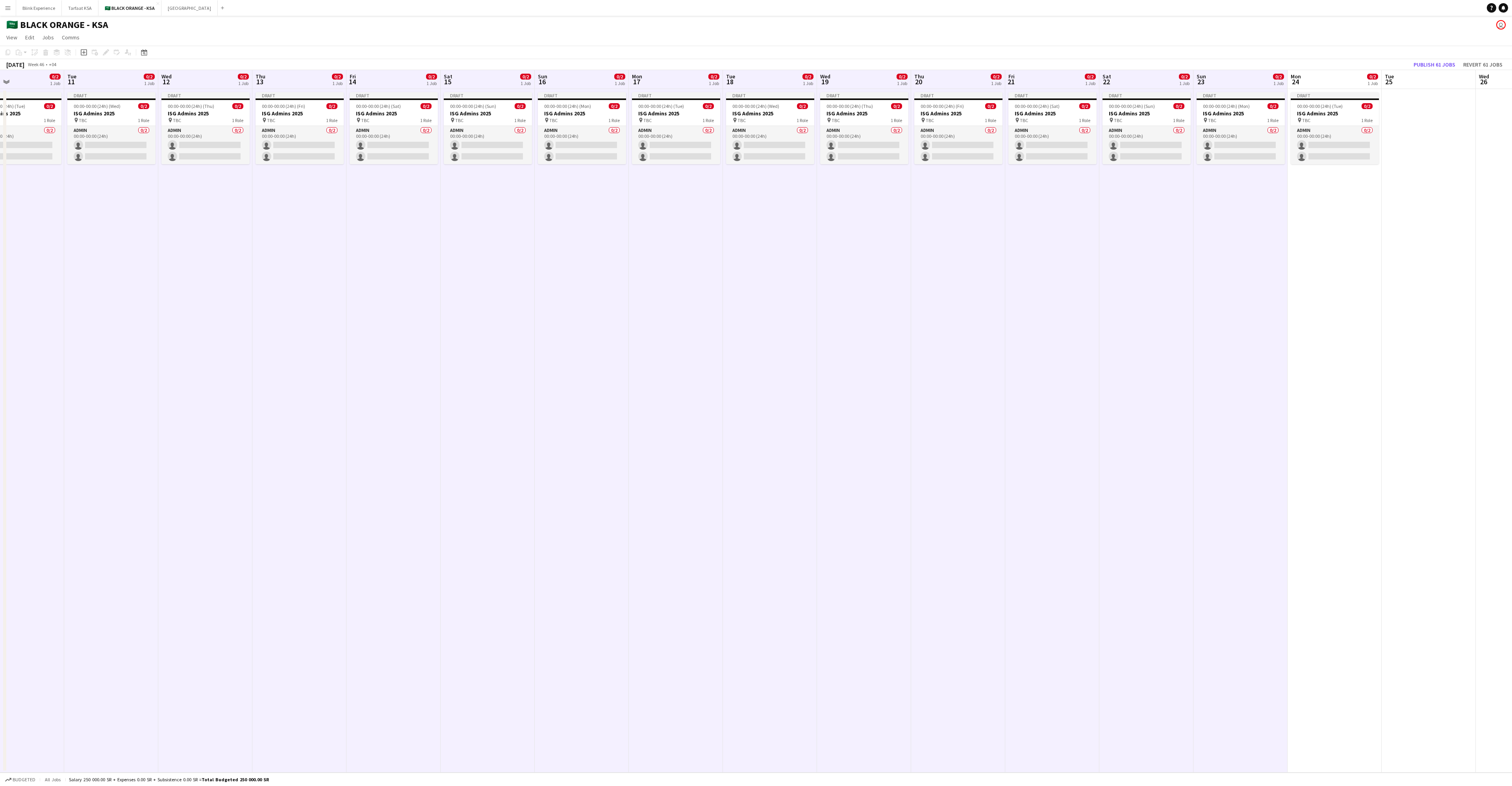
click at [504, 75] on app-board-header-date "Mon 24 0/2 1 Job" at bounding box center [1335, 79] width 94 height 19
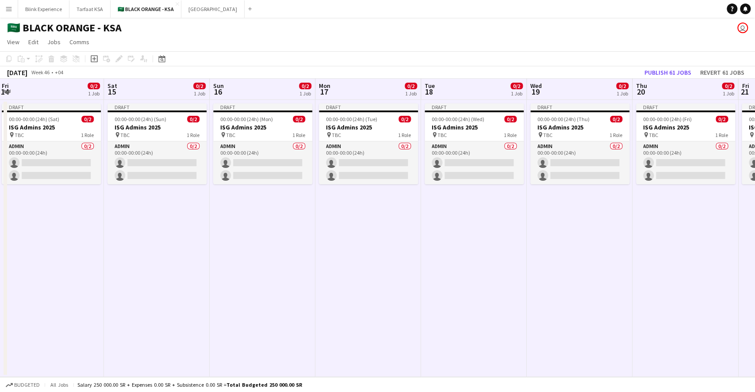
drag, startPoint x: 660, startPoint y: 85, endPoint x: 272, endPoint y: 81, distance: 387.5
click at [267, 81] on app-calendar-viewport "Mon 10 0/2 1 Job Tue 11 0/2 1 Job Wed 12 0/2 1 Job Thu 13 0/2 1 Job Fri 14 0/2 …" at bounding box center [377, 228] width 755 height 299
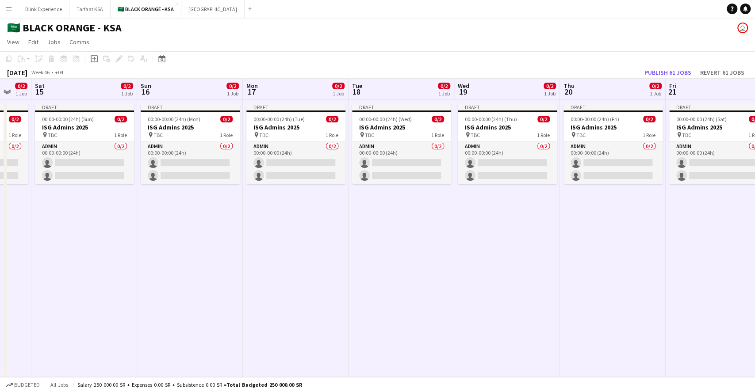
scroll to position [0, 289]
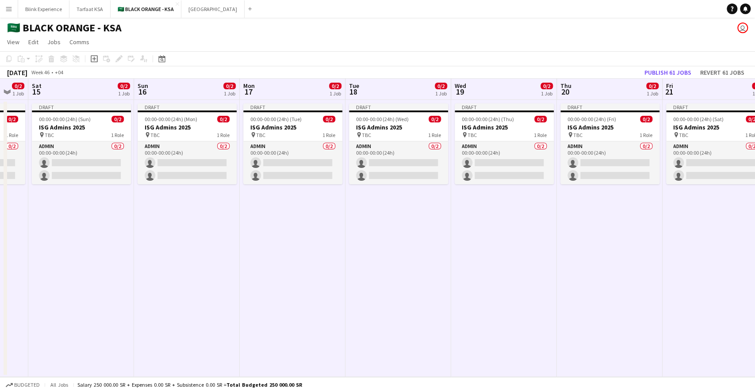
drag, startPoint x: 588, startPoint y: 86, endPoint x: 514, endPoint y: 86, distance: 74.3
click at [514, 86] on app-calendar-viewport "Wed 12 0/2 1 Job Thu 13 0/2 1 Job Fri 14 0/2 1 Job Sat 15 0/2 1 Job Sun 16 0/2 …" at bounding box center [377, 228] width 755 height 299
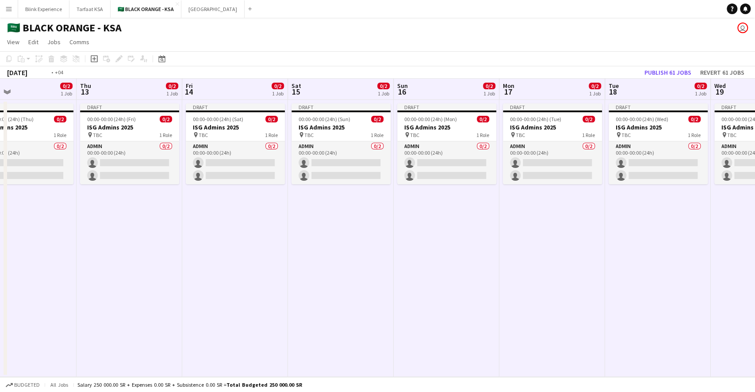
drag, startPoint x: 101, startPoint y: 95, endPoint x: 687, endPoint y: 96, distance: 585.7
click at [566, 96] on app-calendar-viewport "Mon 10 0/2 1 Job Tue 11 0/2 1 Job Wed 12 0/2 1 Job Thu 13 0/2 1 Job Fri 14 0/2 …" at bounding box center [377, 228] width 755 height 299
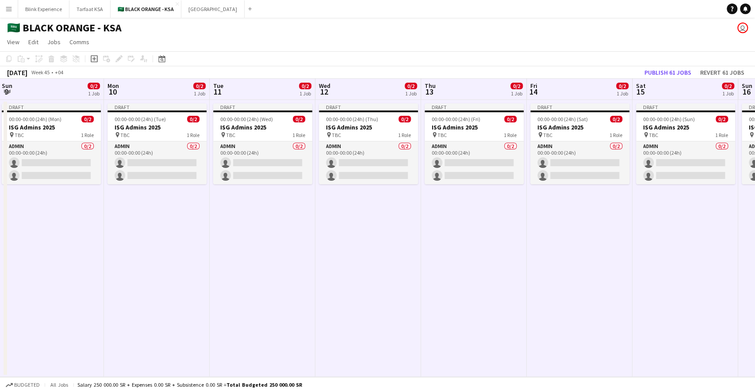
drag, startPoint x: 41, startPoint y: 87, endPoint x: 694, endPoint y: 80, distance: 653.0
click at [566, 80] on app-calendar-viewport "Fri 7 0/2 1 Job Sat 8 0/2 1 Job Sun 9 0/2 1 Job Mon 10 0/2 1 Job Tue 11 0/2 1 J…" at bounding box center [377, 228] width 755 height 299
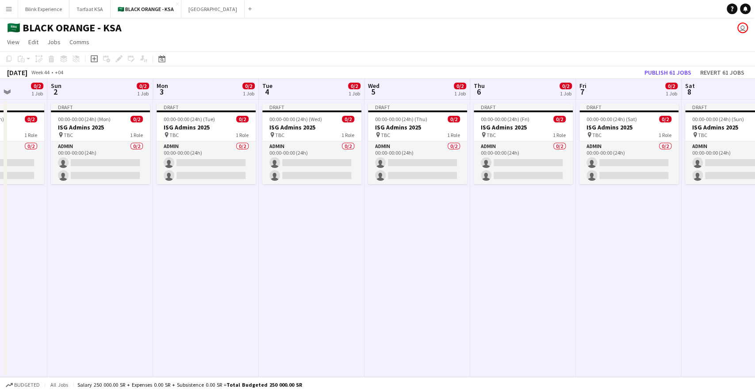
scroll to position [0, 276]
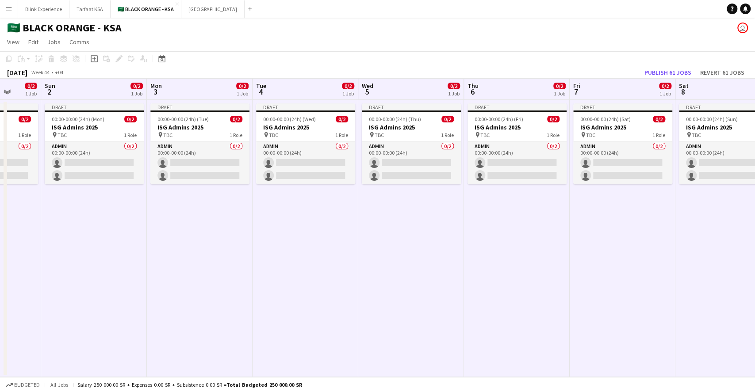
drag, startPoint x: 239, startPoint y: 77, endPoint x: 511, endPoint y: 84, distance: 272.1
click at [513, 84] on app-calendar-viewport "Thu 30 0/10 2 Jobs Fri 31 0/10 2 Jobs Sat 1 0/2 1 Job Sun 2 0/2 1 Job Mon 3 0/2…" at bounding box center [377, 228] width 755 height 299
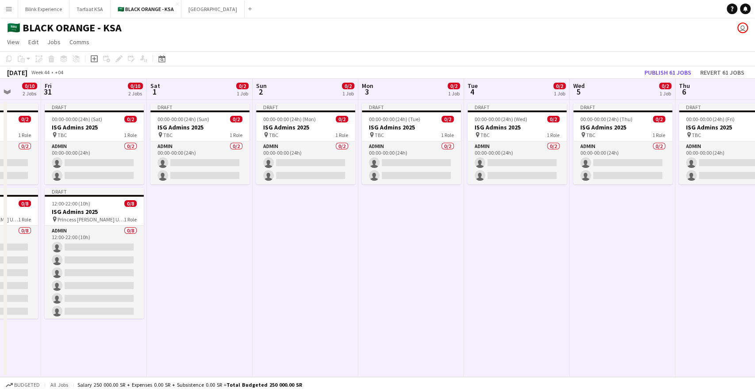
scroll to position [0, 240]
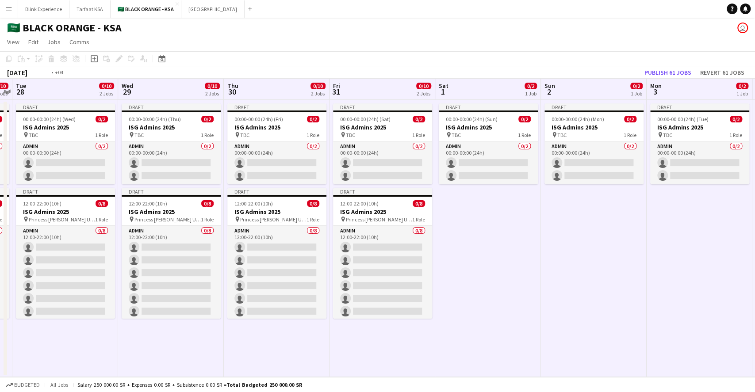
drag, startPoint x: 202, startPoint y: 94, endPoint x: 595, endPoint y: 96, distance: 393.7
click at [566, 96] on app-calendar-viewport "Sun 26 0/10 2 Jobs Mon 27 0/10 2 Jobs Tue 28 0/10 2 Jobs Wed 29 0/10 2 Jobs Thu…" at bounding box center [377, 228] width 755 height 299
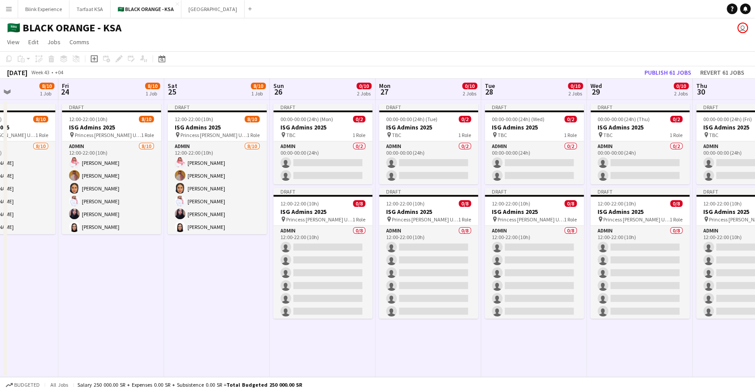
drag, startPoint x: 165, startPoint y: 97, endPoint x: 545, endPoint y: 107, distance: 379.3
click at [545, 107] on app-calendar-viewport "Tue 21 8/10 1 Job Wed 22 8/10 1 Job Thu 23 8/10 1 Job Fri 24 8/10 1 Job Sat 25 …" at bounding box center [377, 228] width 755 height 299
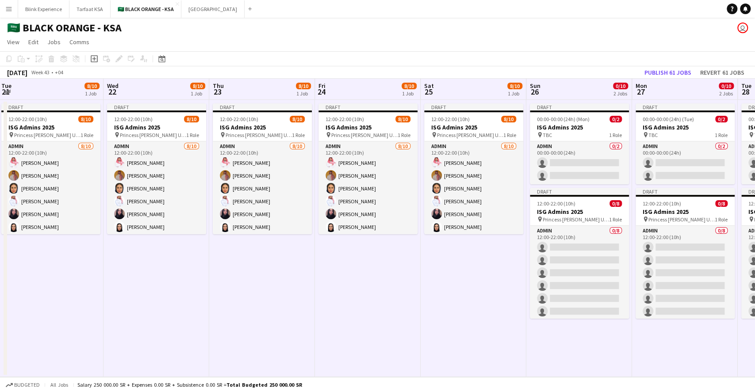
scroll to position [0, 190]
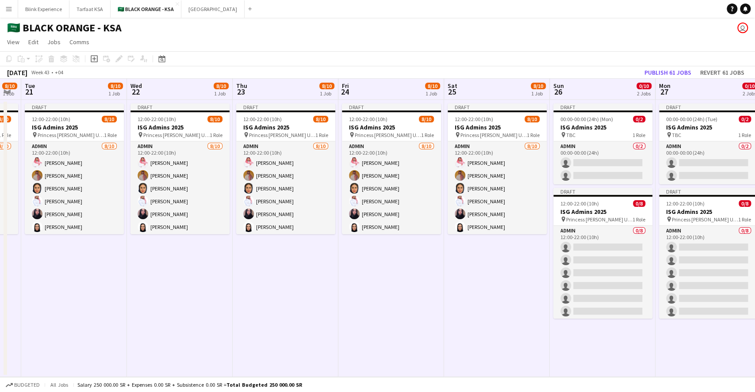
drag, startPoint x: 265, startPoint y: 94, endPoint x: 528, endPoint y: 101, distance: 263.8
click at [528, 101] on app-calendar-viewport "Sun 19 8/10 1 Job Mon 20 8/10 1 Job Tue 21 8/10 1 Job Wed 22 8/10 1 Job Thu 23 …" at bounding box center [377, 228] width 755 height 299
click at [93, 125] on h3 "ISG Admins 2025" at bounding box center [74, 127] width 99 height 8
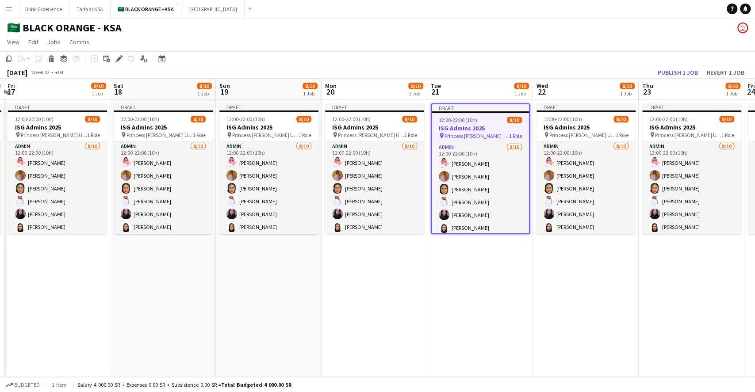
drag, startPoint x: 103, startPoint y: 286, endPoint x: 509, endPoint y: 270, distance: 406.4
click at [509, 270] on app-calendar-viewport "Wed 15 8/10 1 Job Thu 16 8/10 1 Job Fri 17 8/10 1 Job Sat 18 8/10 1 Job Sun 19 …" at bounding box center [377, 228] width 755 height 299
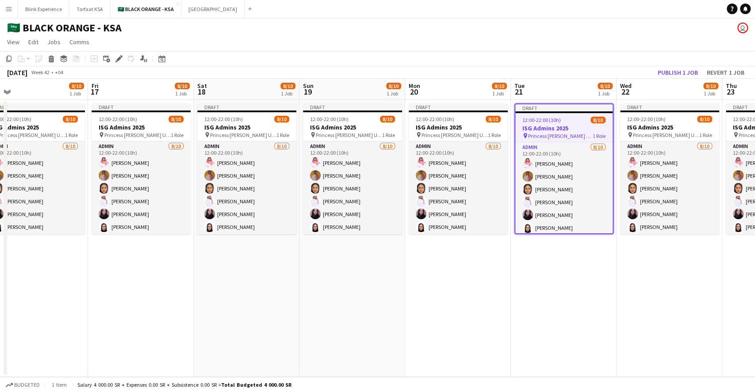
drag, startPoint x: 195, startPoint y: 274, endPoint x: 595, endPoint y: 284, distance: 400.9
click at [566, 284] on app-calendar-viewport "Tue 14 8/10 1 Job Wed 15 8/10 1 Job Thu 16 8/10 1 Job Fri 17 8/10 1 Job Sat 18 …" at bounding box center [377, 228] width 755 height 299
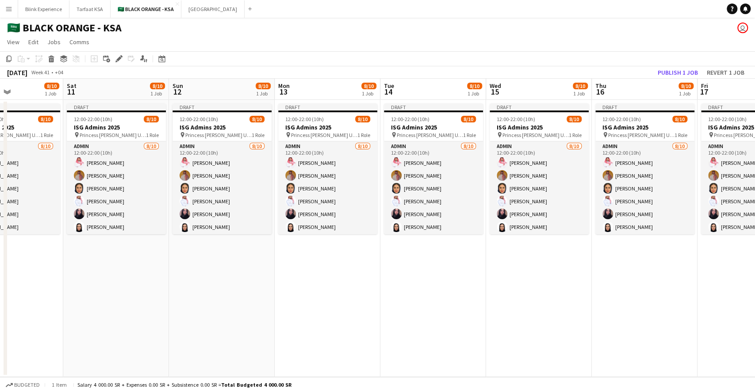
drag, startPoint x: 226, startPoint y: 264, endPoint x: 518, endPoint y: 274, distance: 292.6
click at [518, 274] on app-calendar-viewport "Wed 8 8/10 1 Job Thu 9 8/10 1 Job Fri 10 8/10 1 Job Sat 11 8/10 1 Job Sun 12 8/…" at bounding box center [377, 228] width 755 height 299
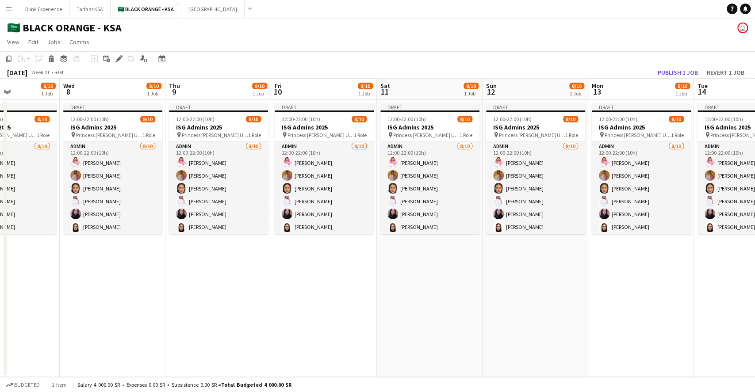
drag, startPoint x: 161, startPoint y: 269, endPoint x: 456, endPoint y: 268, distance: 294.6
click at [476, 265] on app-calendar-viewport "Sun 5 8/10 1 Job Mon 6 8/10 1 Job Tue 7 8/10 1 Job Wed 8 8/10 1 Job Thu 9 8/10 …" at bounding box center [377, 228] width 755 height 299
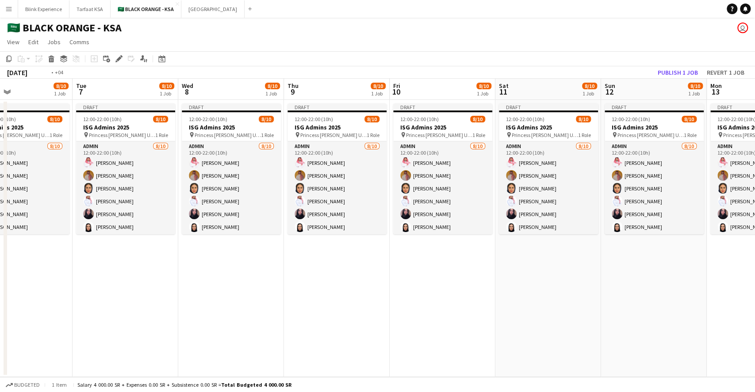
drag, startPoint x: 198, startPoint y: 271, endPoint x: 527, endPoint y: 257, distance: 329.9
click at [527, 257] on app-calendar-viewport "Sat 4 8/10 1 Job Sun 5 8/10 1 Job Mon 6 8/10 1 Job Tue 7 8/10 1 Job Wed 8 8/10 …" at bounding box center [377, 228] width 755 height 299
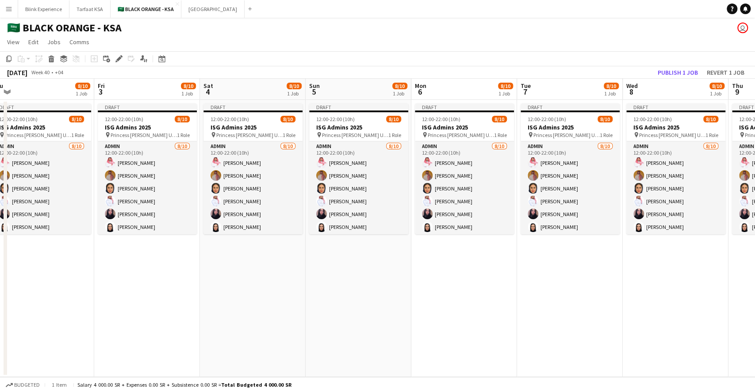
scroll to position [0, 214]
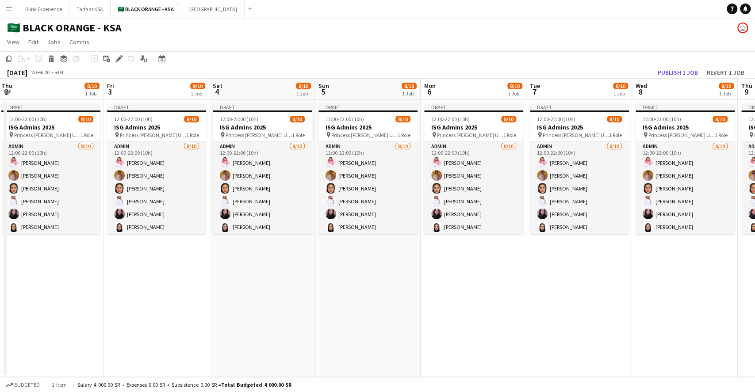
drag, startPoint x: 278, startPoint y: 267, endPoint x: 520, endPoint y: 258, distance: 242.6
click at [520, 258] on app-calendar-viewport "Tue 30 10/10 1 Job Wed 1 8/10 1 Job Thu 2 8/10 1 Job Fri 3 8/10 1 Job Sat 4 8/1…" at bounding box center [377, 228] width 755 height 299
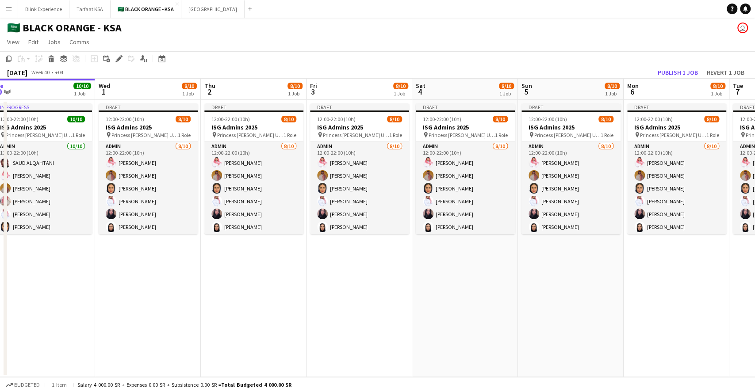
drag, startPoint x: 257, startPoint y: 258, endPoint x: 460, endPoint y: 244, distance: 203.5
click at [460, 244] on app-calendar-viewport "Sun 28 10/10 1 Job Mon 29 10/10 1 Job Tue 30 10/10 1 Job Wed 1 8/10 1 Job Thu 2…" at bounding box center [377, 228] width 755 height 299
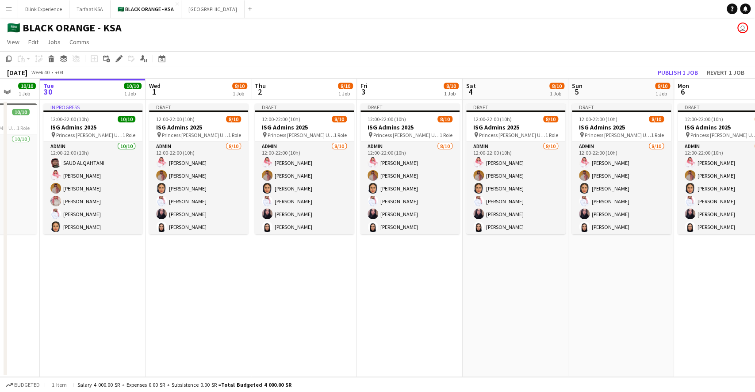
scroll to position [0, 267]
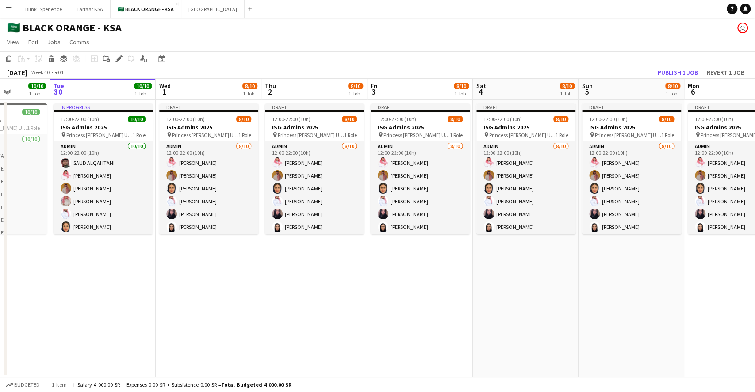
drag, startPoint x: 234, startPoint y: 253, endPoint x: 294, endPoint y: 238, distance: 62.4
click at [294, 238] on app-calendar-viewport "Sat 27 10/10 1 Job Sun 28 10/10 1 Job Mon 29 10/10 1 Job Tue 30 10/10 1 Job Wed…" at bounding box center [377, 228] width 755 height 299
click at [202, 121] on span "12:00-22:00 (10h)" at bounding box center [185, 119] width 38 height 7
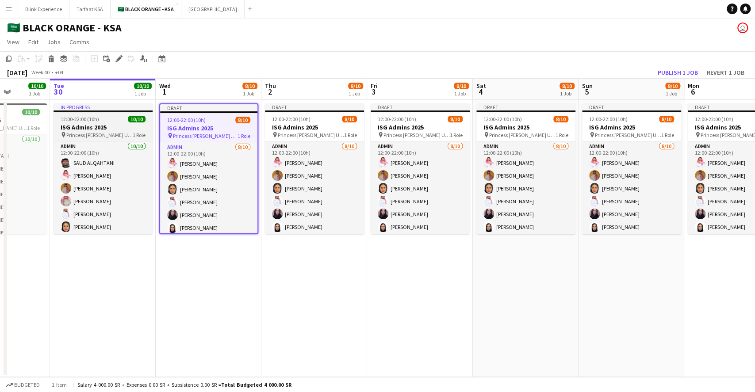
click at [81, 117] on span "12:00-22:00 (10h)" at bounding box center [80, 119] width 38 height 7
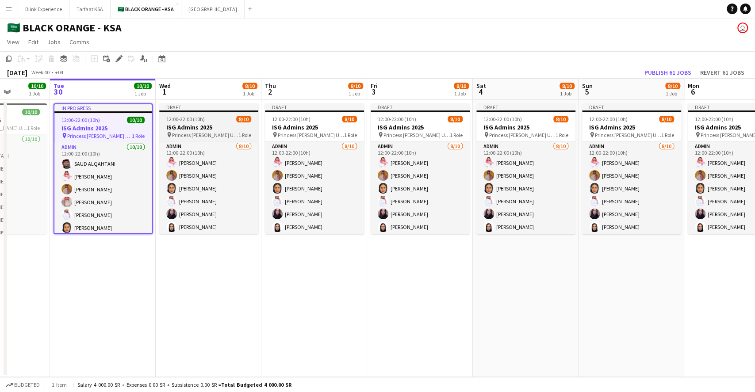
click at [184, 111] on div at bounding box center [208, 112] width 99 height 2
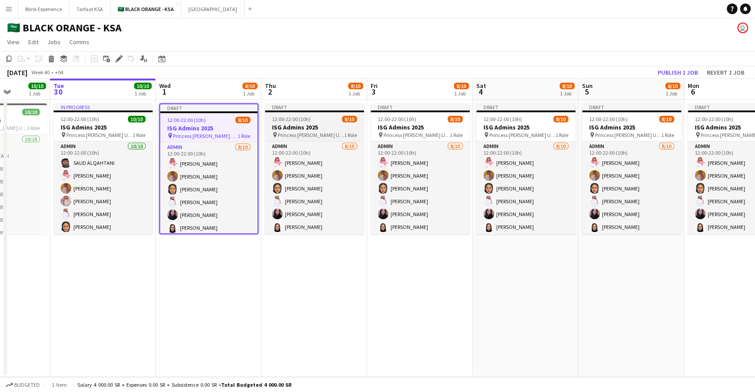
click at [308, 117] on span "12:00-22:00 (10h)" at bounding box center [291, 119] width 38 height 7
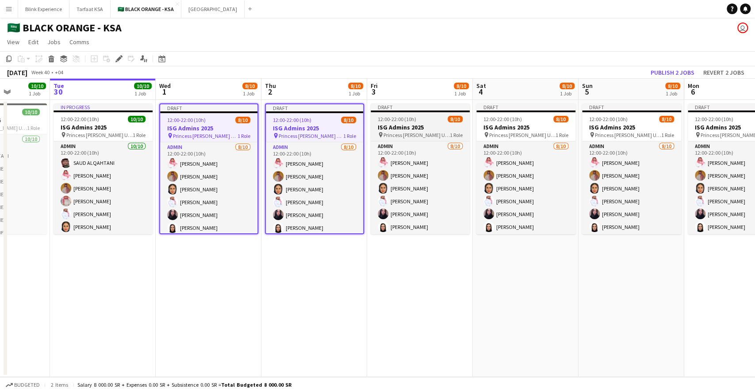
click at [418, 114] on app-job-card "Draft 12:00-22:00 (10h) 8/10 ISG Admins 2025 pin Princess [PERSON_NAME] Univers…" at bounding box center [420, 169] width 99 height 131
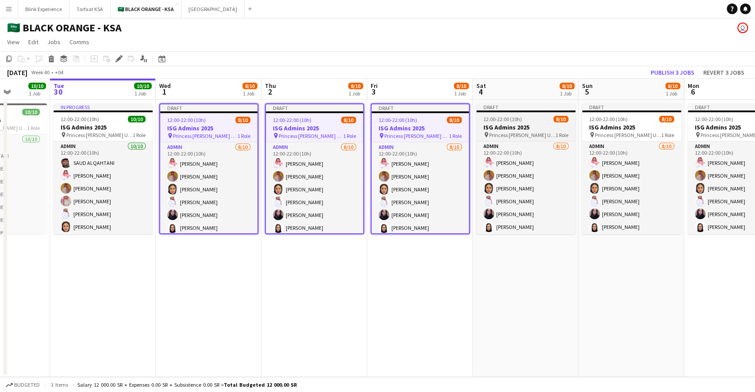
click at [487, 113] on app-job-card "Draft 12:00-22:00 (10h) 8/10 ISG Admins 2025 pin Princess [PERSON_NAME] Univers…" at bounding box center [525, 169] width 99 height 131
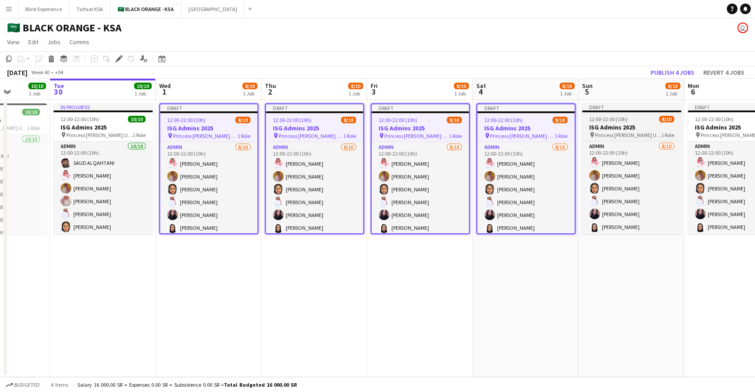
click at [566, 116] on div "12:00-22:00 (10h) 8/10" at bounding box center [631, 119] width 99 height 7
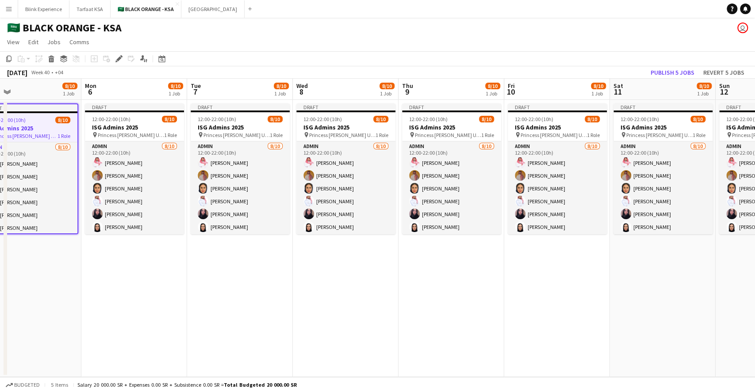
drag, startPoint x: 583, startPoint y: 118, endPoint x: 61, endPoint y: 101, distance: 522.3
click at [38, 112] on app-calendar-viewport "Fri 3 8/10 1 Job Sat 4 8/10 1 Job Sun 5 8/10 1 Job Mon 6 8/10 1 Job Tue 7 8/10 …" at bounding box center [377, 228] width 755 height 299
click at [152, 125] on h3 "ISG Admins 2025" at bounding box center [134, 127] width 99 height 8
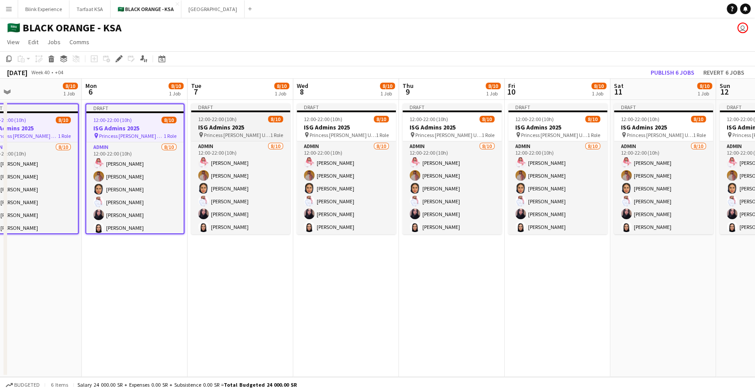
click at [228, 123] on h3 "ISG Admins 2025" at bounding box center [240, 127] width 99 height 8
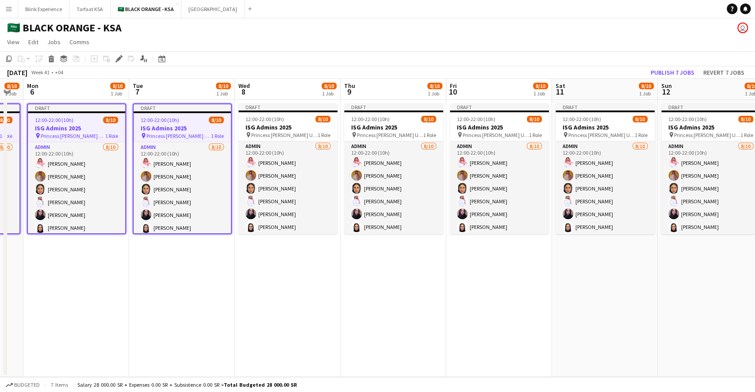
scroll to position [0, 320]
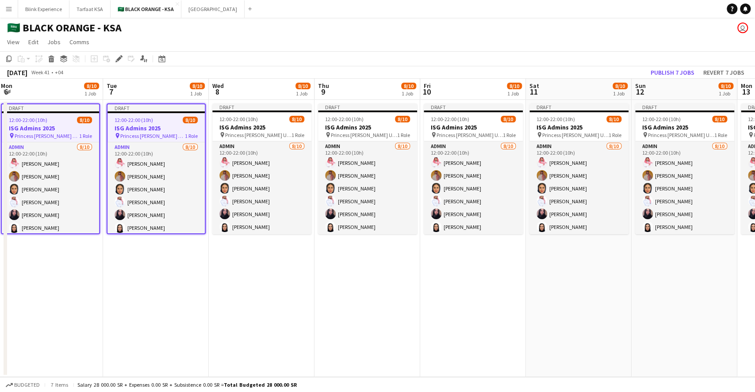
drag, startPoint x: 240, startPoint y: 123, endPoint x: 156, endPoint y: 136, distance: 85.4
click at [156, 136] on app-calendar-viewport "Fri 3 8/10 1 Job Sat 4 8/10 1 Job Sun 5 8/10 1 Job Mon 6 8/10 1 Job Tue 7 8/10 …" at bounding box center [377, 228] width 755 height 299
click at [227, 122] on span "12:00-22:00 (10h)" at bounding box center [238, 119] width 38 height 7
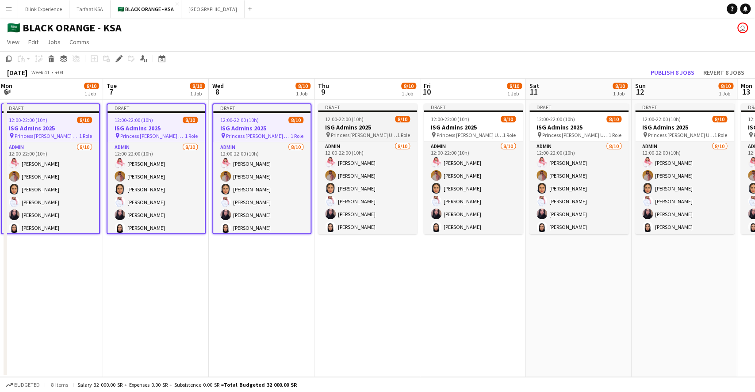
click at [330, 122] on span "12:00-22:00 (10h)" at bounding box center [344, 119] width 38 height 7
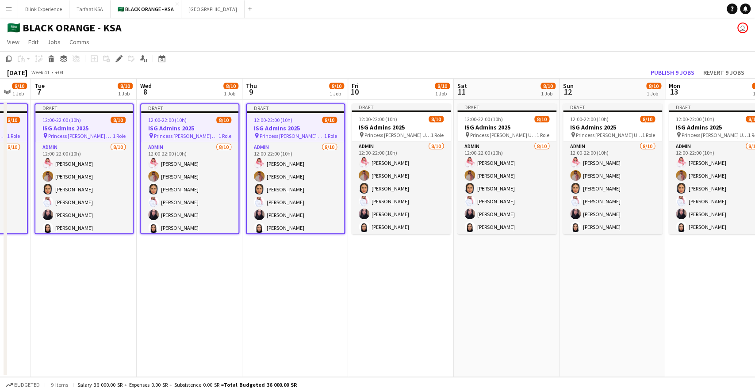
scroll to position [0, 405]
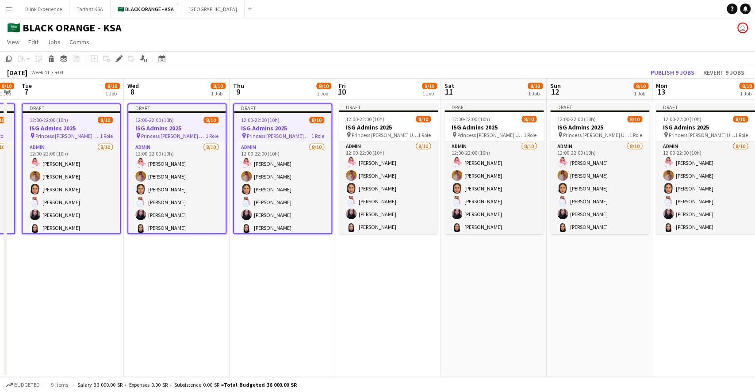
drag, startPoint x: 399, startPoint y: 123, endPoint x: 314, endPoint y: 132, distance: 85.3
click at [314, 132] on app-calendar-viewport "Fri 3 8/10 1 Job Sat 4 8/10 1 Job Sun 5 8/10 1 Job Mon 6 8/10 1 Job Tue 7 8/10 …" at bounding box center [377, 228] width 755 height 299
click at [364, 126] on h3 "ISG Admins 2025" at bounding box center [388, 127] width 99 height 8
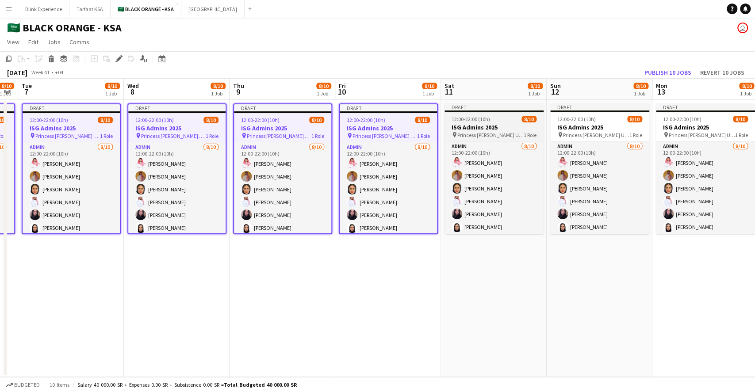
click at [463, 128] on h3 "ISG Admins 2025" at bounding box center [494, 127] width 99 height 8
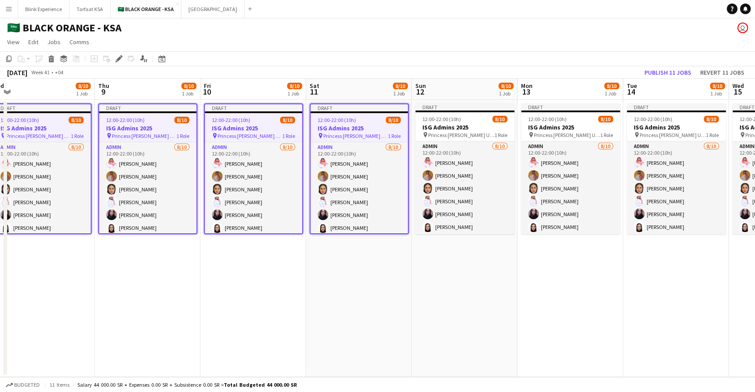
drag, startPoint x: 486, startPoint y: 128, endPoint x: 138, endPoint y: 131, distance: 347.3
click at [138, 131] on app-calendar-viewport "Sun 5 8/10 1 Job Mon 6 8/10 1 Job Tue 7 8/10 1 Job Wed 8 8/10 1 Job Thu 9 8/10 …" at bounding box center [377, 228] width 755 height 299
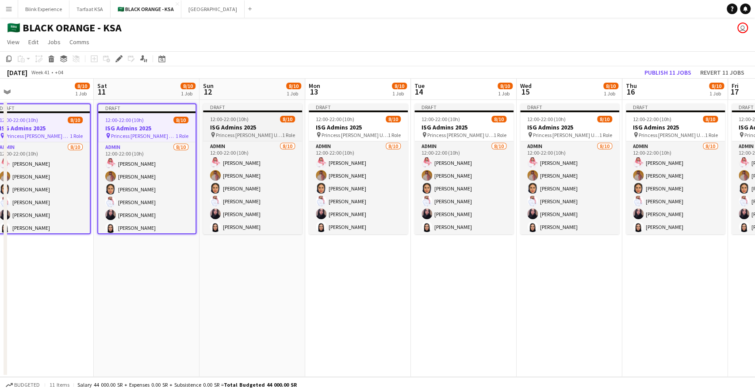
click at [223, 116] on span "12:00-22:00 (10h)" at bounding box center [229, 119] width 38 height 7
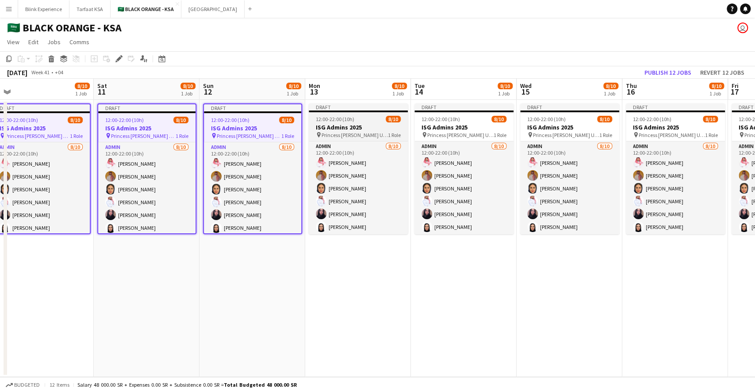
click at [358, 130] on h3 "ISG Admins 2025" at bounding box center [358, 127] width 99 height 8
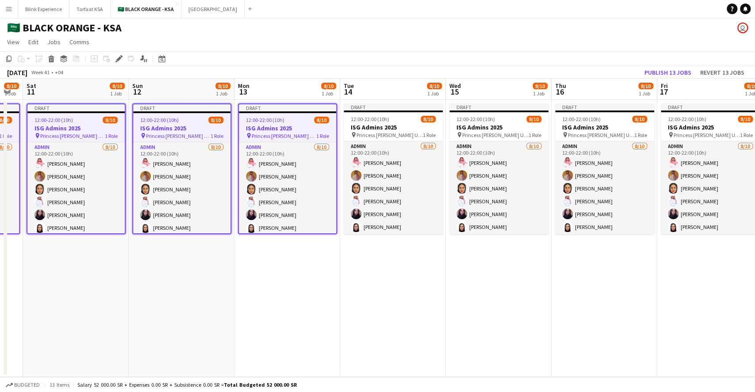
scroll to position [0, 249]
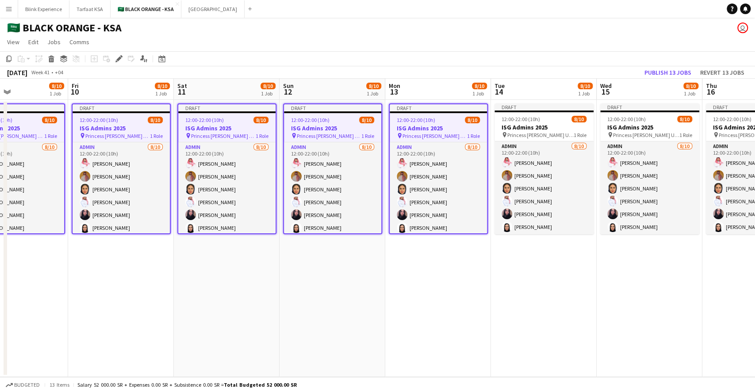
drag, startPoint x: 365, startPoint y: 129, endPoint x: 233, endPoint y: 130, distance: 131.4
click at [233, 130] on app-calendar-viewport "Tue 7 8/10 1 Job Wed 8 8/10 1 Job Thu 9 8/10 1 Job Fri 10 8/10 1 Job Sat 11 8/1…" at bounding box center [377, 228] width 755 height 299
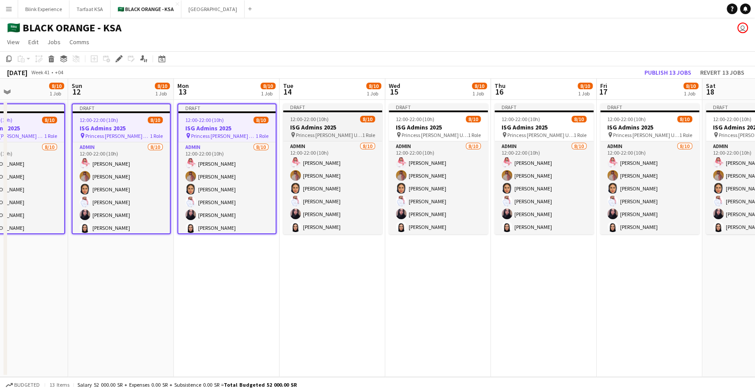
click at [325, 121] on span "12:00-22:00 (10h)" at bounding box center [309, 119] width 38 height 7
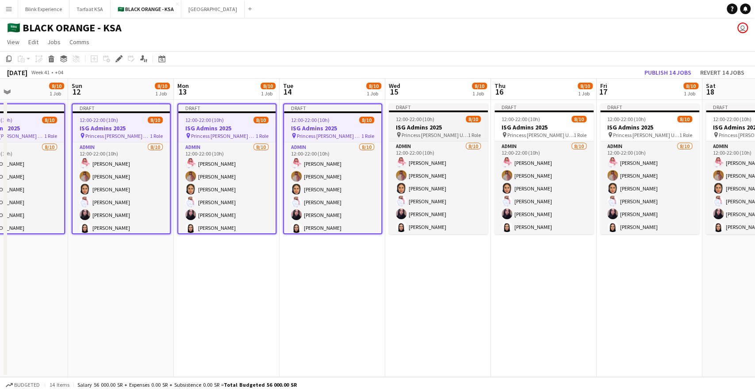
click at [430, 124] on h3 "ISG Admins 2025" at bounding box center [438, 127] width 99 height 8
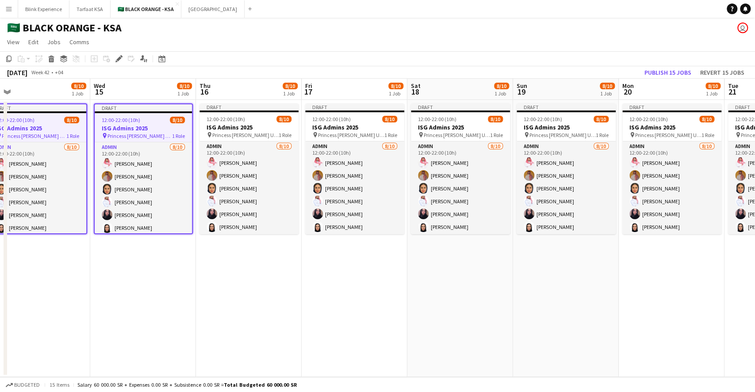
scroll to position [0, 436]
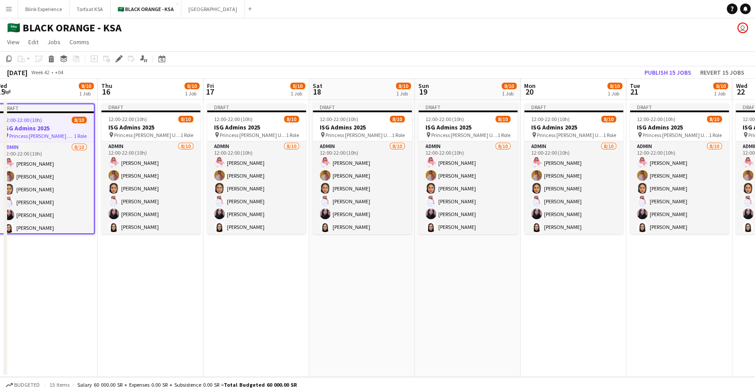
drag, startPoint x: 431, startPoint y: 124, endPoint x: 33, endPoint y: 106, distance: 399.0
click at [33, 106] on app-calendar-viewport "Sat 11 8/10 1 Job Sun 12 8/10 1 Job Mon 13 8/10 1 Job Tue 14 8/10 1 Job Wed 15 …" at bounding box center [377, 228] width 755 height 299
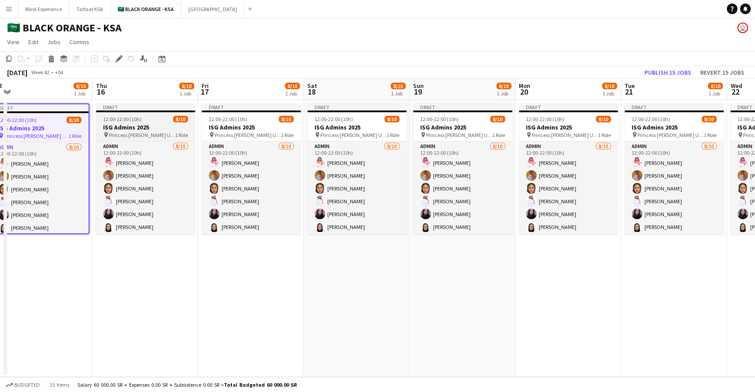
click at [137, 117] on span "12:00-22:00 (10h)" at bounding box center [122, 119] width 38 height 7
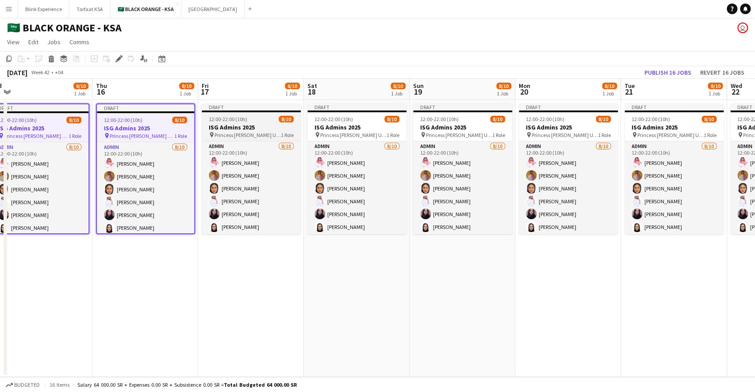
click at [242, 120] on span "12:00-22:00 (10h)" at bounding box center [228, 119] width 38 height 7
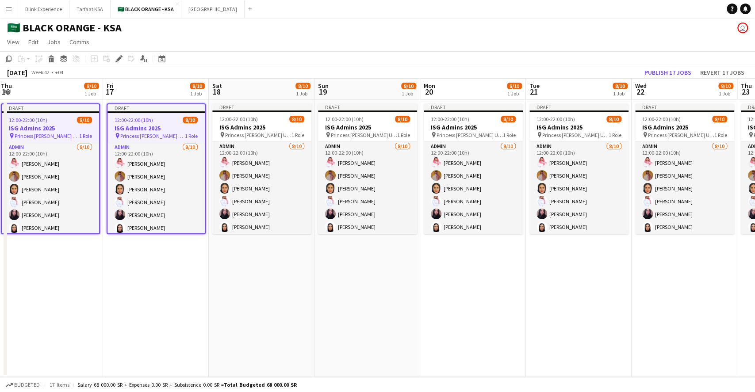
drag, startPoint x: 265, startPoint y: 122, endPoint x: 172, endPoint y: 122, distance: 93.8
click at [170, 122] on app-calendar-viewport "Mon 13 8/10 1 Job Tue 14 8/10 1 Job Wed 15 8/10 1 Job Thu 16 8/10 1 Job Fri 17 …" at bounding box center [377, 228] width 755 height 299
click at [251, 122] on app-job-card "Draft 12:00-22:00 (10h) 8/10 ISG Admins 2025 pin Princess [PERSON_NAME] Univers…" at bounding box center [261, 169] width 99 height 131
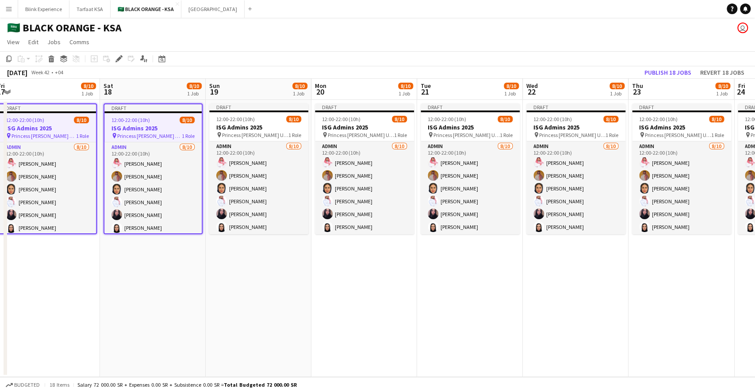
drag, startPoint x: 274, startPoint y: 125, endPoint x: 171, endPoint y: 127, distance: 103.1
click at [166, 127] on app-calendar-viewport "Mon 13 8/10 1 Job Tue 14 8/10 1 Job Wed 15 8/10 1 Job Thu 16 8/10 1 Job Fri 17 …" at bounding box center [377, 228] width 755 height 299
click at [251, 122] on app-job-card "Draft 12:00-22:00 (10h) 8/10 ISG Admins 2025 pin Princess [PERSON_NAME] Univers…" at bounding box center [258, 169] width 99 height 131
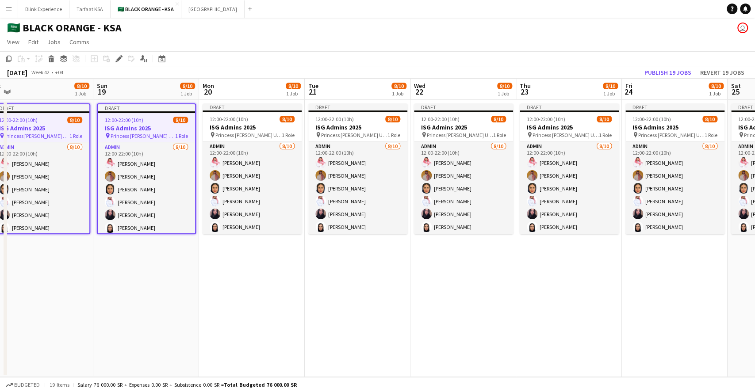
drag, startPoint x: 276, startPoint y: 126, endPoint x: 164, endPoint y: 129, distance: 112.4
click at [164, 129] on app-calendar-viewport "Wed 15 8/10 1 Job Thu 16 8/10 1 Job Fri 17 8/10 1 Job Sat 18 8/10 1 Job Sun 19 …" at bounding box center [377, 228] width 755 height 299
click at [234, 120] on span "12:00-22:00 (10h)" at bounding box center [229, 119] width 38 height 7
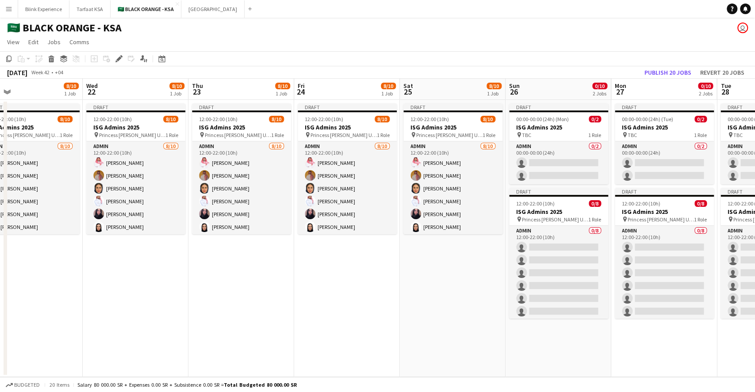
scroll to position [0, 263]
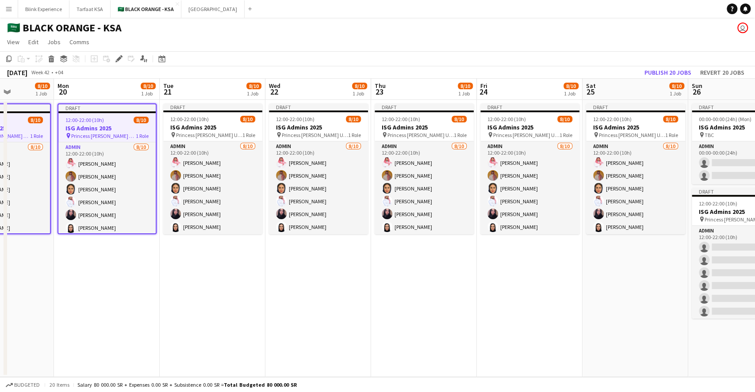
drag, startPoint x: 251, startPoint y: 123, endPoint x: 106, endPoint y: 125, distance: 145.1
click at [106, 125] on app-calendar-viewport "Fri 17 8/10 1 Job Sat 18 8/10 1 Job Sun 19 8/10 1 Job Mon 20 8/10 1 Job Tue 21 …" at bounding box center [377, 228] width 755 height 299
click at [202, 125] on h3 "ISG Admins 2025" at bounding box center [212, 127] width 99 height 8
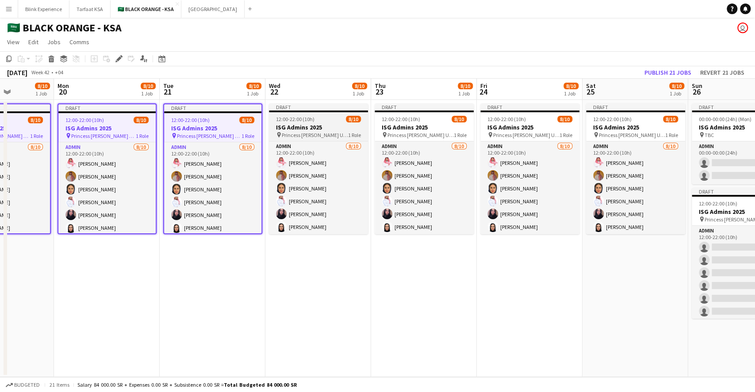
click at [334, 128] on h3 "ISG Admins 2025" at bounding box center [318, 127] width 99 height 8
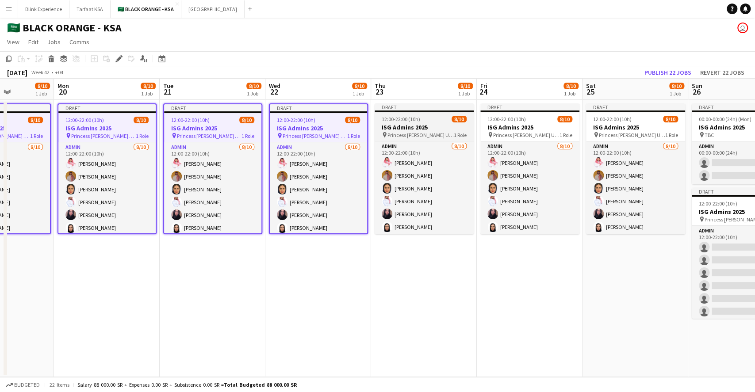
click at [450, 126] on h3 "ISG Admins 2025" at bounding box center [424, 127] width 99 height 8
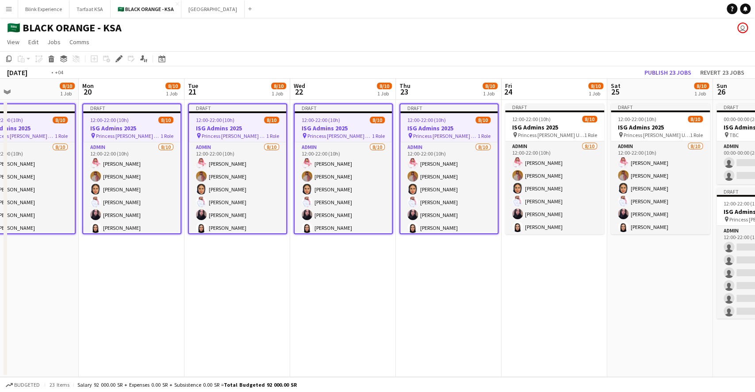
drag, startPoint x: 403, startPoint y: 130, endPoint x: 240, endPoint y: 130, distance: 162.8
click at [240, 130] on app-calendar-viewport "Fri 17 8/10 1 Job Sat 18 8/10 1 Job Sun 19 8/10 1 Job Mon 20 8/10 1 Job Tue 21 …" at bounding box center [377, 228] width 755 height 299
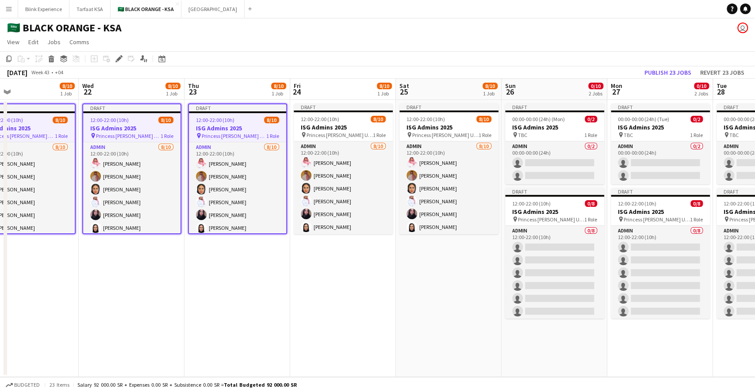
scroll to position [0, 239]
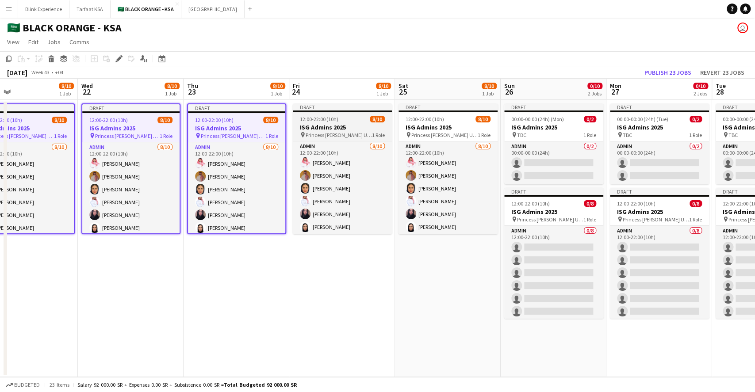
click at [343, 124] on h3 "ISG Admins 2025" at bounding box center [342, 127] width 99 height 8
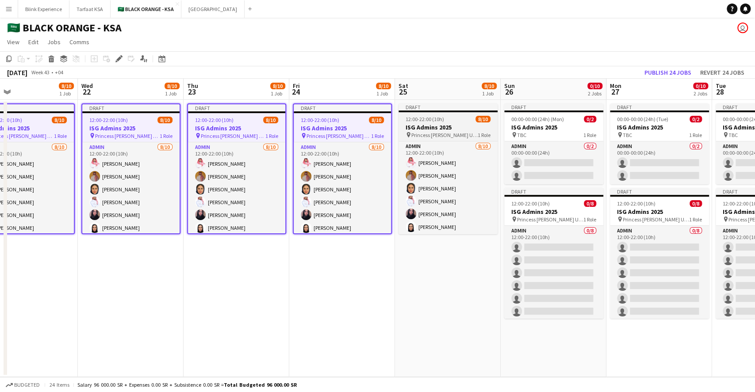
click at [448, 127] on h3 "ISG Admins 2025" at bounding box center [448, 127] width 99 height 8
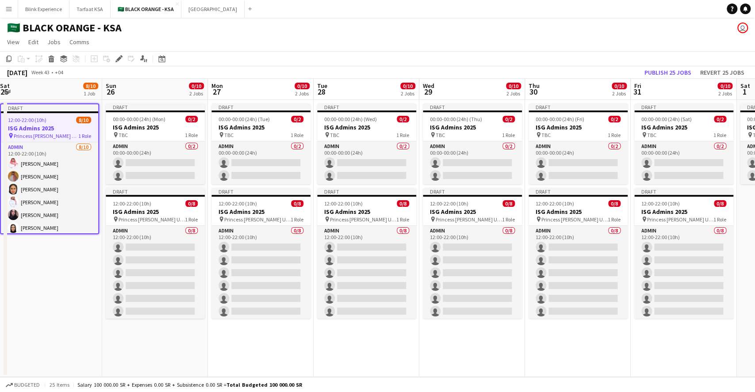
scroll to position [0, 248]
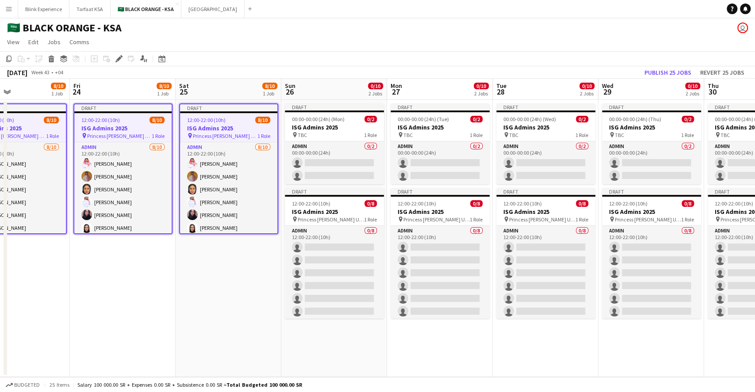
drag, startPoint x: 449, startPoint y: 127, endPoint x: 234, endPoint y: 129, distance: 215.4
click at [234, 129] on app-calendar-viewport "Tue 21 8/10 1 Job Wed 22 8/10 1 Job Thu 23 8/10 1 Job Fri 24 8/10 1 Job Sat 25 …" at bounding box center [377, 228] width 755 height 299
click at [325, 116] on span "00:00-00:00 (24h) (Mon)" at bounding box center [318, 119] width 53 height 7
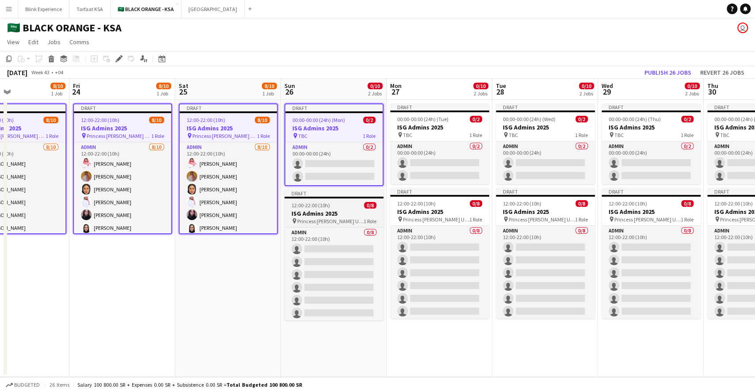
click at [331, 210] on h3 "ISG Admins 2025" at bounding box center [333, 214] width 99 height 8
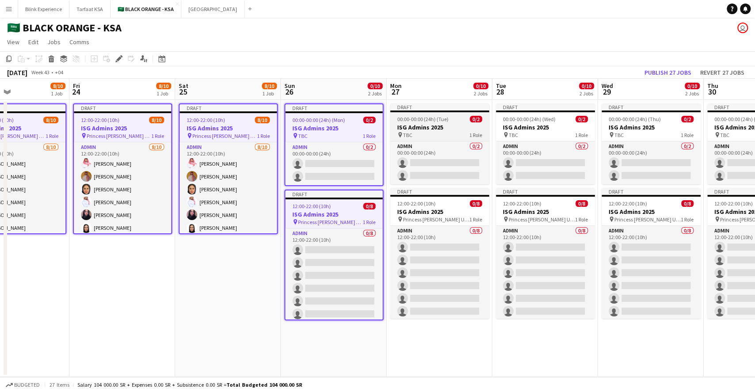
click at [430, 125] on h3 "ISG Admins 2025" at bounding box center [439, 127] width 99 height 8
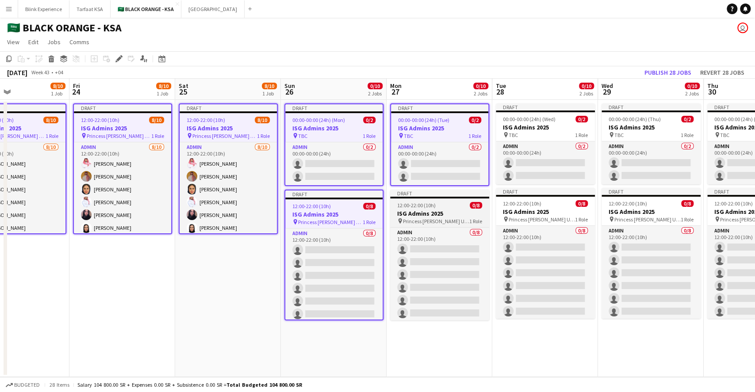
click at [430, 206] on span "12:00-22:00 (10h)" at bounding box center [416, 205] width 38 height 7
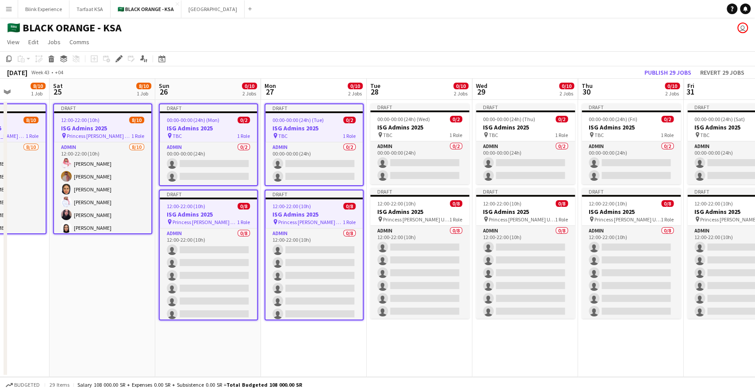
scroll to position [0, 403]
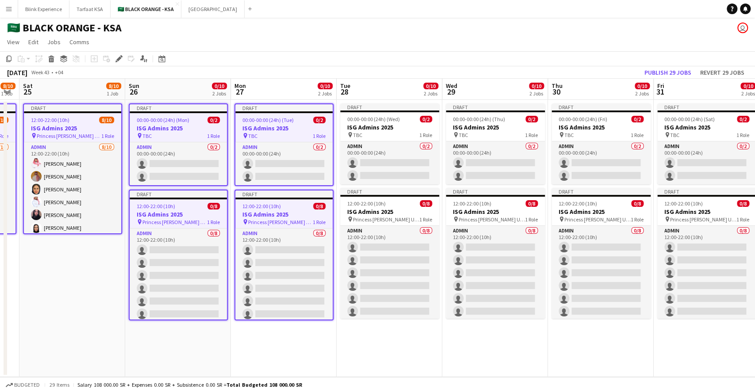
drag, startPoint x: 436, startPoint y: 209, endPoint x: 284, endPoint y: 198, distance: 151.7
click at [280, 205] on app-calendar-viewport "Tue 21 8/10 1 Job Wed 22 8/10 1 Job Thu 23 8/10 1 Job Fri 24 8/10 1 Job Sat 25 …" at bounding box center [377, 228] width 755 height 299
click at [374, 130] on h3 "ISG Admins 2025" at bounding box center [389, 127] width 99 height 8
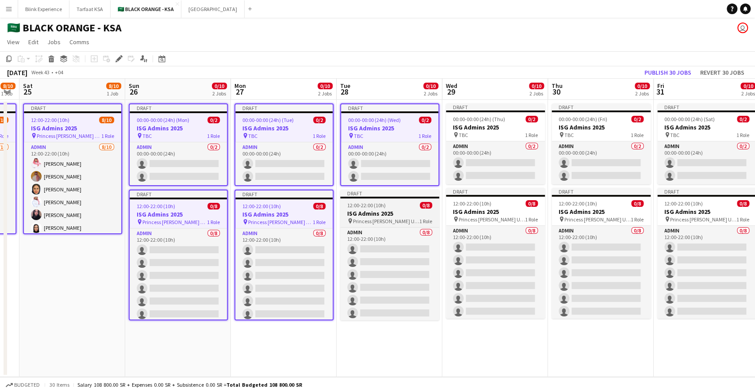
click at [378, 218] on span "Princess [PERSON_NAME] University" at bounding box center [386, 221] width 66 height 7
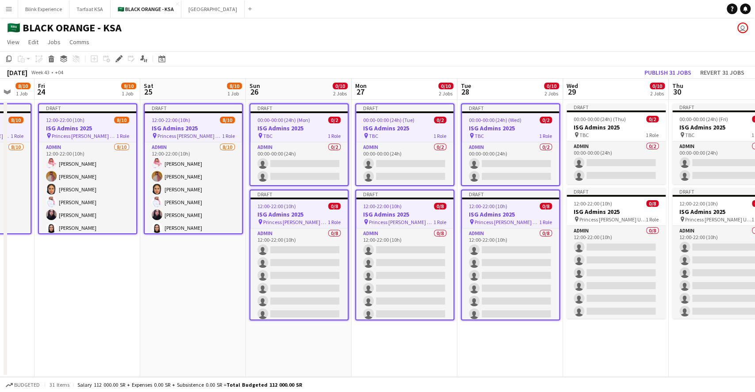
drag, startPoint x: 403, startPoint y: 211, endPoint x: 301, endPoint y: 211, distance: 102.6
click at [301, 211] on app-calendar-viewport "Tue 21 8/10 1 Job Wed 22 8/10 1 Job Thu 23 8/10 1 Job Fri 24 8/10 1 Job Sat 25 …" at bounding box center [377, 228] width 755 height 299
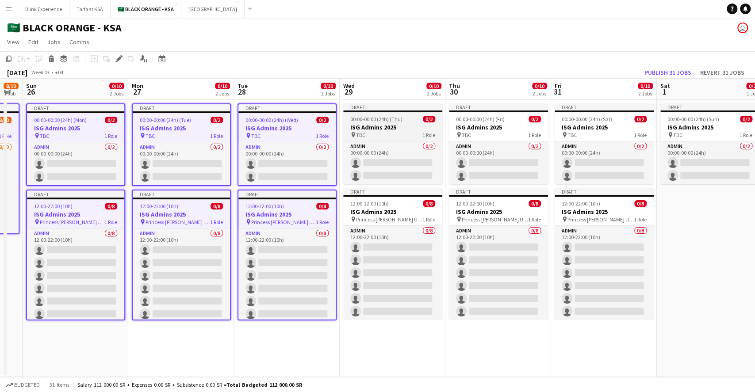
click at [386, 126] on h3 "ISG Admins 2025" at bounding box center [392, 127] width 99 height 8
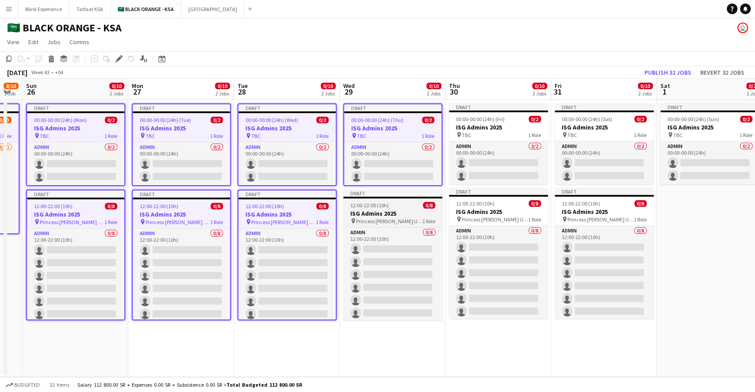
click at [402, 210] on h3 "ISG Admins 2025" at bounding box center [392, 214] width 99 height 8
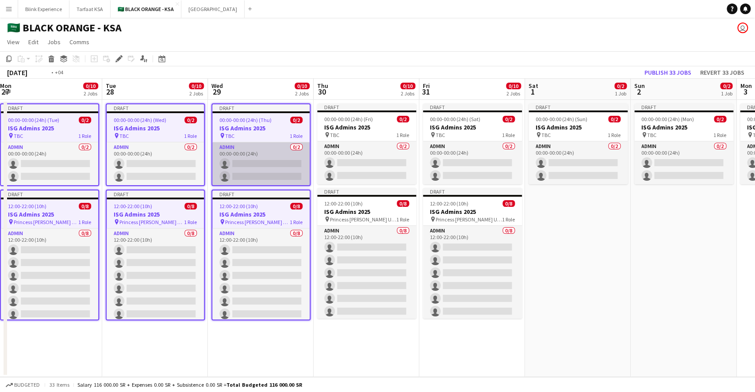
scroll to position [0, 230]
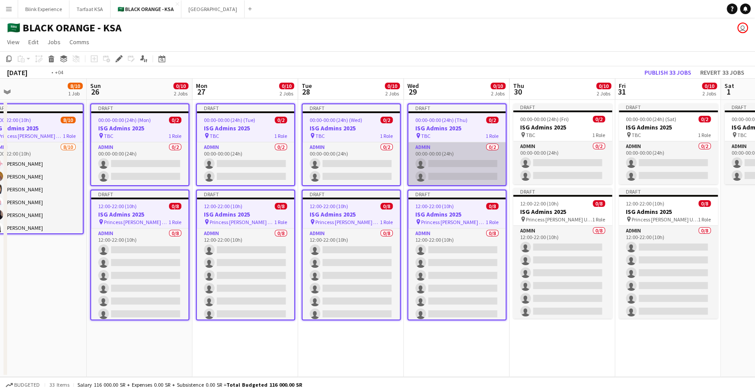
click at [254, 192] on app-calendar-viewport "Thu 23 8/10 1 Job Fri 24 8/10 1 Job Sat 25 8/10 1 Job Sun 26 0/10 2 Jobs Mon 27…" at bounding box center [377, 228] width 755 height 299
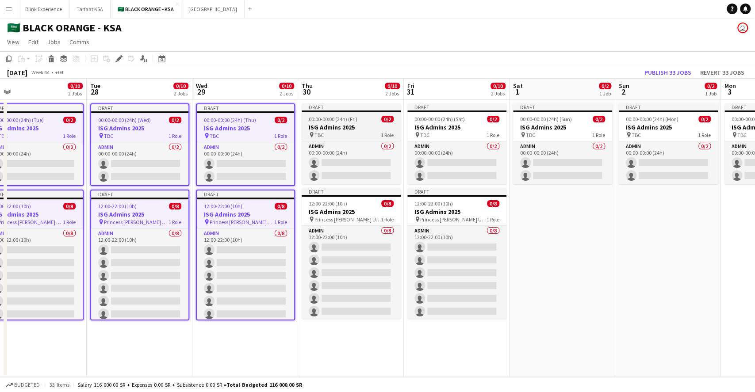
click at [332, 122] on app-job-card "Draft 00:00-00:00 (24h) (Fri) 0/2 ISG Admins 2025 pin TBC 1 Role Admin 0/2 00:0…" at bounding box center [351, 144] width 99 height 81
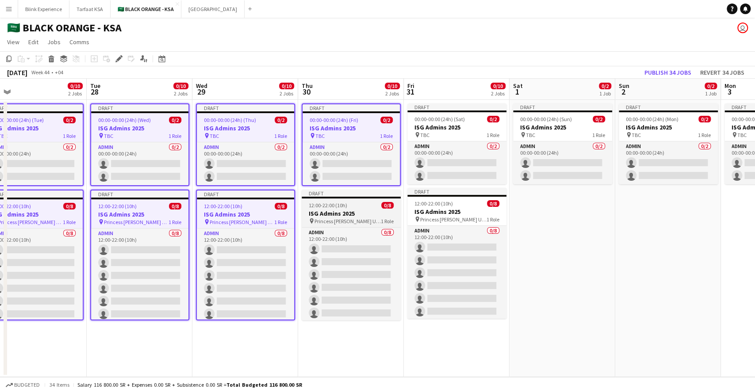
click at [350, 203] on div "12:00-22:00 (10h) 0/8" at bounding box center [351, 205] width 99 height 7
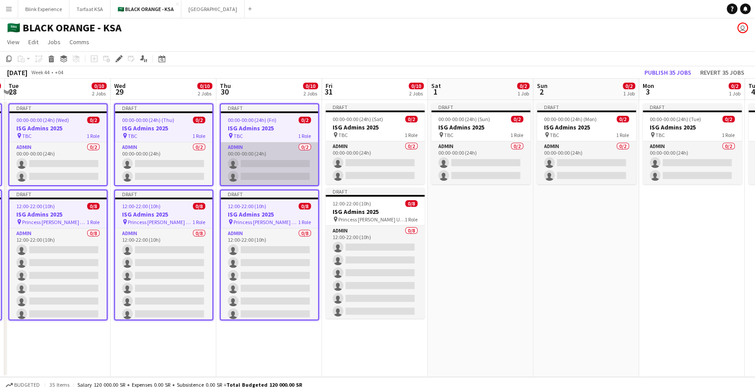
click at [244, 200] on app-calendar-viewport "Sat 25 8/10 1 Job Sun 26 0/10 2 Jobs Mon 27 0/10 2 Jobs Tue 28 0/10 2 Jobs Wed …" at bounding box center [377, 228] width 755 height 299
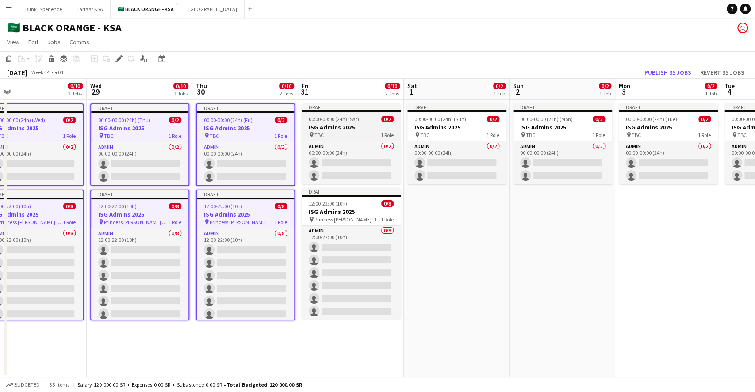
click at [336, 128] on h3 "ISG Admins 2025" at bounding box center [351, 127] width 99 height 8
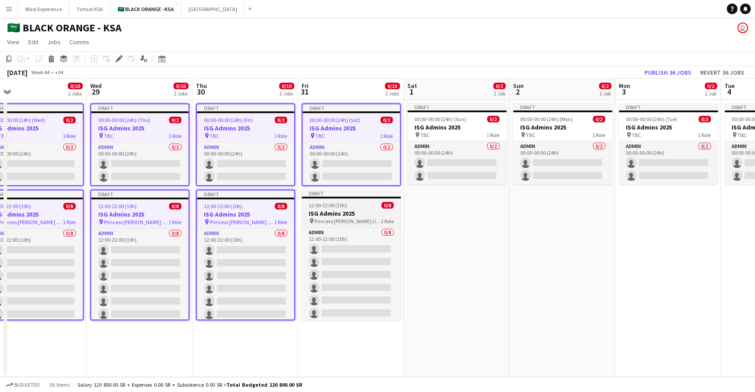
click at [345, 211] on h3 "ISG Admins 2025" at bounding box center [351, 214] width 99 height 8
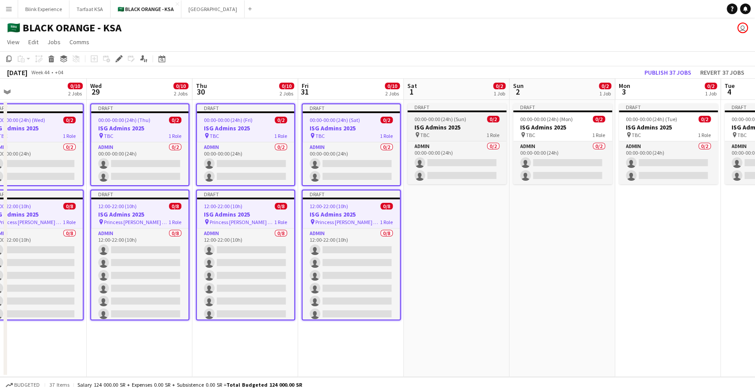
click at [473, 116] on div "00:00-00:00 (24h) (Sun) 0/2" at bounding box center [456, 119] width 99 height 7
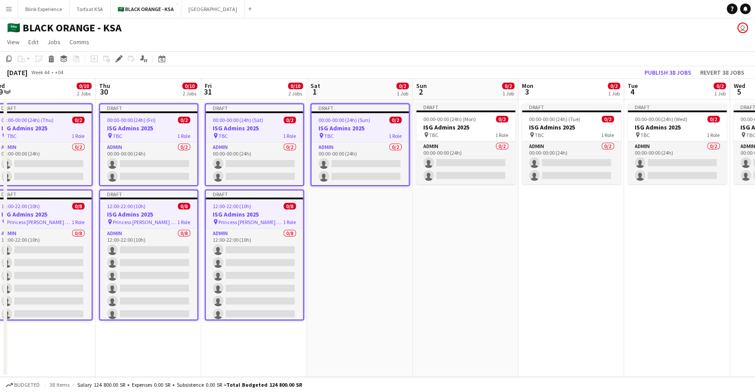
scroll to position [0, 308]
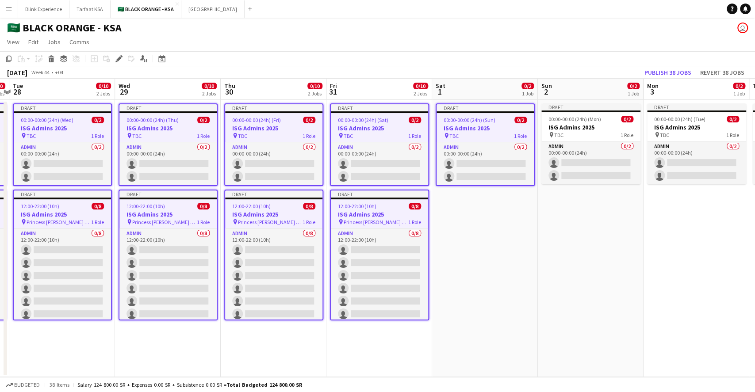
click at [290, 130] on app-calendar-viewport "Sat 25 8/10 1 Job Sun 26 0/10 2 Jobs Mon 27 0/10 2 Jobs Tue 28 0/10 2 Jobs Wed …" at bounding box center [377, 228] width 755 height 299
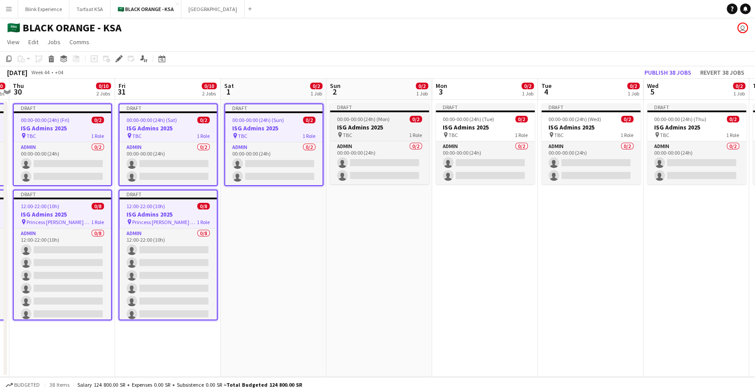
click at [371, 114] on app-job-card "Draft 00:00-00:00 (24h) (Mon) 0/2 ISG Admins 2025 pin TBC 1 Role Admin 0/2 00:0…" at bounding box center [379, 144] width 99 height 81
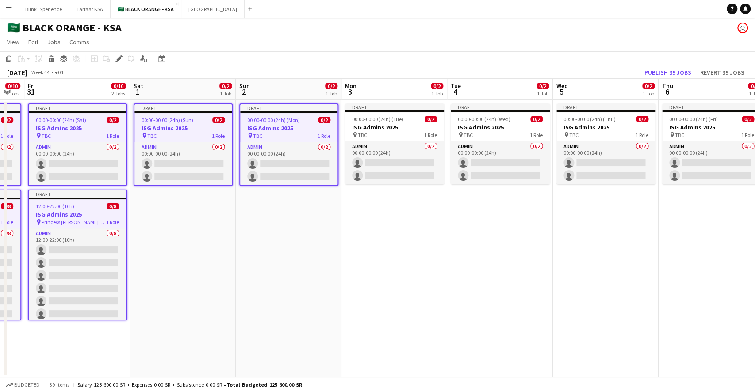
click at [292, 133] on app-calendar-viewport "Mon 27 0/10 2 Jobs Tue 28 0/10 2 Jobs Wed 29 0/10 2 Jobs Thu 30 0/10 2 Jobs Fri…" at bounding box center [377, 228] width 755 height 299
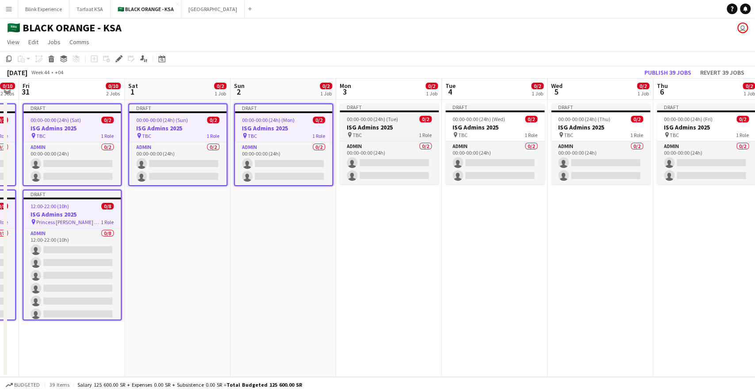
click at [373, 112] on app-job-card "Draft 00:00-00:00 (24h) (Tue) 0/2 ISG Admins 2025 pin TBC 1 Role Admin 0/2 00:0…" at bounding box center [389, 144] width 99 height 81
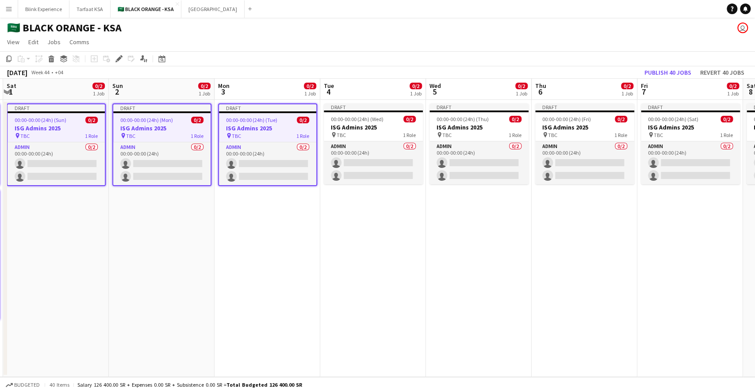
click at [267, 123] on app-calendar-viewport "Wed 29 0/10 2 Jobs Thu 30 0/10 2 Jobs Fri 31 0/10 2 Jobs Sat 1 0/2 1 Job Sun 2 …" at bounding box center [377, 228] width 755 height 299
click at [350, 115] on app-job-card "Draft 00:00-00:00 (24h) (Wed) 0/2 ISG Admins 2025 pin TBC 1 Role Admin 0/2 00:0…" at bounding box center [373, 144] width 99 height 81
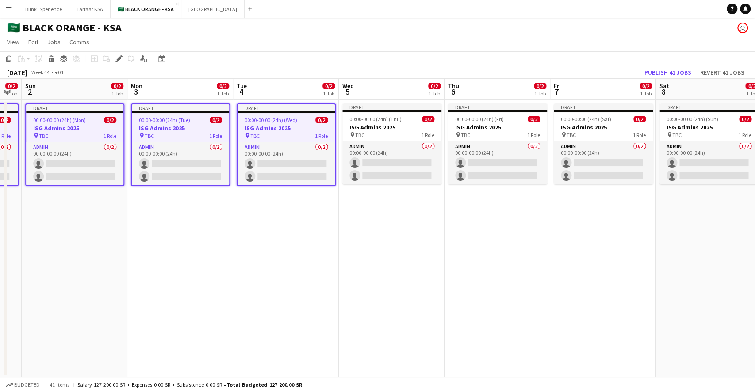
click at [300, 130] on app-calendar-viewport "Wed 29 0/10 2 Jobs Thu 30 0/10 2 Jobs Fri 31 0/10 2 Jobs Sat 1 0/2 1 Job Sun 2 …" at bounding box center [377, 228] width 755 height 299
click at [376, 115] on app-job-card "Draft 00:00-00:00 (24h) (Thu) 0/2 ISG Admins 2025 pin TBC 1 Role Admin 0/2 00:0…" at bounding box center [391, 144] width 99 height 81
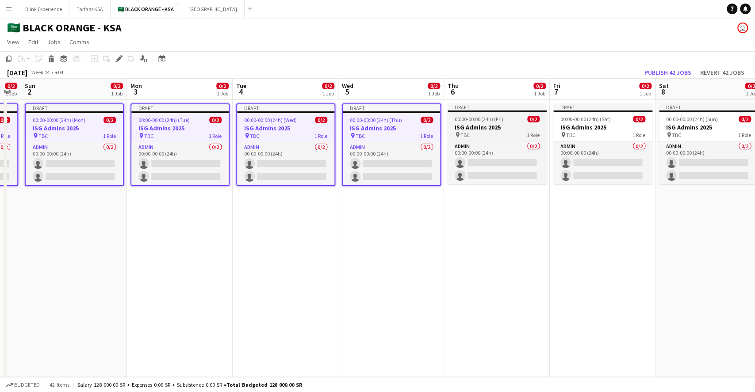
click at [472, 127] on h3 "ISG Admins 2025" at bounding box center [497, 127] width 99 height 8
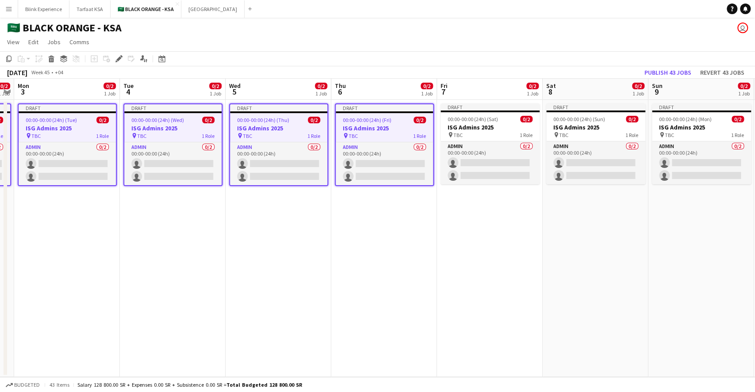
scroll to position [0, 351]
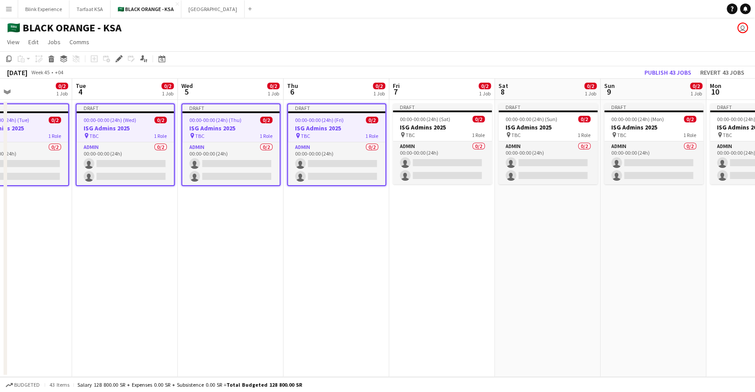
click at [330, 129] on app-calendar-viewport "Fri 31 0/10 2 Jobs Sat 1 0/2 1 Job Sun 2 0/2 1 Job Mon 3 0/2 1 Job Tue 4 0/2 1 …" at bounding box center [377, 228] width 755 height 299
click at [444, 122] on app-job-card "Draft 00:00-00:00 (24h) (Sat) 0/2 ISG Admins 2025 pin TBC 1 Role Admin 0/2 00:0…" at bounding box center [442, 144] width 99 height 81
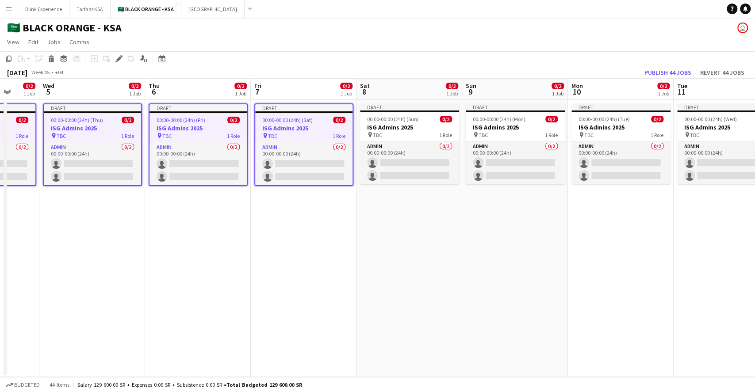
click at [285, 123] on app-calendar-viewport "Sun 2 0/2 1 Job Mon 3 0/2 1 Job Tue 4 0/2 1 Job Wed 5 0/2 1 Job Thu 6 0/2 1 Job…" at bounding box center [377, 228] width 755 height 299
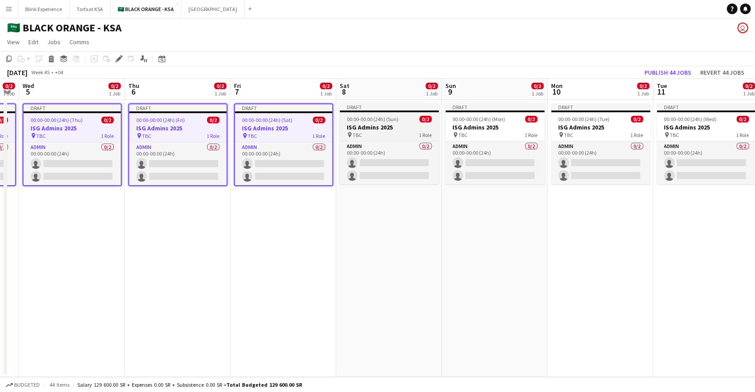
click at [366, 118] on span "00:00-00:00 (24h) (Sun)" at bounding box center [373, 119] width 52 height 7
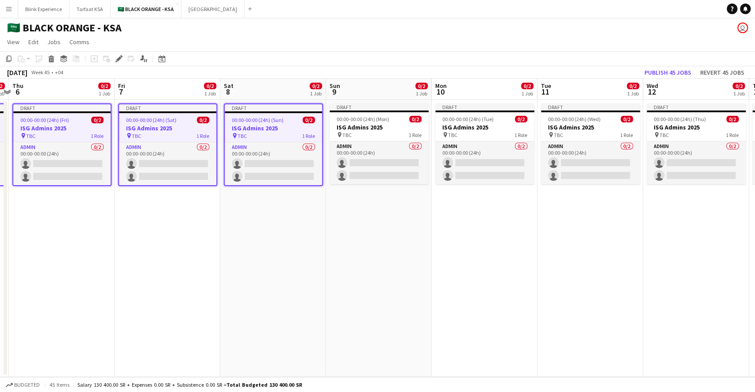
click at [280, 128] on app-calendar-viewport "Sun 2 0/2 1 Job Mon 3 0/2 1 Job Tue 4 0/2 1 Job Wed 5 0/2 1 Job Thu 6 0/2 1 Job…" at bounding box center [377, 228] width 755 height 299
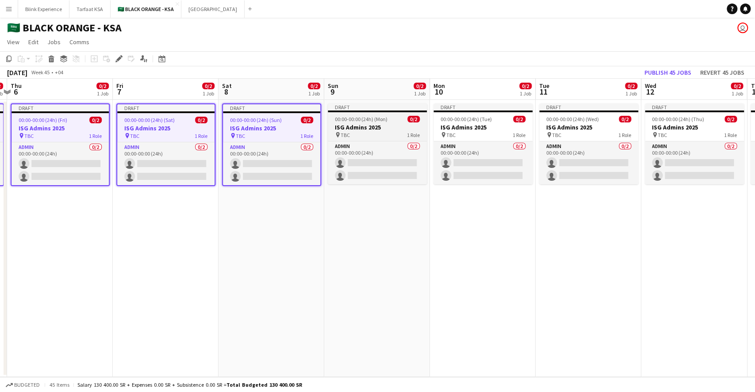
click at [358, 114] on app-job-card "Draft 00:00-00:00 (24h) (Mon) 0/2 ISG Admins 2025 pin TBC 1 Role Admin 0/2 00:0…" at bounding box center [377, 144] width 99 height 81
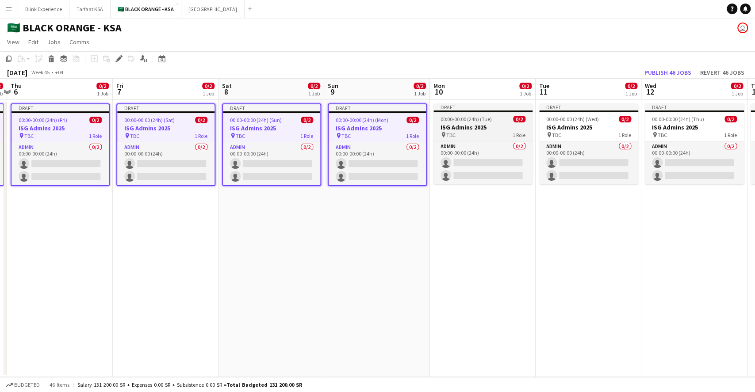
click at [466, 130] on h3 "ISG Admins 2025" at bounding box center [483, 127] width 99 height 8
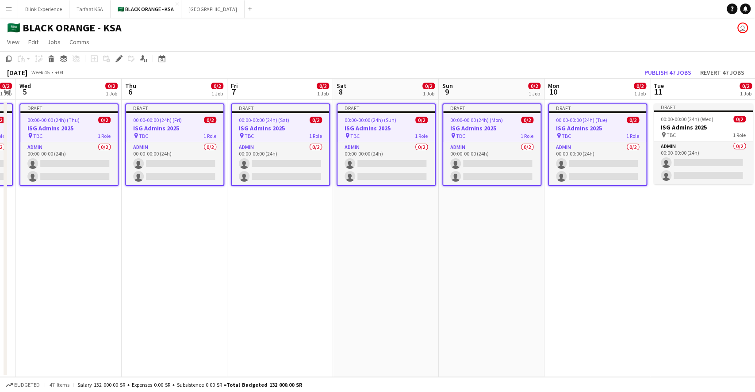
scroll to position [0, 383]
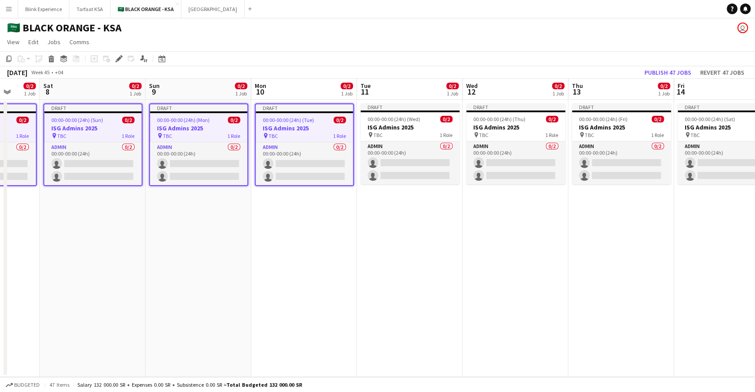
click at [301, 132] on app-calendar-viewport "Tue 4 0/2 1 Job Wed 5 0/2 1 Job Thu 6 0/2 1 Job Fri 7 0/2 1 Job Sat 8 0/2 1 Job…" at bounding box center [377, 228] width 755 height 299
click at [404, 123] on app-job-card "Draft 00:00-00:00 (24h) (Wed) 0/2 ISG Admins 2025 pin TBC 1 Role Admin 0/2 00:0…" at bounding box center [410, 144] width 99 height 81
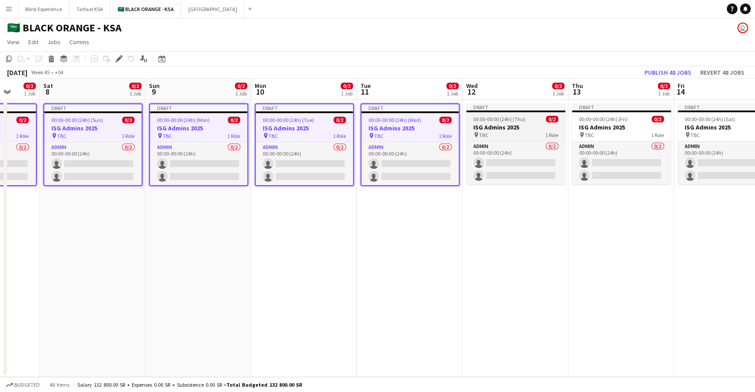
click at [502, 134] on div "pin TBC 1 Role" at bounding box center [515, 134] width 99 height 7
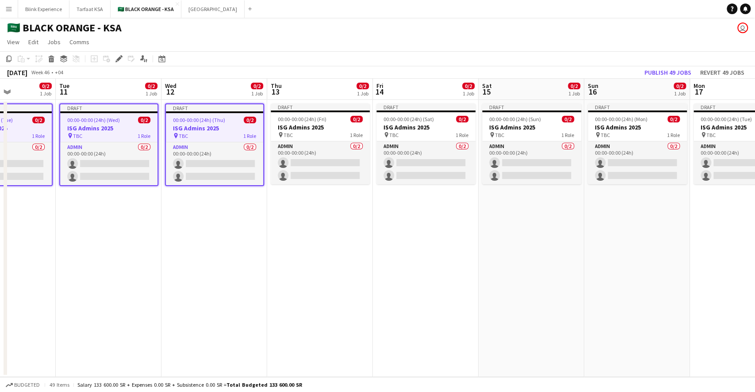
click at [210, 137] on app-calendar-viewport "Sat 8 0/2 1 Job Sun 9 0/2 1 Job Mon 10 0/2 1 Job Tue 11 0/2 1 Job Wed 12 0/2 1 …" at bounding box center [377, 228] width 755 height 299
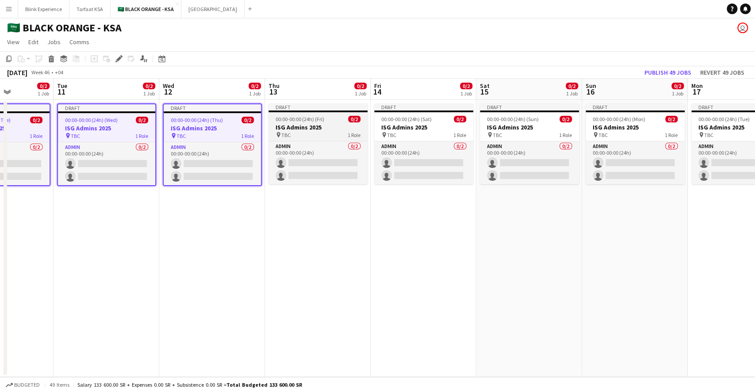
click at [305, 126] on h3 "ISG Admins 2025" at bounding box center [318, 127] width 99 height 8
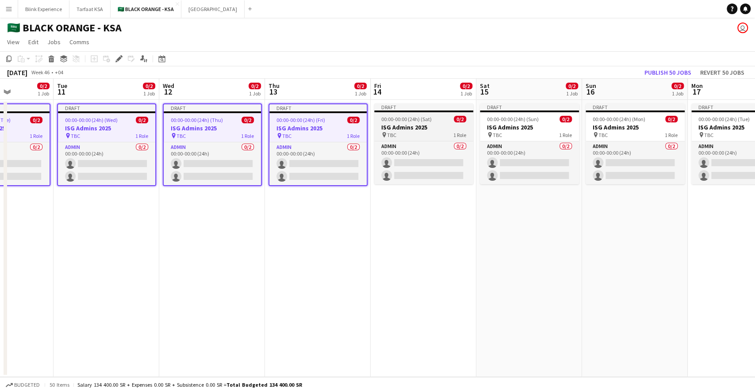
click at [406, 125] on h3 "ISG Admins 2025" at bounding box center [423, 127] width 99 height 8
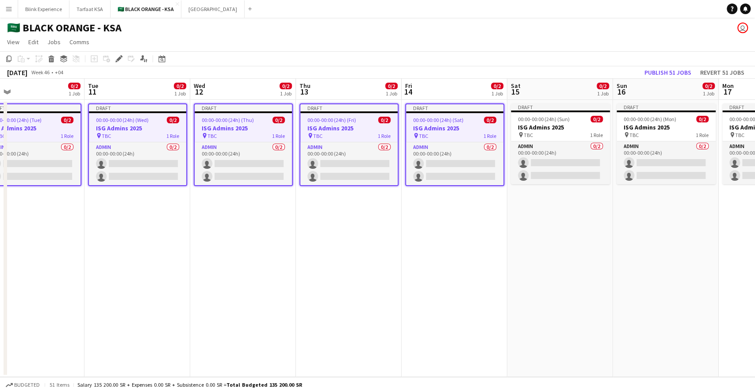
click at [253, 133] on app-calendar-viewport "Sat 8 0/2 1 Job Sun 9 0/2 1 Job Mon 10 0/2 1 Job Tue 11 0/2 1 Job Wed 12 0/2 1 …" at bounding box center [377, 228] width 755 height 299
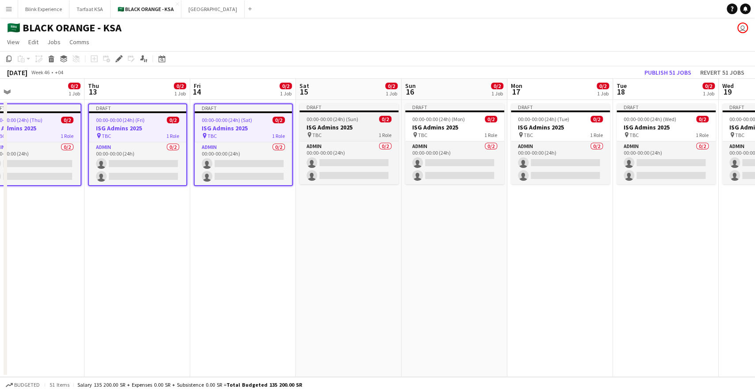
click at [336, 128] on h3 "ISG Admins 2025" at bounding box center [348, 127] width 99 height 8
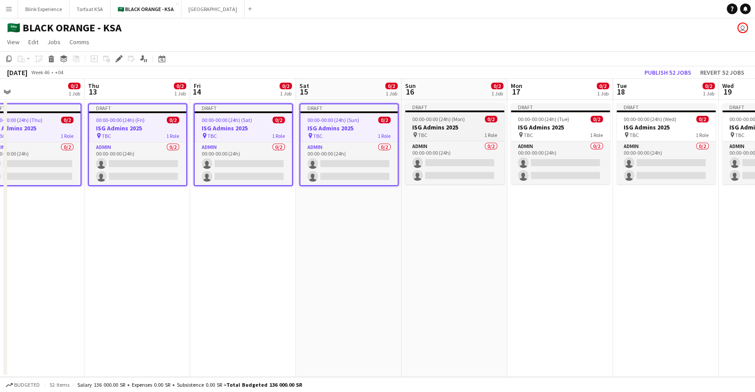
click at [452, 132] on div "pin TBC 1 Role" at bounding box center [454, 134] width 99 height 7
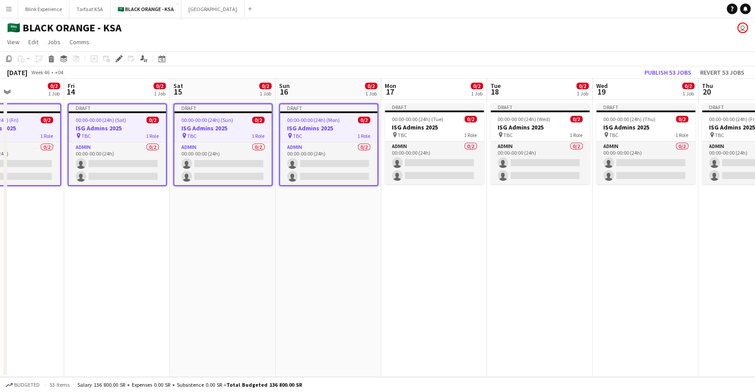
scroll to position [0, 286]
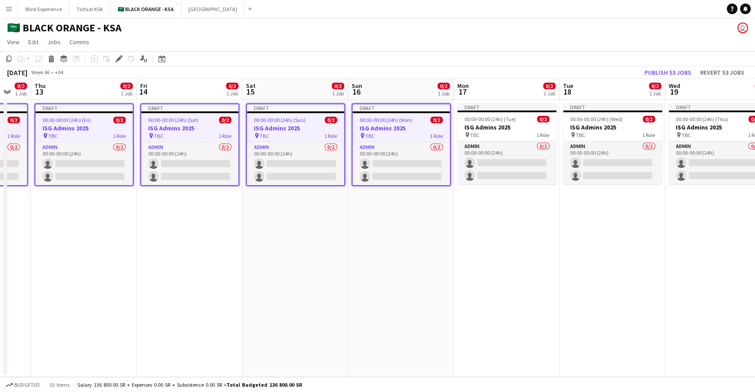
click at [187, 128] on app-calendar-viewport "Mon 10 0/2 1 Job Tue 11 0/2 1 Job Wed 12 0/2 1 Job Thu 13 0/2 1 Job Fri 14 0/2 …" at bounding box center [377, 228] width 755 height 299
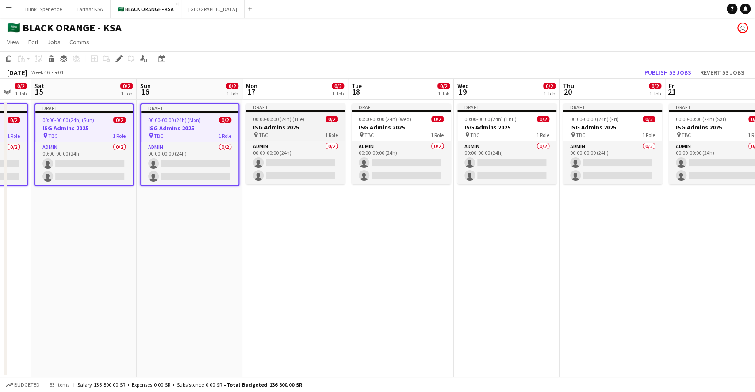
click at [281, 117] on span "00:00-00:00 (24h) (Tue)" at bounding box center [278, 119] width 51 height 7
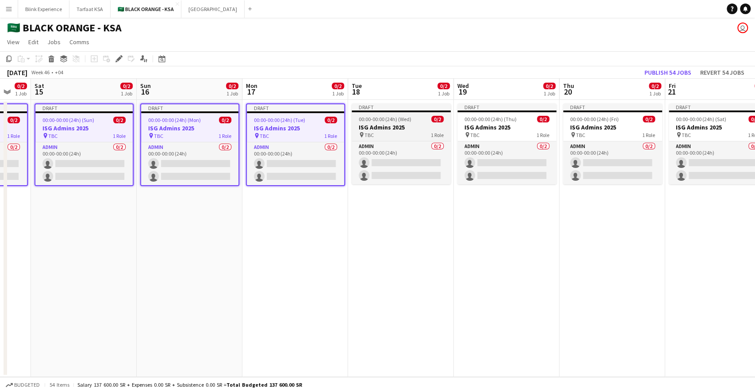
click at [386, 123] on h3 "ISG Admins 2025" at bounding box center [401, 127] width 99 height 8
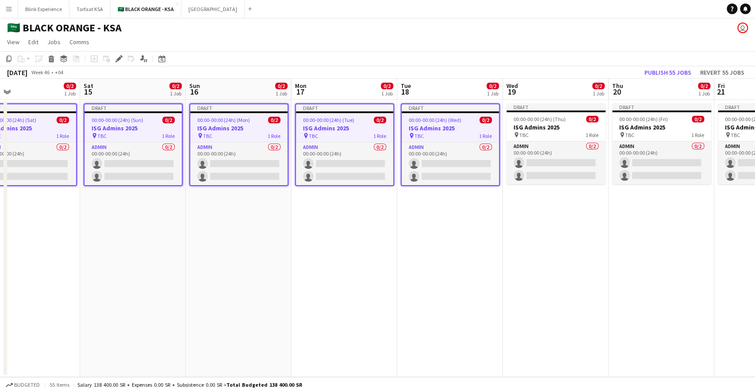
click at [232, 126] on app-calendar-viewport "Wed 12 0/2 1 Job Thu 13 0/2 1 Job Fri 14 0/2 1 Job Sat 15 0/2 1 Job Sun 16 0/2 …" at bounding box center [377, 228] width 755 height 299
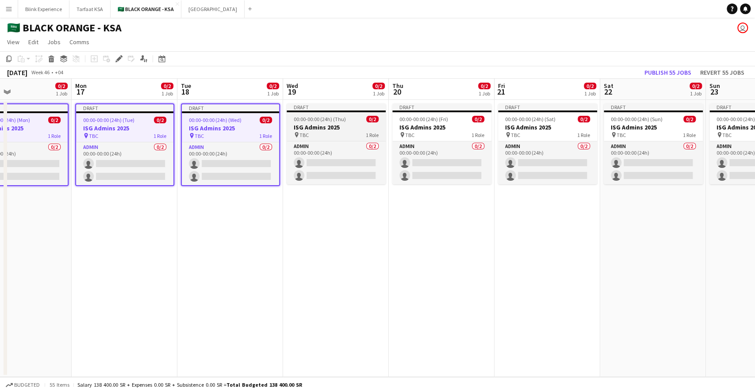
click at [317, 113] on app-job-card "Draft 00:00-00:00 (24h) (Thu) 0/2 ISG Admins 2025 pin TBC 1 Role Admin 0/2 00:0…" at bounding box center [336, 144] width 99 height 81
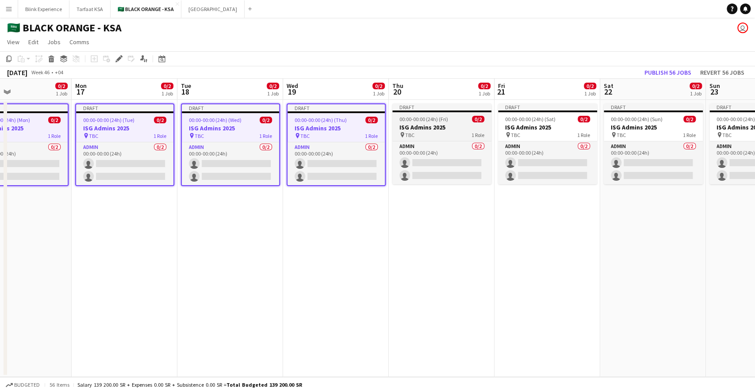
click at [436, 115] on app-job-card "Draft 00:00-00:00 (24h) (Fri) 0/2 ISG Admins 2025 pin TBC 1 Role Admin 0/2 00:0…" at bounding box center [441, 144] width 99 height 81
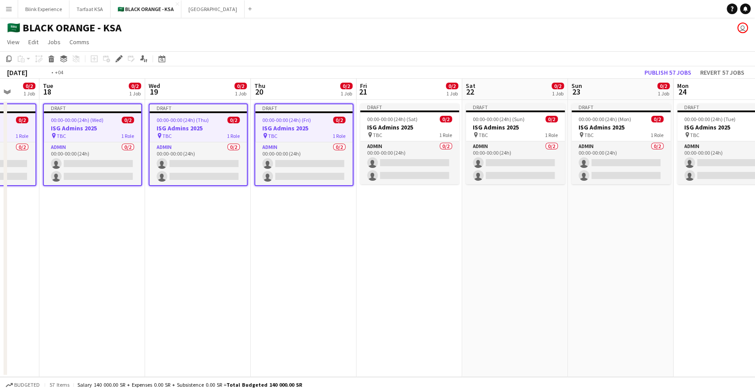
click at [300, 123] on app-calendar-viewport "Fri 14 0/2 1 Job Sat 15 0/2 1 Job Sun 16 0/2 1 Job Mon 17 0/2 1 Job Tue 18 0/2 …" at bounding box center [377, 228] width 755 height 299
click at [402, 123] on h3 "ISG Admins 2025" at bounding box center [408, 127] width 99 height 8
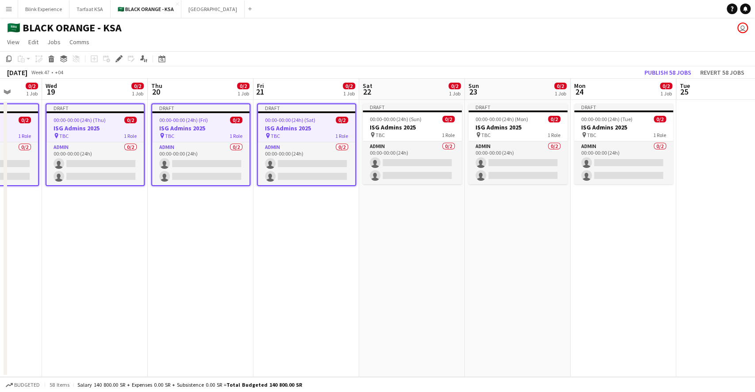
click at [227, 123] on app-calendar-viewport "Sun 16 0/2 1 Job Mon 17 0/2 1 Job Tue 18 0/2 1 Job Wed 19 0/2 1 Job Thu 20 0/2 …" at bounding box center [377, 228] width 755 height 299
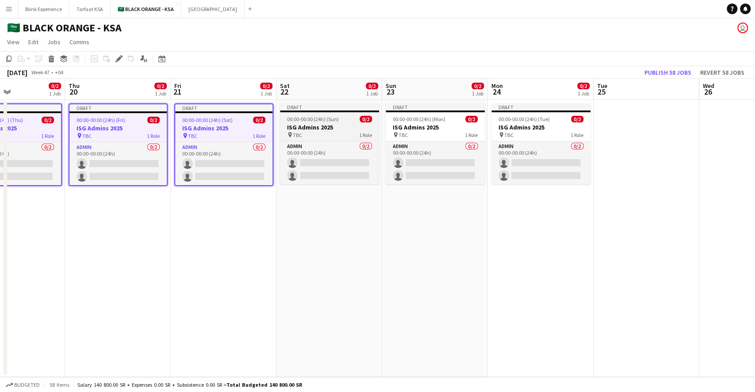
click at [315, 119] on span "00:00-00:00 (24h) (Sun)" at bounding box center [313, 119] width 52 height 7
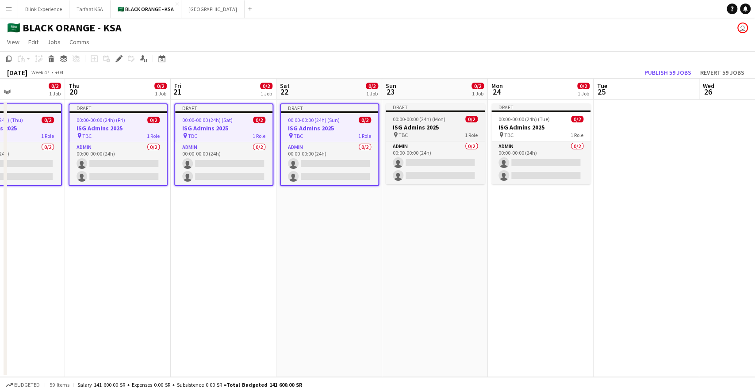
click at [397, 125] on h3 "ISG Admins 2025" at bounding box center [435, 127] width 99 height 8
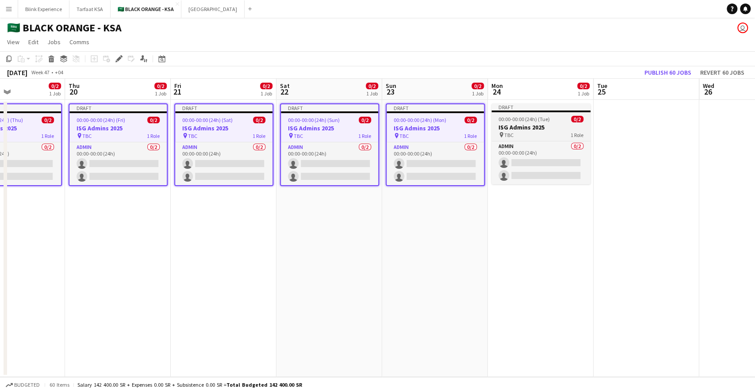
click at [526, 126] on h3 "ISG Admins 2025" at bounding box center [540, 127] width 99 height 8
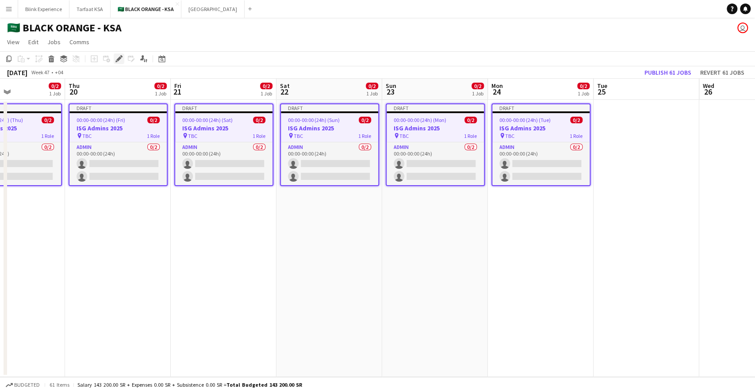
click at [115, 54] on div "Edit" at bounding box center [119, 59] width 11 height 11
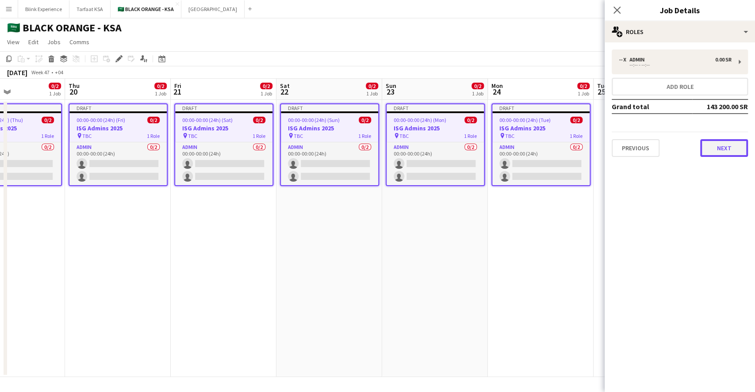
click at [566, 145] on button "Next" at bounding box center [724, 148] width 48 height 18
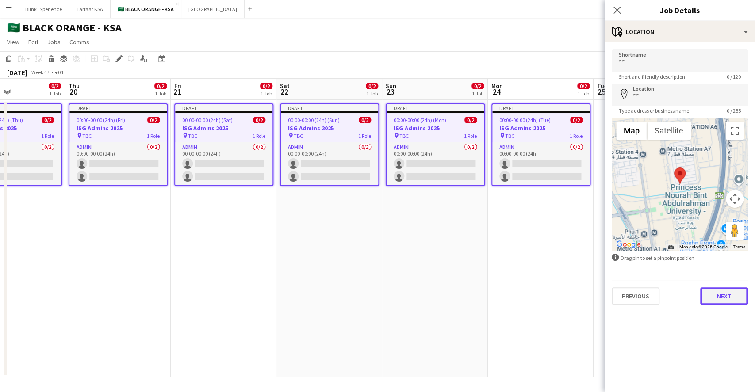
click at [566, 288] on button "Next" at bounding box center [724, 297] width 48 height 18
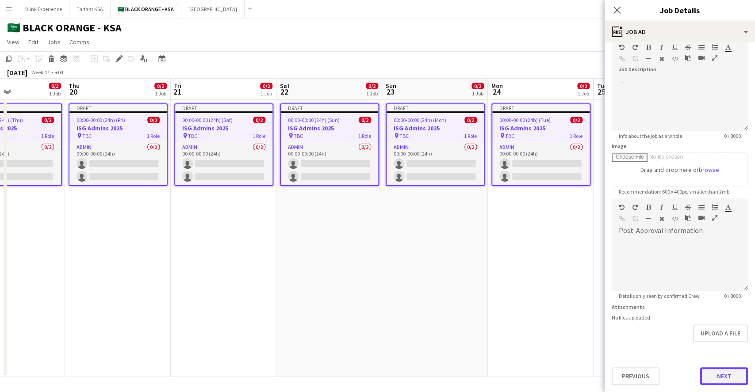
click at [566, 294] on form "**********" at bounding box center [680, 194] width 150 height 381
click at [566, 294] on button "Next" at bounding box center [724, 377] width 48 height 18
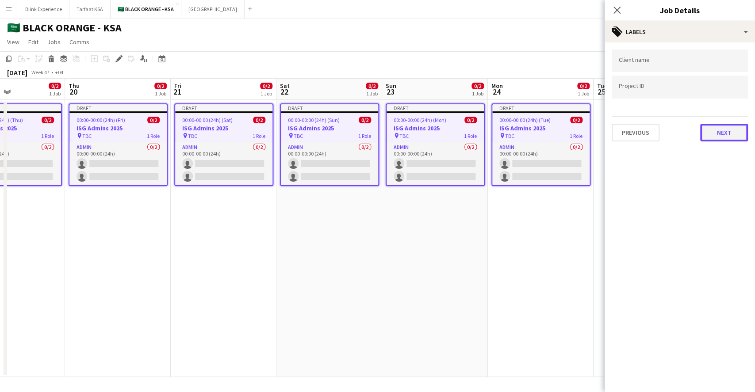
click at [566, 125] on button "Next" at bounding box center [724, 133] width 48 height 18
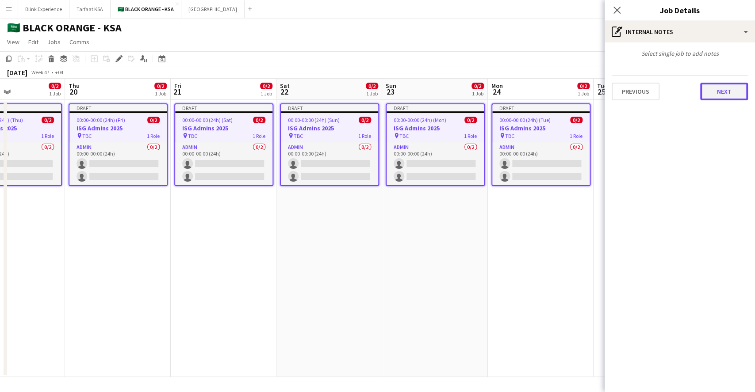
click at [566, 87] on button "Next" at bounding box center [724, 92] width 48 height 18
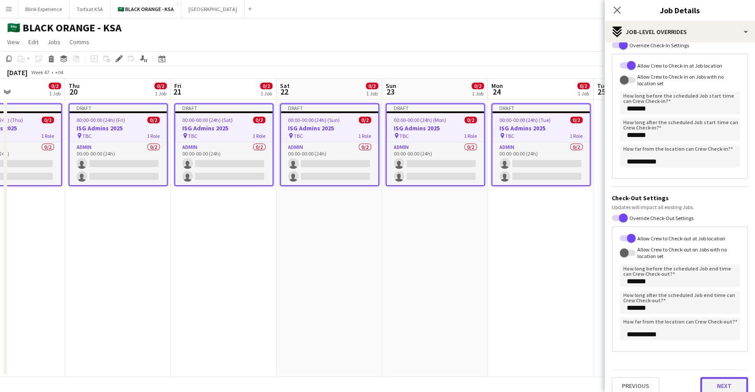
click at [566, 294] on button "Next" at bounding box center [724, 386] width 48 height 18
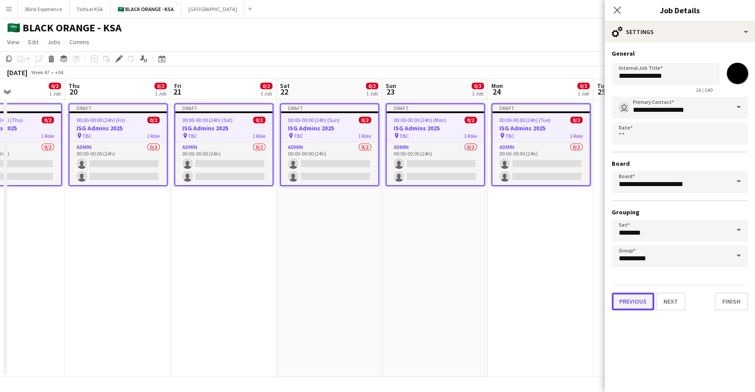
click at [566, 294] on button "Previous" at bounding box center [633, 302] width 42 height 18
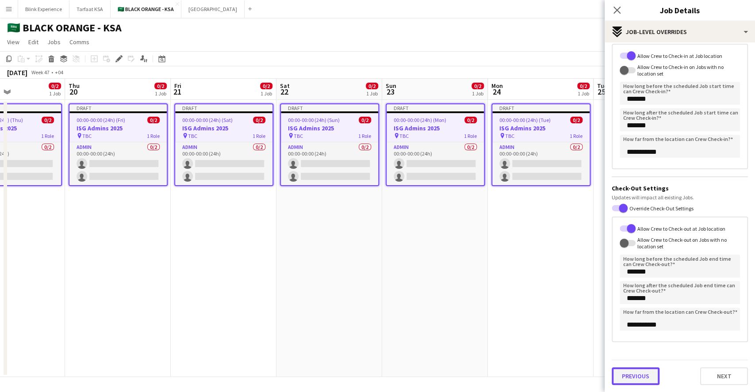
click at [566, 294] on div "Previous Next" at bounding box center [680, 372] width 136 height 25
click at [566, 294] on div "Previous Next" at bounding box center [680, 373] width 136 height 25
click at [566, 294] on button "Previous" at bounding box center [636, 377] width 48 height 18
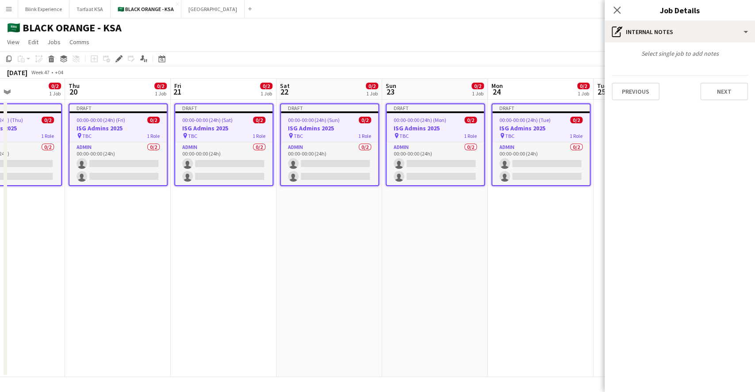
scroll to position [0, 0]
click at [566, 92] on button "Previous" at bounding box center [636, 92] width 48 height 18
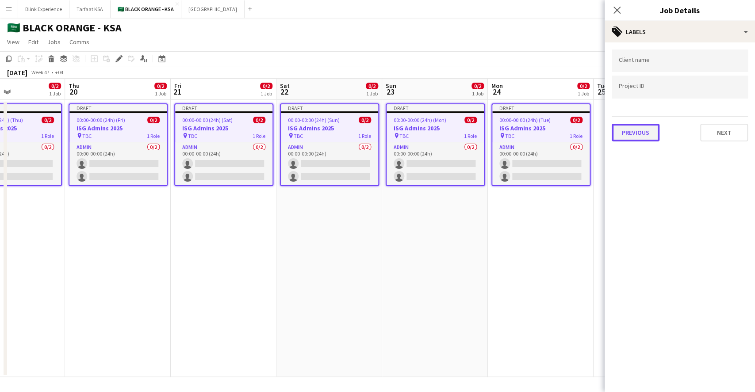
click at [566, 132] on button "Previous" at bounding box center [636, 133] width 48 height 18
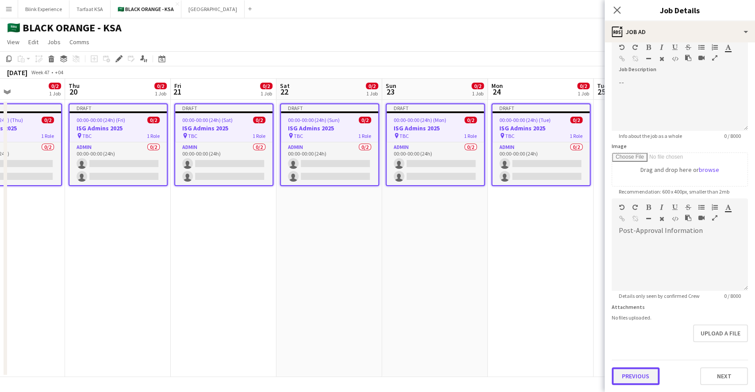
scroll to position [45, 0]
click at [566, 294] on form "**********" at bounding box center [680, 195] width 150 height 381
click at [566, 294] on button "Previous" at bounding box center [636, 377] width 48 height 18
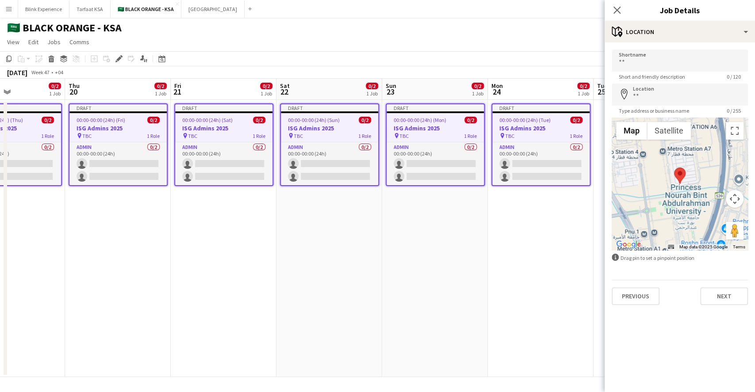
scroll to position [0, 0]
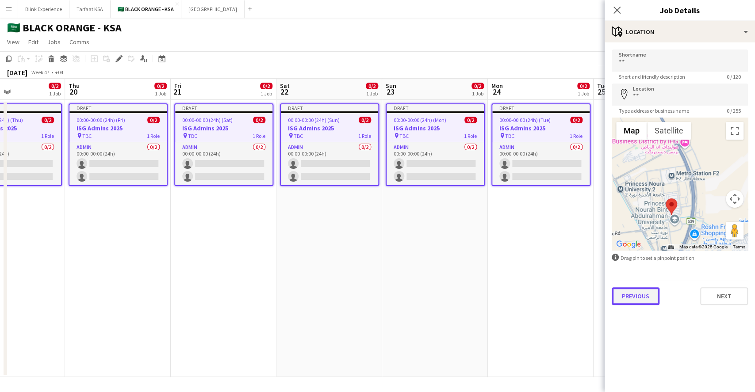
click at [566, 294] on button "Previous" at bounding box center [636, 297] width 48 height 18
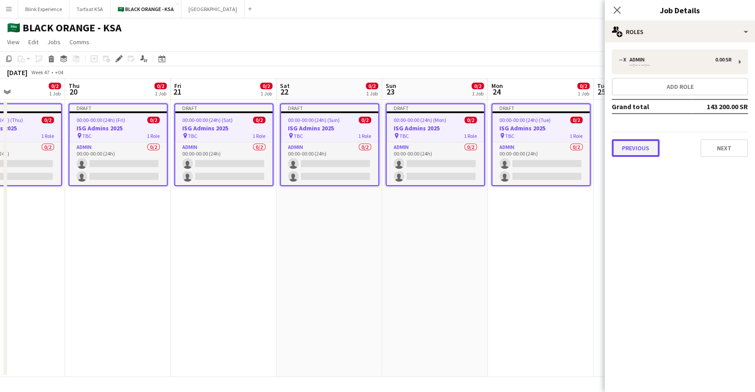
click at [566, 147] on button "Previous" at bounding box center [636, 148] width 48 height 18
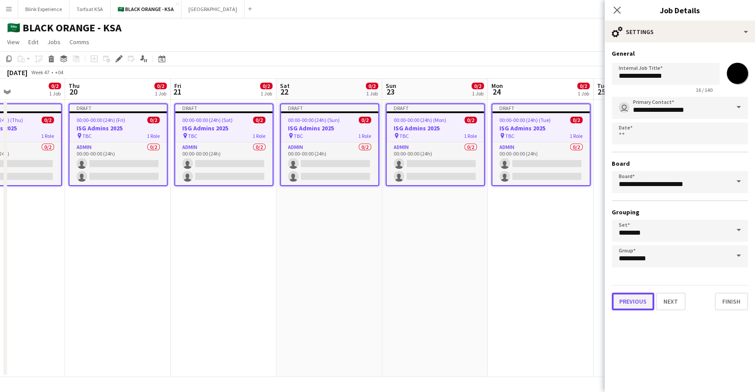
click at [566, 294] on button "Previous" at bounding box center [633, 302] width 42 height 18
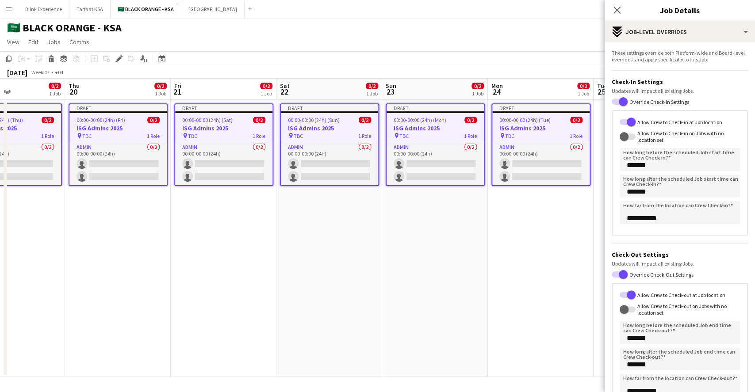
scroll to position [79, 0]
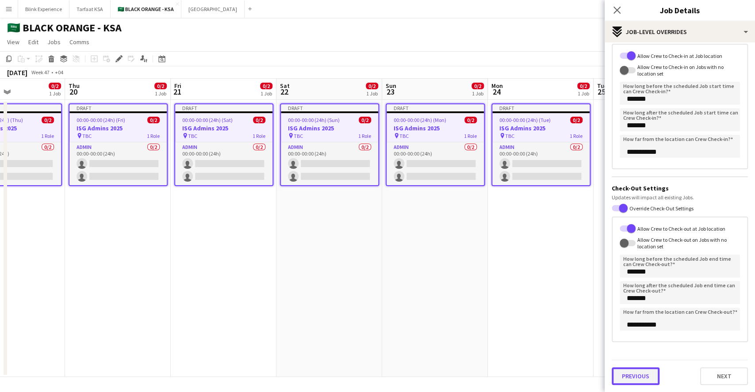
click at [566, 294] on div "Previous Next" at bounding box center [680, 372] width 136 height 25
click at [566, 294] on button "Previous" at bounding box center [636, 377] width 48 height 18
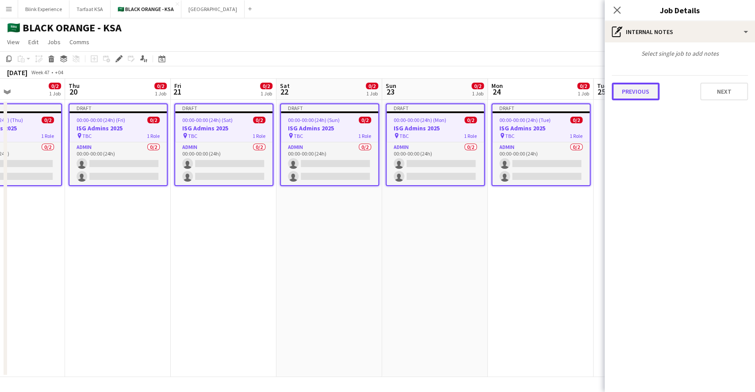
click at [566, 91] on button "Previous" at bounding box center [636, 92] width 48 height 18
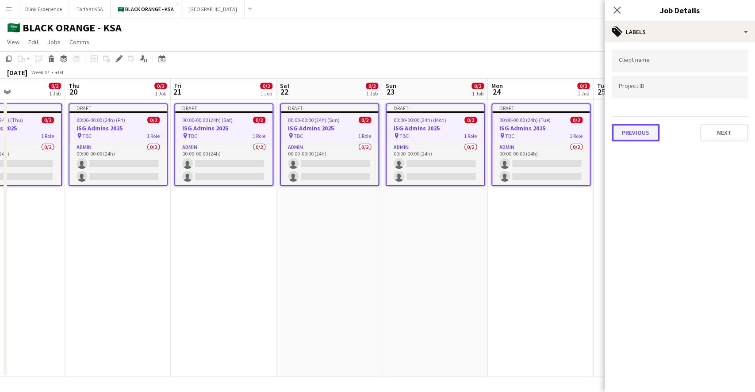
click at [566, 127] on button "Previous" at bounding box center [636, 133] width 48 height 18
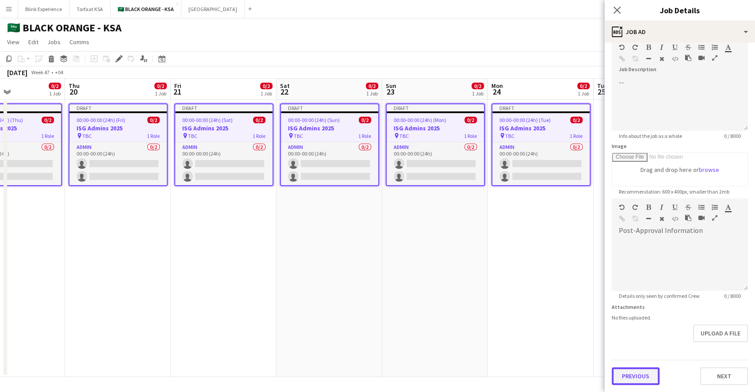
scroll to position [45, 0]
click at [566, 294] on form "**********" at bounding box center [680, 195] width 150 height 381
click at [566, 294] on button "Previous" at bounding box center [636, 377] width 48 height 18
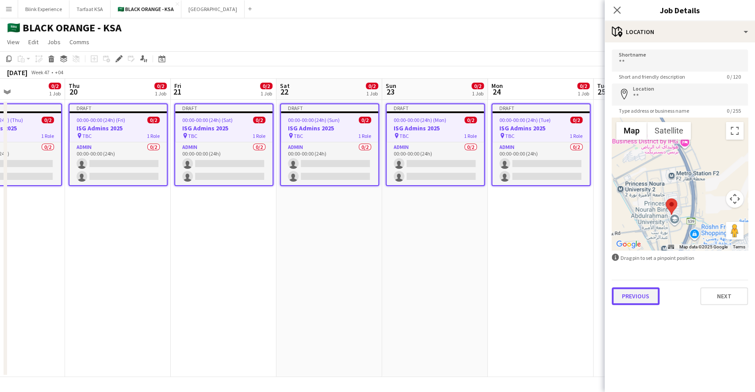
click at [566, 294] on button "Previous" at bounding box center [636, 297] width 48 height 18
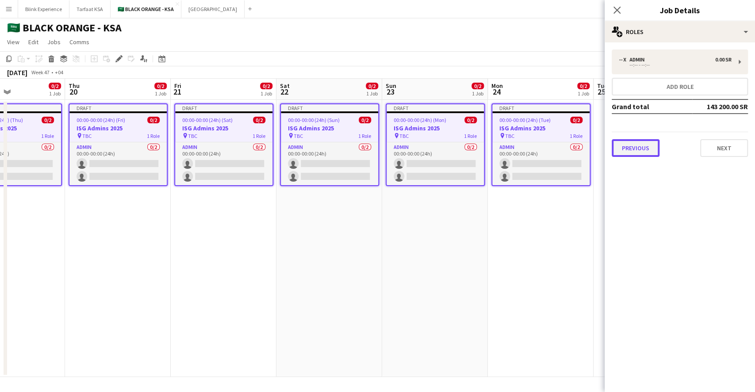
click at [566, 153] on button "Previous" at bounding box center [636, 148] width 48 height 18
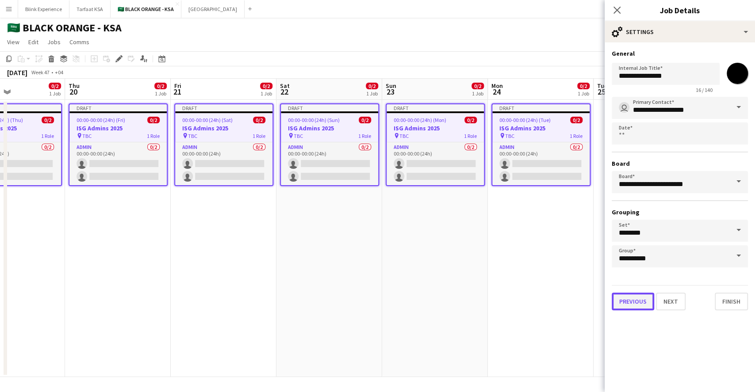
click at [566, 294] on button "Previous" at bounding box center [633, 302] width 42 height 18
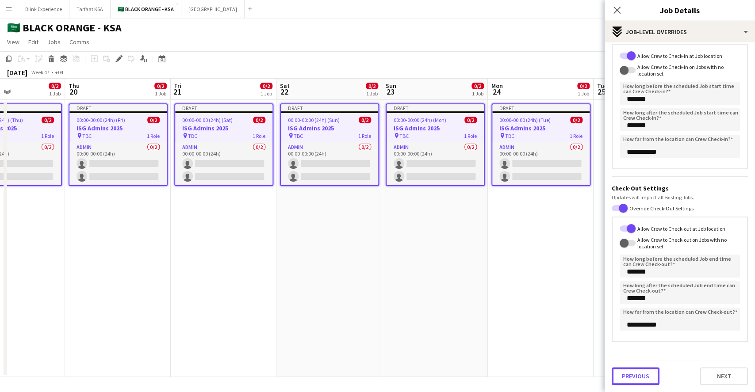
scroll to position [66, 0]
click at [566, 294] on div "Previous Next" at bounding box center [680, 373] width 136 height 25
click at [566, 294] on button "Previous" at bounding box center [636, 377] width 48 height 18
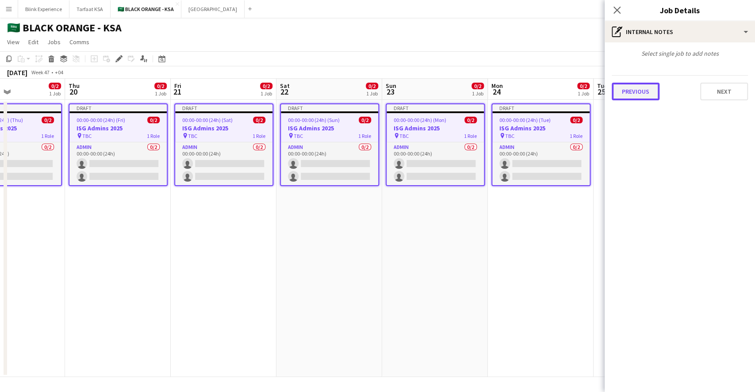
click at [566, 90] on button "Previous" at bounding box center [636, 92] width 48 height 18
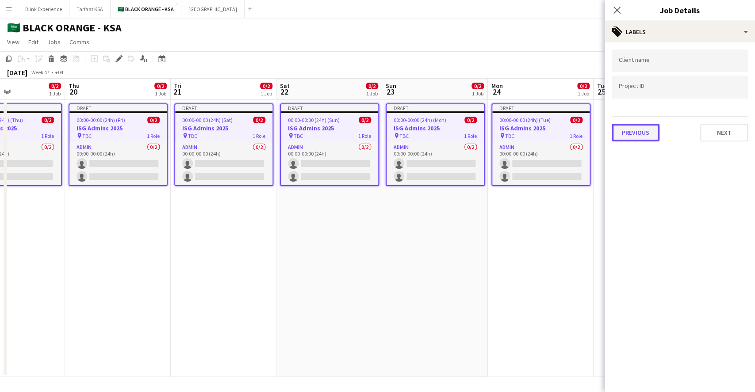
click at [566, 131] on button "Previous" at bounding box center [636, 133] width 48 height 18
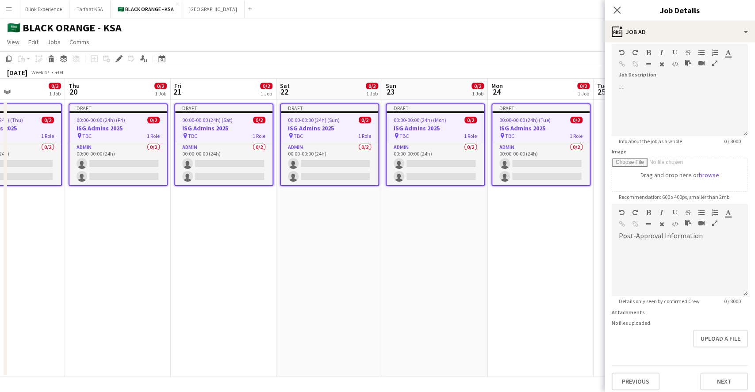
scroll to position [79, 0]
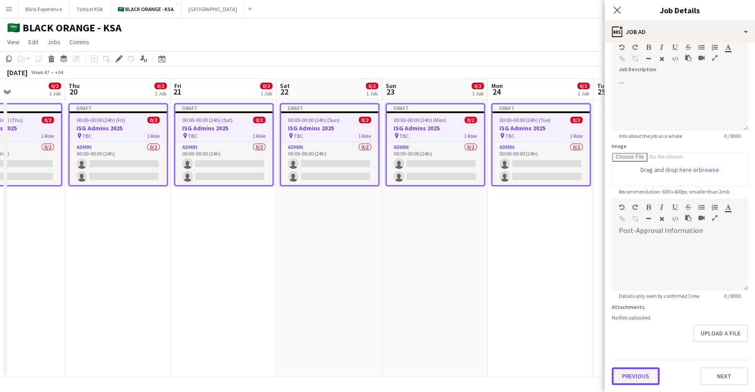
click at [566, 294] on form "**********" at bounding box center [680, 194] width 150 height 381
click at [566, 294] on button "Previous" at bounding box center [636, 377] width 48 height 18
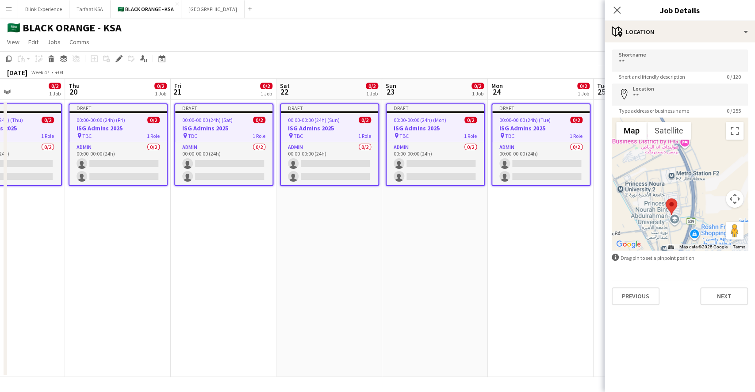
scroll to position [0, 0]
click at [566, 294] on button "Previous" at bounding box center [636, 297] width 48 height 18
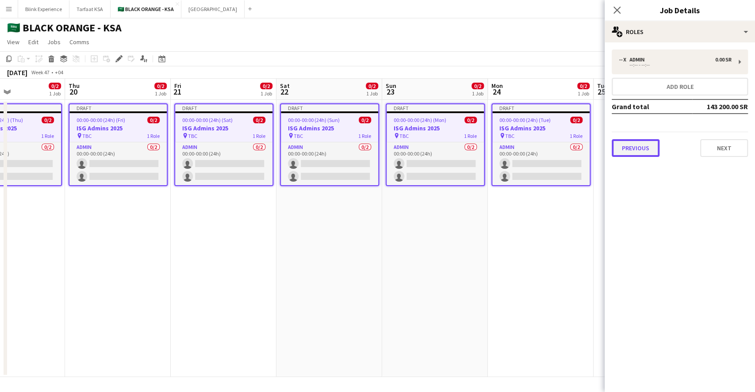
click at [566, 146] on button "Previous" at bounding box center [636, 148] width 48 height 18
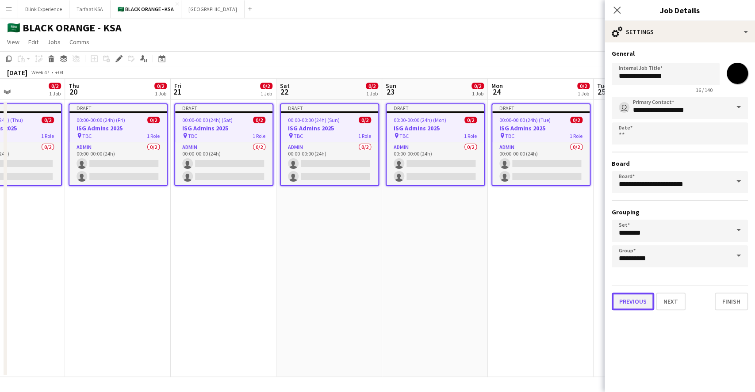
click at [566, 294] on button "Previous" at bounding box center [633, 302] width 42 height 18
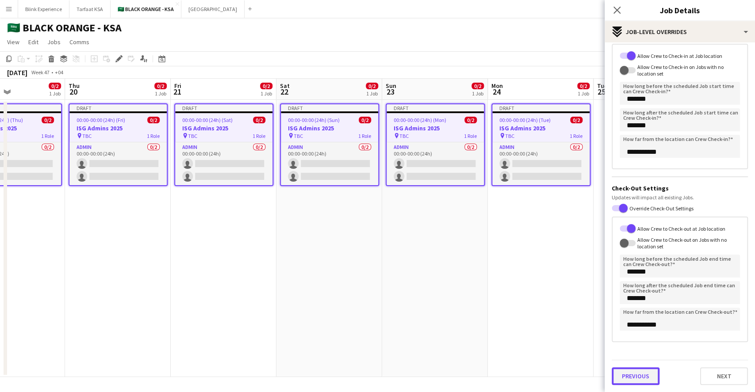
click at [566, 294] on div "Previous Next" at bounding box center [680, 372] width 136 height 25
click at [566, 294] on button "Previous" at bounding box center [636, 377] width 48 height 18
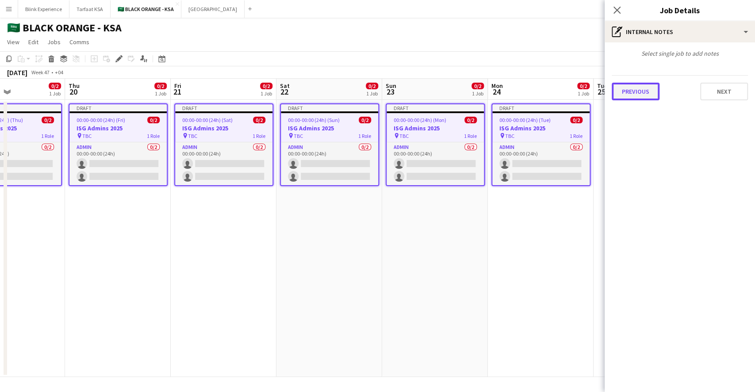
click at [566, 86] on button "Previous" at bounding box center [636, 92] width 48 height 18
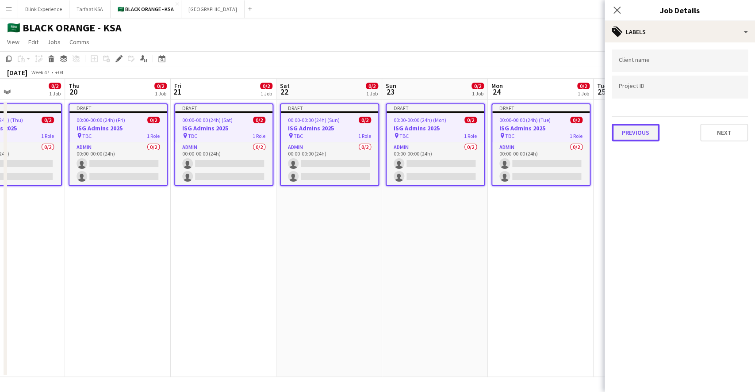
click at [566, 127] on button "Previous" at bounding box center [636, 133] width 48 height 18
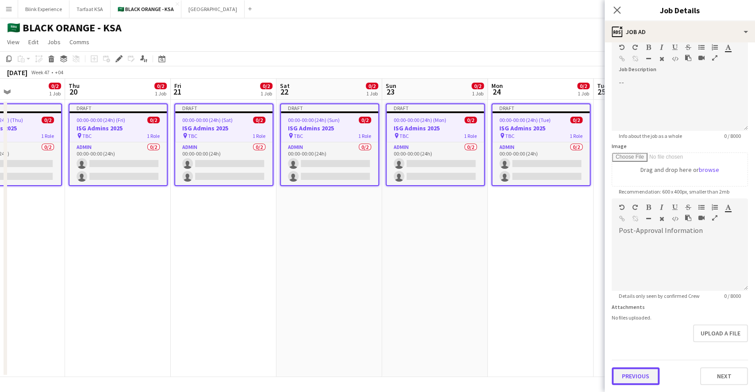
scroll to position [45, 0]
click at [566, 294] on form "**********" at bounding box center [680, 195] width 150 height 381
click at [566, 294] on button "Previous" at bounding box center [636, 377] width 48 height 18
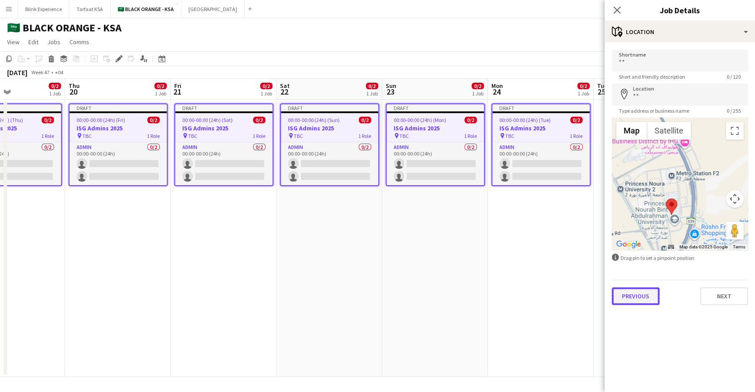
click at [566, 292] on button "Previous" at bounding box center [636, 297] width 48 height 18
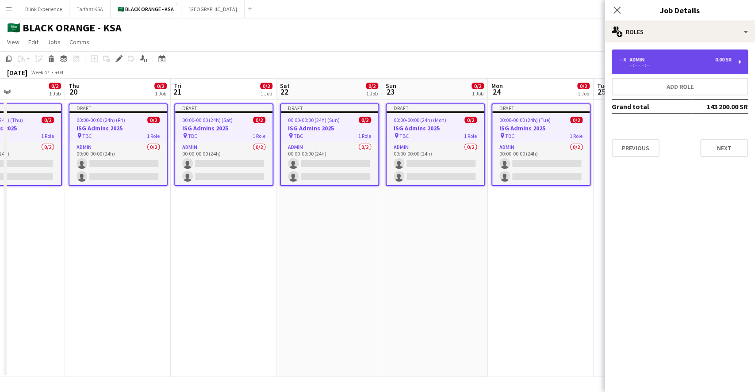
click at [566, 51] on div "-- x Admin 0.00 SR --:-- - --:--" at bounding box center [680, 62] width 136 height 25
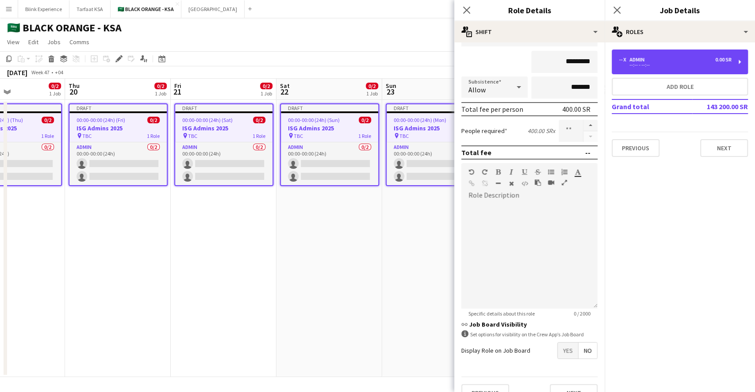
scroll to position [92, 0]
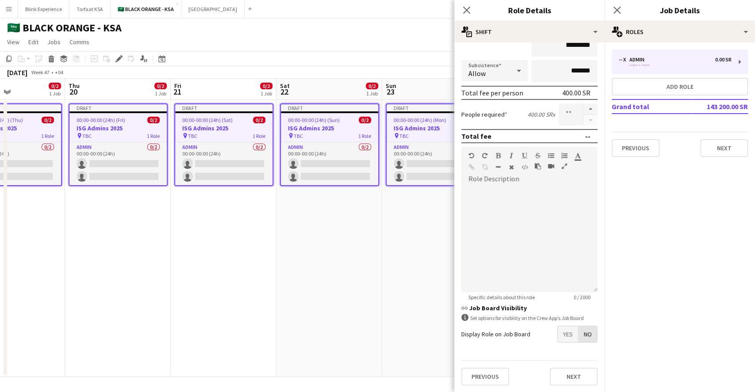
click at [566, 294] on span "No" at bounding box center [588, 334] width 19 height 16
click at [564, 294] on button "Next" at bounding box center [574, 377] width 48 height 18
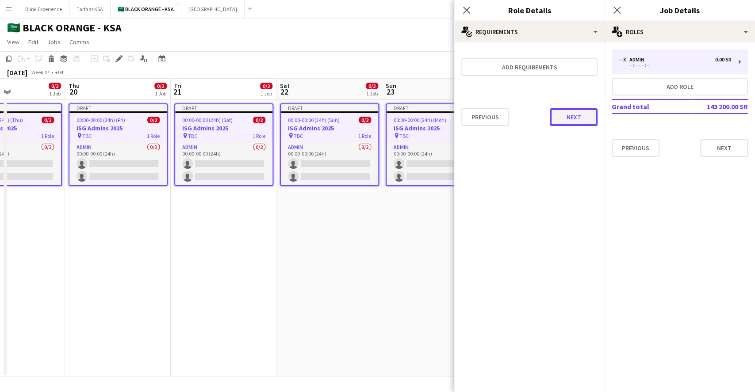
click at [566, 113] on button "Next" at bounding box center [574, 117] width 48 height 18
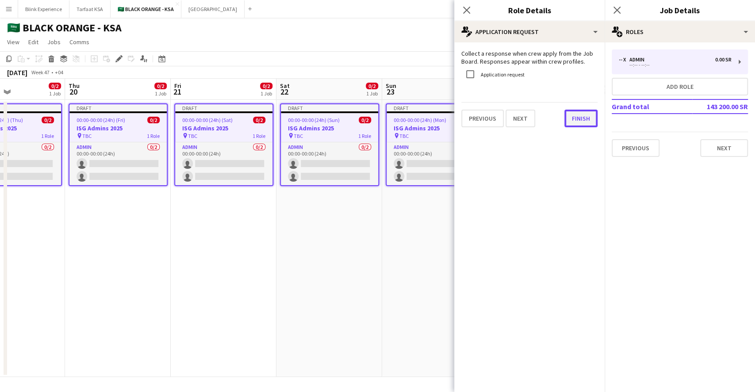
click at [566, 123] on button "Finish" at bounding box center [580, 119] width 33 height 18
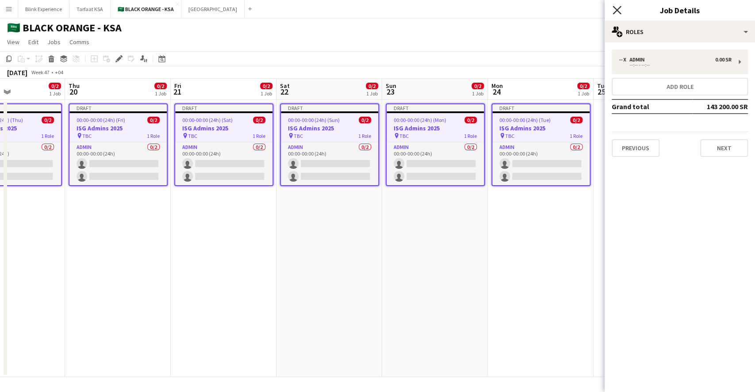
click at [566, 8] on icon at bounding box center [617, 10] width 8 height 8
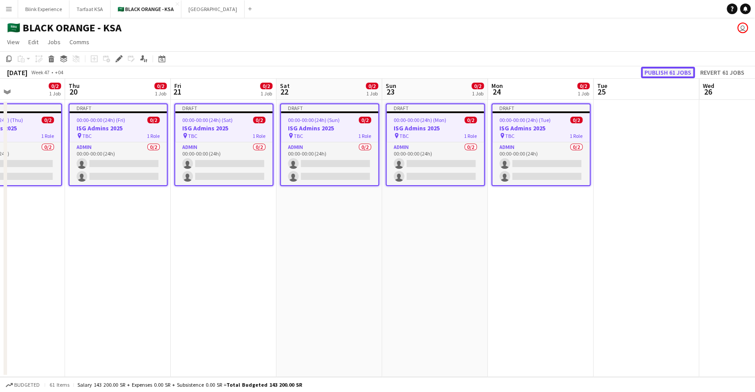
click at [566, 74] on button "Publish 61 jobs" at bounding box center [668, 73] width 54 height 12
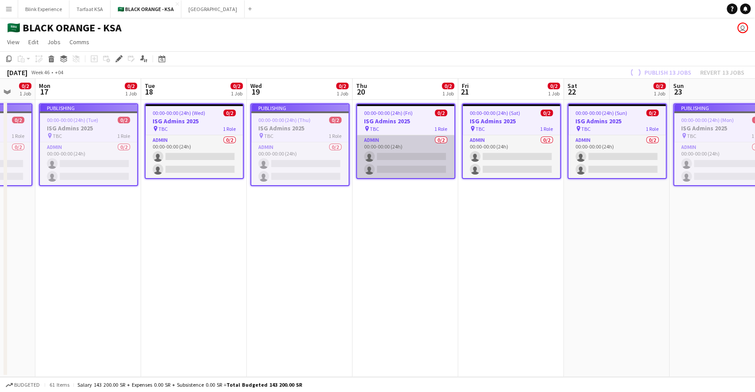
drag, startPoint x: 99, startPoint y: 114, endPoint x: 399, endPoint y: 140, distance: 301.1
click at [399, 140] on app-calendar-viewport "Fri 14 0/2 1 Job Sat 15 0/2 1 Job Sun 16 0/2 1 Job Mon 17 0/2 1 Job Tue 18 0/2 …" at bounding box center [377, 228] width 755 height 299
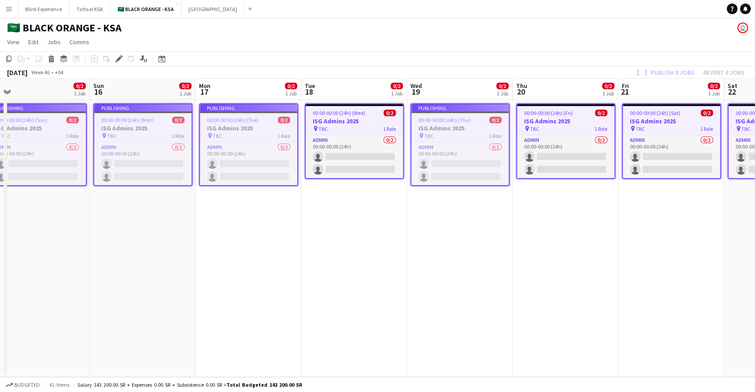
drag, startPoint x: 234, startPoint y: 138, endPoint x: 381, endPoint y: 152, distance: 147.9
click at [381, 152] on app-calendar-viewport "Thu 13 0/2 1 Job Fri 14 0/2 1 Job Sat 15 0/2 1 Job Sun 16 0/2 1 Job Mon 17 0/2 …" at bounding box center [377, 228] width 755 height 299
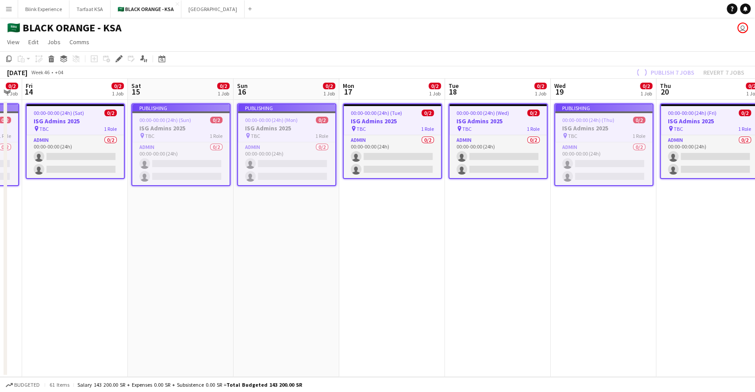
drag, startPoint x: 231, startPoint y: 122, endPoint x: 375, endPoint y: 134, distance: 144.2
click at [375, 134] on app-calendar-viewport "Wed 12 0/2 1 Job Thu 13 0/2 1 Job Fri 14 0/2 1 Job Sat 15 0/2 1 Job Sun 16 0/2 …" at bounding box center [377, 228] width 755 height 299
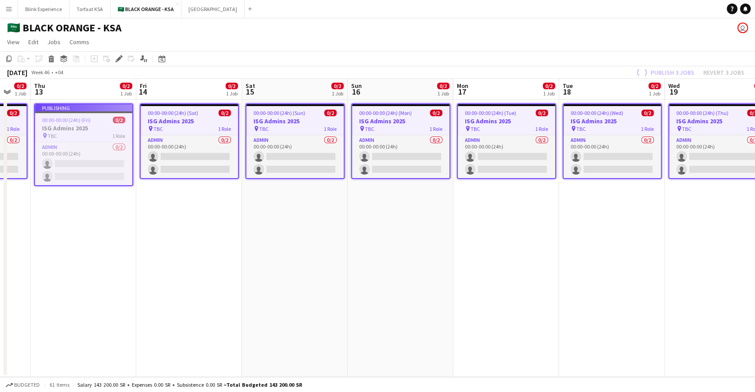
drag, startPoint x: 257, startPoint y: 123, endPoint x: 371, endPoint y: 134, distance: 114.2
click at [371, 134] on app-calendar-viewport "Tue 11 0/2 1 Job Wed 12 0/2 1 Job Thu 13 0/2 1 Job Fri 14 0/2 1 Job Sat 15 0/2 …" at bounding box center [377, 228] width 755 height 299
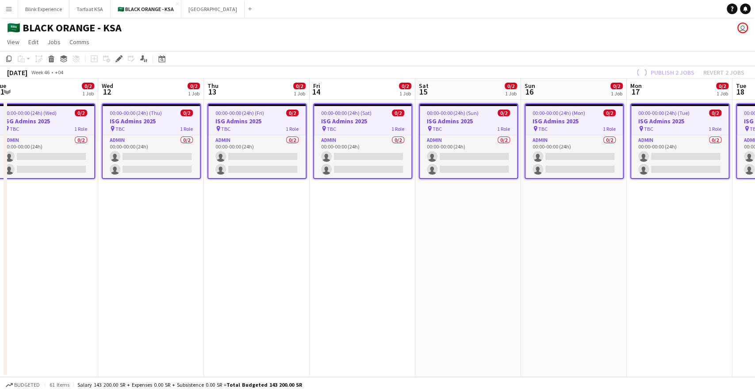
drag, startPoint x: 197, startPoint y: 115, endPoint x: 371, endPoint y: 134, distance: 174.9
click at [371, 134] on app-calendar-viewport "Sun 9 0/2 1 Job Mon 10 0/2 1 Job Tue 11 0/2 1 Job Wed 12 0/2 1 Job Thu 13 0/2 1…" at bounding box center [377, 228] width 755 height 299
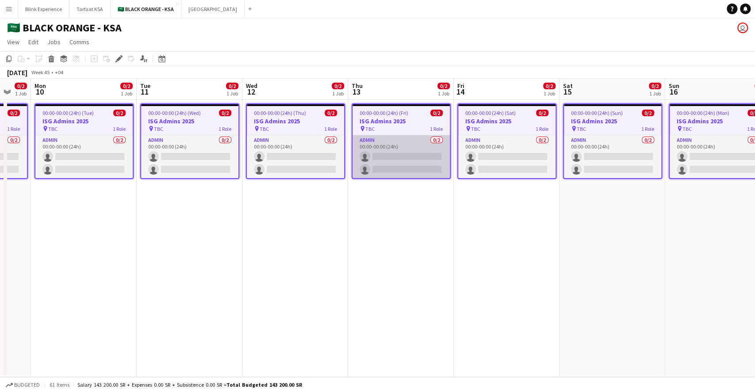
drag, startPoint x: 246, startPoint y: 133, endPoint x: 368, endPoint y: 159, distance: 124.8
click at [390, 155] on app-calendar-viewport "Sat 8 0/2 1 Job Sun 9 0/2 1 Job Mon 10 0/2 1 Job Tue 11 0/2 1 Job Wed 12 0/2 1 …" at bounding box center [377, 228] width 755 height 299
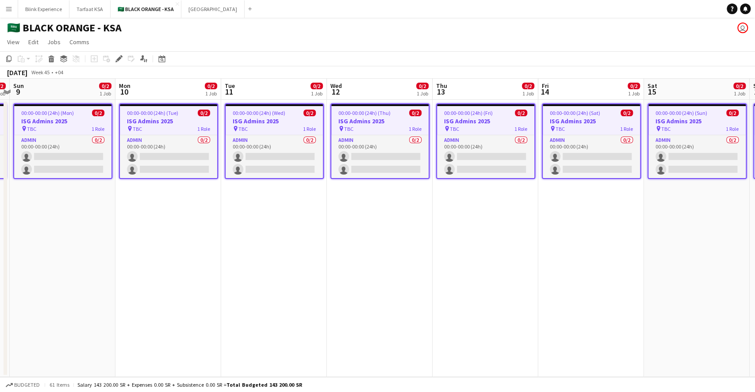
drag, startPoint x: 257, startPoint y: 131, endPoint x: 342, endPoint y: 134, distance: 84.6
click at [342, 134] on app-calendar-viewport "Fri 7 0/2 1 Job Sat 8 0/2 1 Job Sun 9 0/2 1 Job Mon 10 0/2 1 Job Tue 11 0/2 1 J…" at bounding box center [377, 228] width 755 height 299
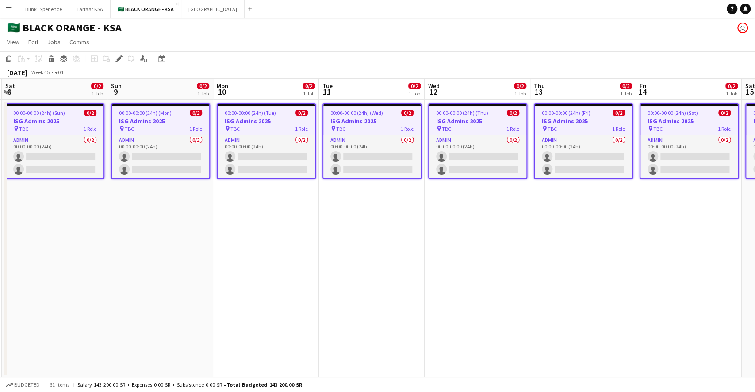
drag, startPoint x: 246, startPoint y: 119, endPoint x: 343, endPoint y: 129, distance: 97.9
click at [343, 129] on app-calendar-viewport "Thu 6 0/2 1 Job Fri 7 0/2 1 Job Sat 8 0/2 1 Job Sun 9 0/2 1 Job Mon 10 0/2 1 Jo…" at bounding box center [377, 228] width 755 height 299
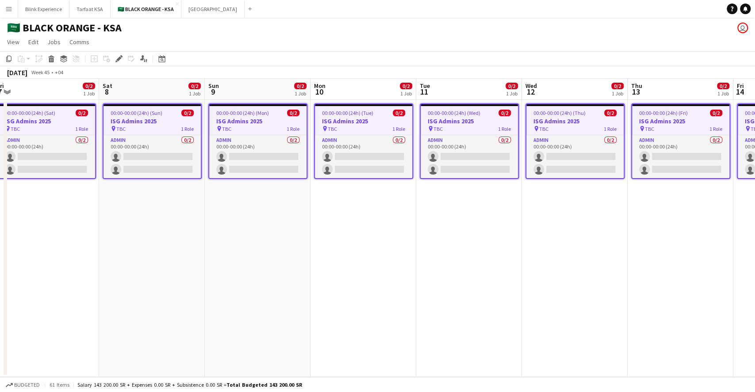
drag, startPoint x: 245, startPoint y: 124, endPoint x: 342, endPoint y: 131, distance: 97.6
click at [342, 131] on app-calendar-viewport "Wed 5 0/2 1 Job Thu 6 0/2 1 Job Fri 7 0/2 1 Job Sat 8 0/2 1 Job Sun 9 0/2 1 Job…" at bounding box center [377, 228] width 755 height 299
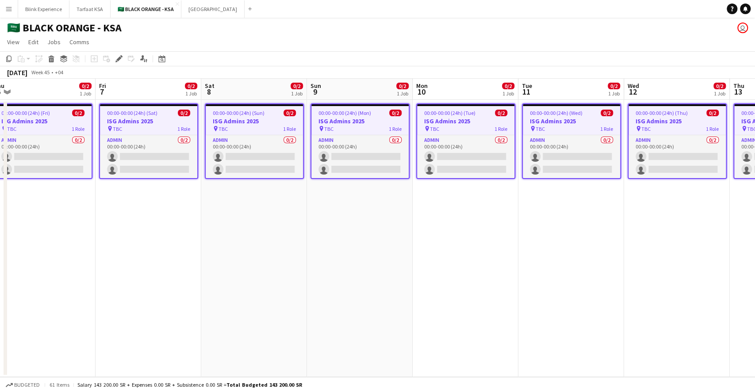
drag, startPoint x: 225, startPoint y: 119, endPoint x: 327, endPoint y: 123, distance: 102.3
click at [327, 123] on app-calendar-viewport "Tue 4 0/2 1 Job Wed 5 0/2 1 Job Thu 6 0/2 1 Job Fri 7 0/2 1 Job Sat 8 0/2 1 Job…" at bounding box center [377, 228] width 755 height 299
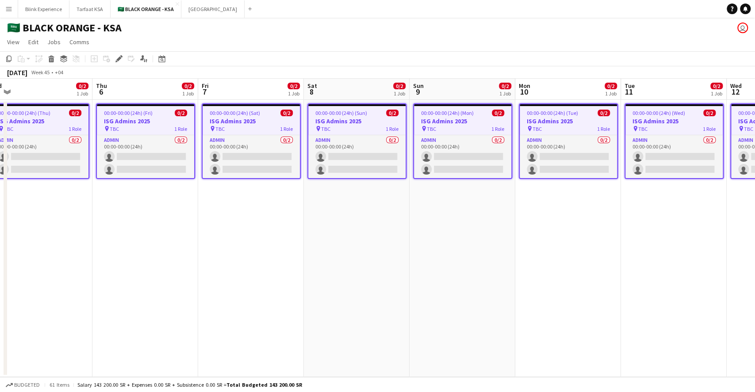
drag, startPoint x: 236, startPoint y: 125, endPoint x: 339, endPoint y: 132, distance: 102.8
click at [339, 132] on app-calendar-viewport "Mon 3 0/2 1 Job Tue 4 0/2 1 Job Wed 5 0/2 1 Job Thu 6 0/2 1 Job Fri 7 0/2 1 Job…" at bounding box center [377, 228] width 755 height 299
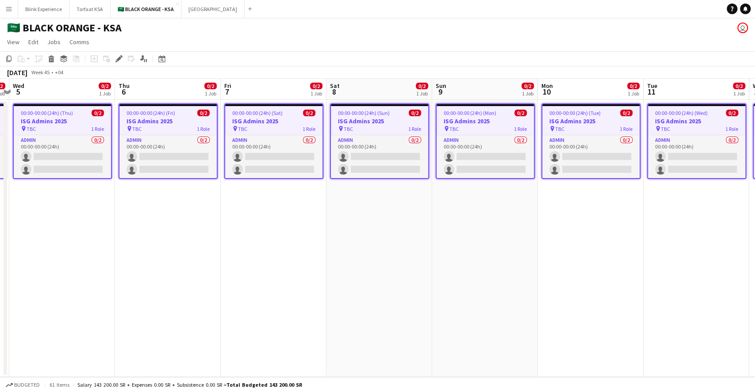
drag, startPoint x: 255, startPoint y: 133, endPoint x: 383, endPoint y: 140, distance: 128.5
click at [383, 140] on app-calendar-viewport "Mon 3 0/2 1 Job Tue 4 0/2 1 Job Wed 5 0/2 1 Job Thu 6 0/2 1 Job Fri 7 0/2 1 Job…" at bounding box center [377, 228] width 755 height 299
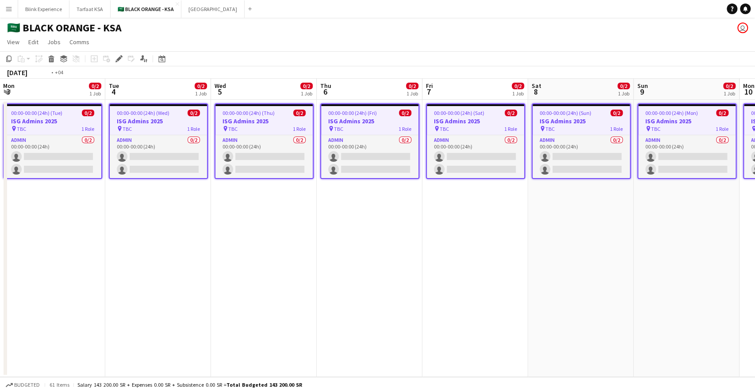
drag, startPoint x: 274, startPoint y: 135, endPoint x: 371, endPoint y: 135, distance: 97.3
click at [371, 135] on app-calendar-viewport "Sat 1 0/2 1 Job Sun 2 0/2 1 Job Mon 3 0/2 1 Job Tue 4 0/2 1 Job Wed 5 0/2 1 Job…" at bounding box center [377, 228] width 755 height 299
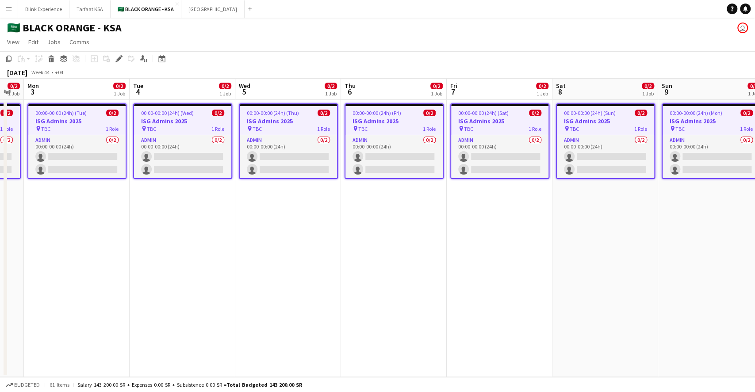
drag, startPoint x: 233, startPoint y: 130, endPoint x: 363, endPoint y: 135, distance: 129.7
click at [363, 135] on app-calendar-viewport "Sat 1 0/2 1 Job Sun 2 0/2 1 Job Mon 3 0/2 1 Job Tue 4 0/2 1 Job Wed 5 0/2 1 Job…" at bounding box center [377, 228] width 755 height 299
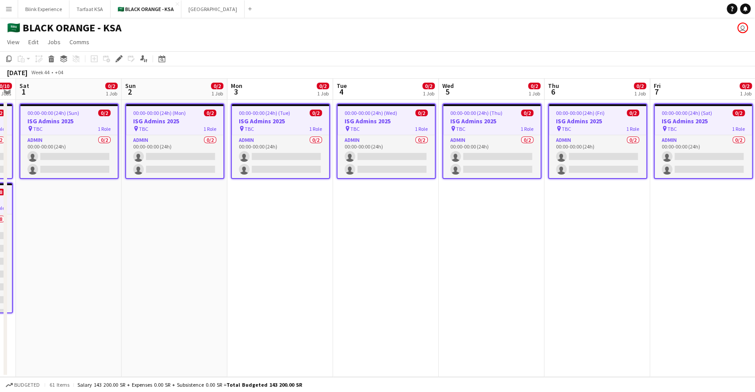
drag, startPoint x: 259, startPoint y: 132, endPoint x: 344, endPoint y: 133, distance: 84.9
click at [356, 130] on app-calendar-viewport "Thu 30 0/10 2 Jobs Fri 31 0/10 2 Jobs Sat 1 0/2 1 Job Sun 2 0/2 1 Job Mon 3 0/2…" at bounding box center [377, 228] width 755 height 299
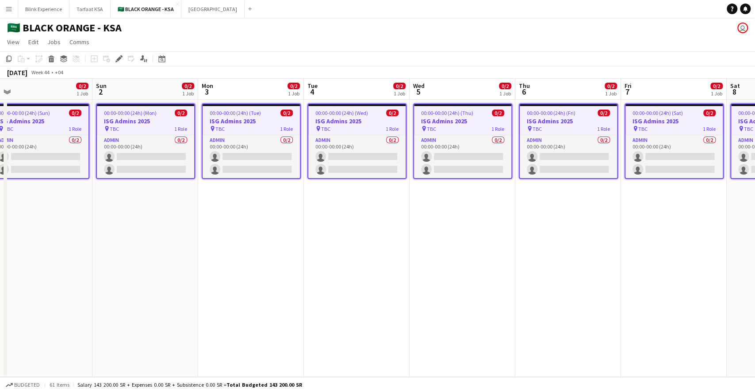
drag, startPoint x: 269, startPoint y: 132, endPoint x: 349, endPoint y: 132, distance: 80.1
click at [349, 132] on app-calendar-viewport "Thu 30 0/10 2 Jobs Fri 31 0/10 2 Jobs Sat 1 0/2 1 Job Sun 2 0/2 1 Job Mon 3 0/2…" at bounding box center [377, 228] width 755 height 299
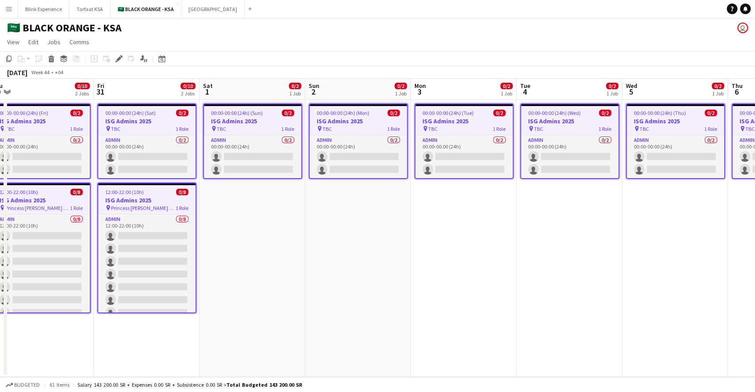
drag, startPoint x: 255, startPoint y: 143, endPoint x: 358, endPoint y: 144, distance: 103.5
click at [358, 144] on app-calendar-viewport "Tue 28 0/10 2 Jobs Wed 29 0/10 2 Jobs Thu 30 0/10 2 Jobs Fri 31 0/10 2 Jobs Sat…" at bounding box center [377, 228] width 755 height 299
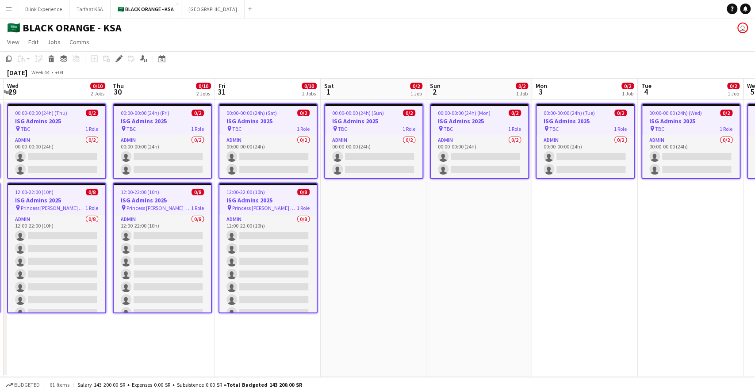
drag, startPoint x: 237, startPoint y: 127, endPoint x: 358, endPoint y: 138, distance: 122.1
click at [358, 138] on app-calendar-viewport "Mon 27 0/10 2 Jobs Tue 28 0/10 2 Jobs Wed 29 0/10 2 Jobs Thu 30 0/10 2 Jobs Fri…" at bounding box center [377, 228] width 755 height 299
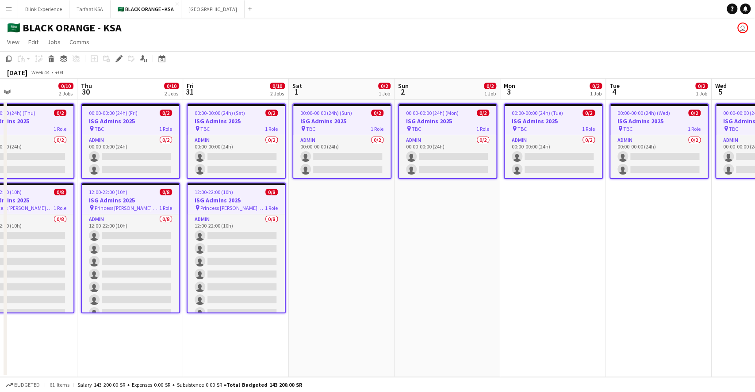
drag, startPoint x: 262, startPoint y: 142, endPoint x: 336, endPoint y: 153, distance: 74.8
click at [336, 153] on app-calendar-viewport "Mon 27 0/10 2 Jobs Tue 28 0/10 2 Jobs Wed 29 0/10 2 Jobs Thu 30 0/10 2 Jobs Fri…" at bounding box center [377, 228] width 755 height 299
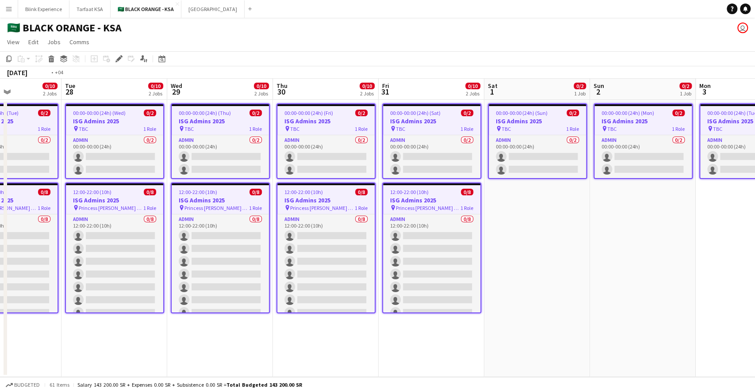
drag, startPoint x: 188, startPoint y: 157, endPoint x: 387, endPoint y: 180, distance: 200.0
click at [387, 180] on app-calendar-viewport "Sat 25 0/10 1 Job Sun 26 0/10 2 Jobs Mon 27 0/10 2 Jobs Tue 28 0/10 2 Jobs Wed …" at bounding box center [377, 228] width 755 height 299
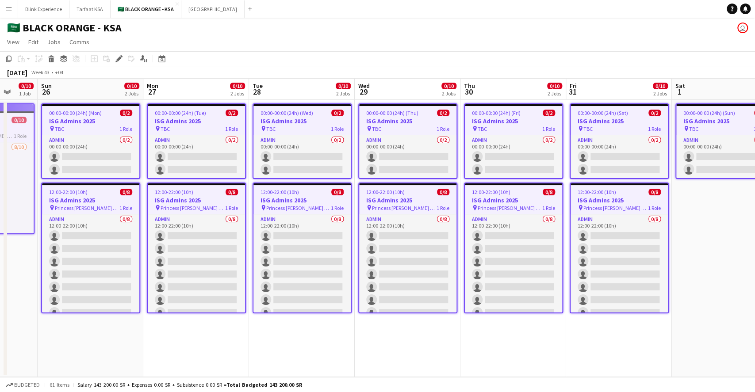
drag, startPoint x: 177, startPoint y: 157, endPoint x: 362, endPoint y: 169, distance: 184.9
click at [362, 169] on app-calendar-viewport "Thu 23 0/10 1 Job Fri 24 0/10 1 Job Sat 25 0/10 1 Job Sun 26 0/10 2 Jobs Mon 27…" at bounding box center [377, 228] width 755 height 299
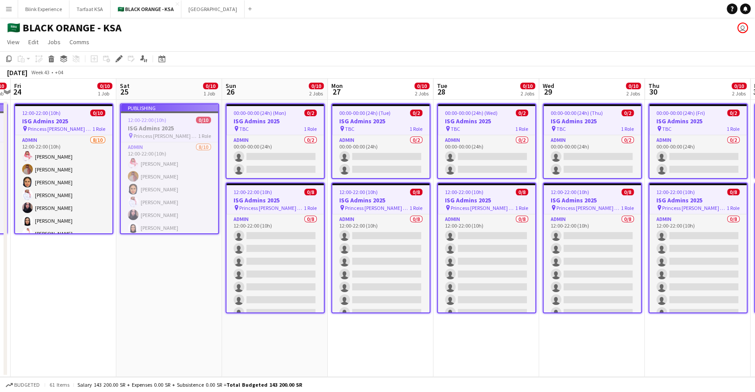
scroll to position [0, 187]
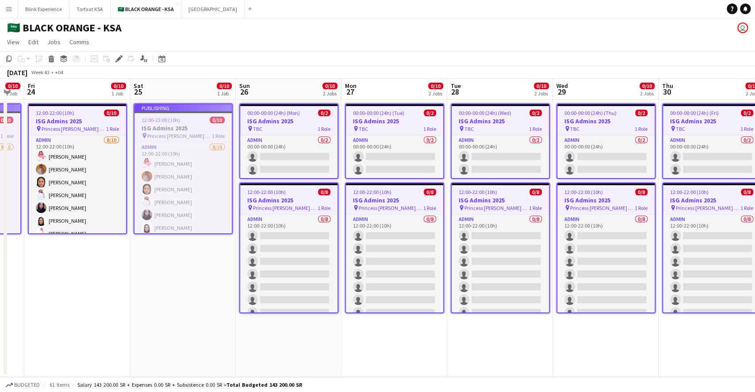
drag, startPoint x: 290, startPoint y: 158, endPoint x: 306, endPoint y: 158, distance: 16.4
click at [306, 158] on app-calendar-viewport "Wed 22 0/10 1 Job Thu 23 0/10 1 Job Fri 24 0/10 1 Job Sat 25 0/10 1 Job Sun 26 …" at bounding box center [377, 228] width 755 height 299
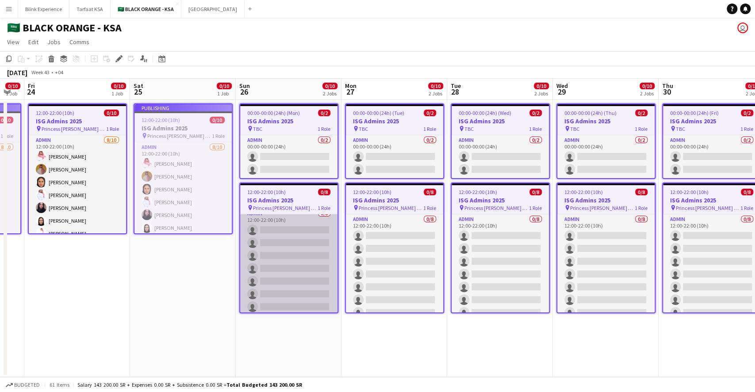
scroll to position [0, 0]
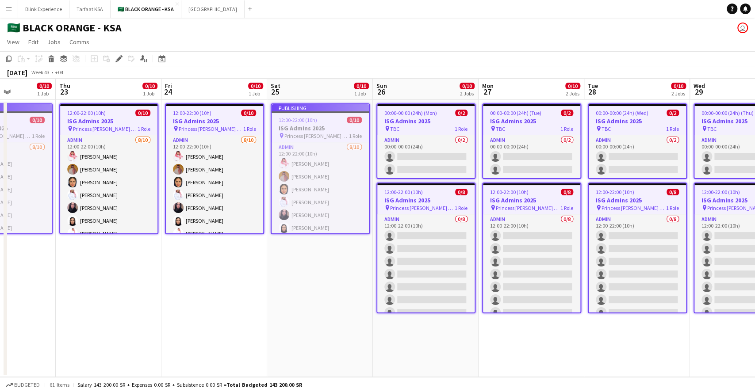
drag, startPoint x: 145, startPoint y: 150, endPoint x: 282, endPoint y: 143, distance: 137.3
click at [282, 143] on app-calendar-viewport "Mon 20 0/10 1 Job Tue 21 0/10 1 Job Wed 22 0/10 1 Job Thu 23 0/10 1 Job Fri 24 …" at bounding box center [377, 228] width 755 height 299
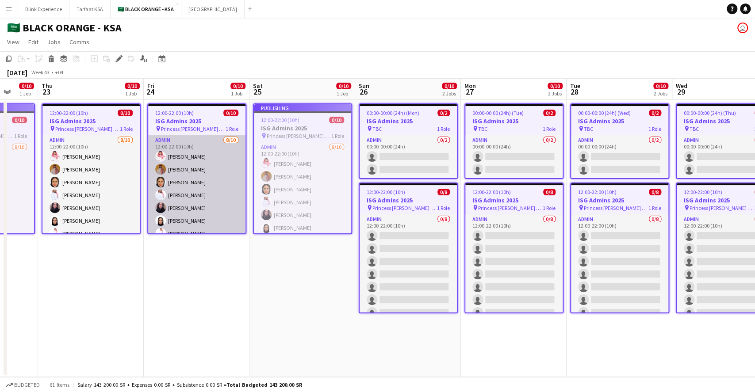
drag, startPoint x: 187, startPoint y: 138, endPoint x: 373, endPoint y: 145, distance: 186.4
click at [381, 142] on app-calendar-viewport "Mon 20 0/10 1 Job Tue 21 0/10 1 Job Wed 22 0/10 1 Job Thu 23 0/10 1 Job Fri 24 …" at bounding box center [377, 228] width 755 height 299
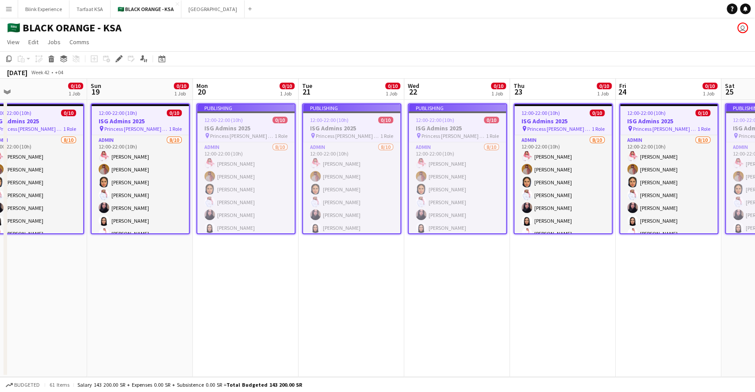
drag, startPoint x: 193, startPoint y: 152, endPoint x: 453, endPoint y: 153, distance: 260.1
click at [453, 153] on app-calendar-viewport "Thu 16 0/10 1 Job Fri 17 0/10 1 Job Sat 18 0/10 1 Job Sun 19 0/10 1 Job Mon 20 …" at bounding box center [377, 228] width 755 height 299
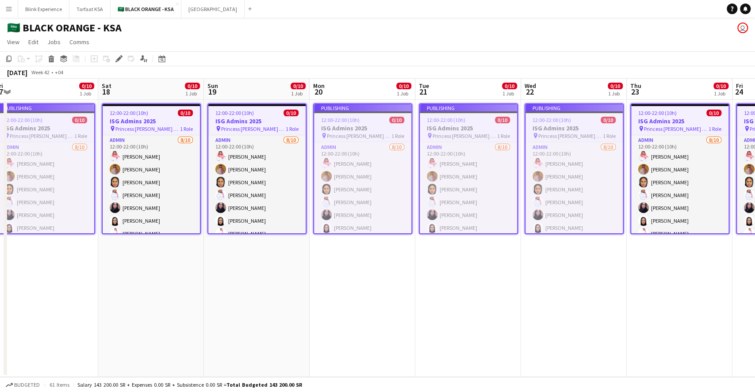
drag, startPoint x: 272, startPoint y: 146, endPoint x: 446, endPoint y: 152, distance: 173.5
click at [446, 152] on app-calendar-viewport "Wed 15 0/10 1 Job Thu 16 0/10 1 Job Fri 17 0/10 1 Job Sat 18 0/10 1 Job Sun 19 …" at bounding box center [377, 228] width 755 height 299
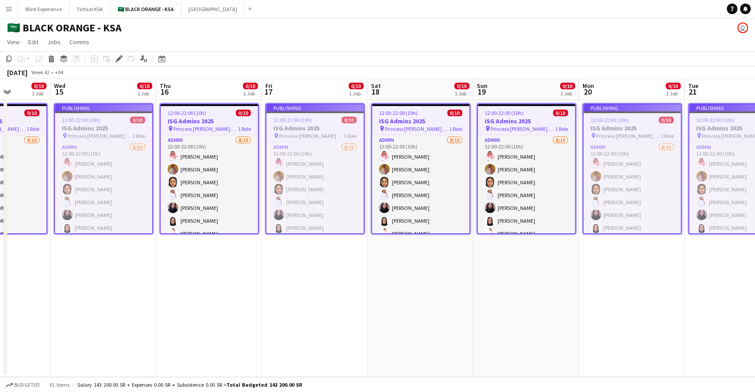
drag, startPoint x: 262, startPoint y: 164, endPoint x: 456, endPoint y: 167, distance: 194.2
click at [456, 167] on app-calendar-viewport "Sun 12 0/10 1 Job Mon 13 0/10 1 Job Tue 14 0/10 1 Job Wed 15 0/10 1 Job Thu 16 …" at bounding box center [377, 228] width 755 height 299
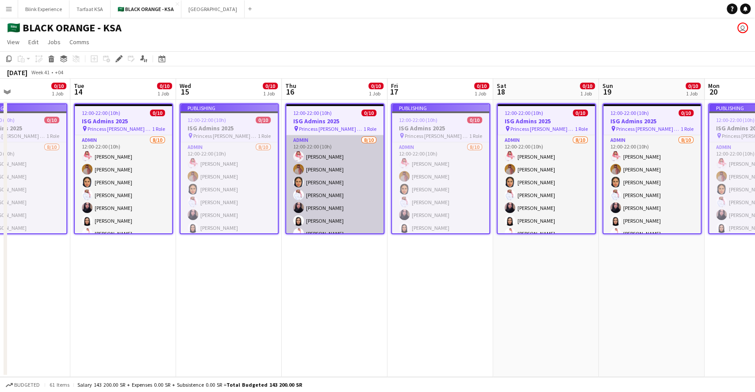
drag, startPoint x: 238, startPoint y: 173, endPoint x: 438, endPoint y: 171, distance: 199.5
click at [439, 171] on app-calendar-viewport "Sat 11 0/10 1 Job Sun 12 0/10 1 Job Mon 13 0/10 1 Job Tue 14 0/10 1 Job Wed 15 …" at bounding box center [377, 228] width 755 height 299
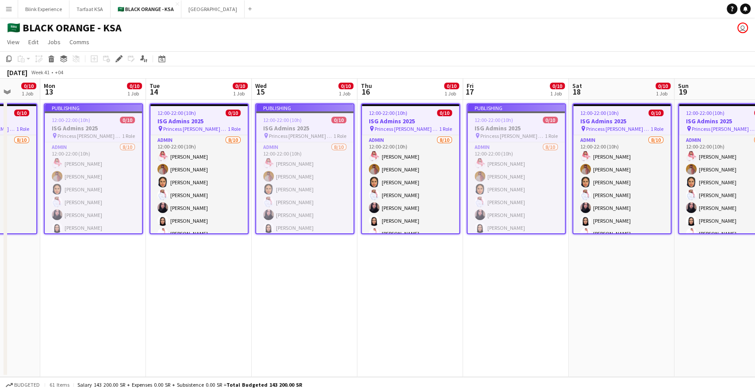
drag, startPoint x: 304, startPoint y: 169, endPoint x: 446, endPoint y: 170, distance: 141.6
click at [446, 170] on app-calendar-viewport "Fri 10 0/10 1 Job Sat 11 0/10 1 Job Sun 12 0/10 1 Job Mon 13 0/10 1 Job Tue 14 …" at bounding box center [377, 228] width 755 height 299
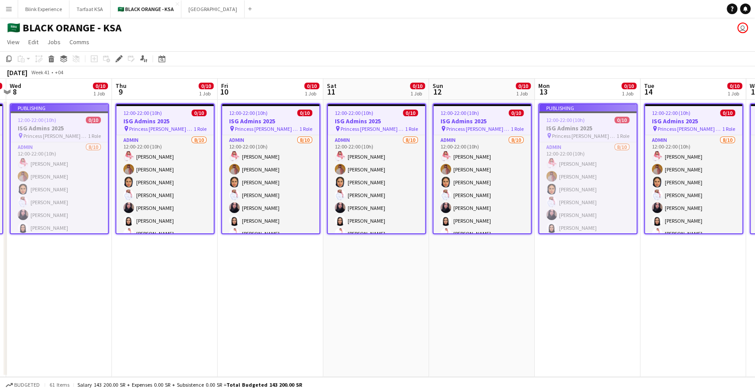
drag, startPoint x: 274, startPoint y: 180, endPoint x: 518, endPoint y: 174, distance: 244.3
click at [518, 174] on app-calendar-viewport "Mon 6 0/10 1 Job Tue 7 0/10 1 Job Wed 8 0/10 1 Job Thu 9 0/10 1 Job Fri 10 0/10…" at bounding box center [377, 228] width 755 height 299
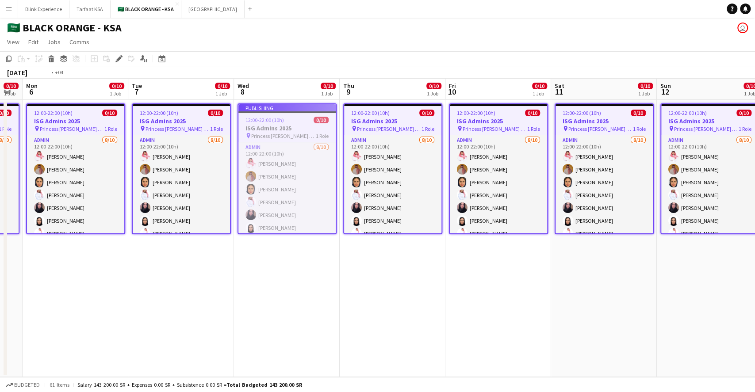
click at [517, 170] on app-calendar-viewport "Sat 4 0/10 1 Job Sun 5 0/10 1 Job Mon 6 0/10 1 Job Tue 7 0/10 1 Job Wed 8 0/10 …" at bounding box center [377, 228] width 755 height 299
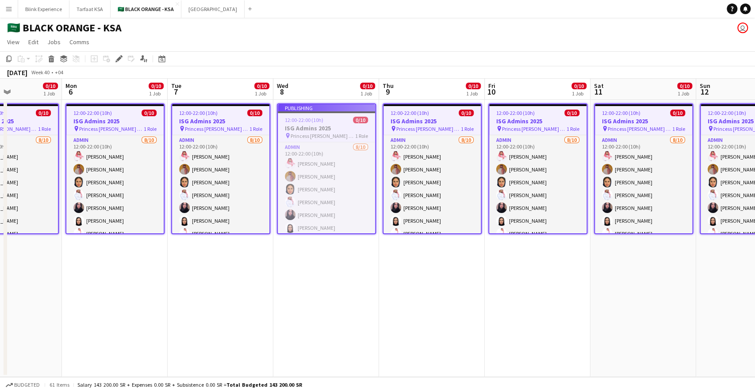
scroll to position [0, 190]
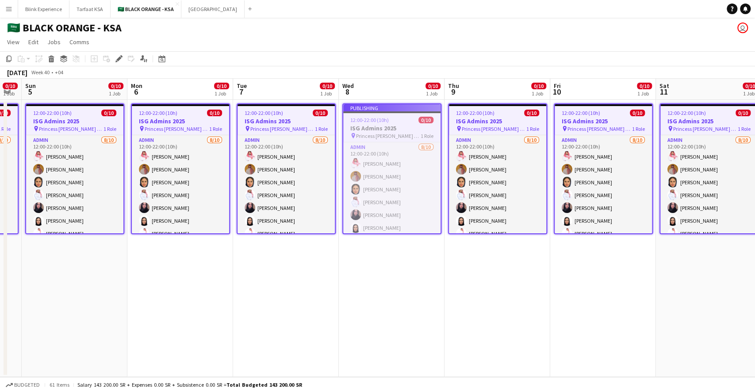
click at [460, 172] on app-calendar-viewport "Fri 3 0/10 1 Job Sat 4 0/10 1 Job Sun 5 0/10 1 Job Mon 6 0/10 1 Job Tue 7 0/10 …" at bounding box center [377, 228] width 755 height 299
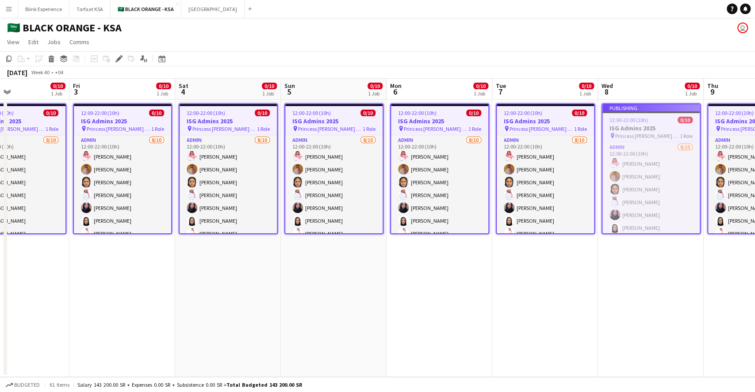
click at [418, 161] on app-calendar-viewport "Tue 30 10/10 1 Job Wed 1 0/10 1 Job Thu 2 0/10 1 Job Fri 3 0/10 1 Job Sat 4 0/1…" at bounding box center [377, 228] width 755 height 299
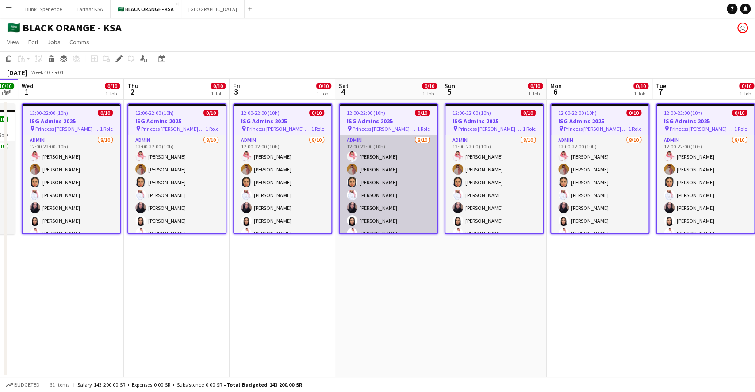
click at [394, 164] on app-calendar-viewport "Mon 29 10/10 1 Job Tue 30 10/10 1 Job Wed 1 0/10 1 Job Thu 2 0/10 1 Job Fri 3 0…" at bounding box center [377, 228] width 755 height 299
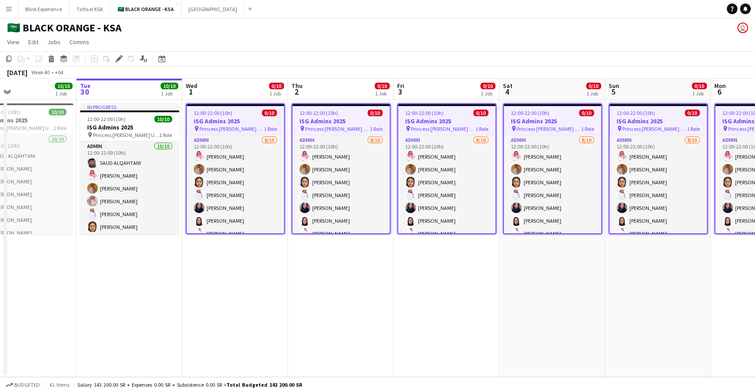
click at [313, 175] on app-calendar-viewport "Sat 27 10/10 1 Job Sun 28 10/10 1 Job Mon 29 10/10 1 Job Tue 30 10/10 1 Job Wed…" at bounding box center [377, 228] width 755 height 299
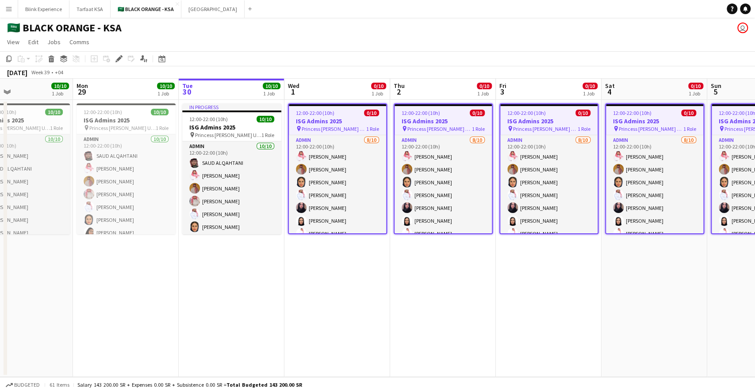
click at [301, 179] on app-calendar-viewport "Fri 26 Sat 27 10/10 1 Job Sun 28 10/10 1 Job Mon 29 10/10 1 Job Tue 30 10/10 1 …" at bounding box center [377, 228] width 755 height 299
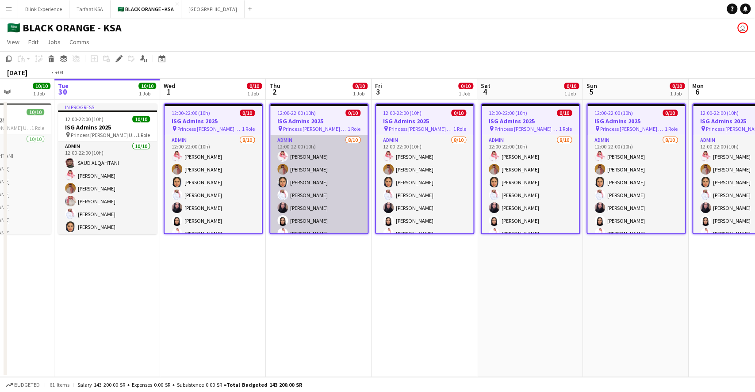
click at [145, 172] on app-calendar-viewport "Fri 26 10/10 1 Job Sat 27 10/10 1 Job Sun 28 10/10 1 Job Mon 29 10/10 1 Job Tue…" at bounding box center [377, 228] width 755 height 299
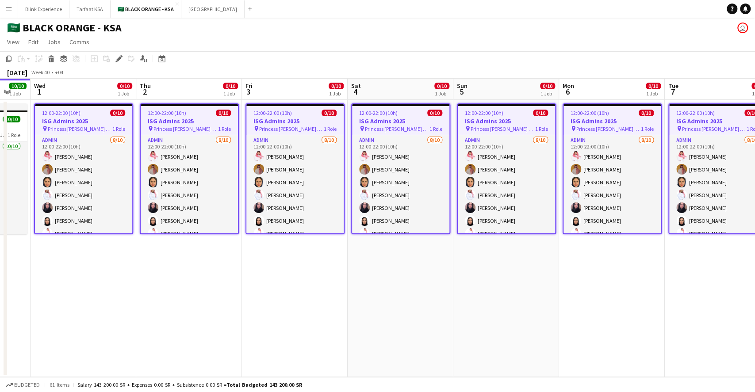
click at [135, 186] on app-calendar-viewport "Sun 28 10/10 1 Job Mon 29 10/10 1 Job Tue 30 10/10 1 Job Wed 1 0/10 1 Job Thu 2…" at bounding box center [377, 228] width 755 height 299
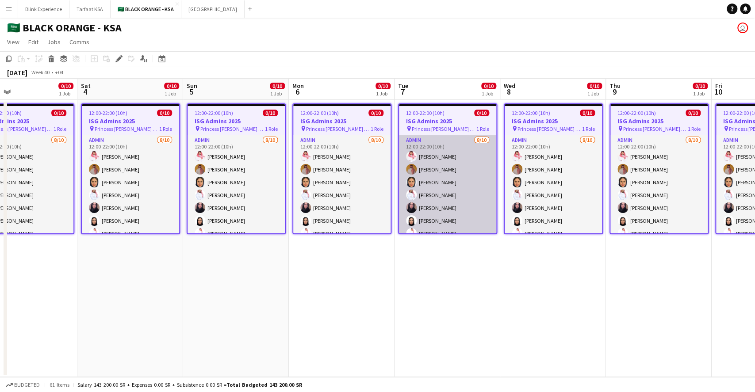
click at [83, 173] on app-calendar-viewport "Tue 30 10/10 1 Job Wed 1 0/10 1 Job Thu 2 0/10 1 Job Fri 3 0/10 1 Job Sat 4 0/1…" at bounding box center [377, 228] width 755 height 299
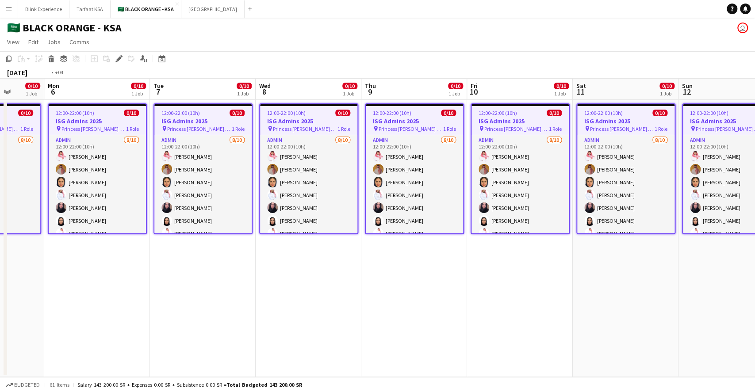
click at [166, 220] on app-calendar-viewport "Thu 2 0/10 1 Job Fri 3 0/10 1 Job Sat 4 0/10 1 Job Sun 5 0/10 1 Job Mon 6 0/10 …" at bounding box center [377, 228] width 755 height 299
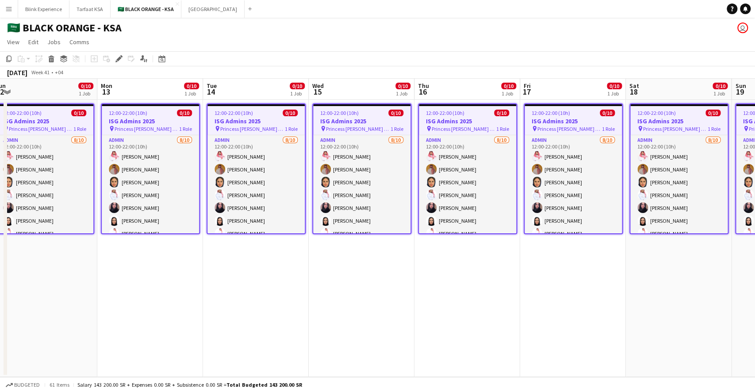
click at [202, 211] on app-calendar-viewport "Wed 8 0/10 1 Job Thu 9 0/10 1 Job Fri 10 0/10 1 Job Sat 11 0/10 1 Job Sun 12 0/…" at bounding box center [377, 228] width 755 height 299
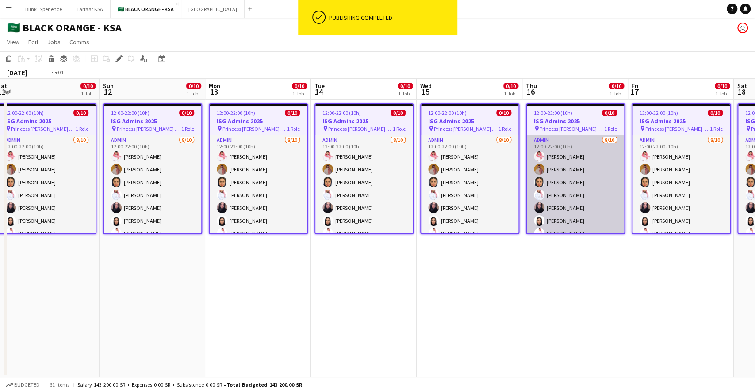
click at [227, 200] on app-calendar-viewport "Wed 8 0/10 1 Job Thu 9 0/10 1 Job Fri 10 0/10 1 Job Sat 11 0/10 1 Job Sun 12 0/…" at bounding box center [377, 228] width 755 height 299
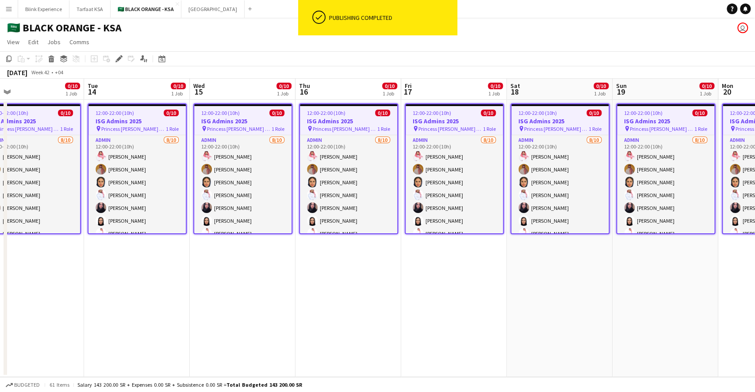
click at [259, 195] on app-calendar-viewport "Fri 10 0/10 1 Job Sat 11 0/10 1 Job Sun 12 0/10 1 Job Mon 13 0/10 1 Job Tue 14 …" at bounding box center [377, 228] width 755 height 299
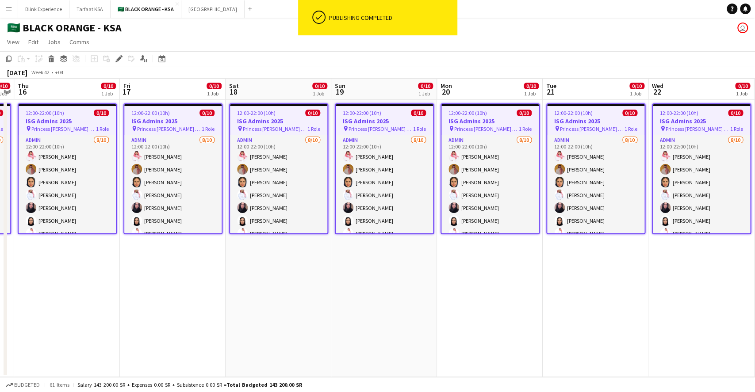
scroll to position [0, 0]
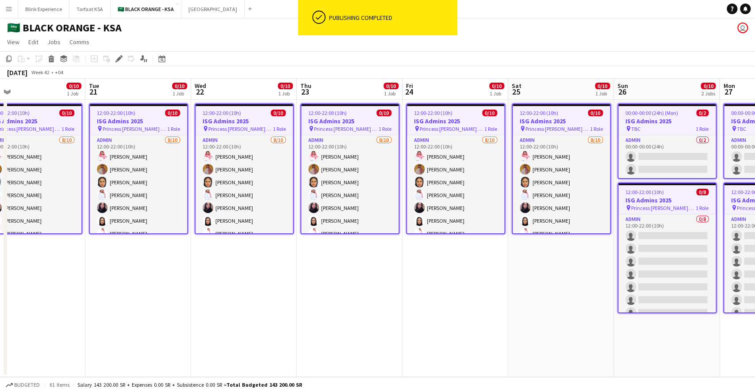
click at [300, 172] on app-calendar-viewport "Thu 16 0/10 1 Job Fri 17 0/10 1 Job Sat 18 0/10 1 Job Sun 19 0/10 1 Job Mon 20 …" at bounding box center [377, 228] width 755 height 299
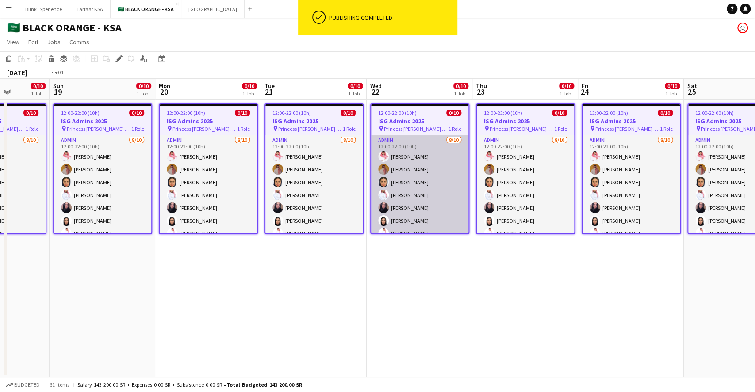
click at [232, 154] on app-calendar-viewport "Thu 16 0/10 1 Job Fri 17 0/10 1 Job Sat 18 0/10 1 Job Sun 19 0/10 1 Job Mon 20 …" at bounding box center [377, 228] width 755 height 299
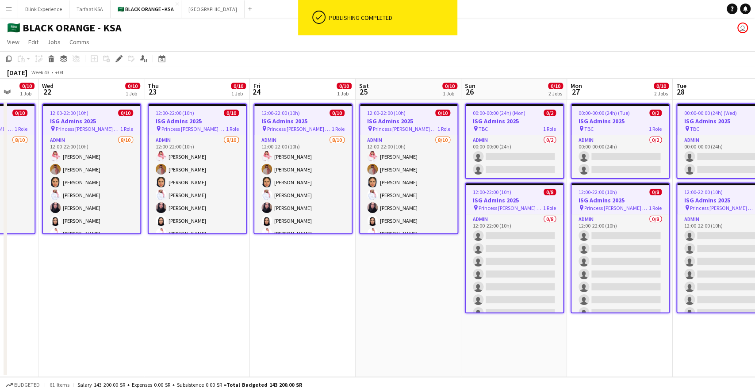
scroll to position [0, 416]
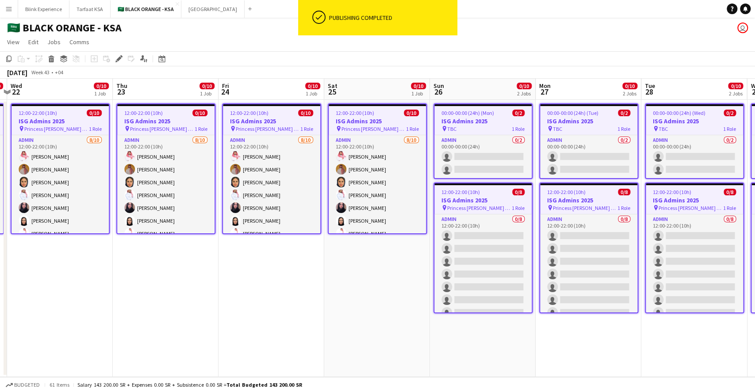
click at [276, 150] on app-calendar-viewport "Sat 18 0/10 1 Job Sun 19 0/10 1 Job Mon 20 0/10 1 Job Tue 21 0/10 1 Job Wed 22 …" at bounding box center [377, 228] width 755 height 299
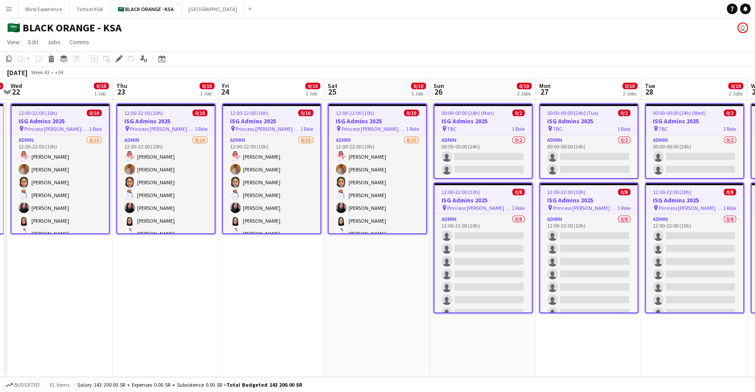
click at [471, 197] on h3 "ISG Admins 2025" at bounding box center [482, 200] width 97 height 8
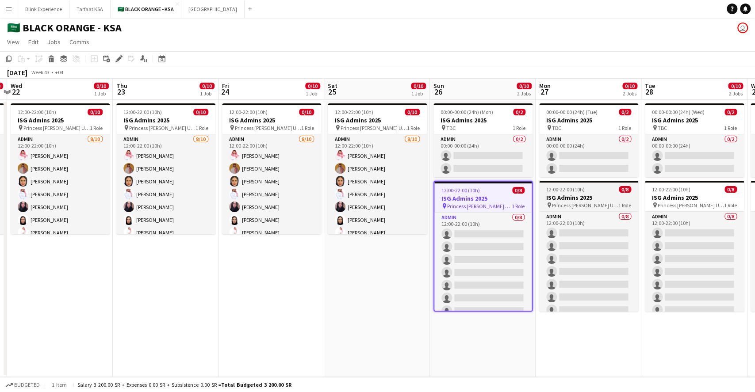
click at [564, 200] on h3 "ISG Admins 2025" at bounding box center [588, 198] width 99 height 8
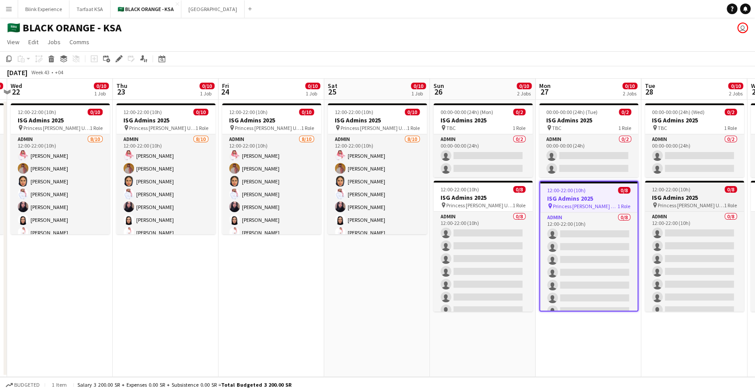
click at [566, 198] on h3 "ISG Admins 2025" at bounding box center [694, 198] width 99 height 8
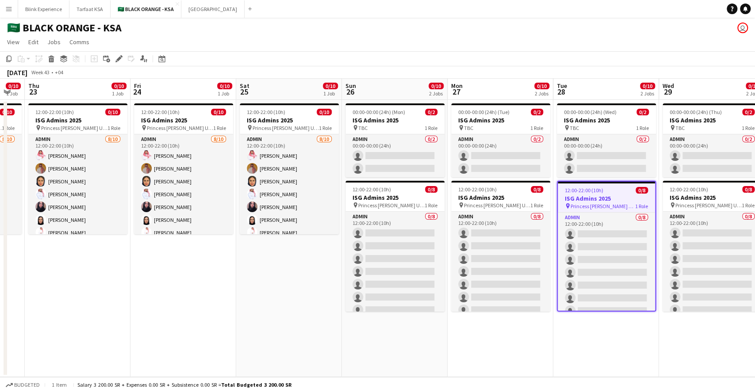
click at [376, 187] on app-calendar-viewport "Mon 20 0/10 1 Job Tue 21 0/10 1 Job Wed 22 0/10 1 Job Thu 23 0/10 1 Job Fri 24 …" at bounding box center [377, 228] width 755 height 299
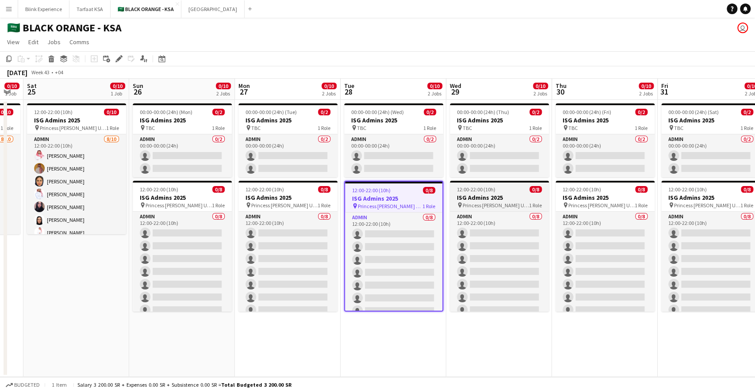
click at [483, 200] on h3 "ISG Admins 2025" at bounding box center [499, 198] width 99 height 8
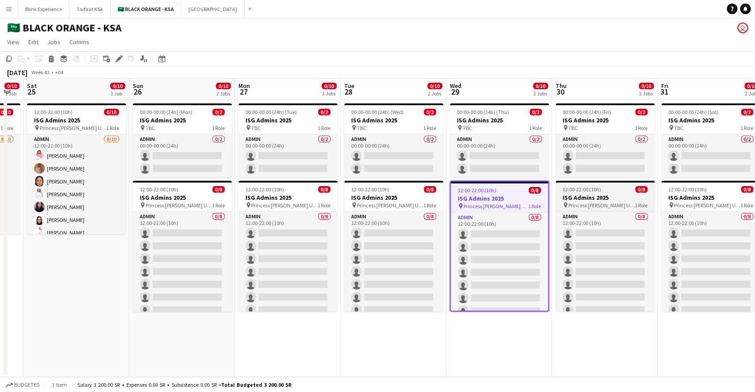
click at [566, 200] on h3 "ISG Admins 2025" at bounding box center [605, 198] width 99 height 8
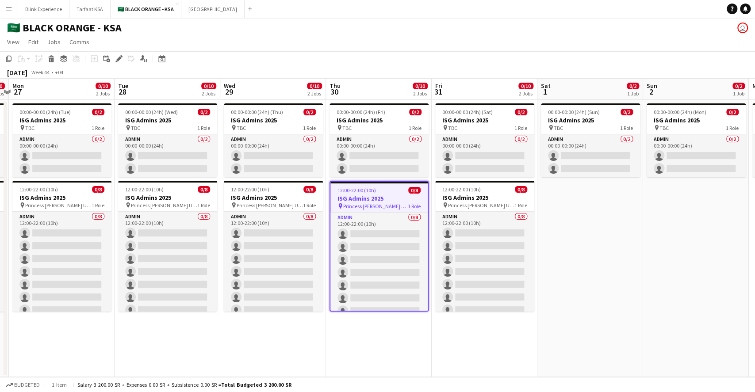
scroll to position [0, 421]
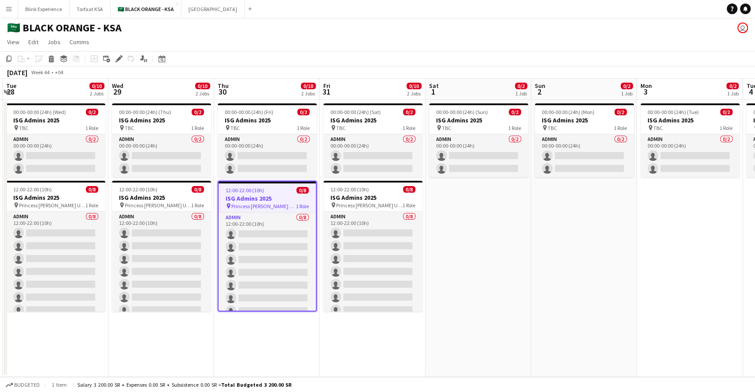
click at [269, 188] on app-calendar-viewport "Fri 24 0/10 1 Job Sat 25 0/10 1 Job Sun 26 0/10 2 Jobs Mon 27 0/10 2 Jobs Tue 2…" at bounding box center [377, 228] width 755 height 299
click at [362, 192] on span "12:00-22:00 (10h)" at bounding box center [349, 189] width 38 height 7
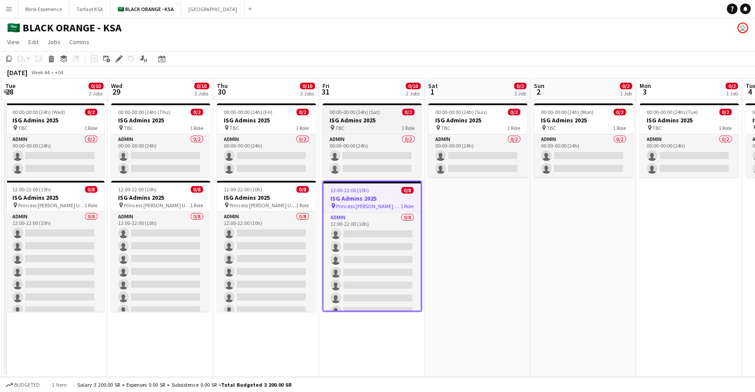
click at [361, 121] on h3 "ISG Admins 2025" at bounding box center [371, 120] width 99 height 8
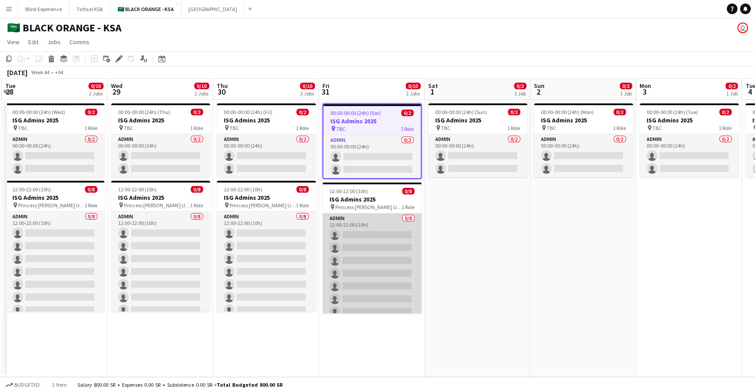
click at [340, 214] on app-card-role "Admin 0/8 12:00-22:00 (10h) single-neutral-actions single-neutral-actions singl…" at bounding box center [371, 274] width 99 height 120
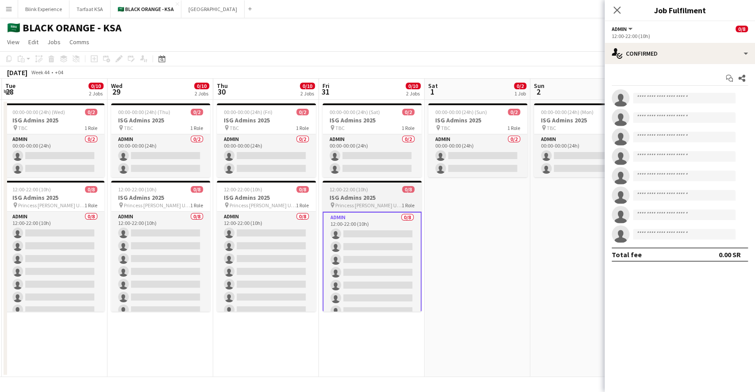
click at [345, 210] on app-job-card "12:00-22:00 (10h) 0/8 ISG Admins 2025 pin Princess [PERSON_NAME] University 1 R…" at bounding box center [371, 246] width 99 height 131
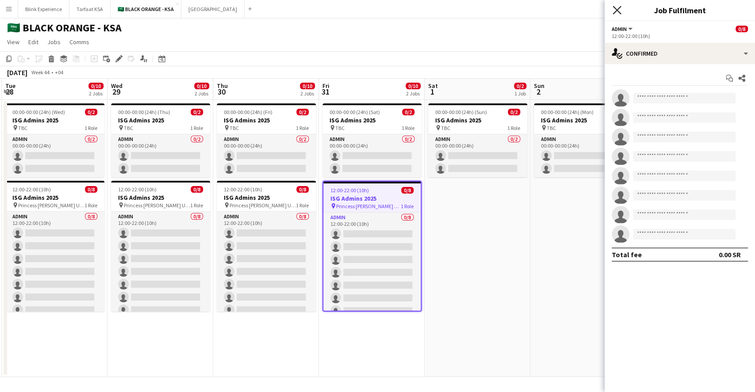
click at [566, 10] on icon "Close pop-in" at bounding box center [617, 10] width 8 height 8
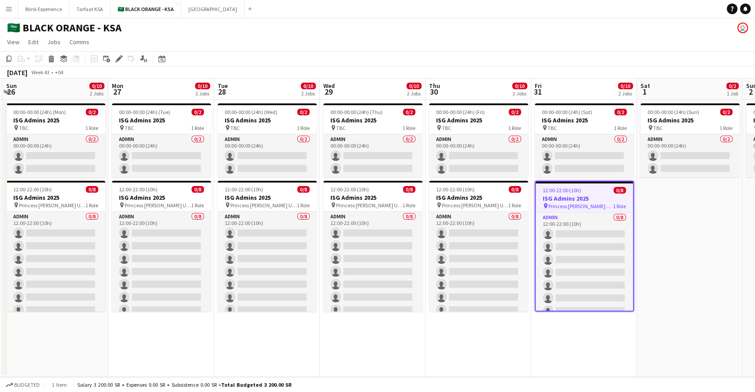
click at [566, 195] on app-calendar-viewport "Fri 24 0/10 1 Job Sat 25 0/10 1 Job Sun 26 0/10 2 Jobs Mon 27 0/10 2 Jobs Tue 2…" at bounding box center [377, 228] width 755 height 299
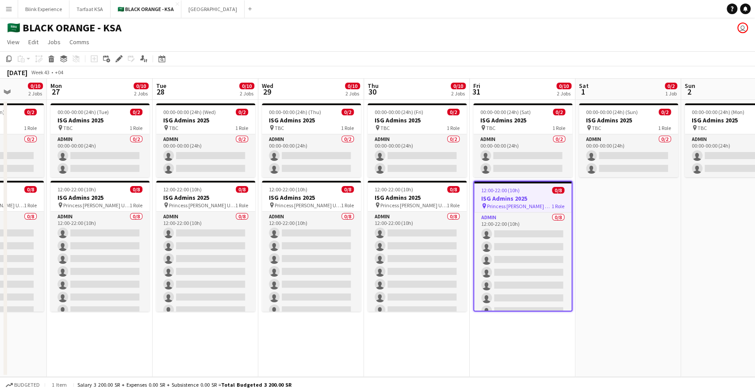
scroll to position [0, 251]
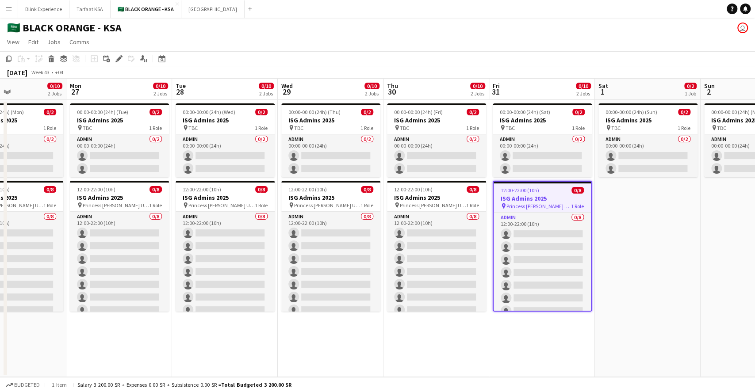
click at [205, 218] on app-calendar-viewport "Fri 24 0/10 1 Job Sat 25 0/10 1 Job Sun 26 0/10 2 Jobs Mon 27 0/10 2 Jobs Tue 2…" at bounding box center [377, 228] width 755 height 299
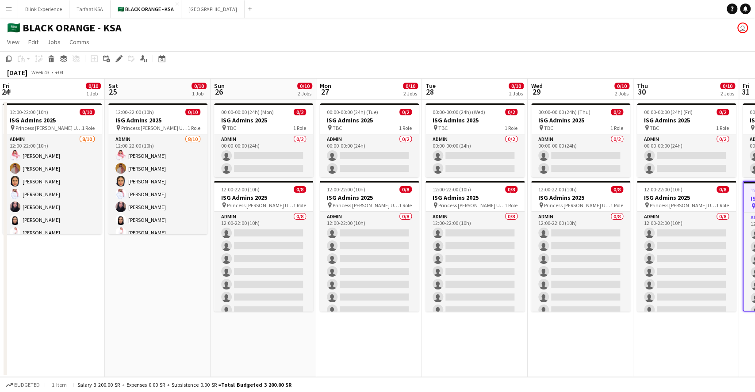
scroll to position [0, 188]
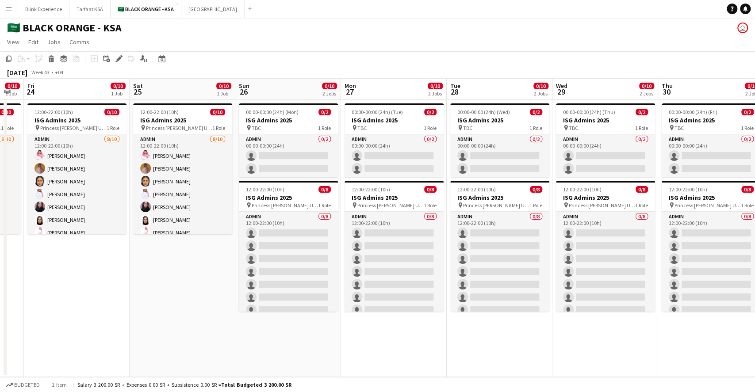
click at [253, 198] on app-calendar-viewport "Wed 22 0/10 1 Job Thu 23 0/10 1 Job Fri 24 0/10 1 Job Sat 25 0/10 1 Job Sun 26 …" at bounding box center [377, 228] width 755 height 299
click at [269, 120] on h3 "ISG Admins 2025" at bounding box center [288, 120] width 99 height 8
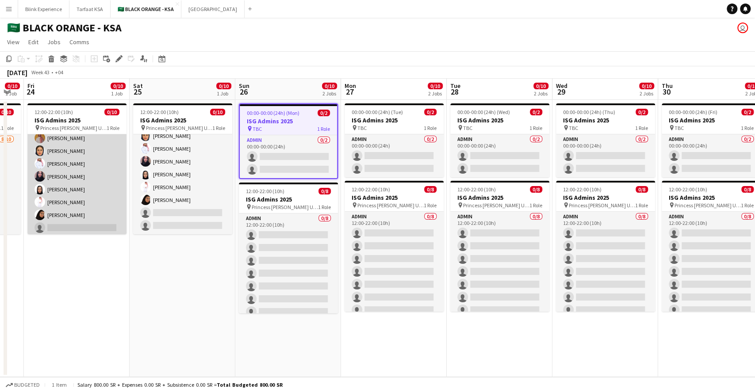
scroll to position [46, 0]
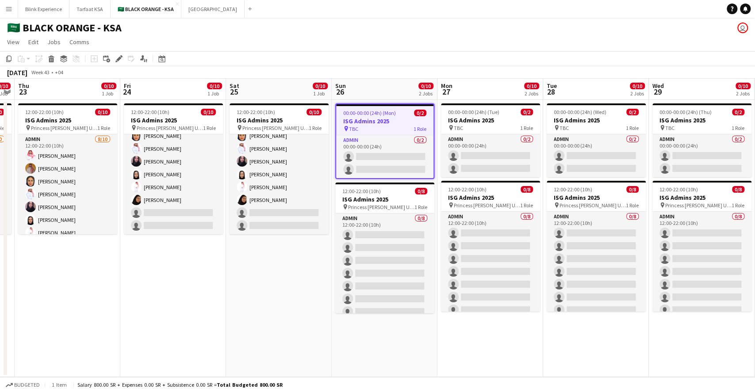
drag, startPoint x: 77, startPoint y: 168, endPoint x: 280, endPoint y: 163, distance: 203.1
click at [280, 163] on app-calendar-viewport "Tue 21 0/10 1 Job Wed 22 0/10 1 Job Thu 23 0/10 1 Job Fri 24 0/10 1 Job Sat 25 …" at bounding box center [377, 228] width 755 height 299
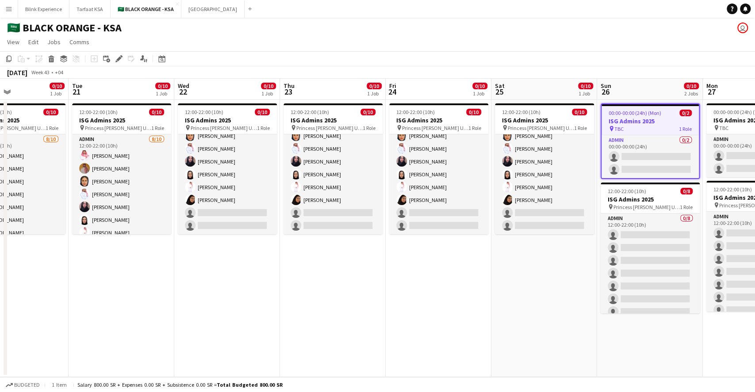
scroll to position [0, 248]
drag, startPoint x: 75, startPoint y: 184, endPoint x: 235, endPoint y: 172, distance: 160.6
click at [235, 172] on app-calendar-viewport "Sat 18 0/10 1 Job Sun 19 0/10 1 Job Mon 20 0/10 1 Job Tue 21 0/10 1 Job Wed 22 …" at bounding box center [377, 228] width 755 height 299
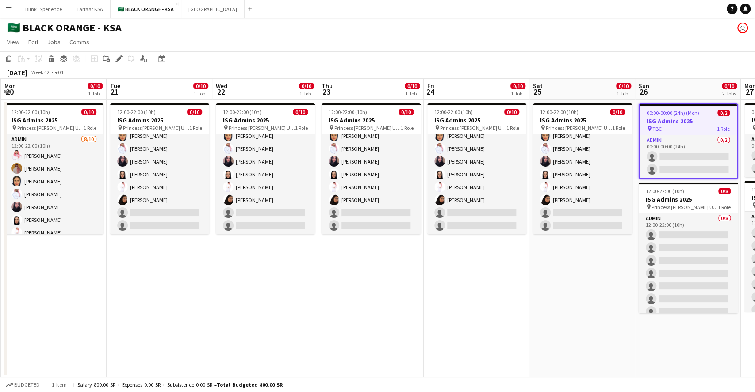
scroll to position [0, 205]
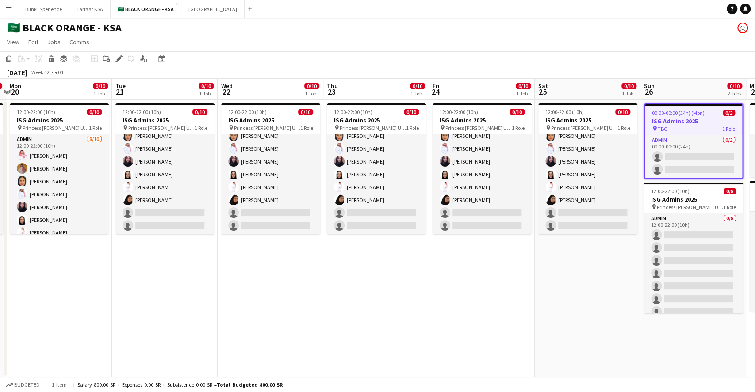
drag, startPoint x: 91, startPoint y: 173, endPoint x: 239, endPoint y: 173, distance: 147.7
click at [239, 173] on app-calendar-viewport "Sat 18 0/10 1 Job Sun 19 0/10 1 Job Mon 20 0/10 1 Job Tue 21 0/10 1 Job Wed 22 …" at bounding box center [377, 228] width 755 height 299
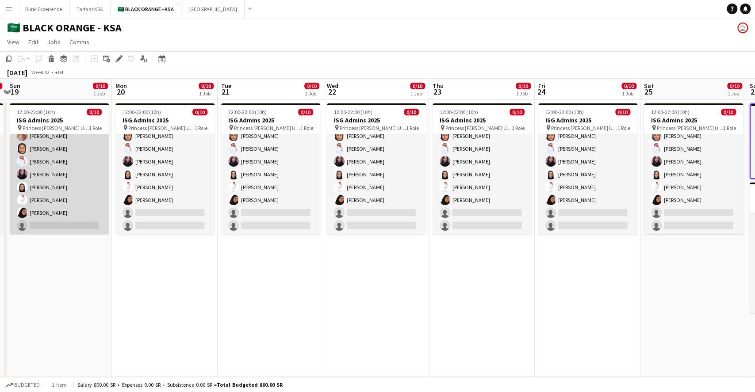
scroll to position [46, 0]
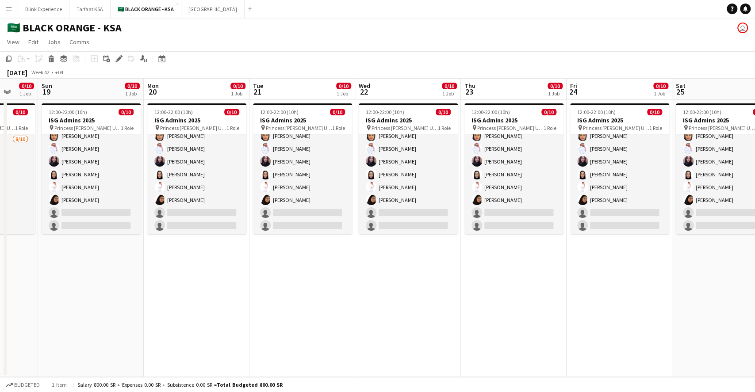
drag, startPoint x: 40, startPoint y: 176, endPoint x: 179, endPoint y: 169, distance: 139.1
click at [179, 169] on app-calendar-viewport "Thu 16 0/10 1 Job Fri 17 0/10 1 Job Sat 18 0/10 1 Job Sun 19 0/10 1 Job Mon 20 …" at bounding box center [377, 228] width 755 height 299
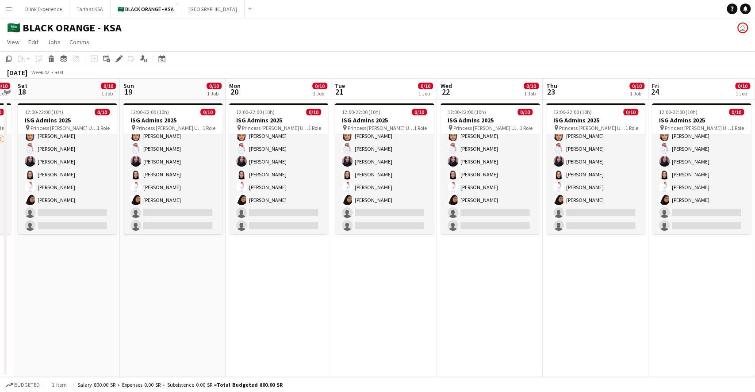
drag, startPoint x: 609, startPoint y: 179, endPoint x: 359, endPoint y: 192, distance: 250.3
click at [359, 192] on app-calendar-viewport "Wed 15 0/10 1 Job Thu 16 0/10 1 Job Fri 17 0/10 1 Job Sat 18 0/10 1 Job Sun 19 …" at bounding box center [377, 228] width 755 height 299
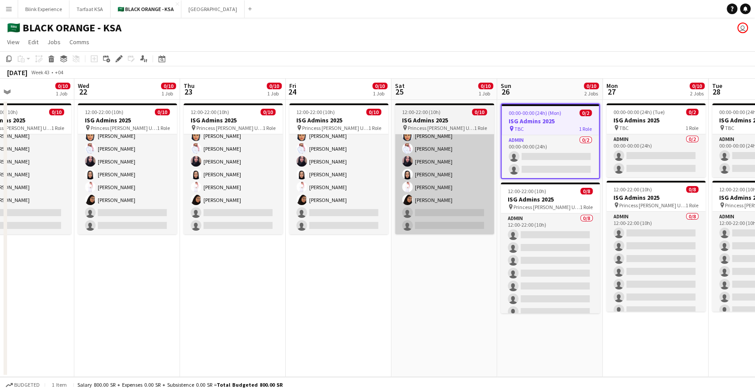
drag, startPoint x: 584, startPoint y: 168, endPoint x: 447, endPoint y: 183, distance: 138.4
click at [447, 183] on app-calendar-viewport "Sun 19 0/10 1 Job Mon 20 0/10 1 Job Tue 21 0/10 1 Job Wed 22 0/10 1 Job Thu 23 …" at bounding box center [377, 228] width 755 height 299
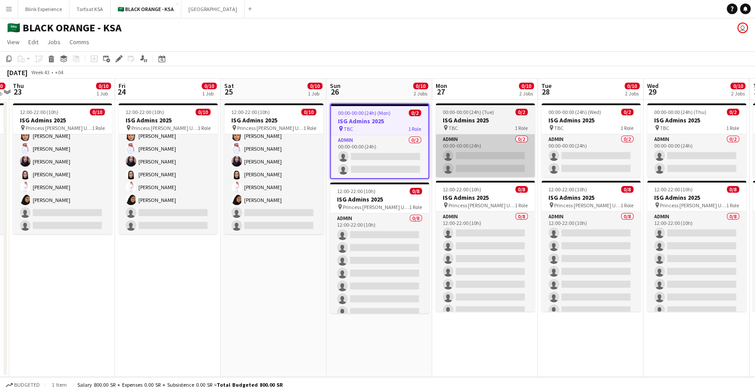
drag, startPoint x: 658, startPoint y: 140, endPoint x: 487, endPoint y: 173, distance: 173.8
click at [487, 173] on app-calendar-viewport "Sun 19 0/10 1 Job Mon 20 0/10 1 Job Tue 21 0/10 1 Job Wed 22 0/10 1 Job Thu 23 …" at bounding box center [377, 228] width 755 height 299
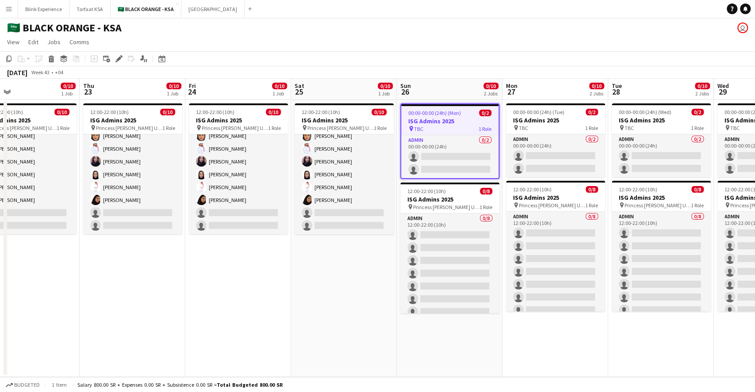
drag, startPoint x: 603, startPoint y: 152, endPoint x: 432, endPoint y: 164, distance: 172.1
click at [432, 164] on app-calendar-viewport "Sun 19 0/10 1 Job Mon 20 0/10 1 Job Tue 21 0/10 1 Job Wed 22 0/10 1 Job Thu 23 …" at bounding box center [377, 228] width 755 height 299
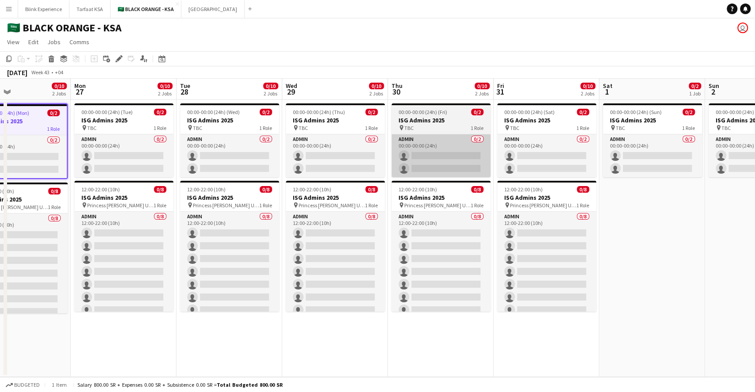
drag, startPoint x: 634, startPoint y: 169, endPoint x: 393, endPoint y: 175, distance: 241.2
click at [392, 176] on app-calendar-viewport "Thu 23 0/10 1 Job Fri 24 0/10 1 Job Sat 25 0/10 1 Job Sun 26 0/10 2 Jobs Mon 27…" at bounding box center [377, 228] width 755 height 299
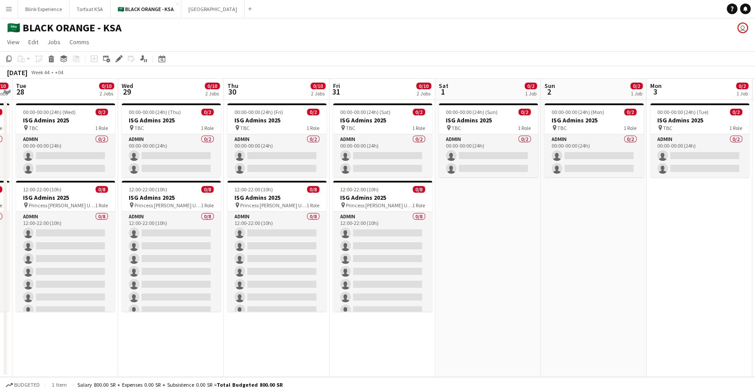
drag, startPoint x: 572, startPoint y: 163, endPoint x: 460, endPoint y: 183, distance: 113.6
click at [460, 183] on app-calendar-viewport "Sat 25 0/10 1 Job Sun 26 0/10 2 Jobs Mon 27 0/10 2 Jobs Tue 28 0/10 2 Jobs Wed …" at bounding box center [377, 228] width 755 height 299
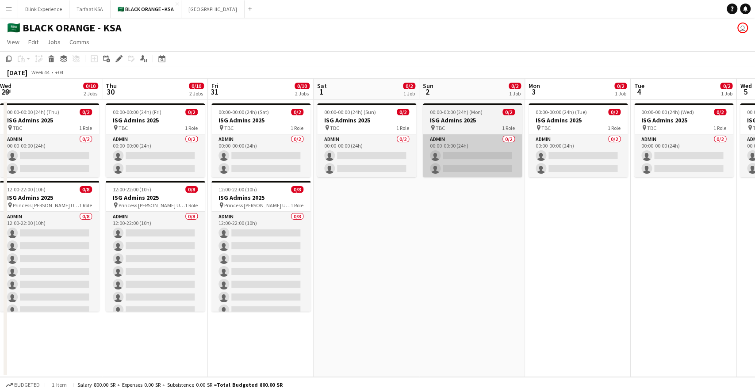
drag, startPoint x: 554, startPoint y: 153, endPoint x: 432, endPoint y: 158, distance: 122.2
click at [432, 158] on app-calendar-viewport "Sat 25 0/10 1 Job Sun 26 0/10 2 Jobs Mon 27 0/10 2 Jobs Tue 28 0/10 2 Jobs Wed …" at bounding box center [377, 228] width 755 height 299
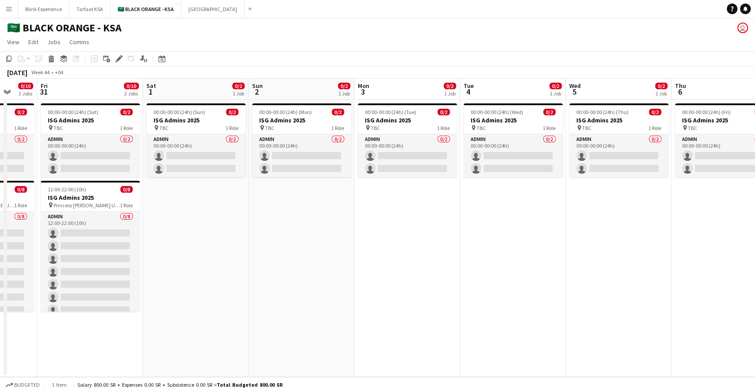
drag, startPoint x: 613, startPoint y: 119, endPoint x: 443, endPoint y: 152, distance: 173.2
click at [443, 152] on app-calendar-viewport "Mon 27 0/10 2 Jobs Tue 28 0/10 2 Jobs Wed 29 0/10 2 Jobs Thu 30 0/10 2 Jobs Fri…" at bounding box center [377, 228] width 755 height 299
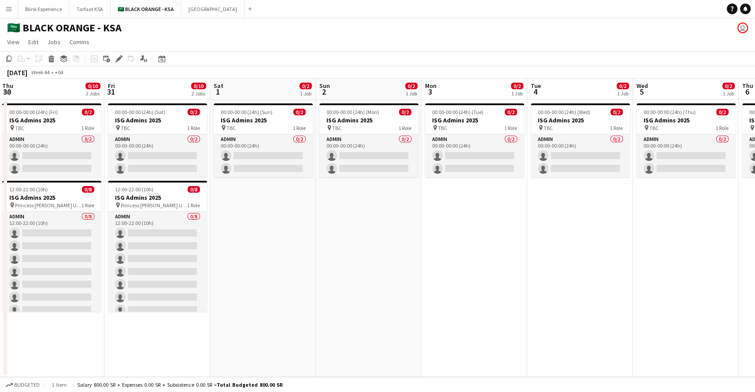
drag, startPoint x: 545, startPoint y: 133, endPoint x: 413, endPoint y: 149, distance: 132.8
click at [409, 149] on app-calendar-viewport "Mon 27 0/10 2 Jobs Tue 28 0/10 2 Jobs Wed 29 0/10 2 Jobs Thu 30 0/10 2 Jobs Fri…" at bounding box center [377, 228] width 755 height 299
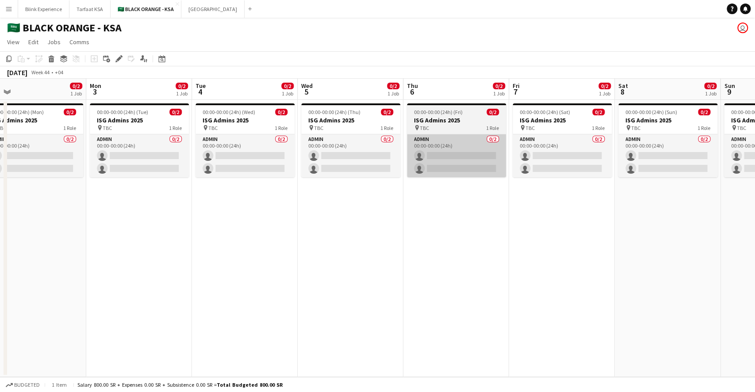
drag, startPoint x: 531, startPoint y: 136, endPoint x: 416, endPoint y: 147, distance: 115.1
click at [408, 150] on app-calendar-viewport "Wed 29 0/10 2 Jobs Thu 30 0/10 2 Jobs Fri 31 0/10 2 Jobs Sat 1 0/2 1 Job Sun 2 …" at bounding box center [377, 228] width 755 height 299
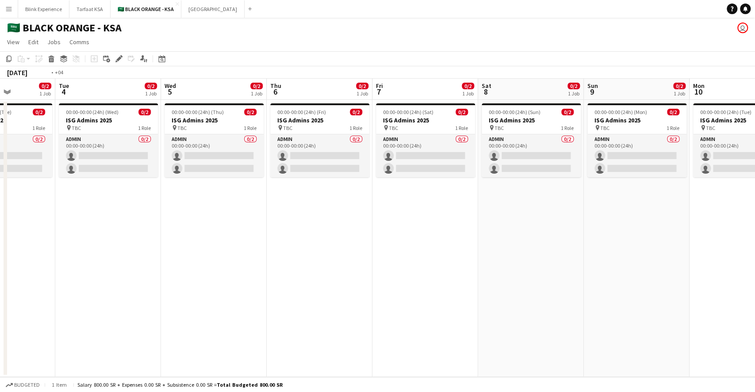
drag, startPoint x: 561, startPoint y: 134, endPoint x: 425, endPoint y: 144, distance: 137.1
click at [425, 144] on app-calendar-viewport "Fri 31 0/10 2 Jobs Sat 1 0/2 1 Job Sun 2 0/2 1 Job Mon 3 0/2 1 Job Tue 4 0/2 1 …" at bounding box center [377, 228] width 755 height 299
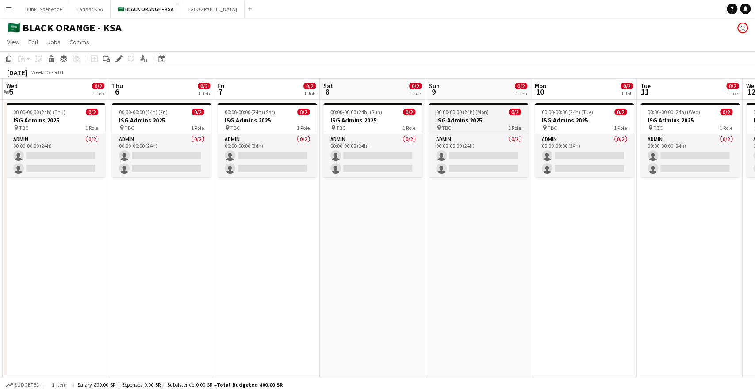
drag, startPoint x: 572, startPoint y: 134, endPoint x: 441, endPoint y: 132, distance: 131.8
click at [415, 138] on app-calendar-viewport "Sun 2 0/2 1 Job Mon 3 0/2 1 Job Tue 4 0/2 1 Job Wed 5 0/2 1 Job Thu 6 0/2 1 Job…" at bounding box center [377, 228] width 755 height 299
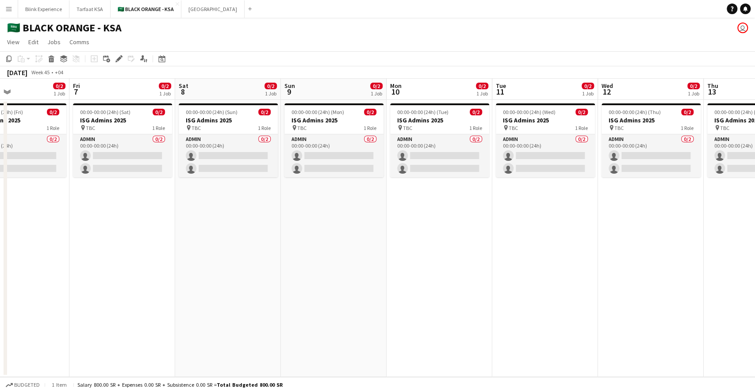
drag, startPoint x: 555, startPoint y: 126, endPoint x: 409, endPoint y: 138, distance: 146.0
click at [409, 138] on app-calendar-viewport "Tue 4 0/2 1 Job Wed 5 0/2 1 Job Thu 6 0/2 1 Job Fri 7 0/2 1 Job Sat 8 0/2 1 Job…" at bounding box center [377, 228] width 755 height 299
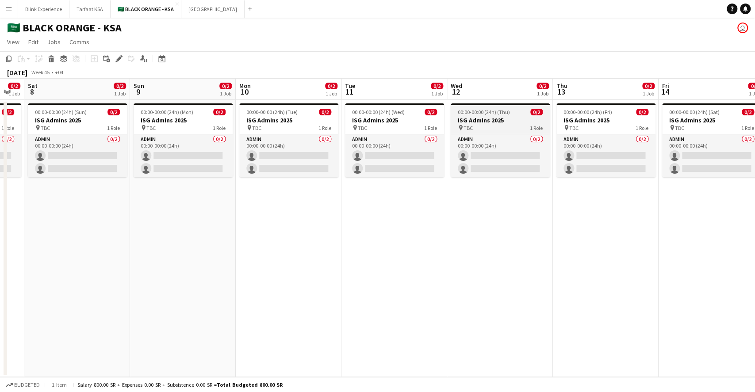
drag, startPoint x: 575, startPoint y: 131, endPoint x: 466, endPoint y: 124, distance: 108.6
click at [428, 135] on app-calendar-viewport "Tue 4 0/2 1 Job Wed 5 0/2 1 Job Thu 6 0/2 1 Job Fri 7 0/2 1 Job Sat 8 0/2 1 Job…" at bounding box center [377, 228] width 755 height 299
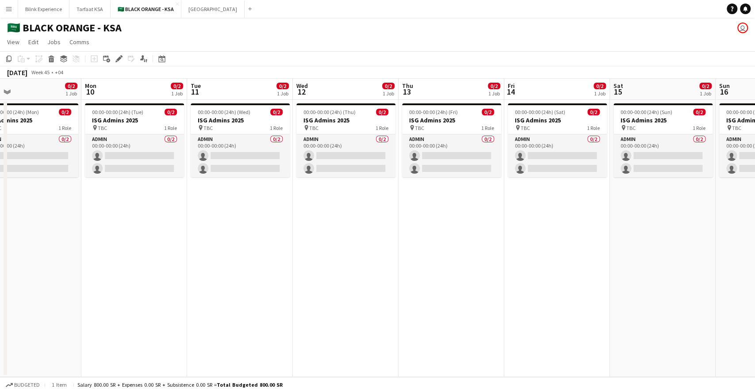
drag, startPoint x: 580, startPoint y: 116, endPoint x: 426, endPoint y: 122, distance: 154.5
click at [426, 122] on app-calendar-viewport "Thu 6 0/2 1 Job Fri 7 0/2 1 Job Sat 8 0/2 1 Job Sun 9 0/2 1 Job Mon 10 0/2 1 Jo…" at bounding box center [377, 228] width 755 height 299
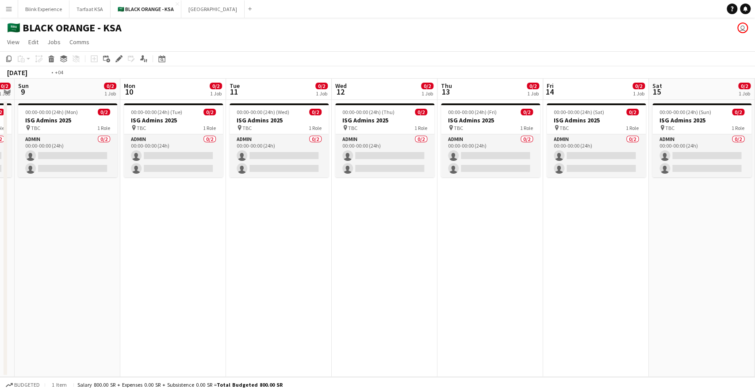
drag, startPoint x: 619, startPoint y: 114, endPoint x: 444, endPoint y: 122, distance: 174.9
click at [444, 122] on app-calendar-viewport "Thu 6 0/2 1 Job Fri 7 0/2 1 Job Sat 8 0/2 1 Job Sun 9 0/2 1 Job Mon 10 0/2 1 Jo…" at bounding box center [377, 228] width 755 height 299
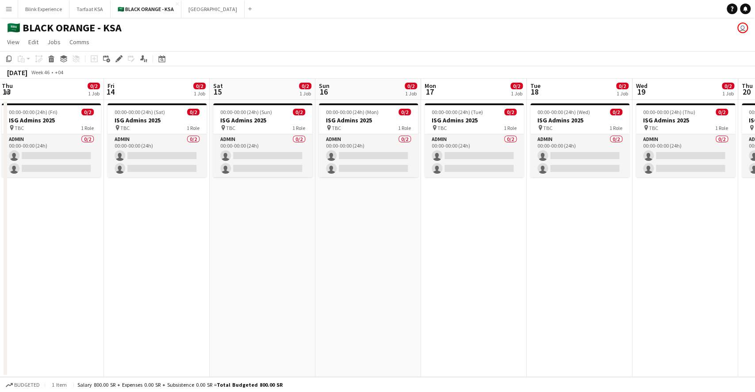
drag, startPoint x: 672, startPoint y: 104, endPoint x: 445, endPoint y: 125, distance: 227.9
click at [445, 125] on app-calendar-viewport "Mon 10 0/2 1 Job Tue 11 0/2 1 Job Wed 12 0/2 1 Job Thu 13 0/2 1 Job Fri 14 0/2 …" at bounding box center [377, 228] width 755 height 299
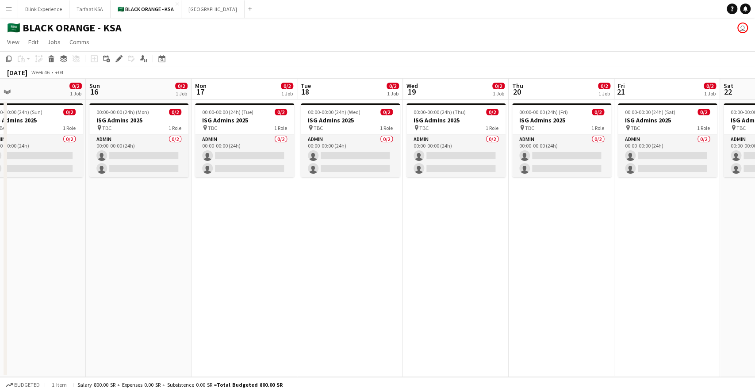
drag, startPoint x: 668, startPoint y: 118, endPoint x: 440, endPoint y: 130, distance: 228.2
click at [440, 130] on app-calendar-viewport "Wed 12 0/2 1 Job Thu 13 0/2 1 Job Fri 14 0/2 1 Job Sat 15 0/2 1 Job Sun 16 0/2 …" at bounding box center [377, 228] width 755 height 299
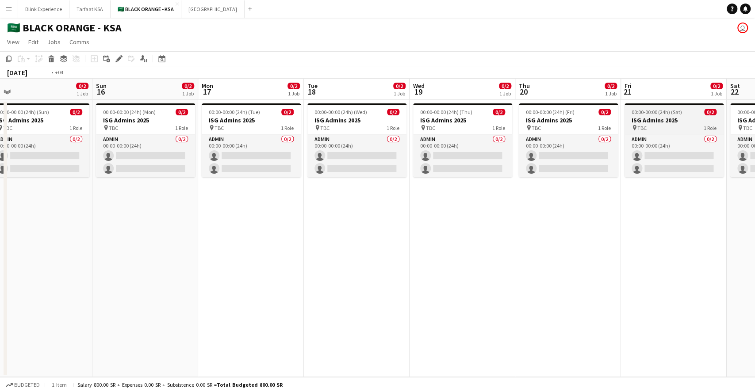
drag, startPoint x: 623, startPoint y: 118, endPoint x: 440, endPoint y: 118, distance: 183.6
click at [422, 121] on app-calendar-viewport "Wed 12 0/2 1 Job Thu 13 0/2 1 Job Fri 14 0/2 1 Job Sat 15 0/2 1 Job Sun 16 0/2 …" at bounding box center [377, 228] width 755 height 299
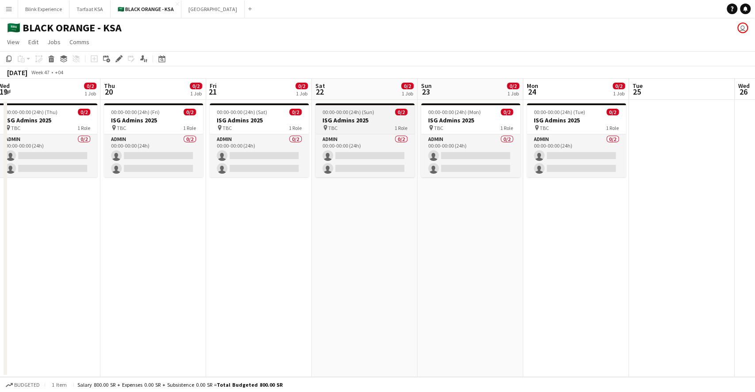
drag, startPoint x: 607, startPoint y: 114, endPoint x: 413, endPoint y: 121, distance: 194.3
click at [403, 123] on app-calendar-viewport "Sun 16 0/2 1 Job Mon 17 0/2 1 Job Tue 18 0/2 1 Job Wed 19 0/2 1 Job Thu 20 0/2 …" at bounding box center [377, 228] width 755 height 299
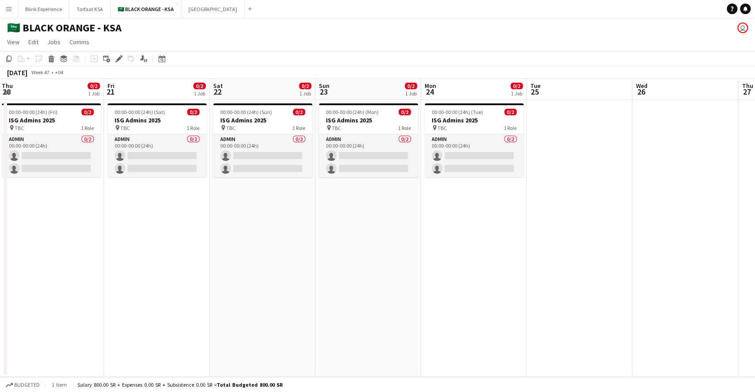
drag, startPoint x: 601, startPoint y: 107, endPoint x: 499, endPoint y: 117, distance: 102.6
click at [499, 117] on app-calendar-viewport "Sun 16 0/2 1 Job Mon 17 0/2 1 Job Tue 18 0/2 1 Job Wed 19 0/2 1 Job Thu 20 0/2 …" at bounding box center [377, 228] width 755 height 299
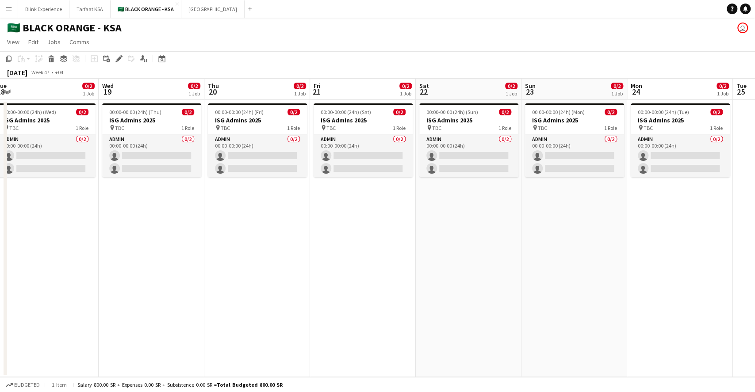
drag, startPoint x: 370, startPoint y: 106, endPoint x: 580, endPoint y: 98, distance: 210.7
click at [566, 98] on app-calendar-viewport "Sun 16 0/2 1 Job Mon 17 0/2 1 Job Tue 18 0/2 1 Job Wed 19 0/2 1 Job Thu 20 0/2 …" at bounding box center [377, 228] width 755 height 299
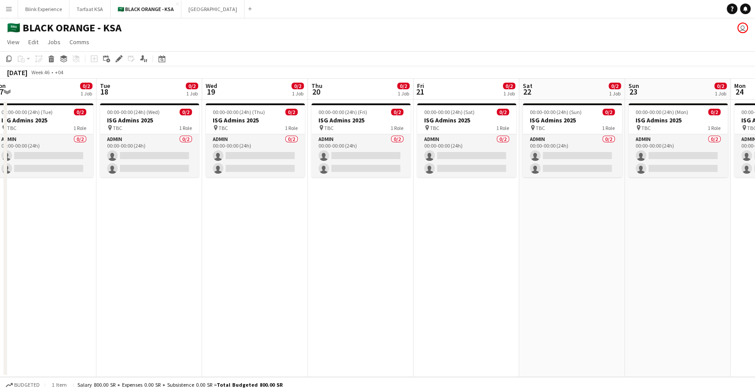
drag, startPoint x: 304, startPoint y: 131, endPoint x: 510, endPoint y: 133, distance: 205.7
click at [510, 133] on app-calendar-viewport "Sat 15 0/2 1 Job Sun 16 0/2 1 Job Mon 17 0/2 1 Job Tue 18 0/2 1 Job Wed 19 0/2 …" at bounding box center [377, 228] width 755 height 299
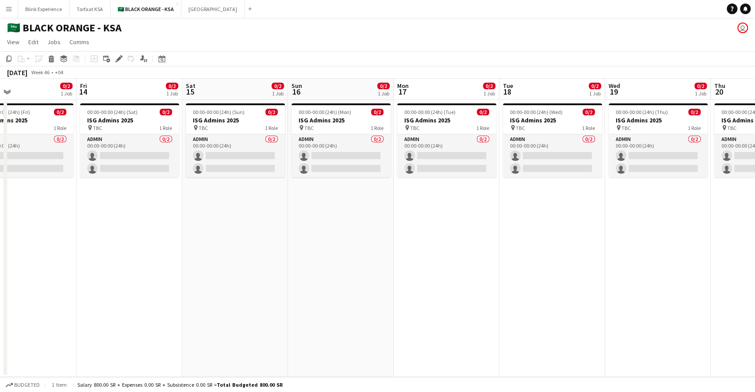
drag, startPoint x: 296, startPoint y: 143, endPoint x: 559, endPoint y: 180, distance: 265.4
click at [555, 180] on app-calendar-viewport "Wed 12 0/2 1 Job Thu 13 0/2 1 Job Fri 14 0/2 1 Job Sat 15 0/2 1 Job Sun 16 0/2 …" at bounding box center [377, 228] width 755 height 299
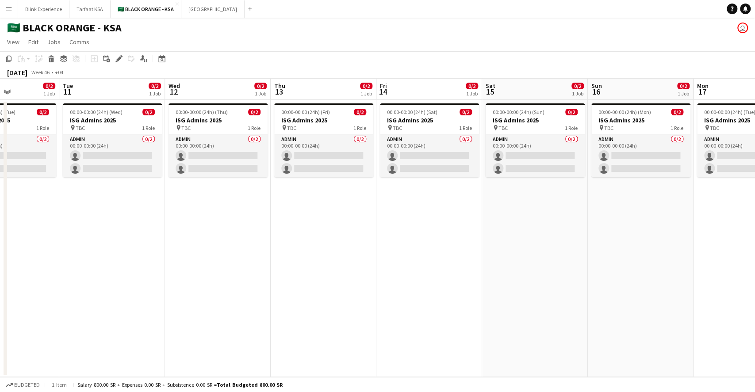
drag, startPoint x: 272, startPoint y: 190, endPoint x: 611, endPoint y: 189, distance: 338.4
click at [566, 189] on app-calendar-viewport "Sat 8 0/2 1 Job Sun 9 0/2 1 Job Mon 10 0/2 1 Job Tue 11 0/2 1 Job Wed 12 0/2 1 …" at bounding box center [377, 228] width 755 height 299
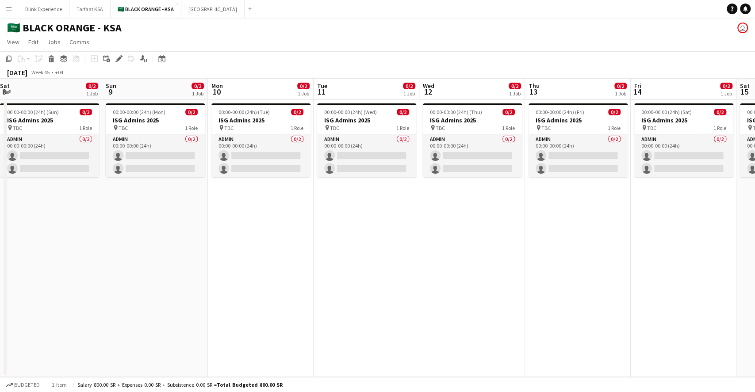
drag, startPoint x: 322, startPoint y: 263, endPoint x: 587, endPoint y: 239, distance: 266.5
click at [566, 239] on app-calendar-viewport "Thu 6 0/2 1 Job Fri 7 0/2 1 Job Sat 8 0/2 1 Job Sun 9 0/2 1 Job Mon 10 0/2 1 Jo…" at bounding box center [377, 228] width 755 height 299
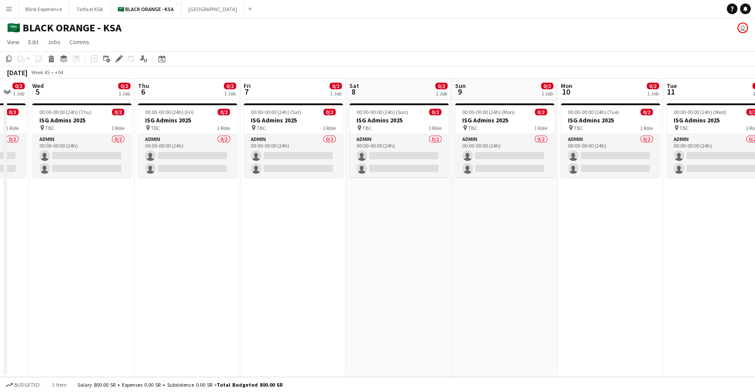
drag, startPoint x: 252, startPoint y: 277, endPoint x: 589, endPoint y: 256, distance: 338.2
click at [566, 256] on app-calendar-viewport "Mon 3 0/2 1 Job Tue 4 0/2 1 Job Wed 5 0/2 1 Job Thu 6 0/2 1 Job Fri 7 0/2 1 Job…" at bounding box center [377, 228] width 755 height 299
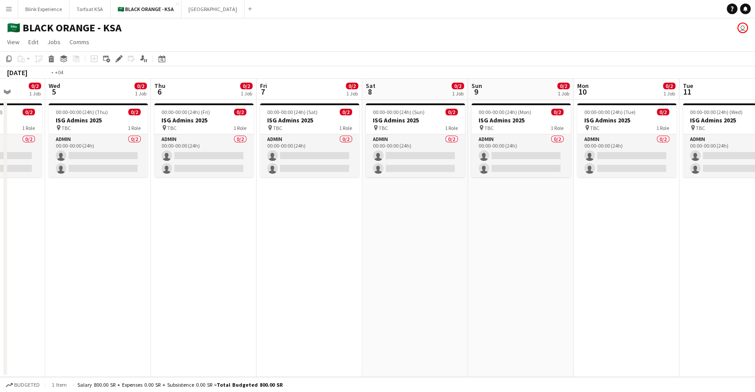
scroll to position [0, 257]
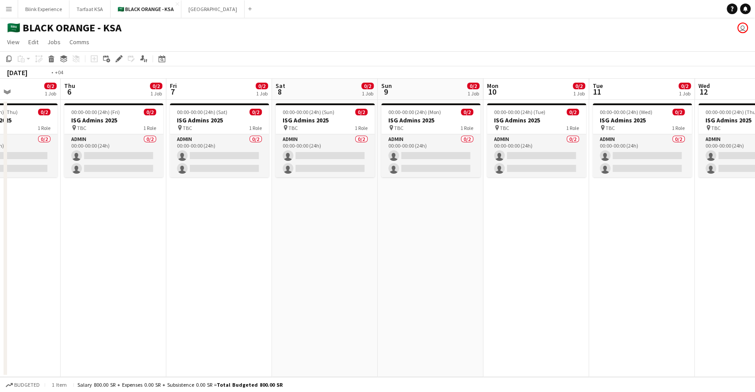
drag, startPoint x: 277, startPoint y: 260, endPoint x: 510, endPoint y: 246, distance: 232.7
click at [511, 243] on app-calendar-viewport "Mon 3 0/2 1 Job Tue 4 0/2 1 Job Wed 5 0/2 1 Job Thu 6 0/2 1 Job Fri 7 0/2 1 Job…" at bounding box center [377, 228] width 755 height 299
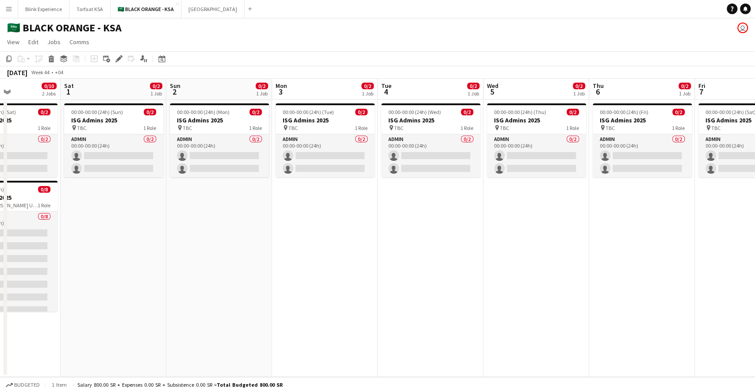
drag, startPoint x: 265, startPoint y: 222, endPoint x: 577, endPoint y: 211, distance: 312.5
click at [566, 211] on app-calendar-viewport "Wed 29 0/10 2 Jobs Thu 30 0/10 2 Jobs Fri 31 0/10 2 Jobs Sat 1 0/2 1 Job Sun 2 …" at bounding box center [377, 228] width 755 height 299
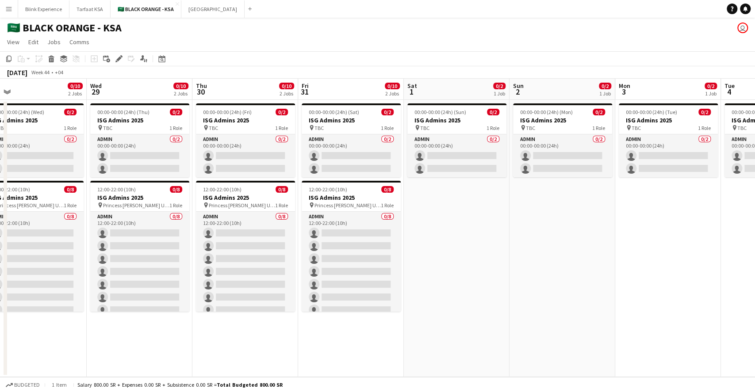
drag, startPoint x: 301, startPoint y: 235, endPoint x: 544, endPoint y: 229, distance: 243.4
click at [544, 229] on app-calendar-viewport "Sun 26 0/10 2 Jobs Mon 27 0/10 2 Jobs Tue 28 0/10 2 Jobs Wed 29 0/10 2 Jobs Thu…" at bounding box center [377, 228] width 755 height 299
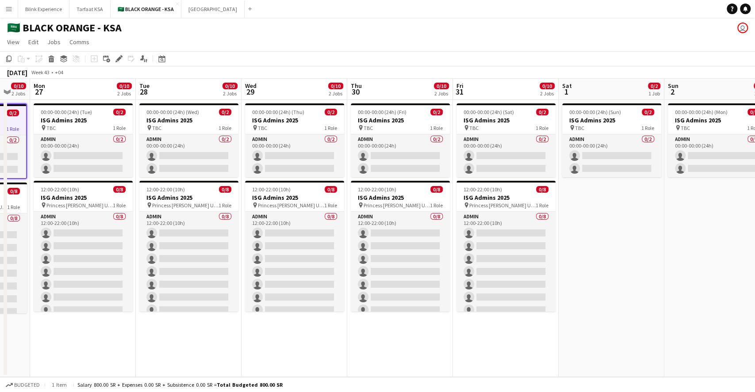
scroll to position [0, 179]
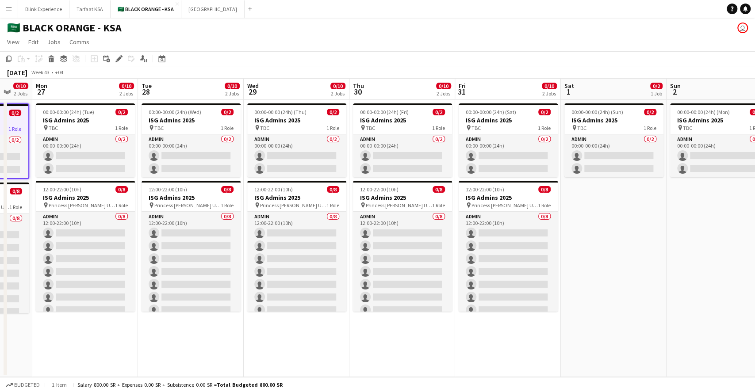
drag, startPoint x: 441, startPoint y: 228, endPoint x: 598, endPoint y: 241, distance: 157.2
click at [566, 241] on app-calendar-viewport "Sat 25 0/10 1 Job Sun 26 0/10 2 Jobs Mon 27 0/10 2 Jobs Tue 28 0/10 2 Jobs Wed …" at bounding box center [377, 228] width 755 height 299
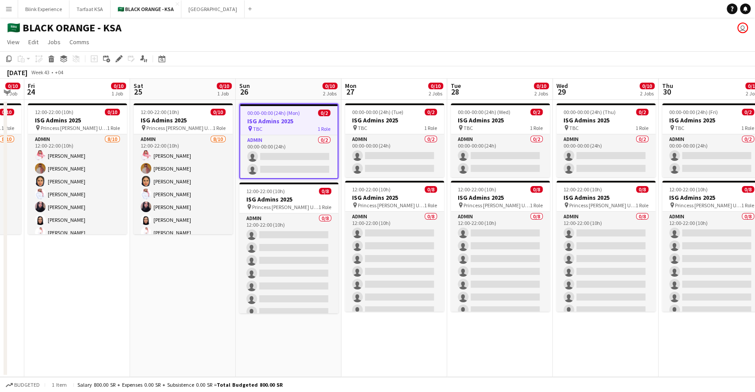
scroll to position [0, 266]
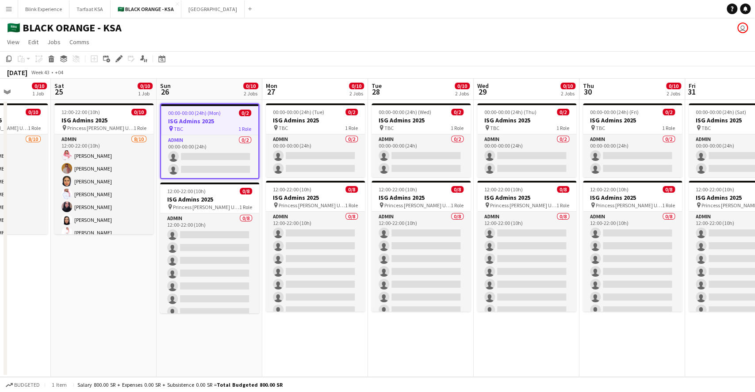
drag, startPoint x: 301, startPoint y: 186, endPoint x: 513, endPoint y: 184, distance: 212.3
click at [513, 184] on app-calendar-viewport "Wed 22 0/10 1 Job Thu 23 0/10 1 Job Fri 24 0/10 1 Job Sat 25 0/10 1 Job Sun 26 …" at bounding box center [377, 228] width 755 height 299
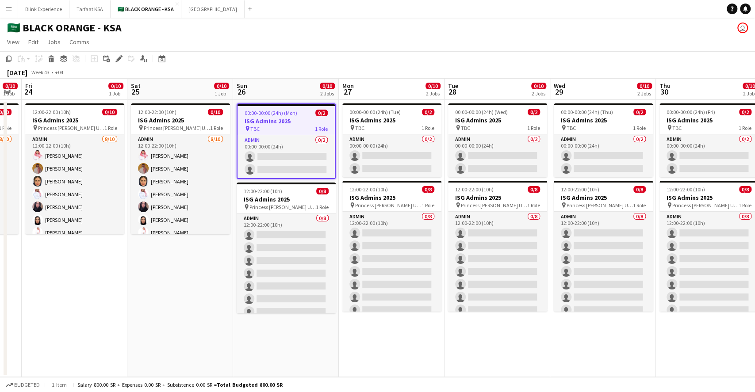
drag, startPoint x: 109, startPoint y: 267, endPoint x: 186, endPoint y: 266, distance: 76.5
click at [186, 266] on app-calendar-viewport "Wed 22 0/10 1 Job Thu 23 0/10 1 Job Fri 24 0/10 1 Job Sat 25 0/10 1 Job Sun 26 …" at bounding box center [377, 228] width 755 height 299
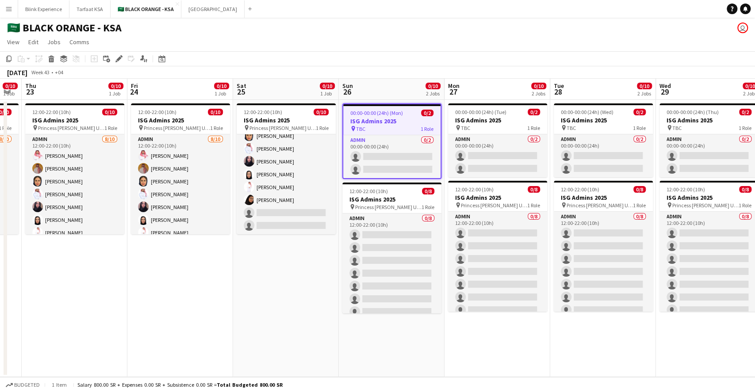
scroll to position [0, 224]
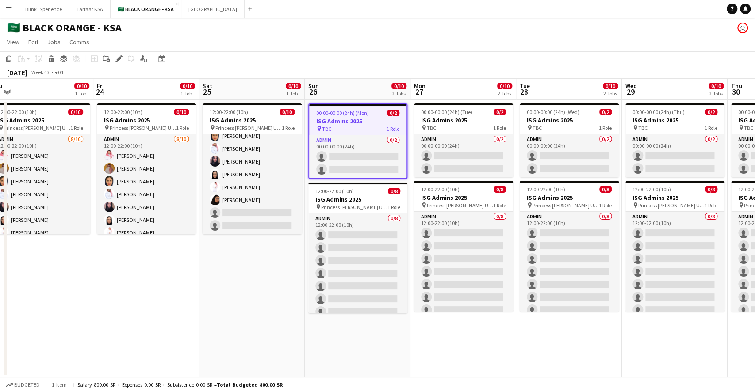
drag, startPoint x: 173, startPoint y: 275, endPoint x: 244, endPoint y: 260, distance: 73.2
click at [244, 260] on app-calendar-viewport "Tue 21 0/10 1 Job Wed 22 0/10 1 Job Thu 23 0/10 1 Job Fri 24 0/10 1 Job Sat 25 …" at bounding box center [377, 228] width 755 height 299
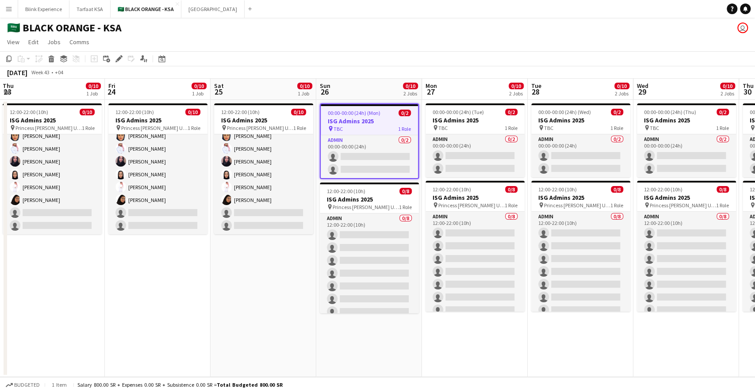
scroll to position [0, 256]
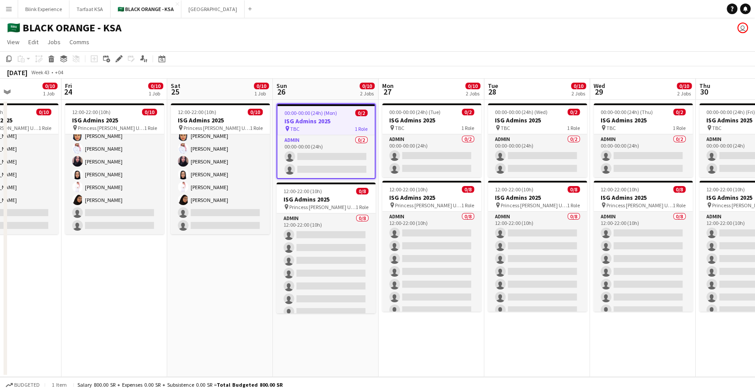
drag, startPoint x: 202, startPoint y: 260, endPoint x: 311, endPoint y: 235, distance: 112.4
click at [311, 235] on app-calendar-viewport "Tue 21 0/10 1 Job Wed 22 0/10 1 Job Thu 23 0/10 1 Job Fri 24 0/10 1 Job Sat 25 …" at bounding box center [377, 228] width 755 height 299
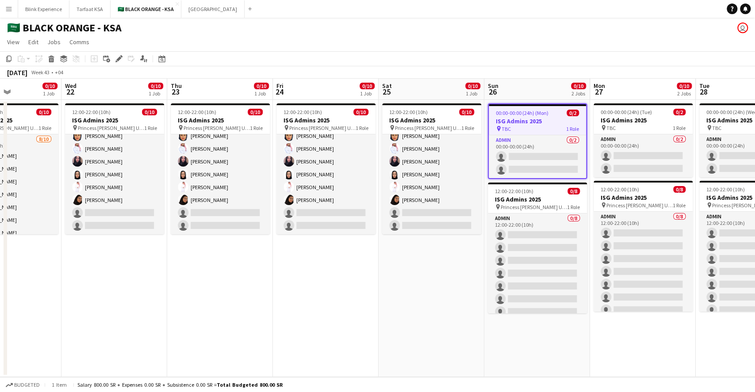
scroll to position [0, 189]
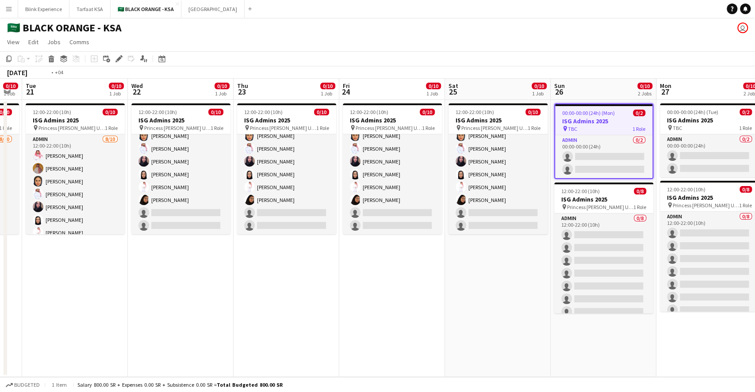
drag, startPoint x: 148, startPoint y: 182, endPoint x: 270, endPoint y: 170, distance: 122.3
click at [270, 170] on app-calendar-viewport "Sun 19 0/10 1 Job Mon 20 0/10 1 Job Tue 21 0/10 1 Job Wed 22 0/10 1 Job Thu 23 …" at bounding box center [377, 228] width 755 height 299
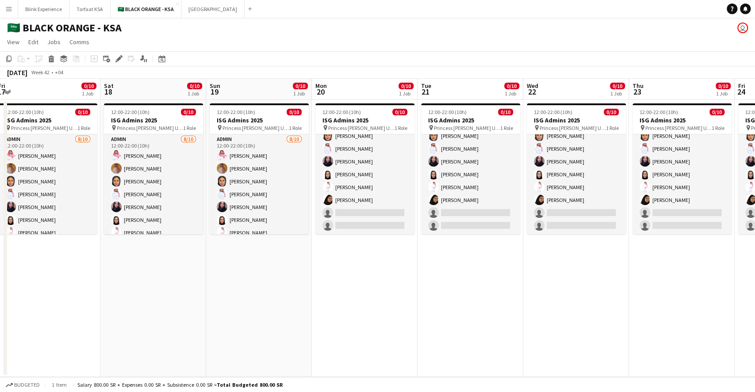
scroll to position [0, 249]
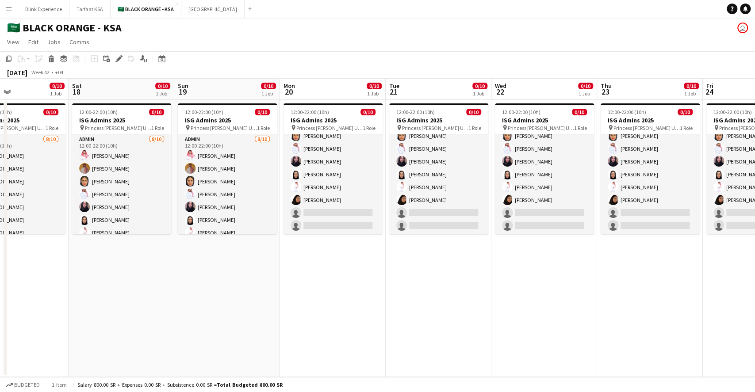
drag, startPoint x: 79, startPoint y: 190, endPoint x: 337, endPoint y: 182, distance: 257.6
click at [337, 182] on app-calendar-viewport "Wed 15 0/10 1 Job Thu 16 0/10 1 Job Fri 17 0/10 1 Job Sat 18 0/10 1 Job Sun 19 …" at bounding box center [377, 228] width 755 height 299
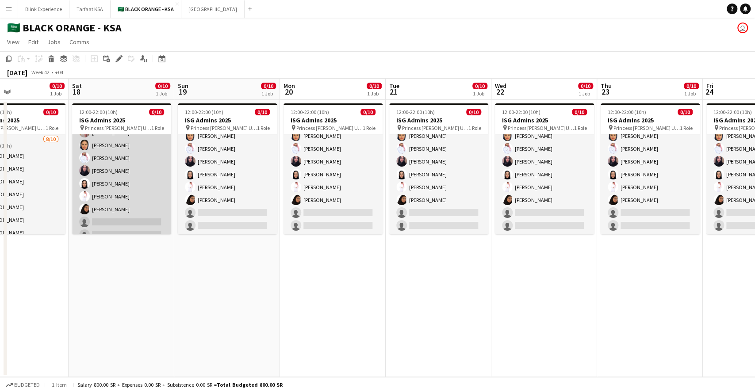
scroll to position [46, 0]
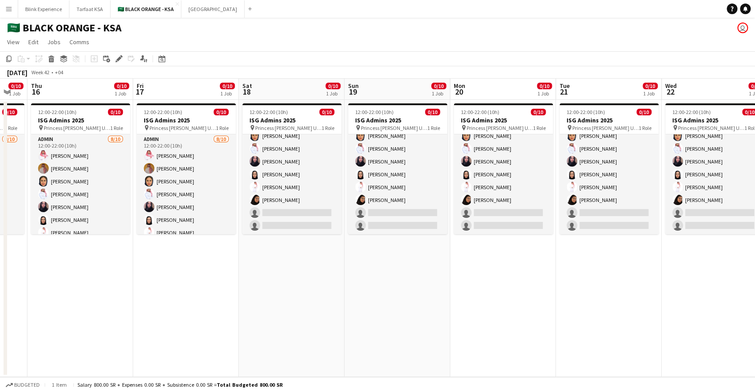
drag, startPoint x: 85, startPoint y: 182, endPoint x: 258, endPoint y: 186, distance: 172.6
click at [258, 186] on app-calendar-viewport "Tue 14 0/10 1 Job Wed 15 0/10 1 Job Thu 16 0/10 1 Job Fri 17 0/10 1 Job Sat 18 …" at bounding box center [377, 228] width 755 height 299
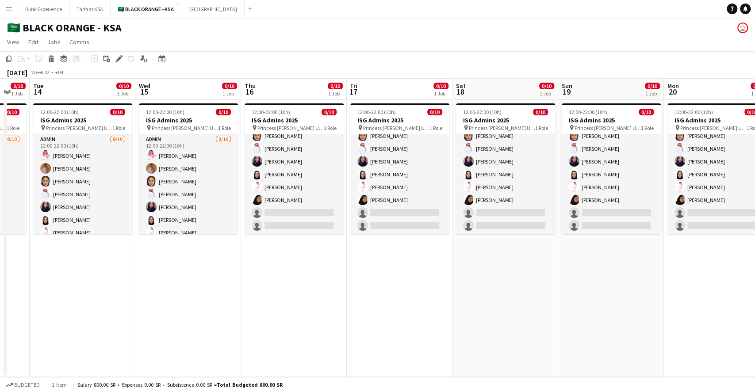
scroll to position [0, 192]
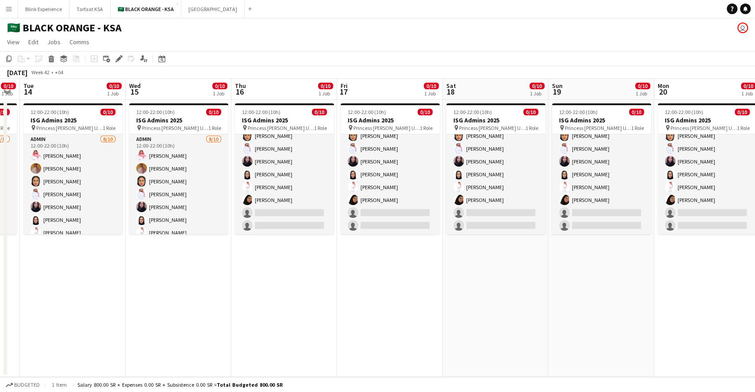
drag, startPoint x: 208, startPoint y: 167, endPoint x: 262, endPoint y: 166, distance: 53.5
click at [262, 166] on app-calendar-viewport "Sun 12 0/10 1 Job Mon 13 0/10 1 Job Tue 14 0/10 1 Job Wed 15 0/10 1 Job Thu 16 …" at bounding box center [377, 228] width 755 height 299
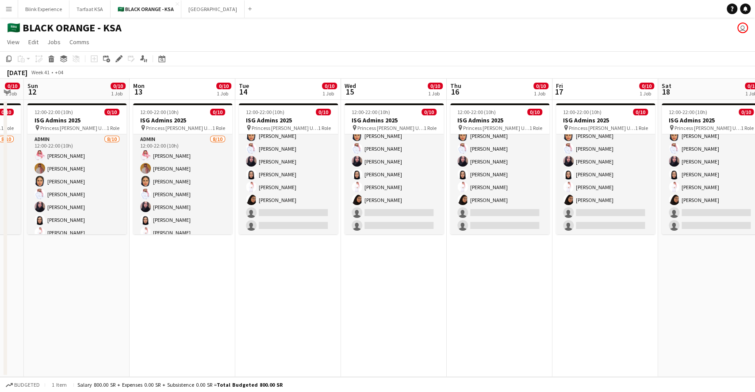
scroll to position [0, 207]
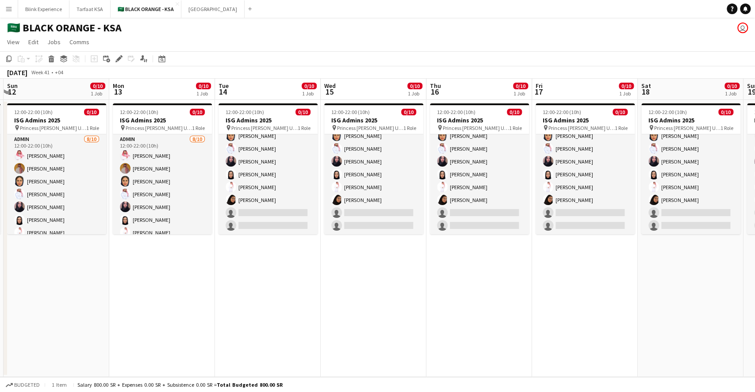
drag, startPoint x: 49, startPoint y: 170, endPoint x: 245, endPoint y: 174, distance: 196.0
click at [245, 174] on app-calendar-viewport "Fri 10 0/10 1 Job Sat 11 0/10 1 Job Sun 12 0/10 1 Job Mon 13 0/10 1 Job Tue 14 …" at bounding box center [377, 228] width 755 height 299
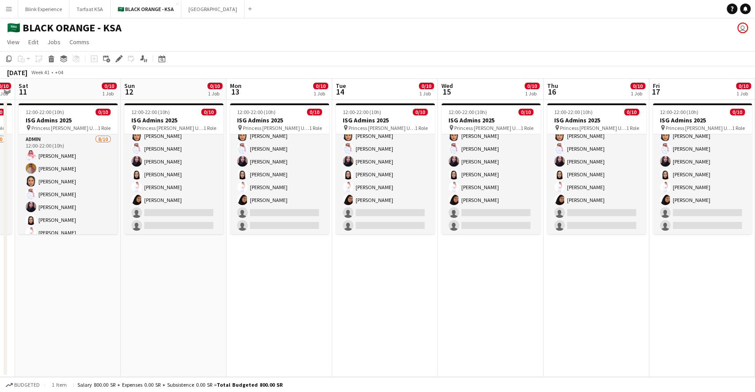
scroll to position [0, 214]
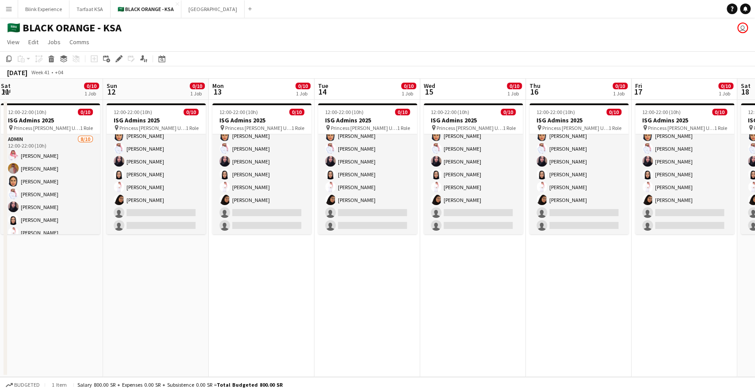
drag, startPoint x: 32, startPoint y: 165, endPoint x: 237, endPoint y: 175, distance: 205.0
click at [236, 175] on app-calendar-viewport "Thu 9 0/10 1 Job Fri 10 0/10 1 Job Sat 11 0/10 1 Job Sun 12 0/10 1 Job Mon 13 0…" at bounding box center [377, 228] width 755 height 299
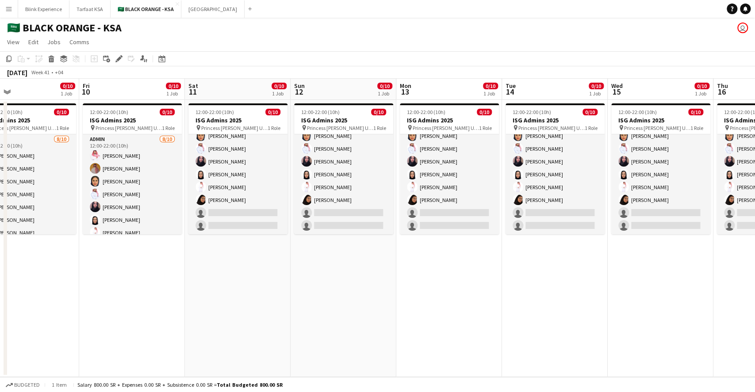
drag, startPoint x: 61, startPoint y: 160, endPoint x: 143, endPoint y: 168, distance: 82.3
click at [143, 168] on app-calendar-viewport "Tue 7 0/10 1 Job Wed 8 0/10 1 Job Thu 9 0/10 1 Job Fri 10 0/10 1 Job Sat 11 0/1…" at bounding box center [377, 228] width 755 height 299
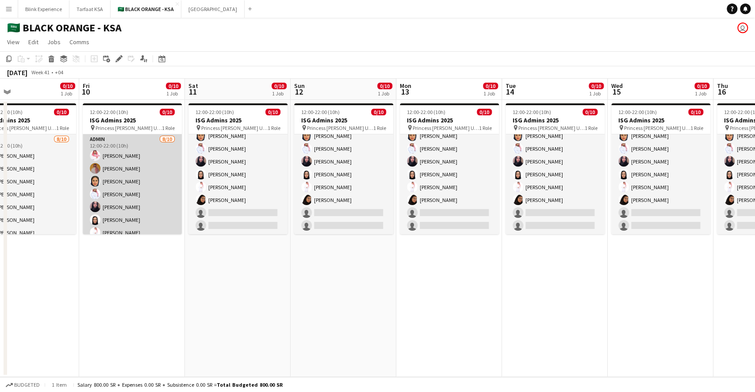
scroll to position [46, 0]
